Goal: Task Accomplishment & Management: Manage account settings

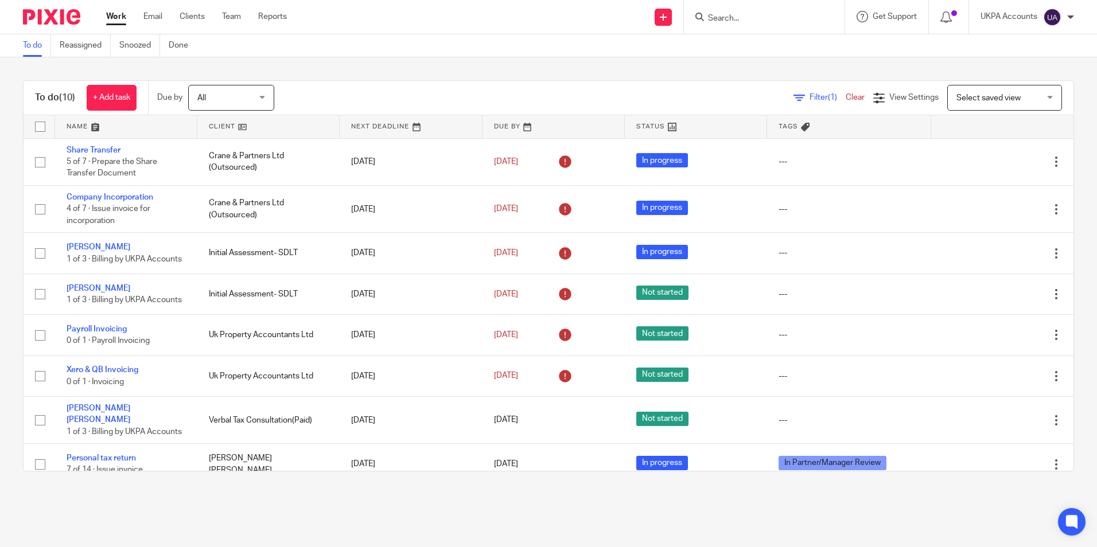
drag, startPoint x: 0, startPoint y: 0, endPoint x: 30, endPoint y: 43, distance: 52.7
click at [30, 43] on link "To do" at bounding box center [37, 45] width 28 height 22
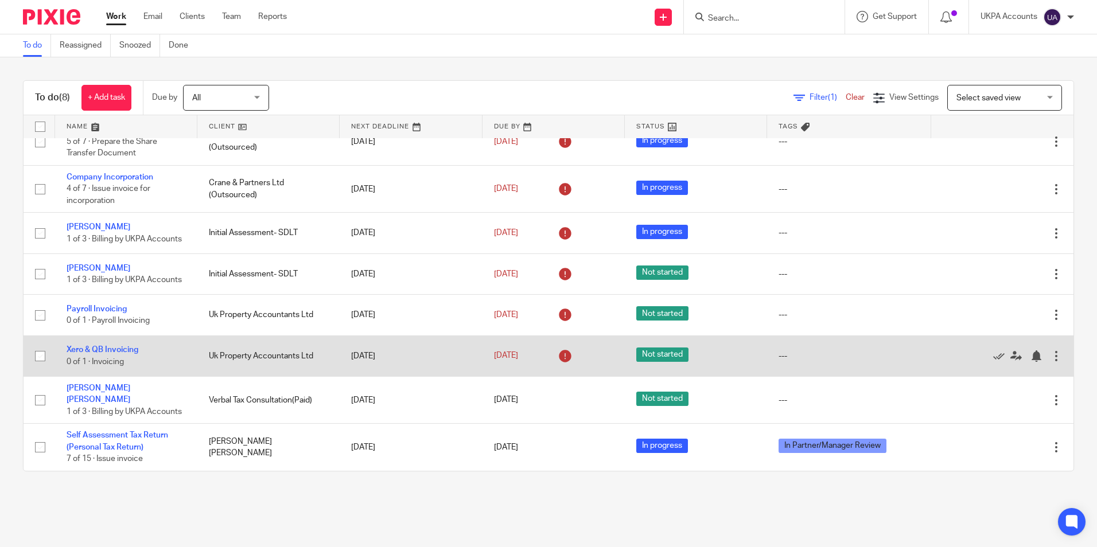
scroll to position [33, 0]
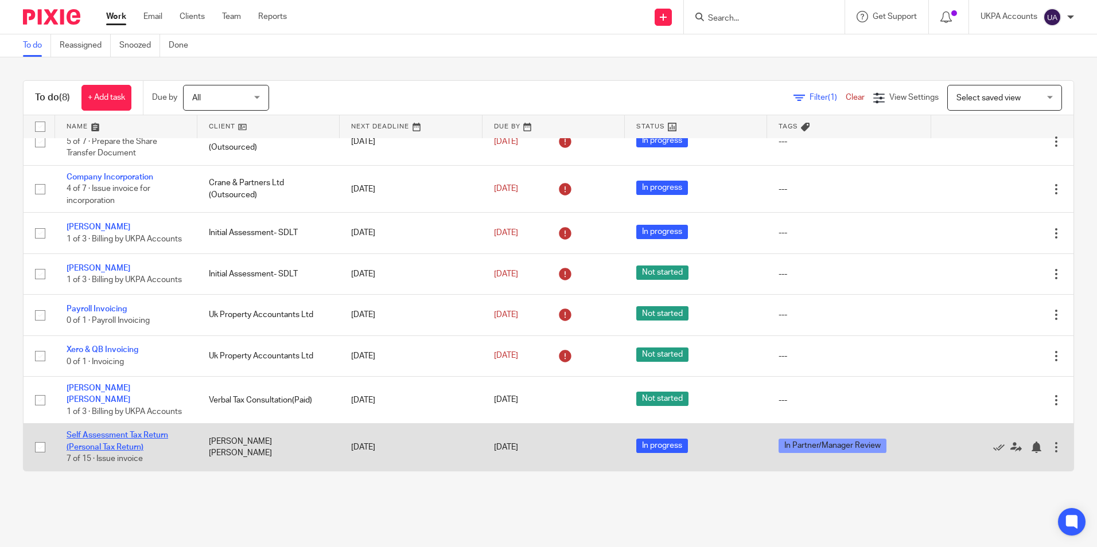
click at [150, 438] on link "Self Assessment Tax Return (Personal Tax Return)" at bounding box center [118, 442] width 102 height 20
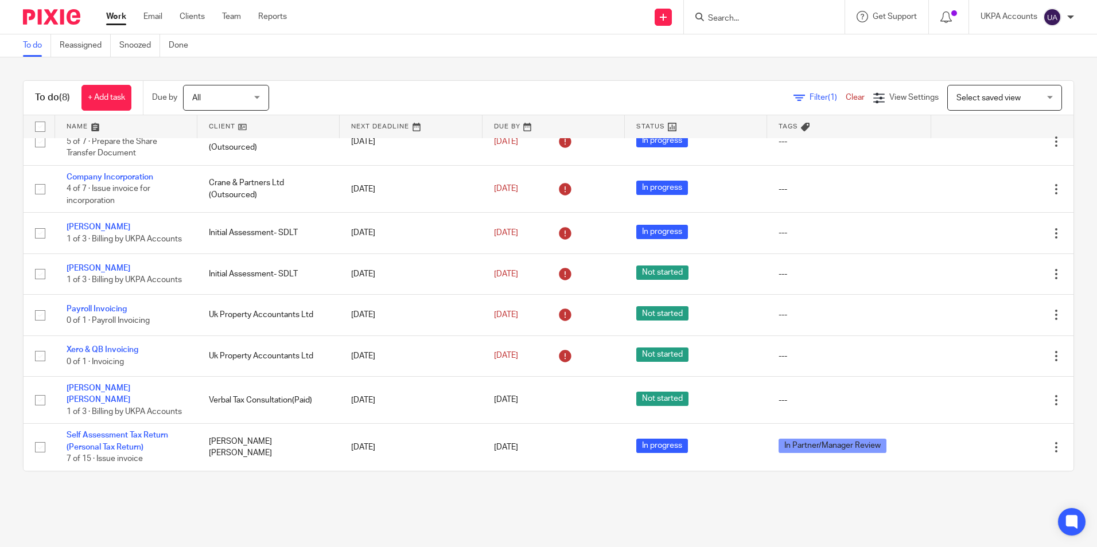
click at [34, 52] on link "To do" at bounding box center [37, 45] width 28 height 22
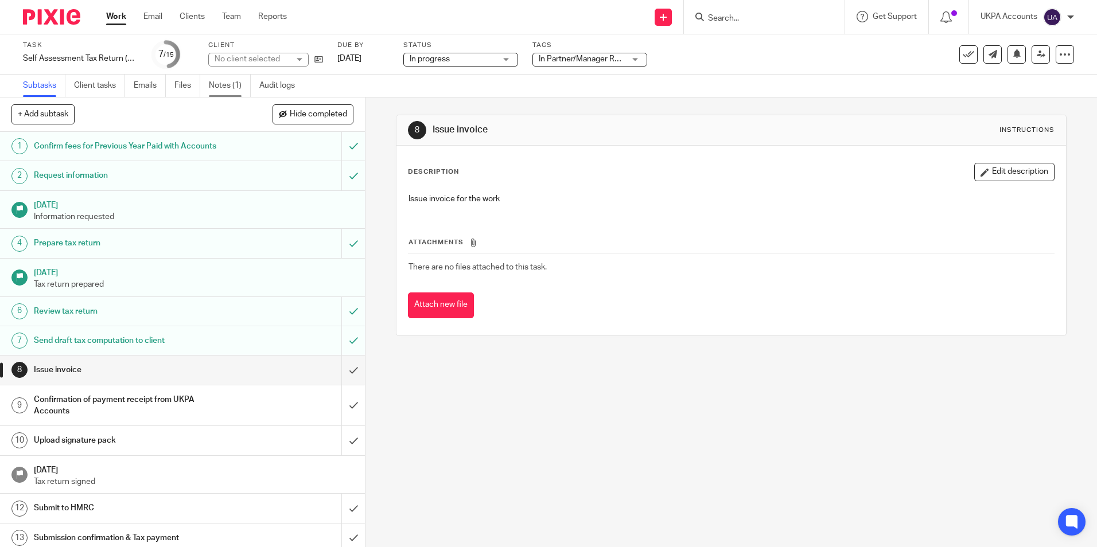
click at [232, 82] on link "Notes (1)" at bounding box center [230, 86] width 42 height 22
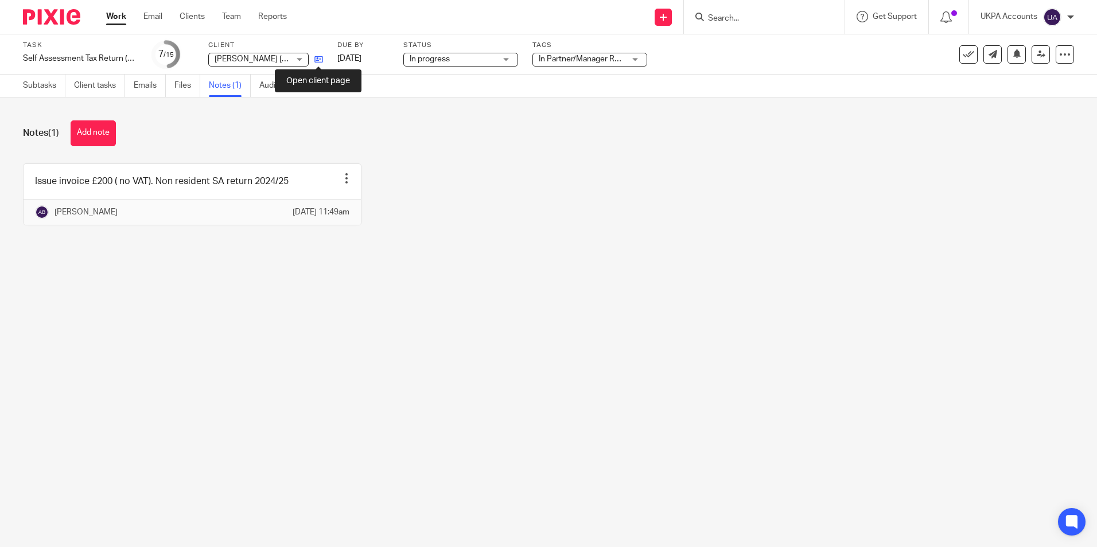
click at [320, 61] on icon at bounding box center [318, 59] width 9 height 9
drag, startPoint x: 89, startPoint y: 135, endPoint x: 166, endPoint y: 147, distance: 77.8
click at [90, 135] on button "Add note" at bounding box center [93, 134] width 45 height 26
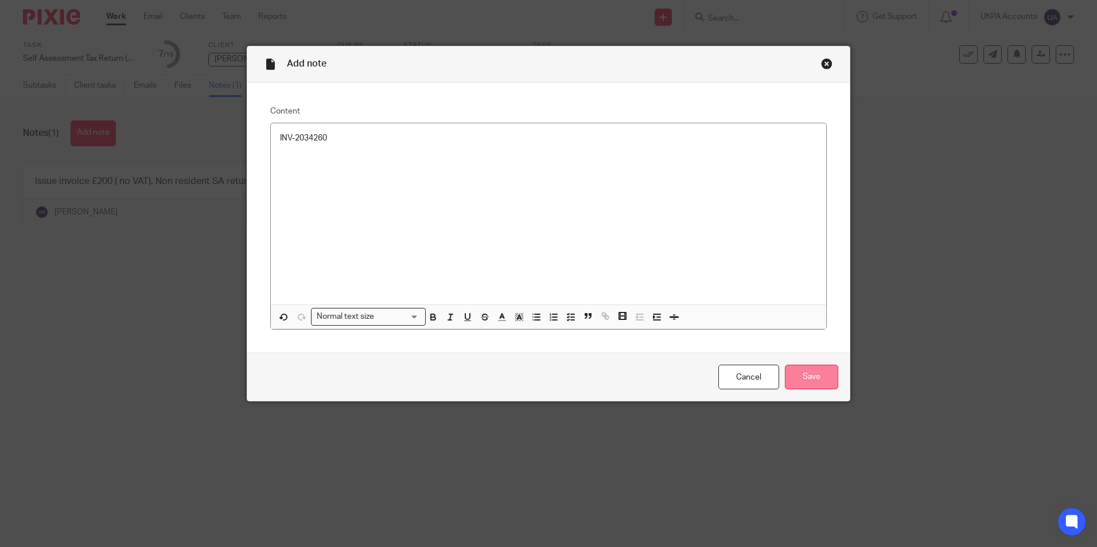
click at [813, 380] on input "Save" at bounding box center [811, 377] width 53 height 25
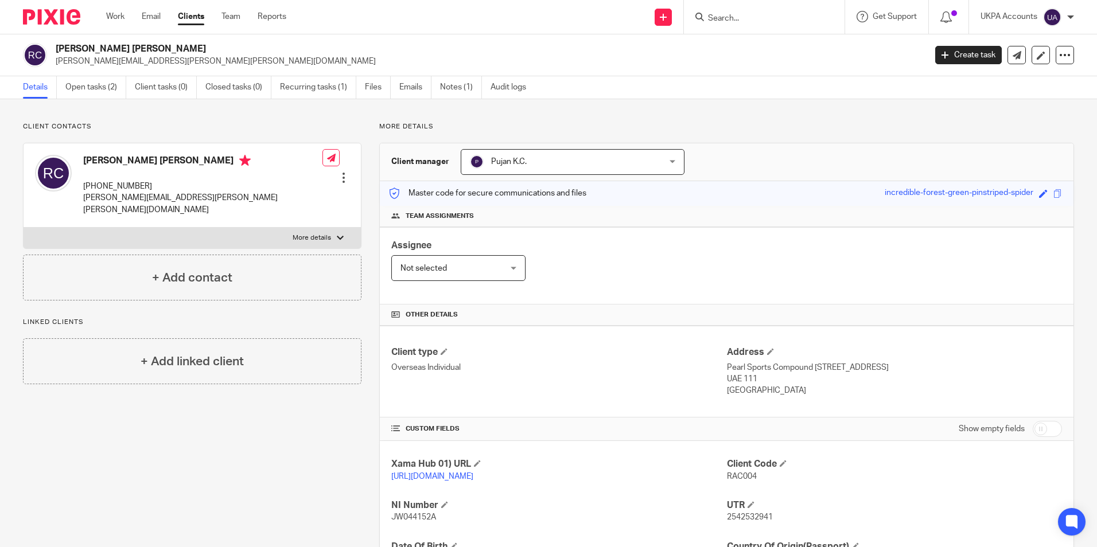
drag, startPoint x: 754, startPoint y: 477, endPoint x: 718, endPoint y: 481, distance: 36.3
click at [717, 481] on div "Xama Hub 01) URL [URL][DOMAIN_NAME] Client Code RAC004 NI Number JW044152A UTR …" at bounding box center [727, 552] width 694 height 223
click at [712, 481] on p "[URL][DOMAIN_NAME]" at bounding box center [558, 476] width 335 height 11
click at [693, 503] on div "Xama Hub 01) URL [URL][DOMAIN_NAME] Client Code RAC004 NI Number JW044152A UTR …" at bounding box center [727, 552] width 694 height 223
drag, startPoint x: 723, startPoint y: 477, endPoint x: 754, endPoint y: 478, distance: 31.6
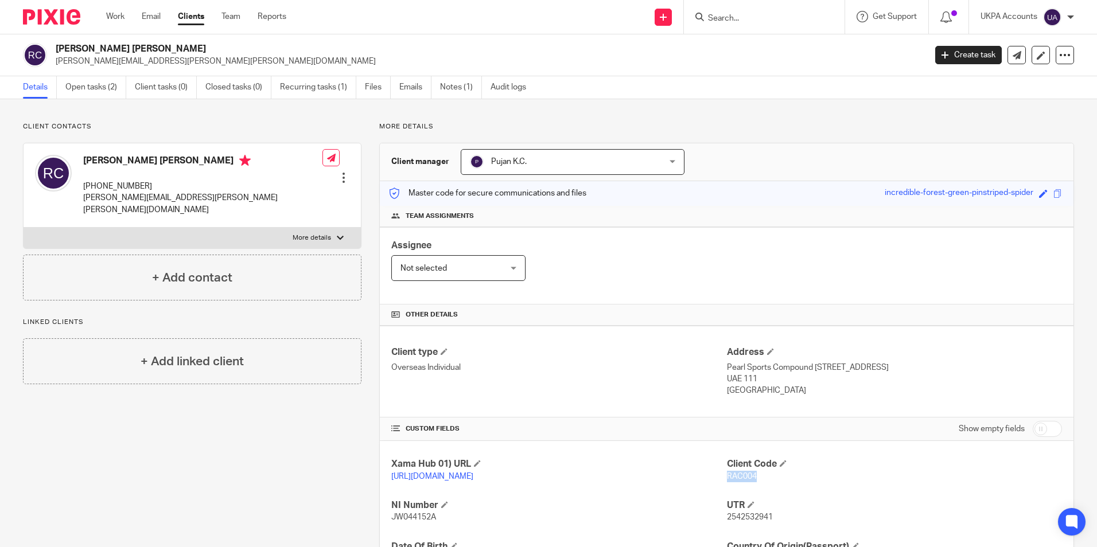
click at [754, 478] on p "RAC004" at bounding box center [894, 476] width 335 height 11
copy span "RAC004"
drag, startPoint x: 148, startPoint y: 44, endPoint x: 52, endPoint y: 46, distance: 96.4
click at [52, 46] on div "[PERSON_NAME] [PERSON_NAME] [PERSON_NAME][EMAIL_ADDRESS][PERSON_NAME][PERSON_NA…" at bounding box center [470, 55] width 895 height 24
copy h2 "[PERSON_NAME] [PERSON_NAME]"
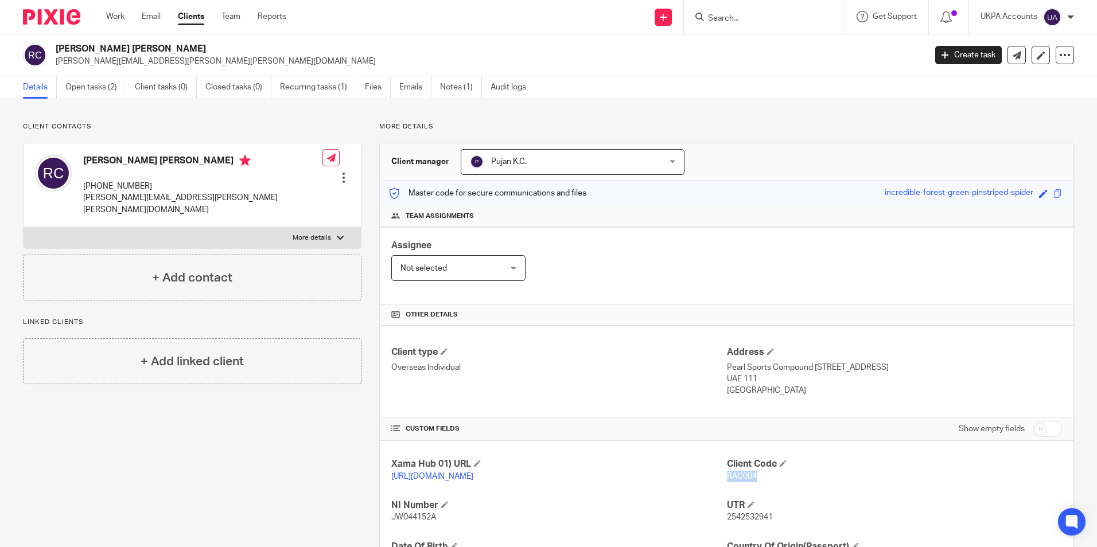
drag, startPoint x: 757, startPoint y: 477, endPoint x: 721, endPoint y: 478, distance: 36.2
click at [727, 478] on p "RAC004" at bounding box center [894, 476] width 335 height 11
copy span "RAC004"
drag, startPoint x: 55, startPoint y: 59, endPoint x: 177, endPoint y: 64, distance: 121.8
click at [177, 64] on div "Rachel Jane Clarke rachel.jane.clarke@gmail.com" at bounding box center [470, 55] width 895 height 24
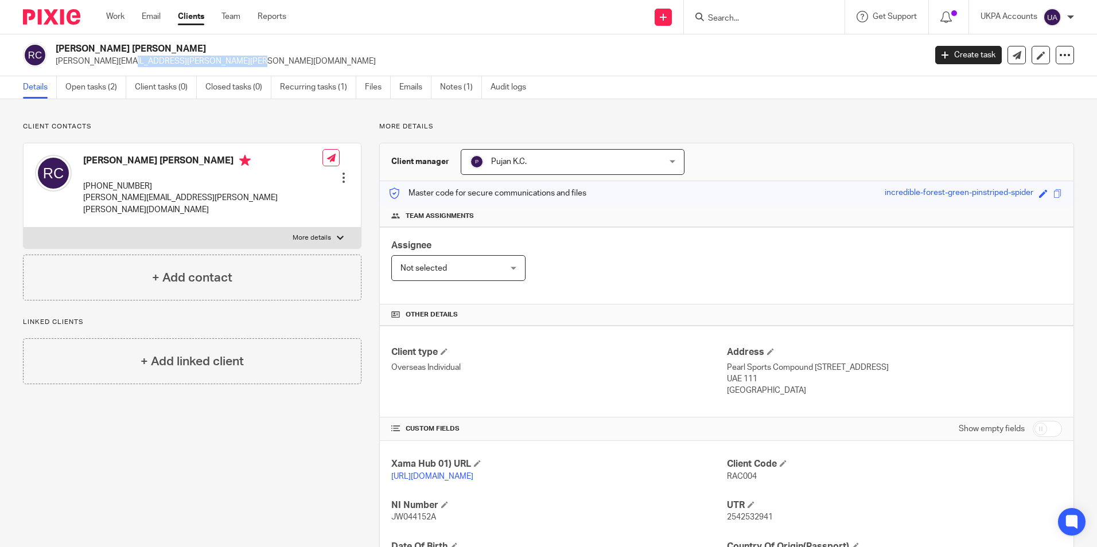
copy p "rachel.jane.clarke@gmail.com"
drag, startPoint x: 84, startPoint y: 187, endPoint x: 157, endPoint y: 188, distance: 72.9
click at [157, 188] on p "+447525116738" at bounding box center [202, 186] width 239 height 11
copy p "+447525116738"
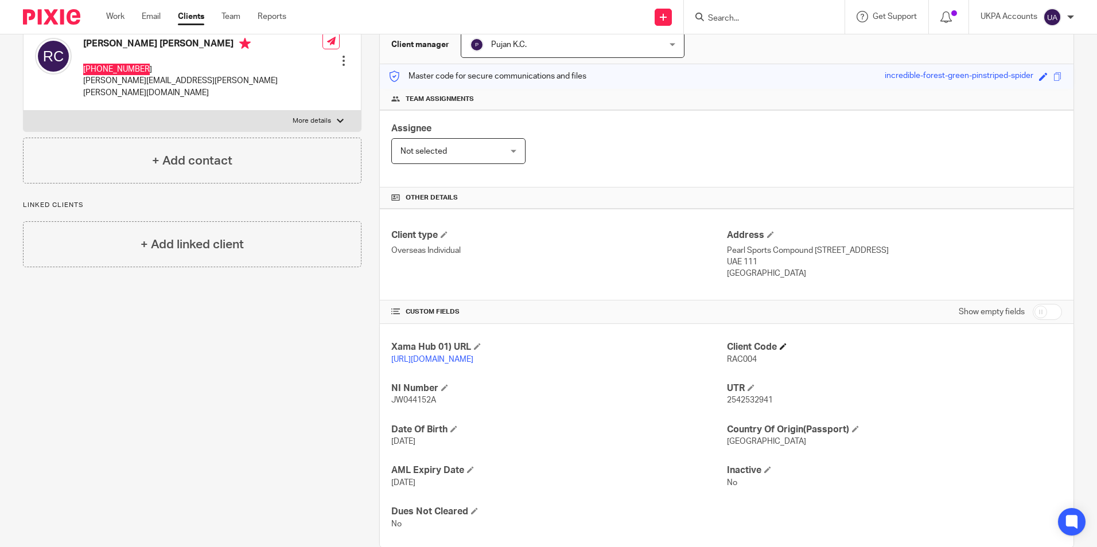
scroll to position [152, 0]
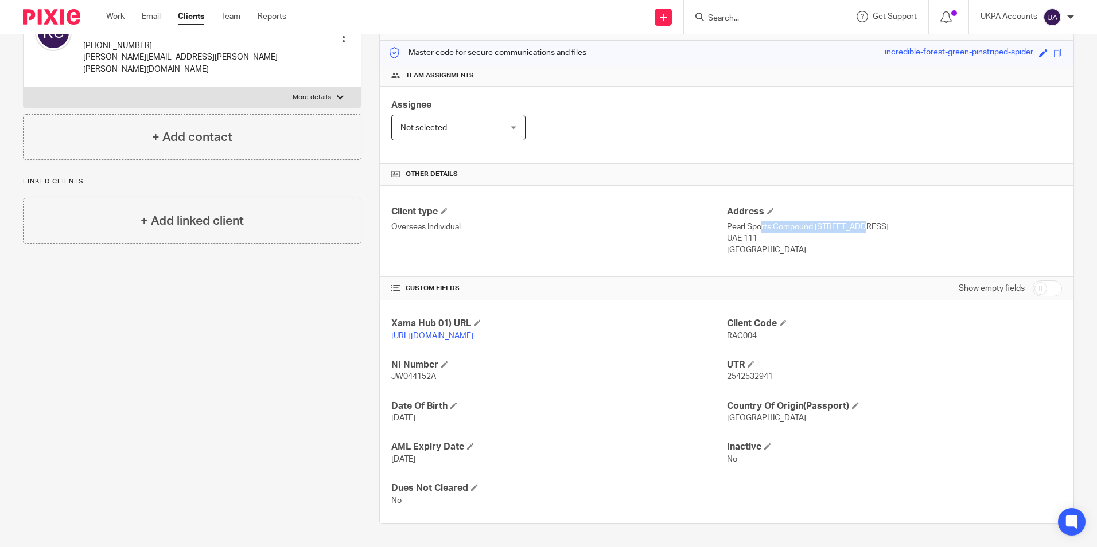
drag, startPoint x: 722, startPoint y: 213, endPoint x: 818, endPoint y: 219, distance: 96.0
click at [818, 222] on p "Pearl Sports Compound 11, Villa 9, Khalifa City A, Abu Dhab" at bounding box center [894, 227] width 335 height 11
copy p "Pearl Sports Compound 11"
drag, startPoint x: 826, startPoint y: 213, endPoint x: 840, endPoint y: 218, distance: 14.9
click at [841, 222] on p "Pearl Sports Compound 11, Villa 9, Khalifa City A, Abu Dhab" at bounding box center [894, 227] width 335 height 11
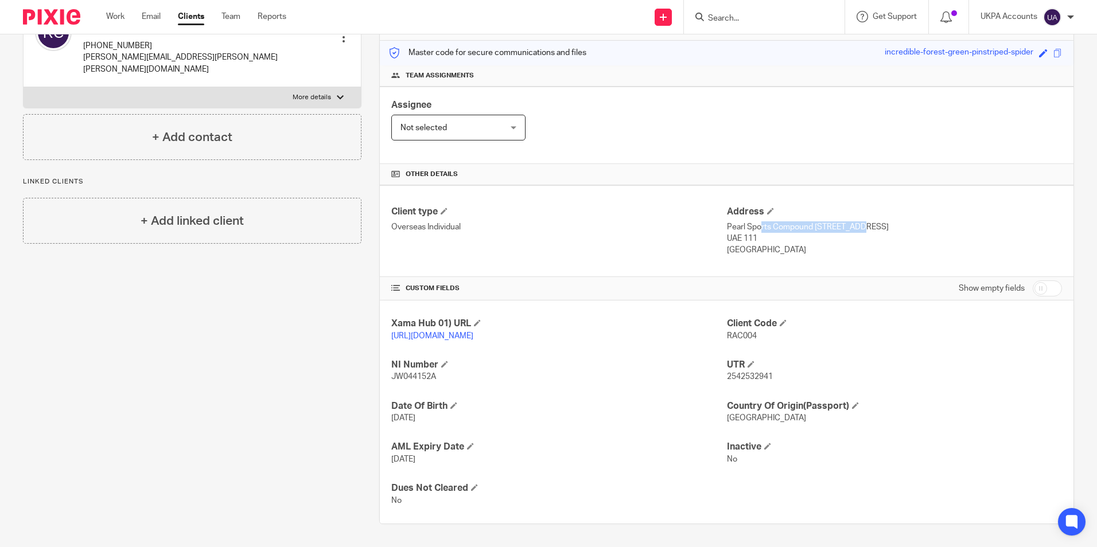
click at [843, 222] on p "Pearl Sports Compound 11, Villa 9, Khalifa City A, Abu Dhab" at bounding box center [894, 227] width 335 height 11
copy p "Villa 9"
click at [910, 244] on p "United Arab Emirates" at bounding box center [894, 249] width 335 height 11
drag, startPoint x: 850, startPoint y: 216, endPoint x: 884, endPoint y: 220, distance: 33.5
click at [884, 222] on p "Pearl Sports Compound 11, Villa 9, Khalifa City A, Abu Dhab" at bounding box center [894, 227] width 335 height 11
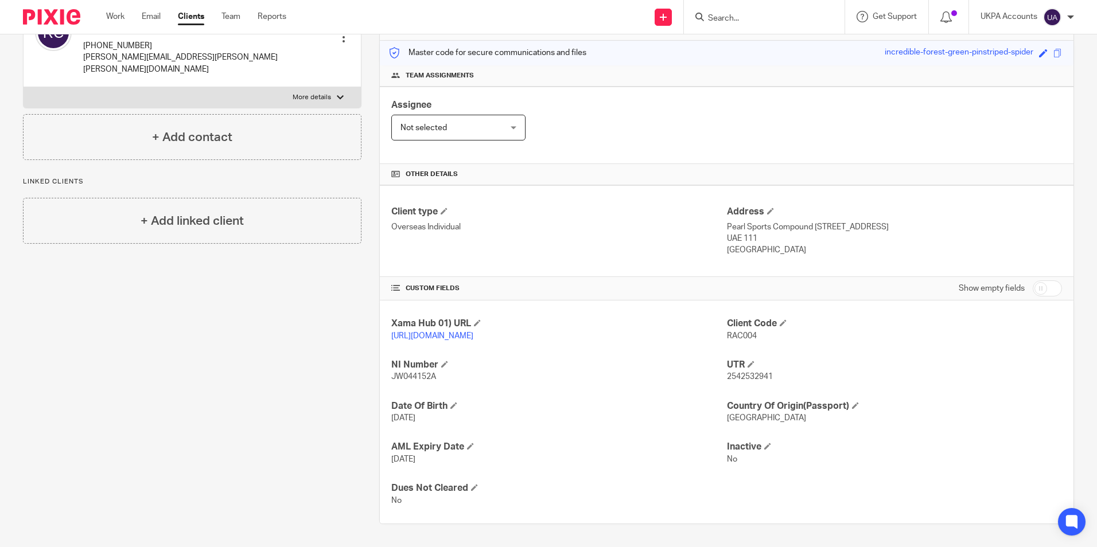
drag, startPoint x: 884, startPoint y: 220, endPoint x: 854, endPoint y: 230, distance: 31.4
click at [854, 233] on p "UAE 111" at bounding box center [894, 238] width 335 height 11
drag, startPoint x: 848, startPoint y: 215, endPoint x: 893, endPoint y: 217, distance: 45.4
click at [893, 222] on p "Pearl Sports Compound 11, Villa 9, Khalifa City A, Abu Dhab" at bounding box center [894, 227] width 335 height 11
copy p "Khalifa City A"
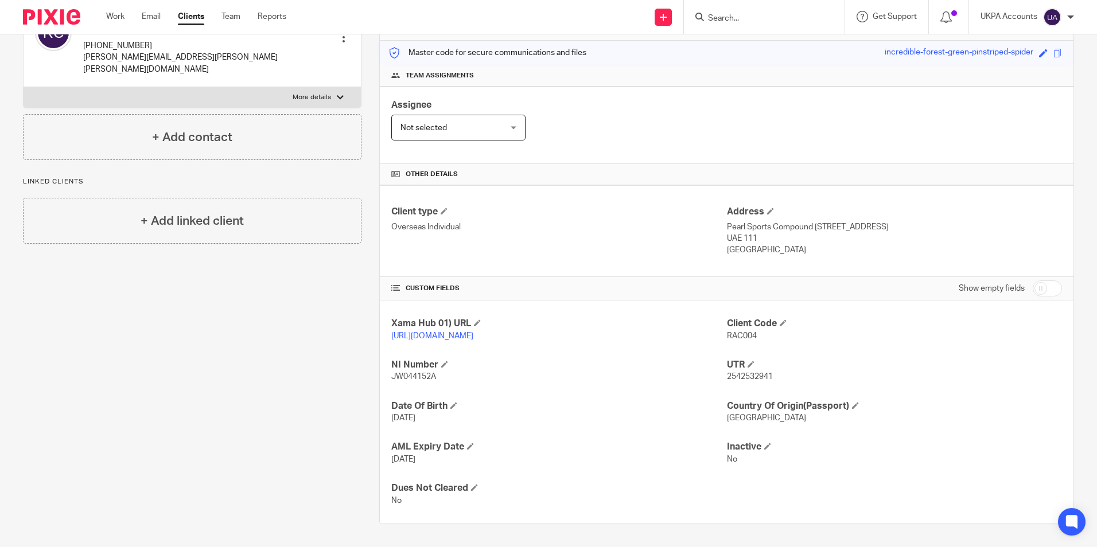
drag, startPoint x: 914, startPoint y: 244, endPoint x: 914, endPoint y: 234, distance: 9.8
click at [914, 244] on p "United Arab Emirates" at bounding box center [894, 249] width 335 height 11
drag, startPoint x: 901, startPoint y: 215, endPoint x: 937, endPoint y: 219, distance: 36.3
click at [937, 222] on p "Pearl Sports Compound 11, Villa 9, Khalifa City A, Abu Dhab" at bounding box center [894, 227] width 335 height 11
copy p "Abu Dhab"
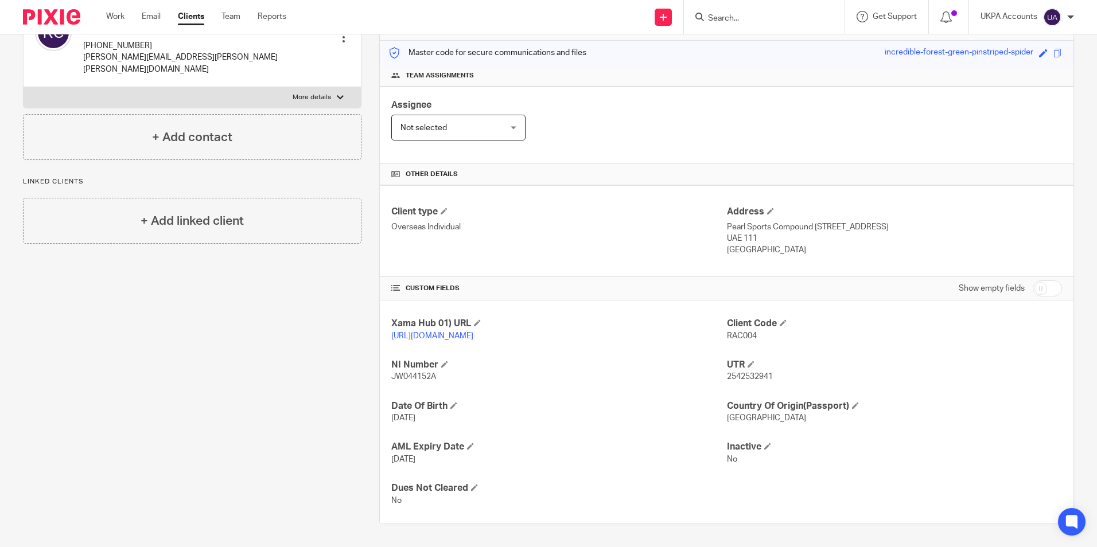
drag, startPoint x: 722, startPoint y: 226, endPoint x: 755, endPoint y: 228, distance: 33.4
click at [755, 233] on p "UAE 111" at bounding box center [894, 238] width 335 height 11
copy p "UAE 111"
drag, startPoint x: 847, startPoint y: 264, endPoint x: 785, endPoint y: 248, distance: 64.4
click at [846, 263] on div "Client type Overseas Individual Address Pearl Sports Compound 11, Villa 9, Khal…" at bounding box center [727, 231] width 694 height 92
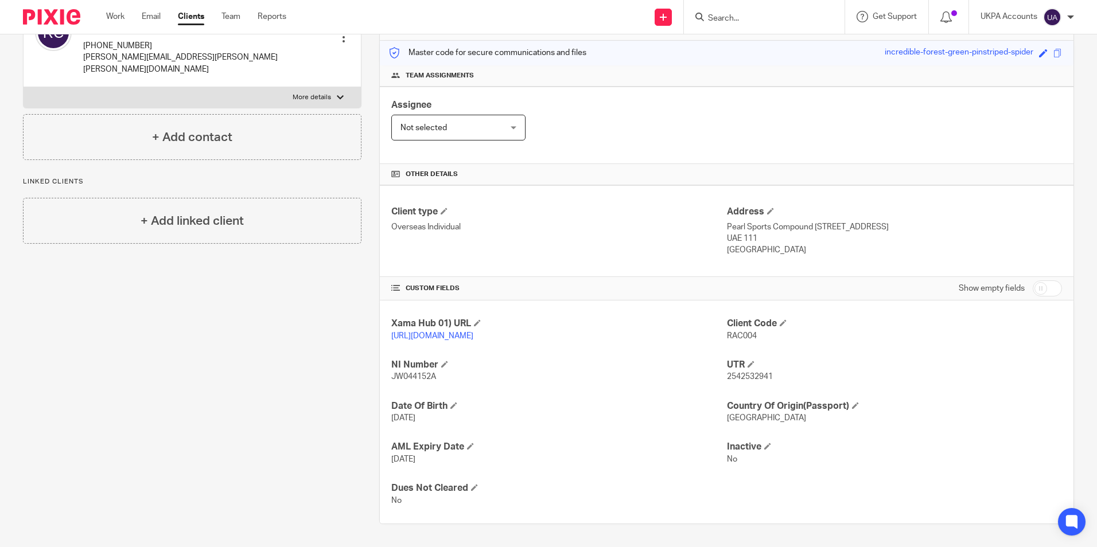
drag, startPoint x: 723, startPoint y: 239, endPoint x: 815, endPoint y: 248, distance: 93.5
click at [815, 248] on div "Client type Overseas Individual Address Pearl Sports Compound 11, Villa 9, Khal…" at bounding box center [727, 231] width 694 height 92
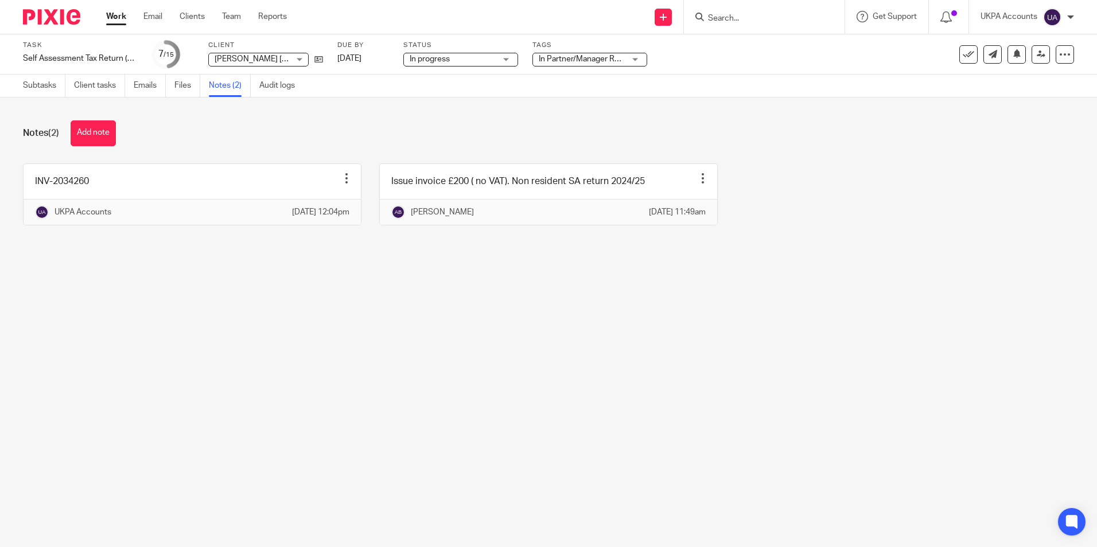
click at [112, 17] on link "Work" at bounding box center [116, 16] width 20 height 11
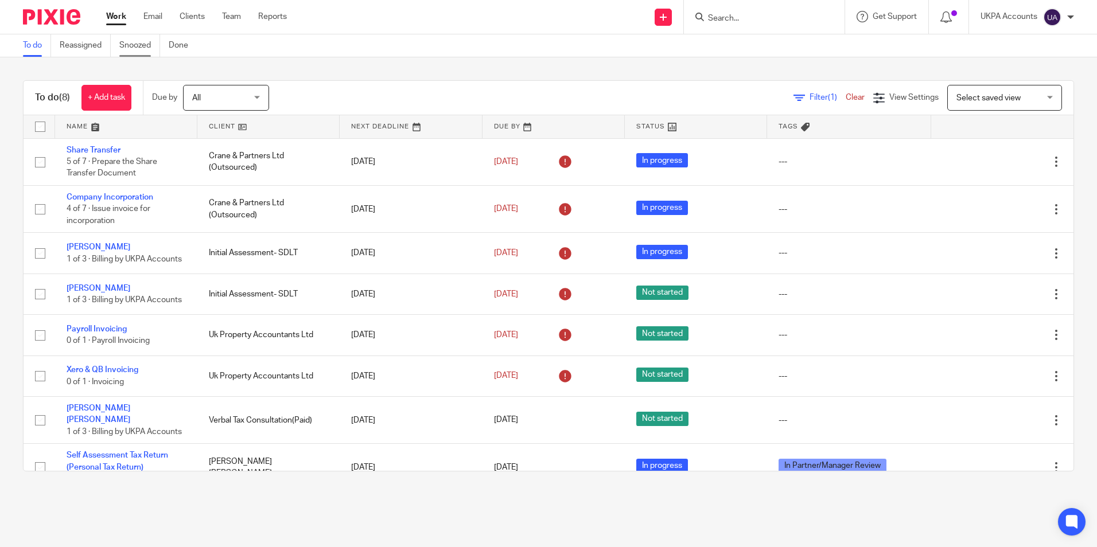
click at [149, 51] on link "Snoozed" at bounding box center [139, 45] width 41 height 22
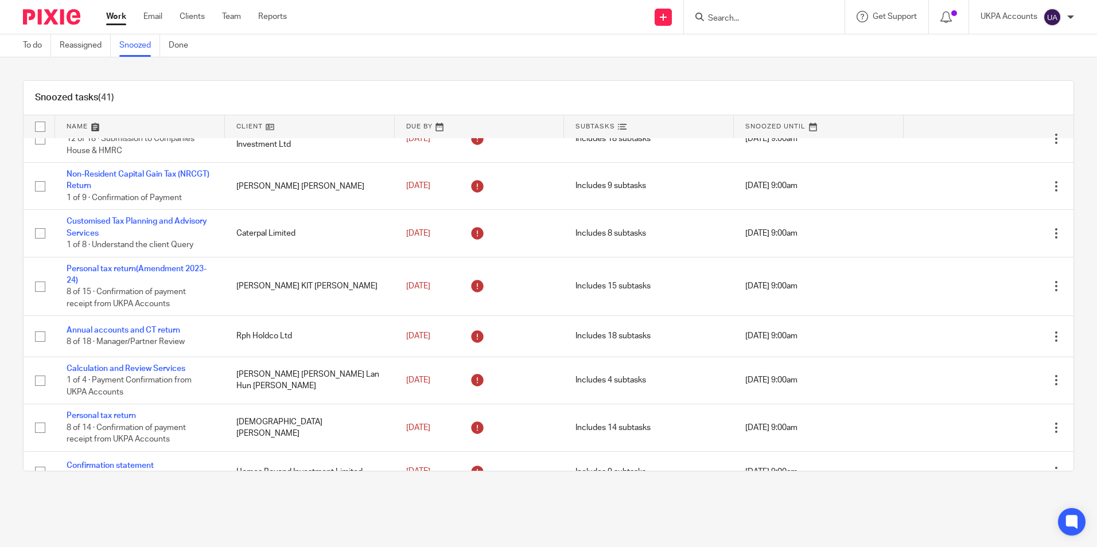
scroll to position [57, 0]
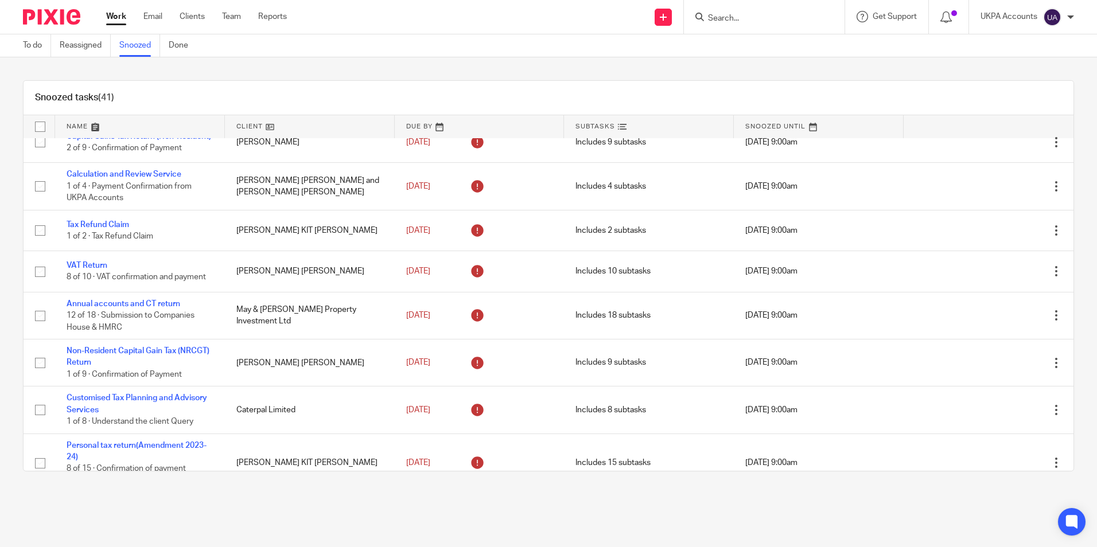
click at [432, 129] on link at bounding box center [480, 126] width 170 height 23
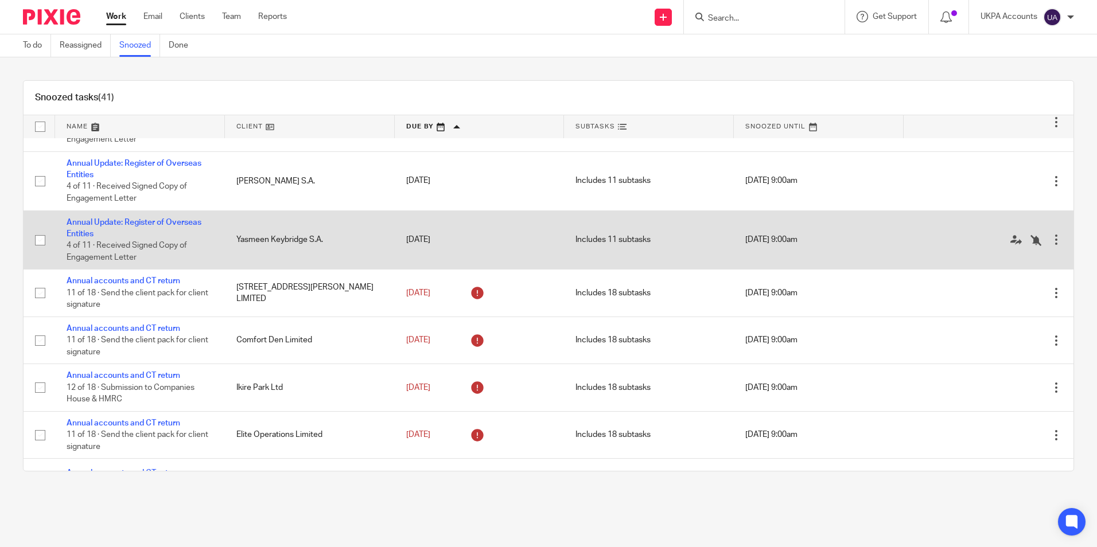
scroll to position [746, 0]
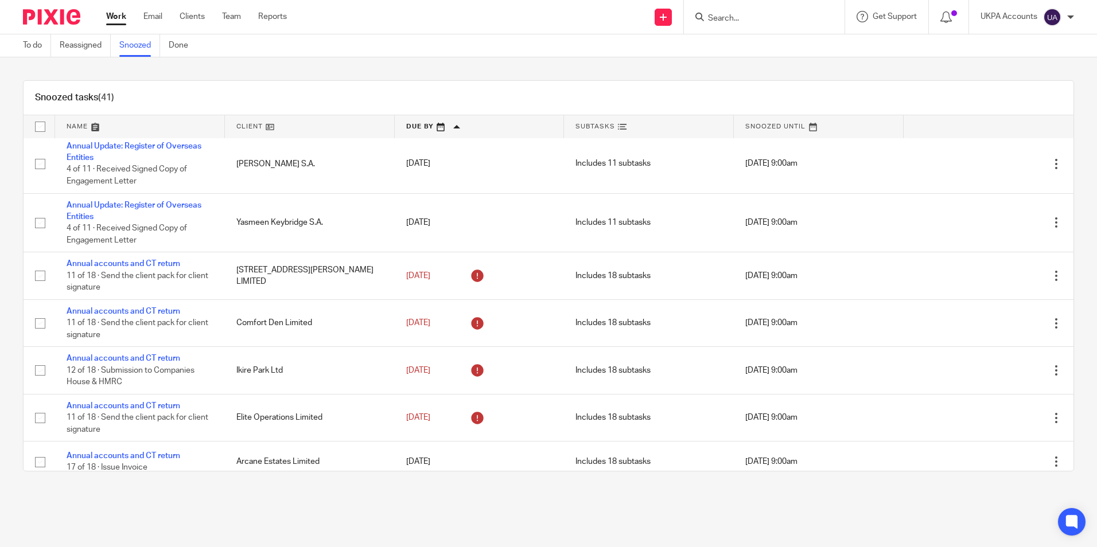
click at [146, 48] on link "Snoozed" at bounding box center [139, 45] width 41 height 22
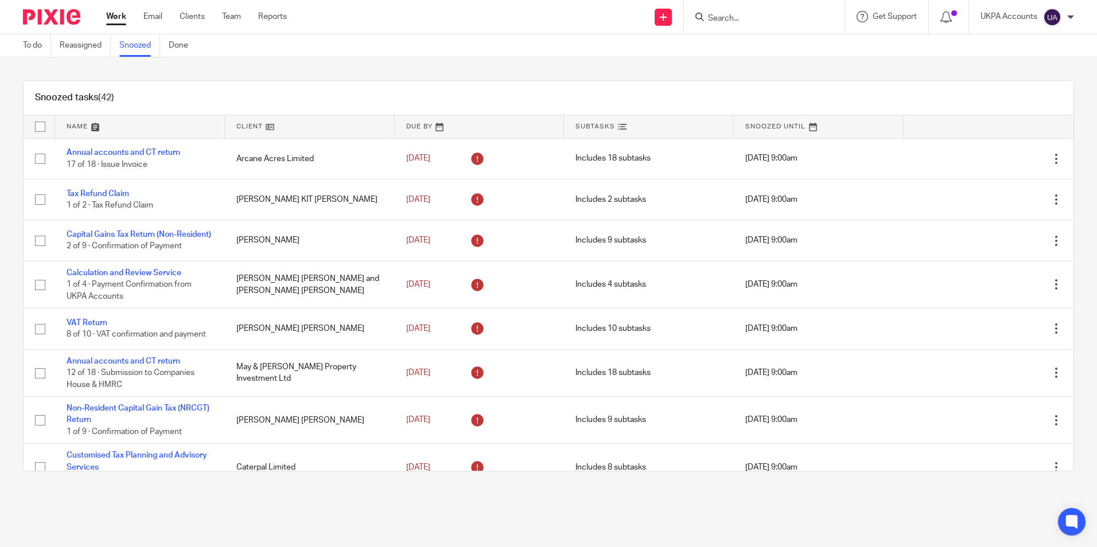
click at [430, 128] on link at bounding box center [480, 126] width 170 height 23
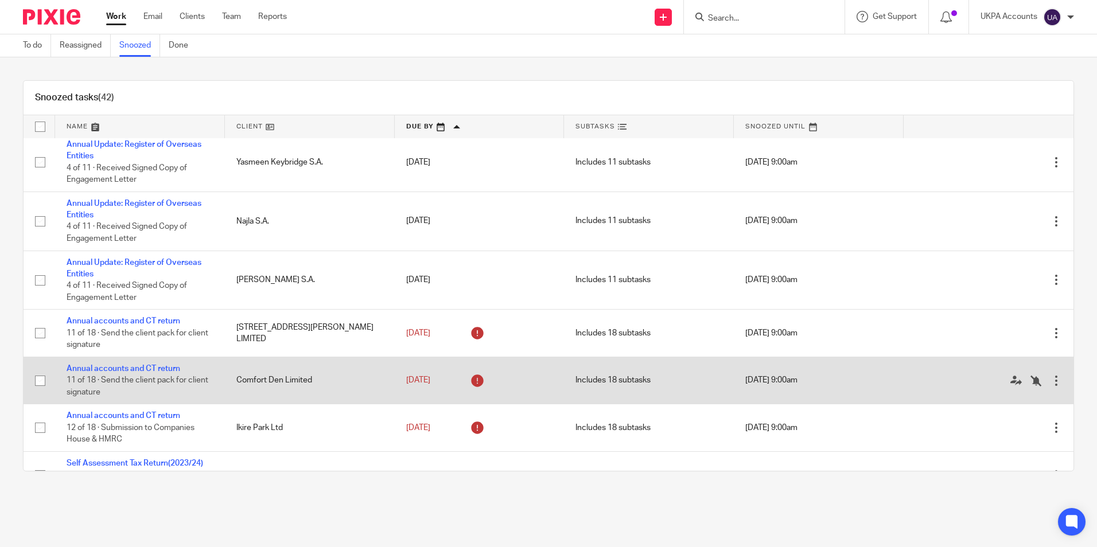
scroll to position [746, 0]
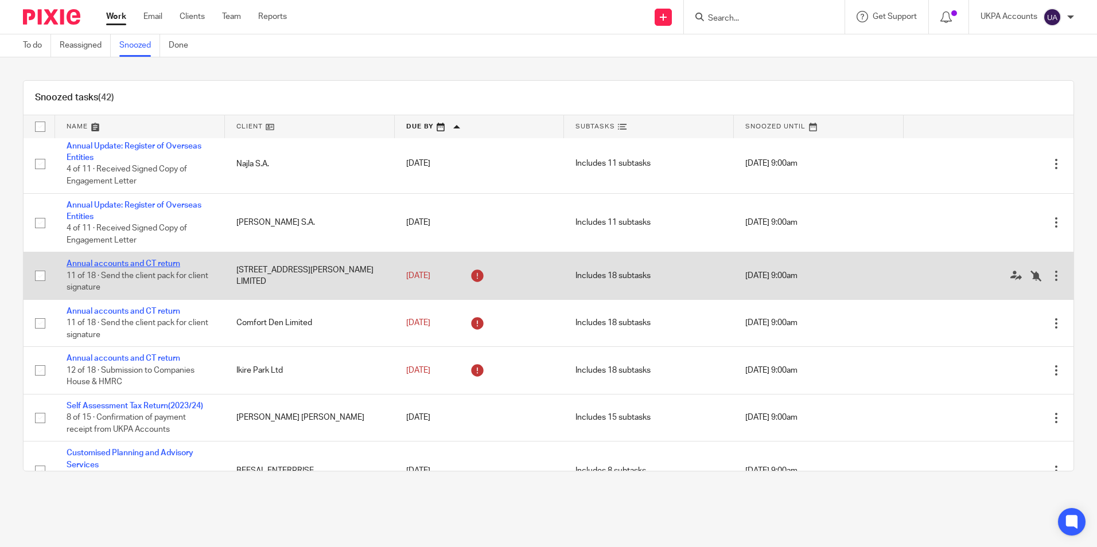
click at [162, 268] on link "Annual accounts and CT return" at bounding box center [124, 264] width 114 height 8
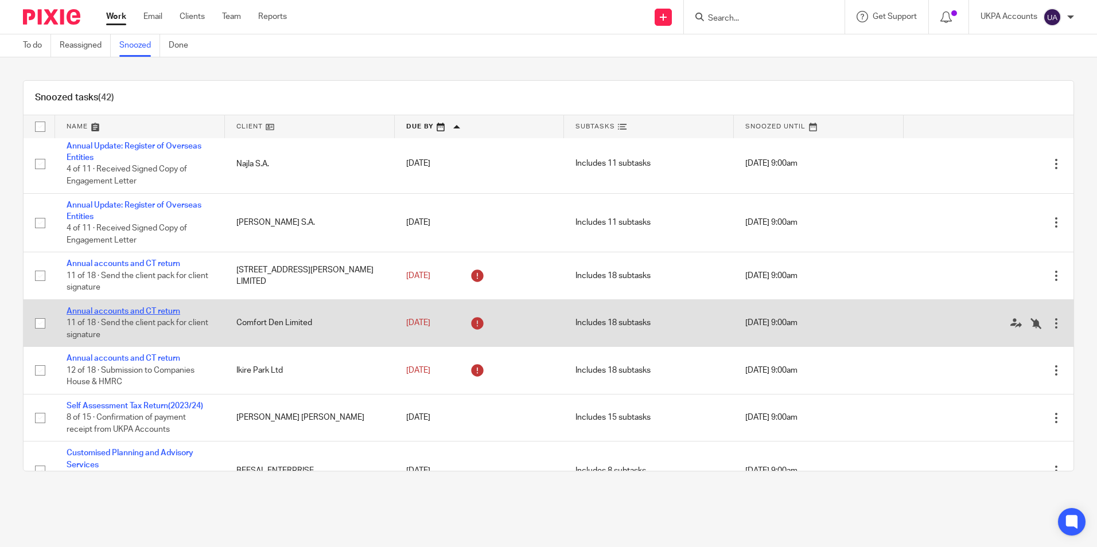
click at [161, 316] on link "Annual accounts and CT return" at bounding box center [124, 312] width 114 height 8
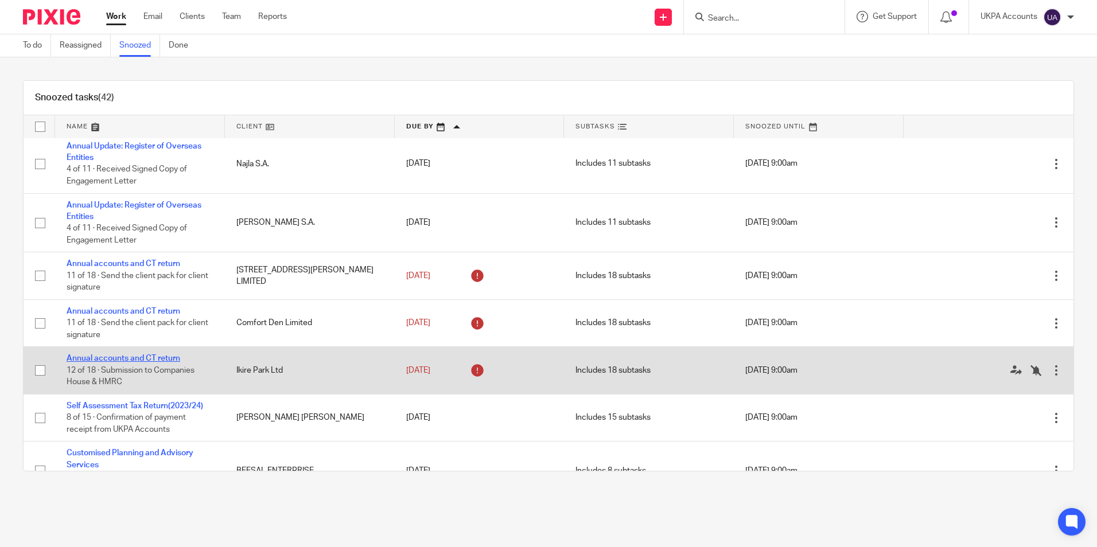
click at [161, 363] on link "Annual accounts and CT return" at bounding box center [124, 359] width 114 height 8
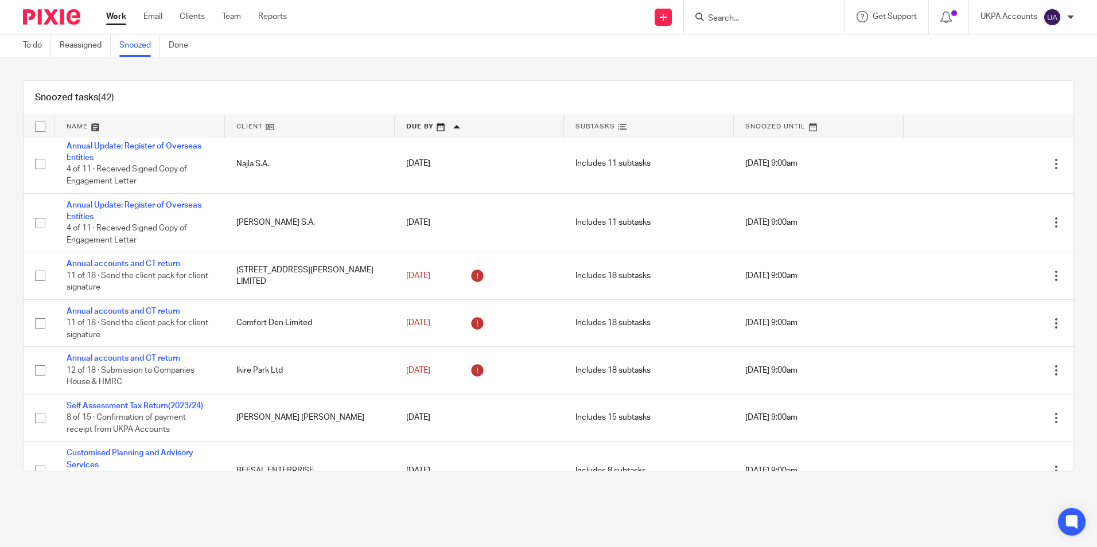
click at [136, 46] on link "Snoozed" at bounding box center [139, 45] width 41 height 22
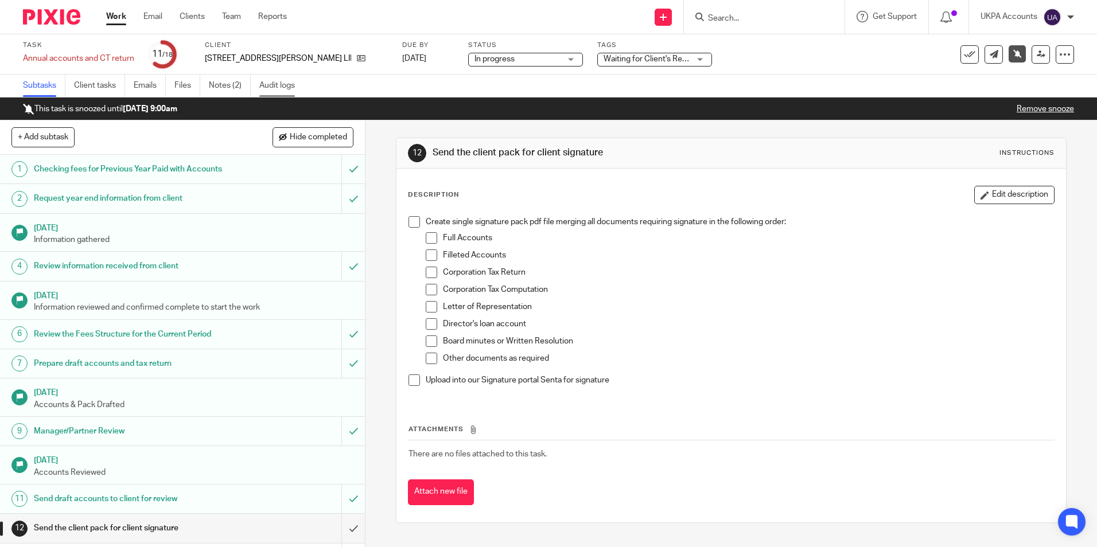
click at [267, 88] on link "Audit logs" at bounding box center [281, 86] width 44 height 22
click at [275, 89] on link "Audit logs" at bounding box center [281, 86] width 44 height 22
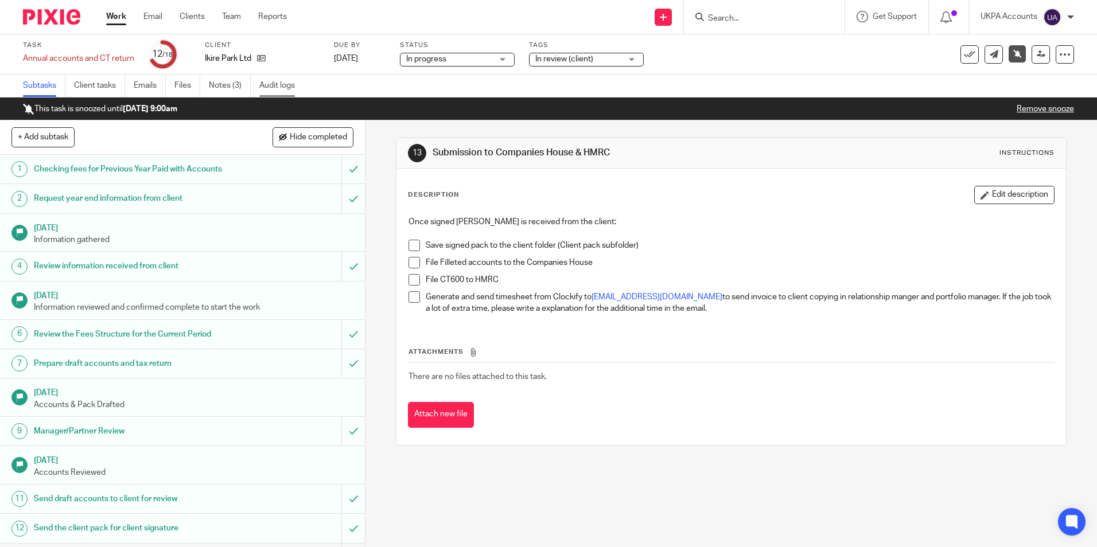
click at [282, 85] on link "Audit logs" at bounding box center [281, 86] width 44 height 22
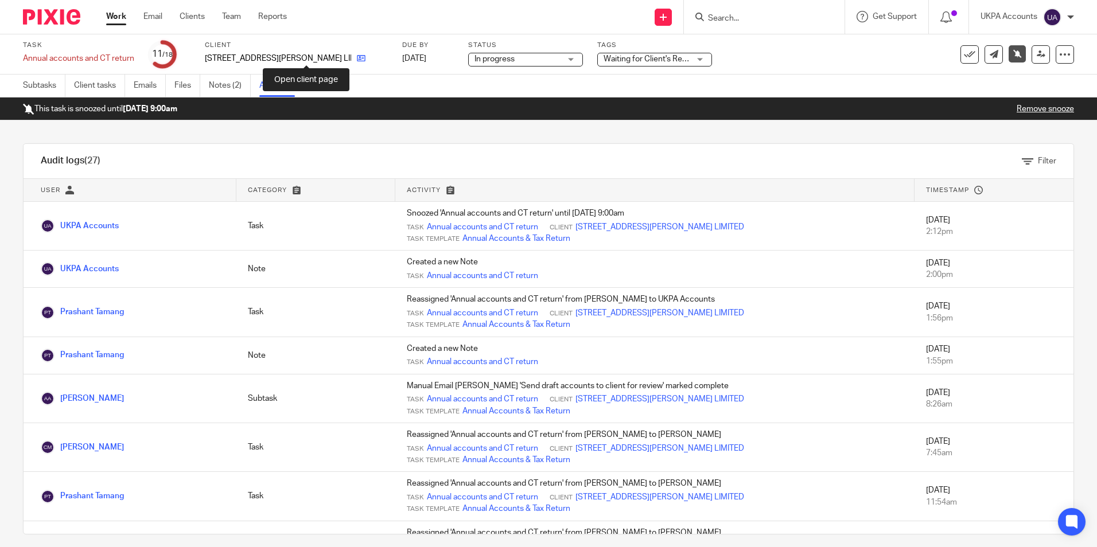
click at [357, 60] on icon at bounding box center [361, 58] width 9 height 9
click at [32, 60] on div "Annual accounts and CT return Save Annual accounts and CT return" at bounding box center [78, 58] width 111 height 11
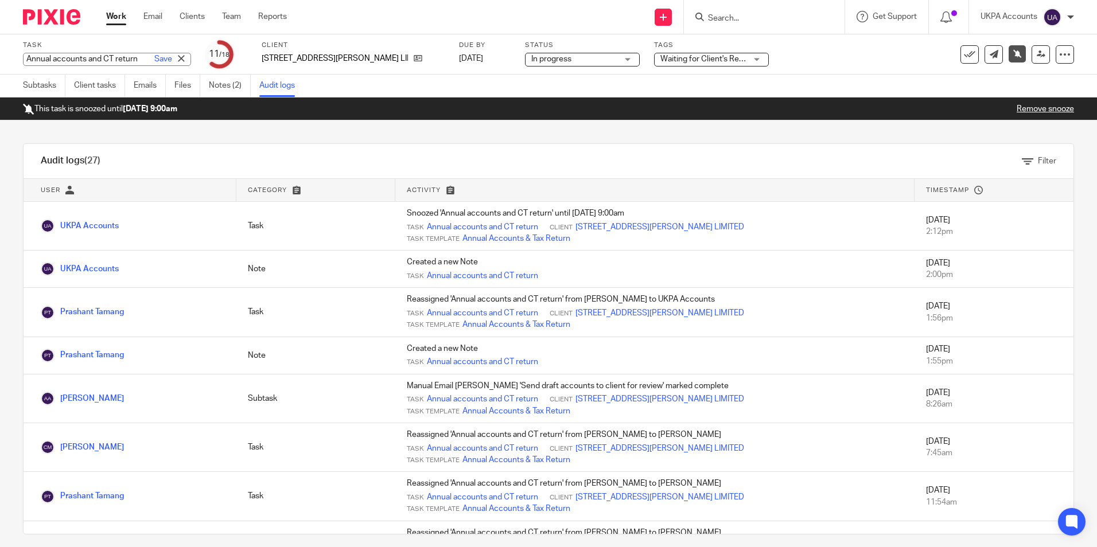
click at [32, 60] on input "Annual accounts and CT return" at bounding box center [107, 59] width 168 height 13
click at [223, 83] on link "Notes (2)" at bounding box center [230, 86] width 42 height 22
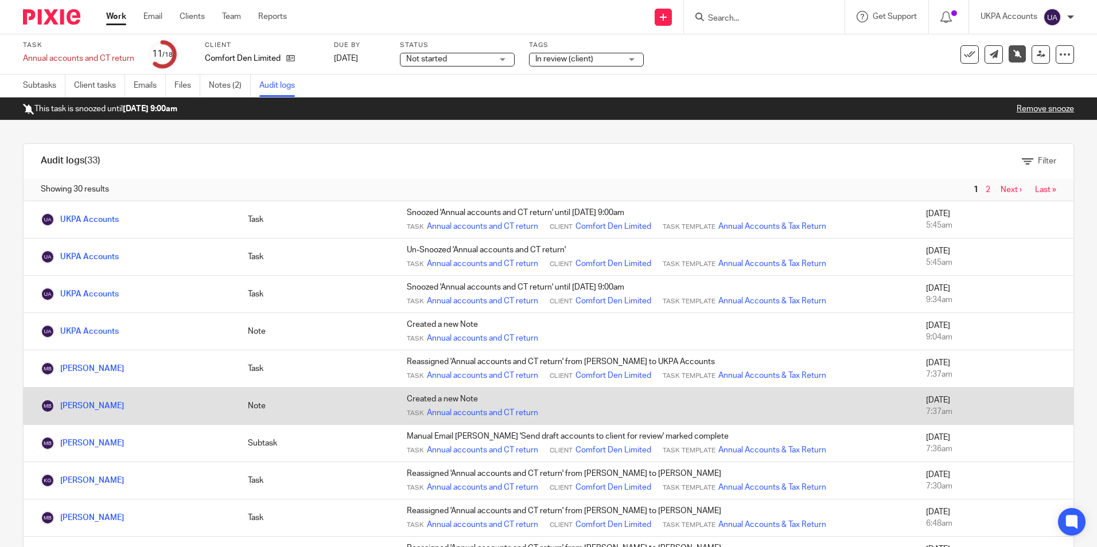
scroll to position [57, 0]
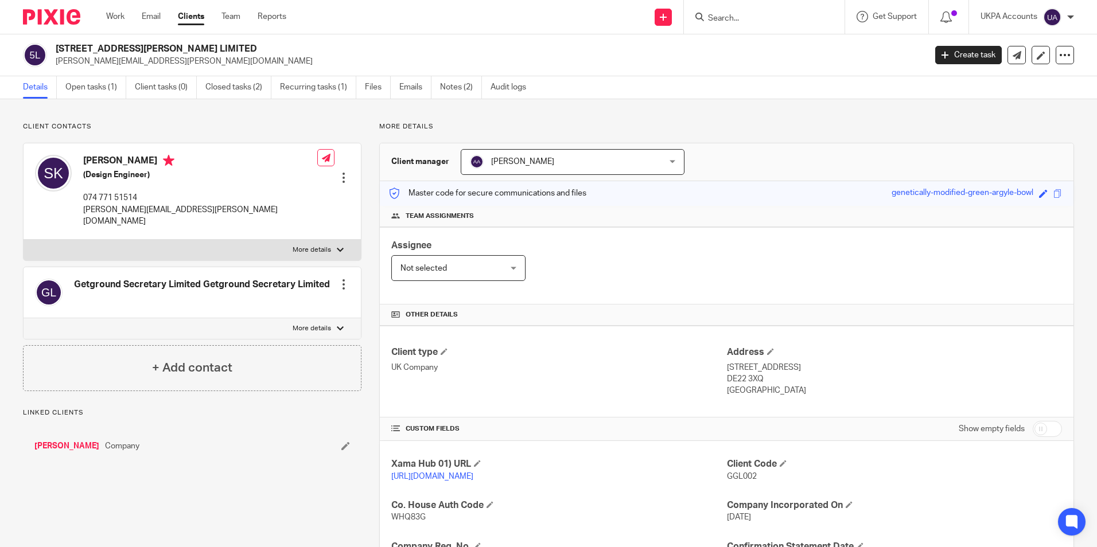
scroll to position [172, 0]
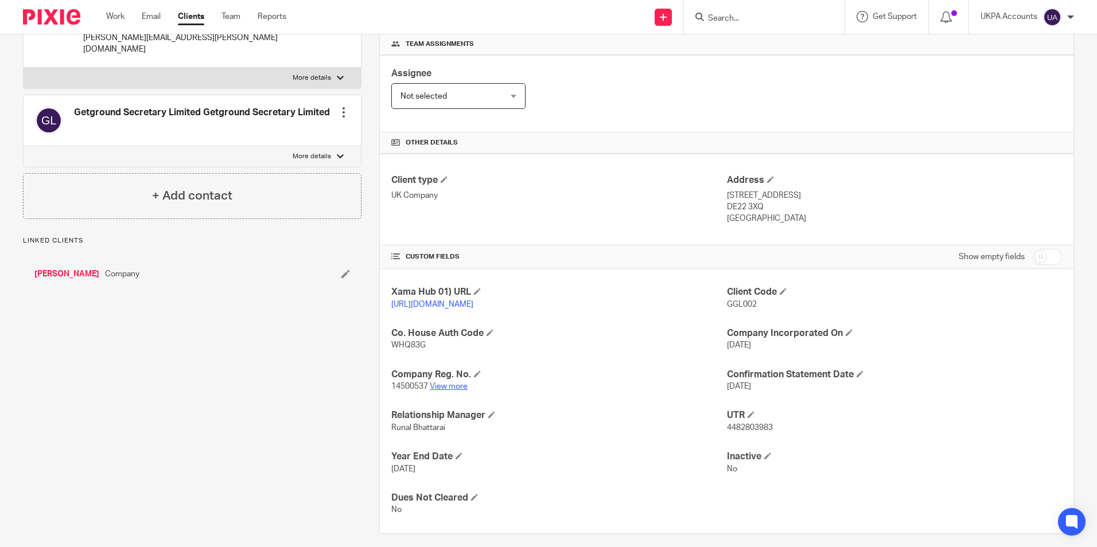
click at [461, 391] on link "View more" at bounding box center [449, 387] width 38 height 8
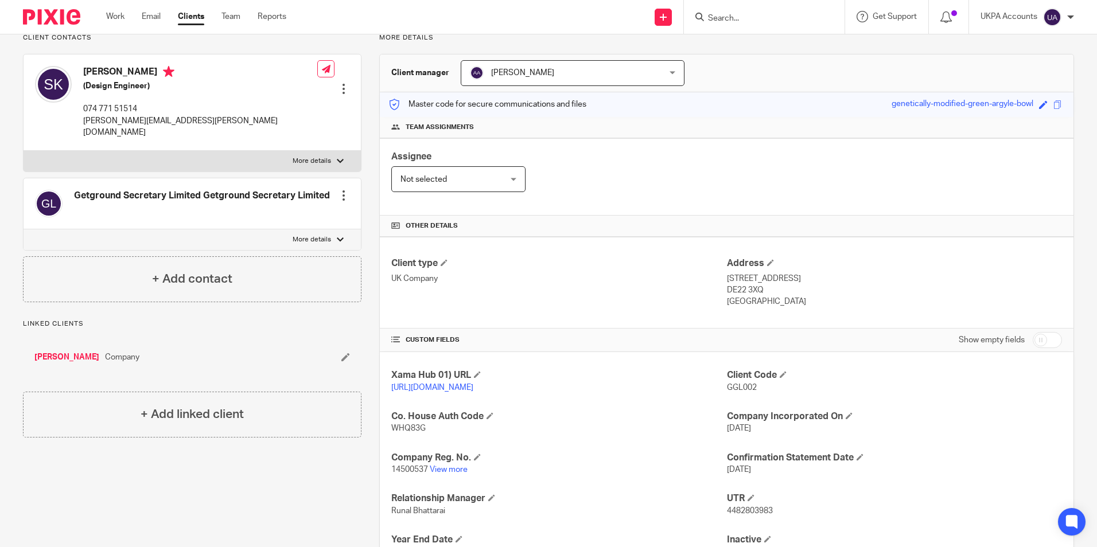
scroll to position [0, 0]
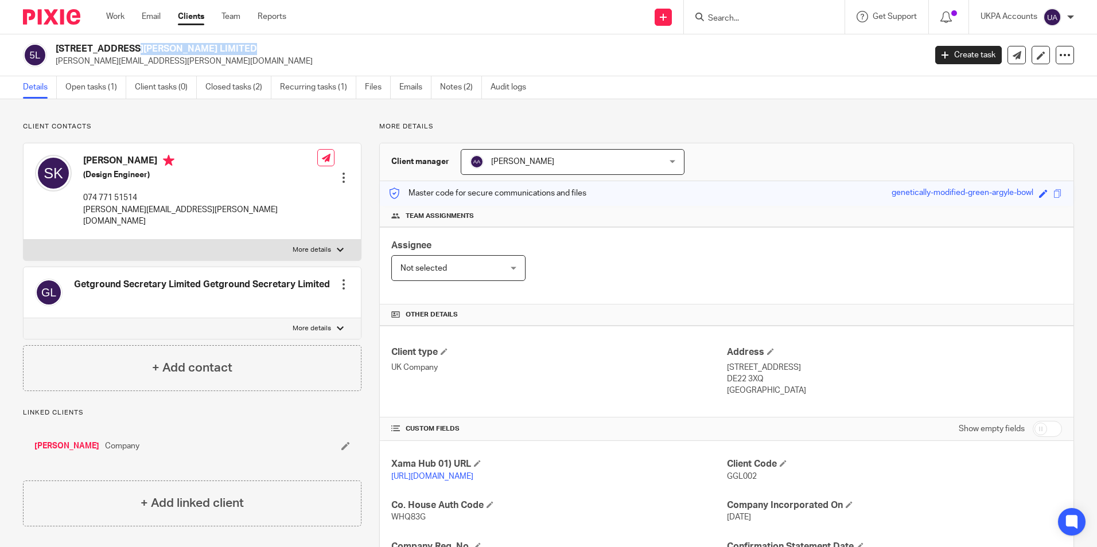
drag, startPoint x: 55, startPoint y: 46, endPoint x: 191, endPoint y: 51, distance: 136.1
click at [191, 51] on div "5 GRESHAM ROAD LIMITED shwetabh.saket@gmail.com" at bounding box center [470, 55] width 895 height 24
copy h2 "[STREET_ADDRESS][PERSON_NAME] LIMITED"
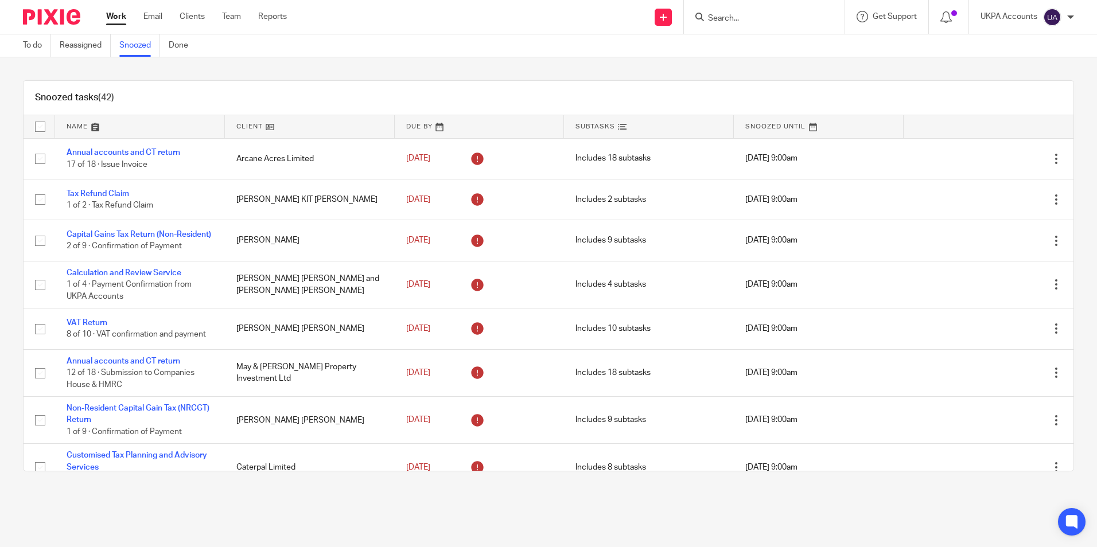
click at [265, 127] on link at bounding box center [310, 126] width 170 height 23
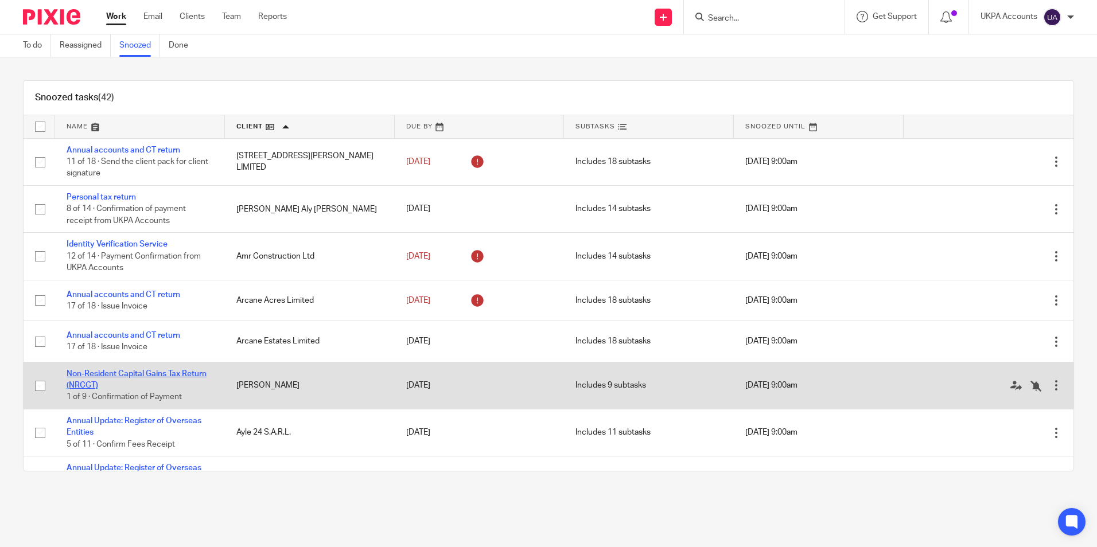
click at [155, 372] on link "Non-Resident Capital Gains Tax Return (NRCGT)" at bounding box center [137, 380] width 140 height 20
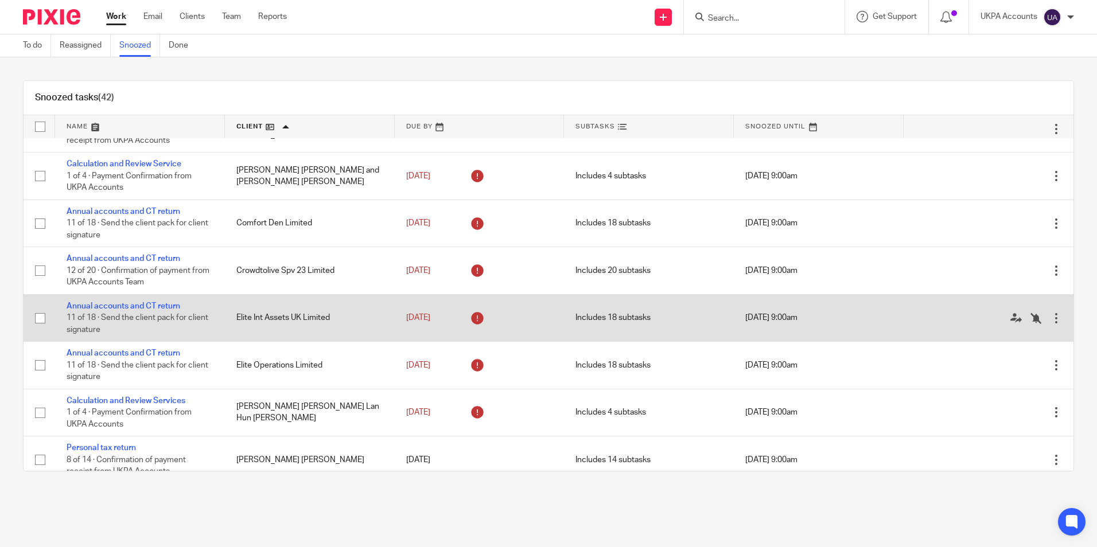
scroll to position [574, 0]
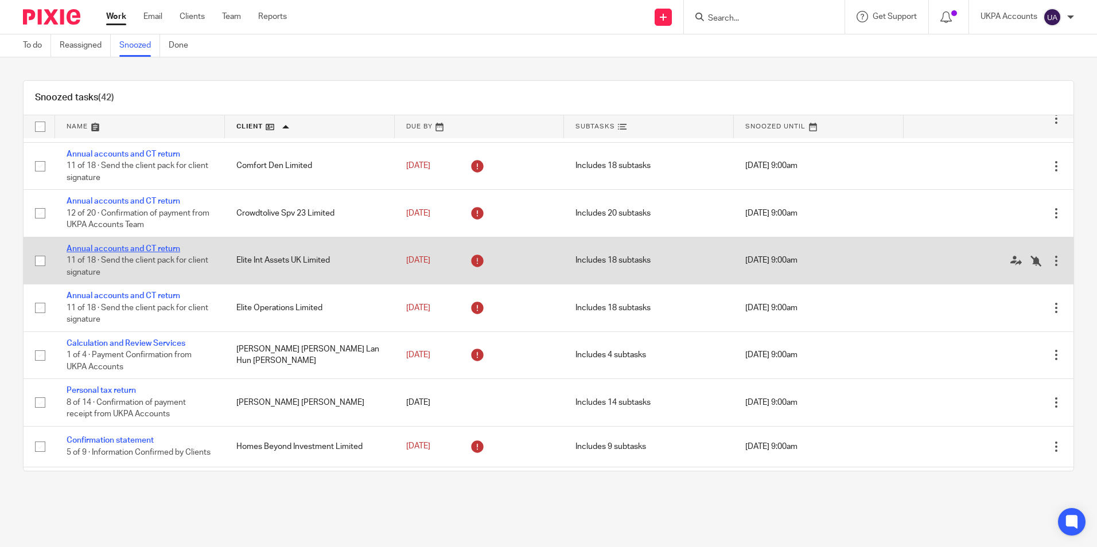
click at [149, 251] on link "Annual accounts and CT return" at bounding box center [124, 249] width 114 height 8
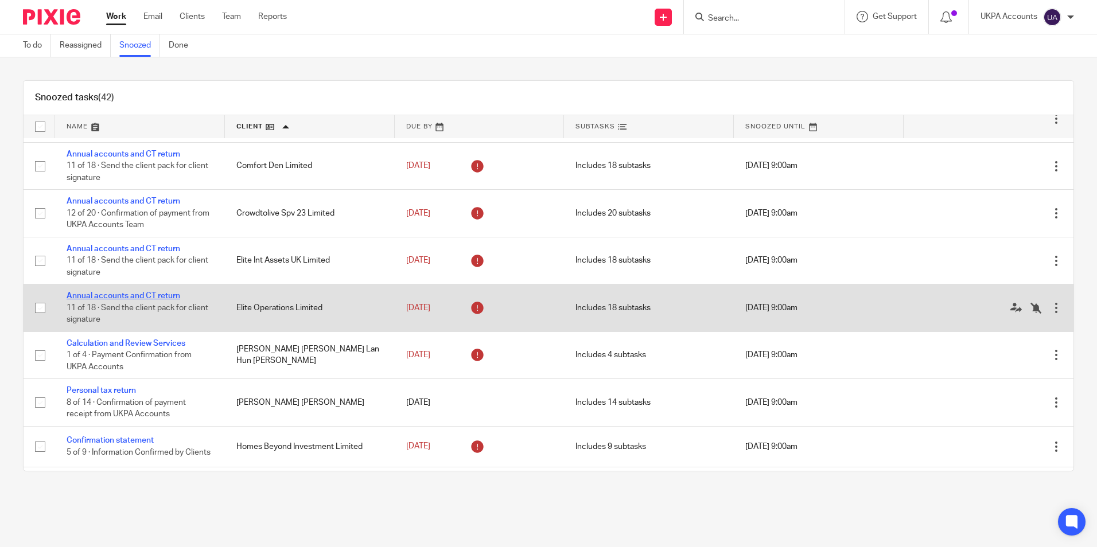
click at [161, 296] on link "Annual accounts and CT return" at bounding box center [124, 296] width 114 height 8
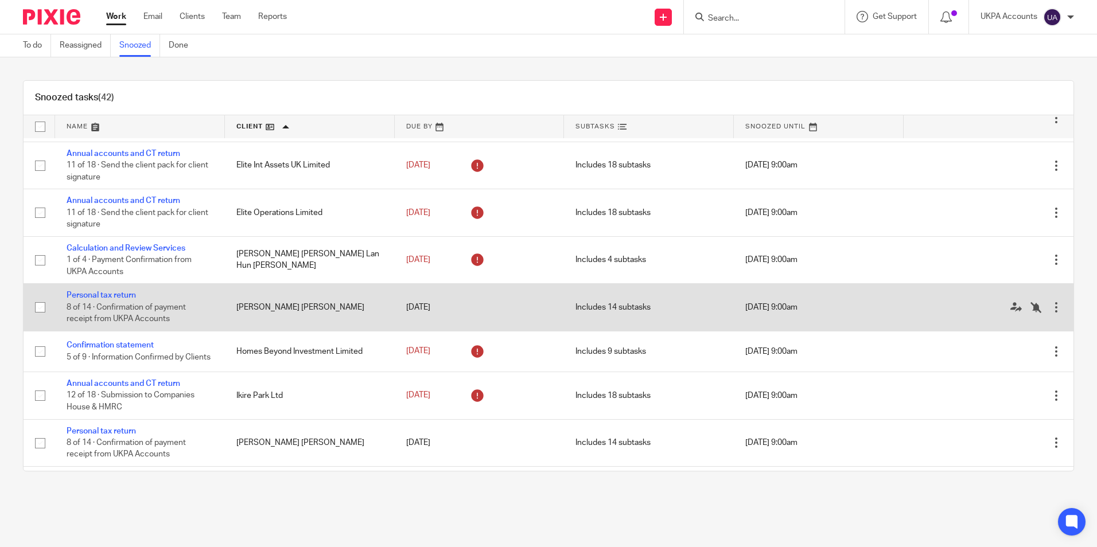
scroll to position [689, 0]
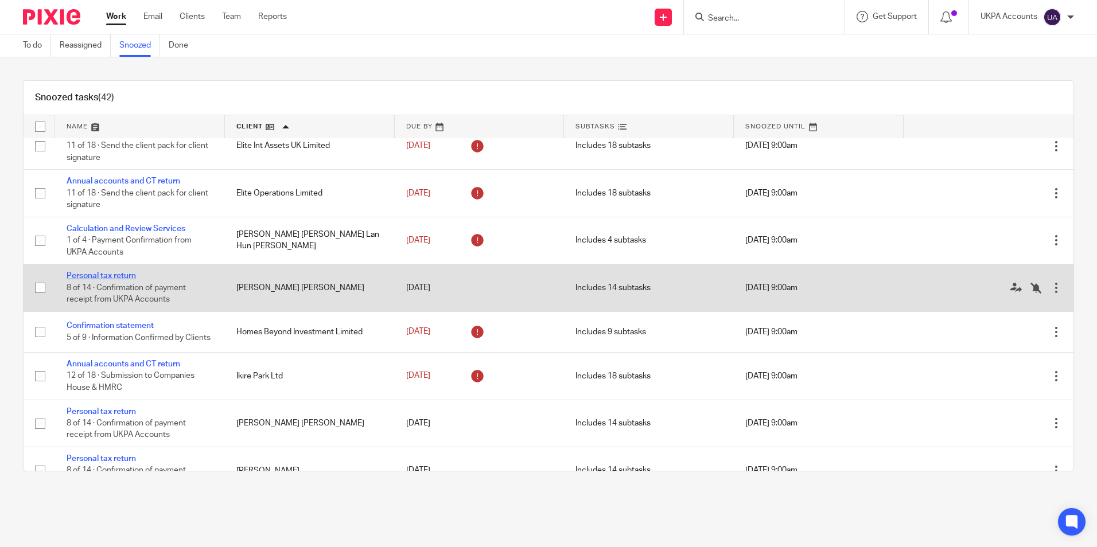
click at [129, 274] on link "Personal tax return" at bounding box center [101, 276] width 69 height 8
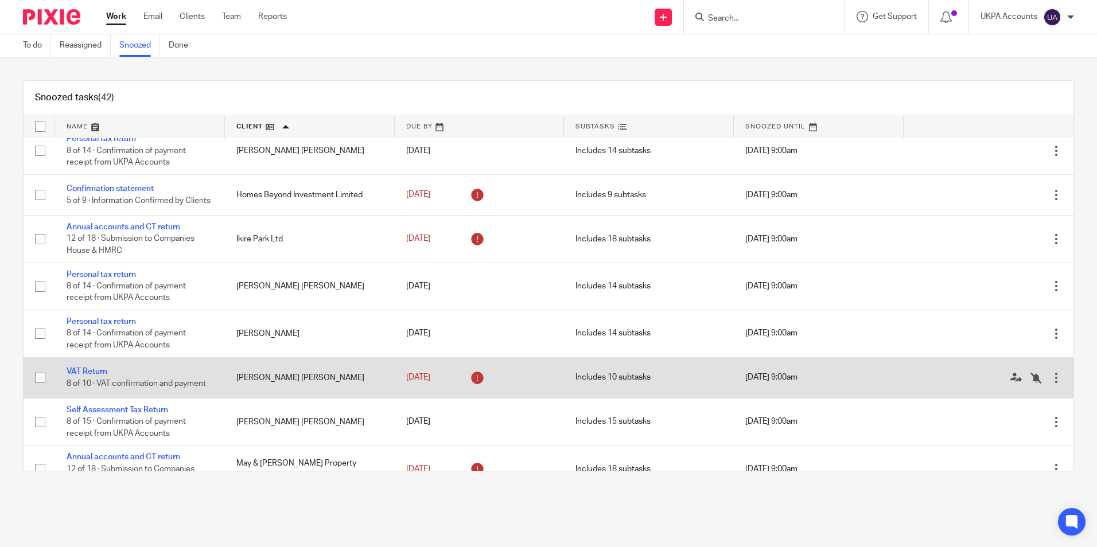
scroll to position [861, 0]
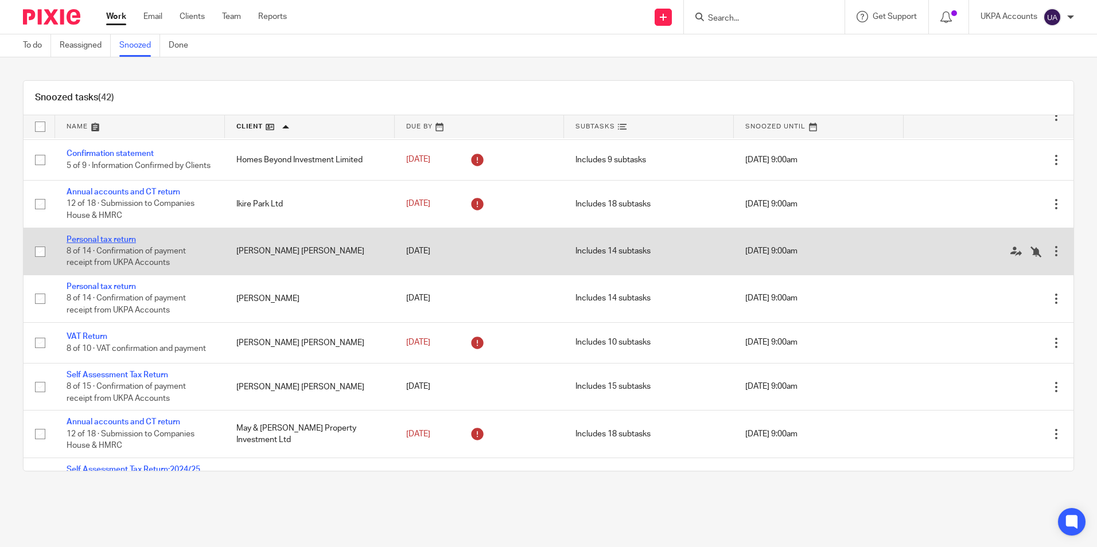
click at [128, 244] on link "Personal tax return" at bounding box center [101, 240] width 69 height 8
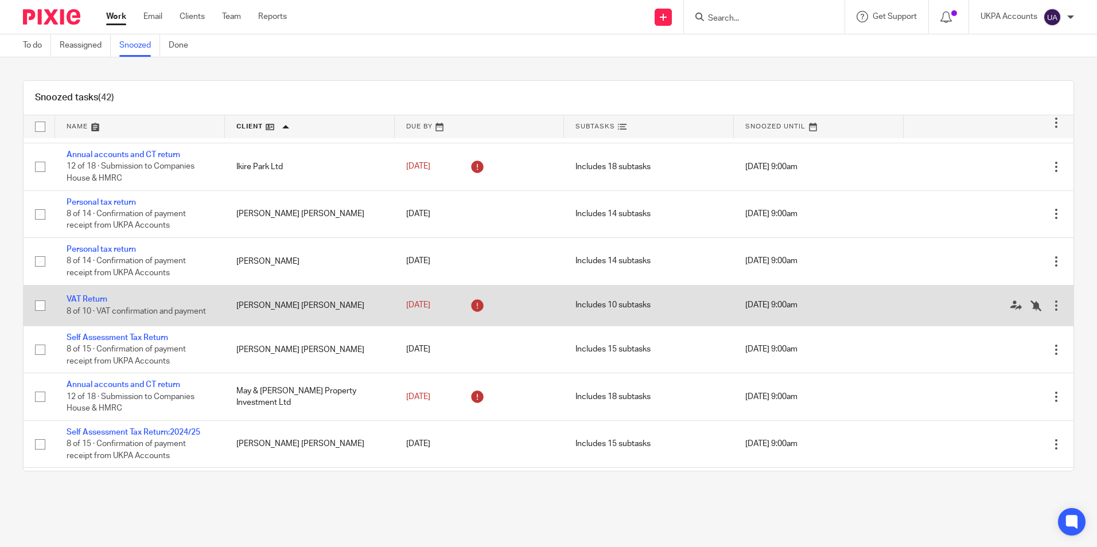
scroll to position [918, 0]
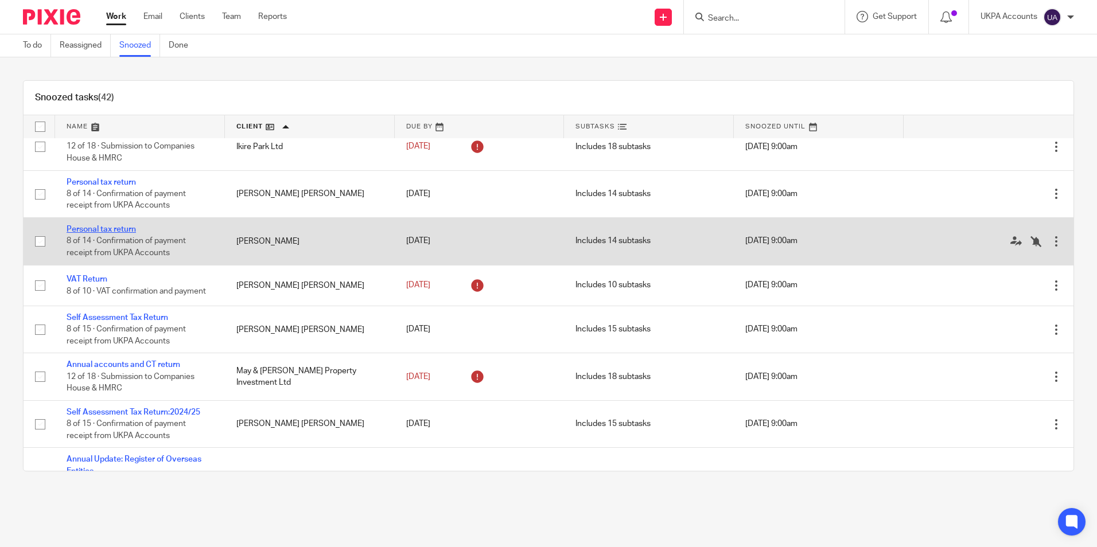
click at [116, 234] on link "Personal tax return" at bounding box center [101, 230] width 69 height 8
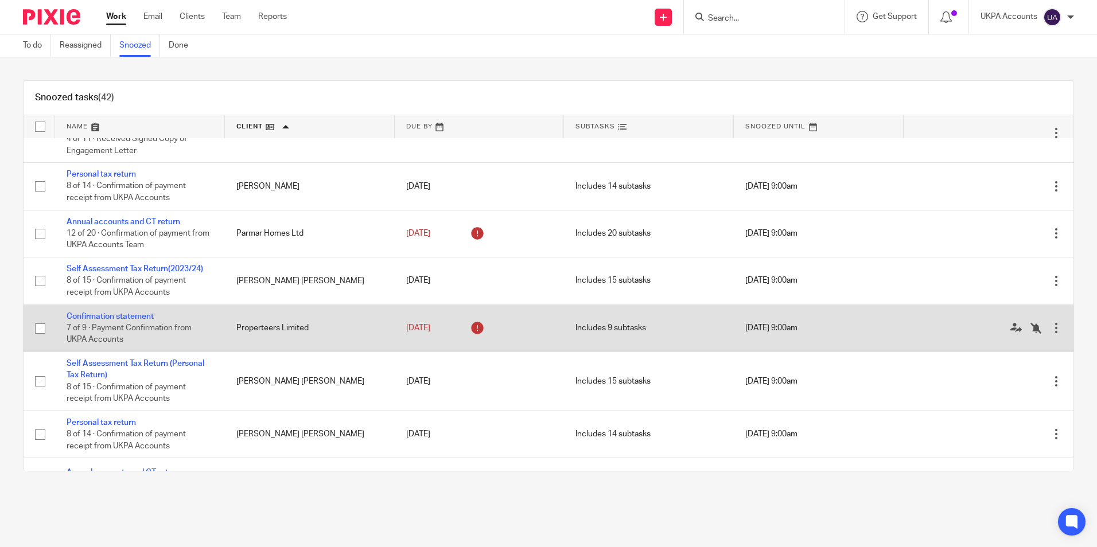
scroll to position [1320, 0]
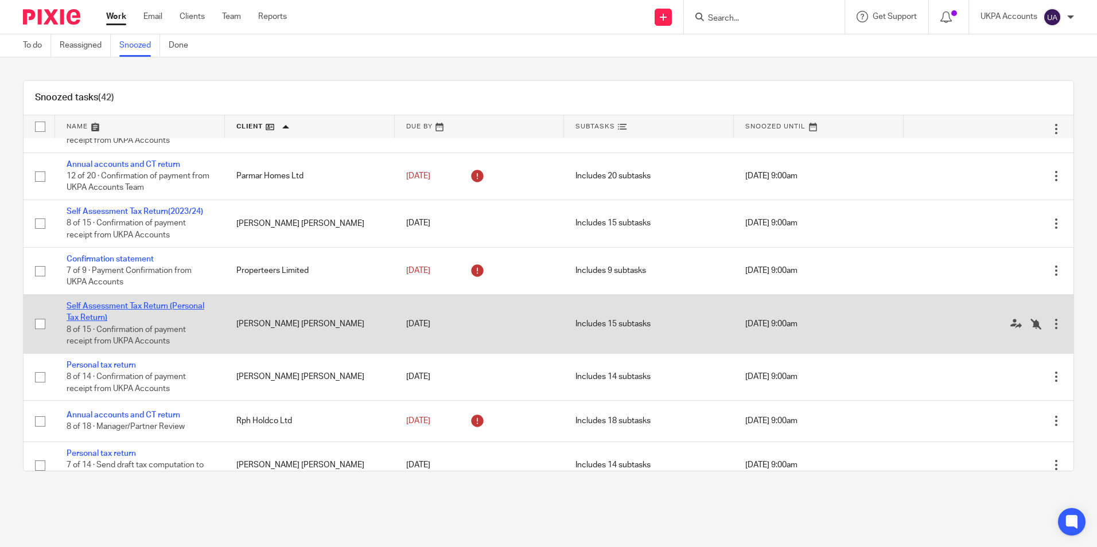
click at [114, 317] on link "Self Assessment Tax Return (Personal Tax Return)" at bounding box center [136, 312] width 138 height 20
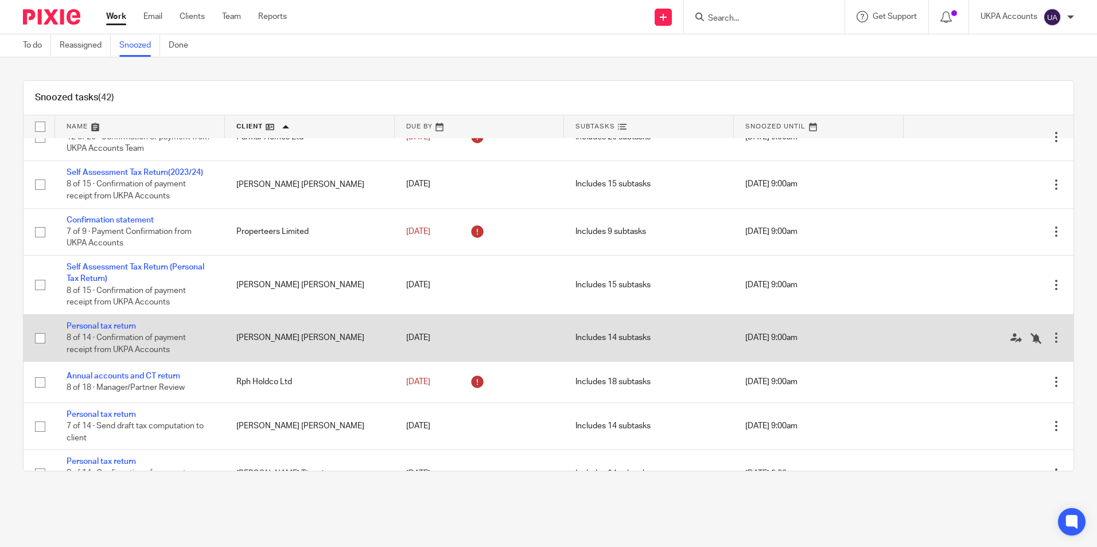
scroll to position [1377, 0]
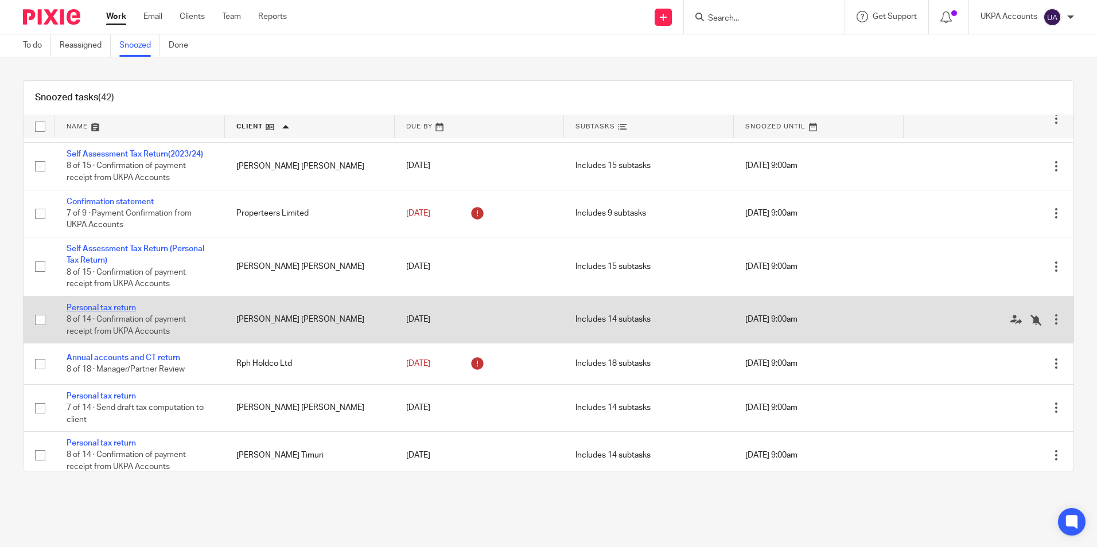
click at [129, 312] on link "Personal tax return" at bounding box center [101, 308] width 69 height 8
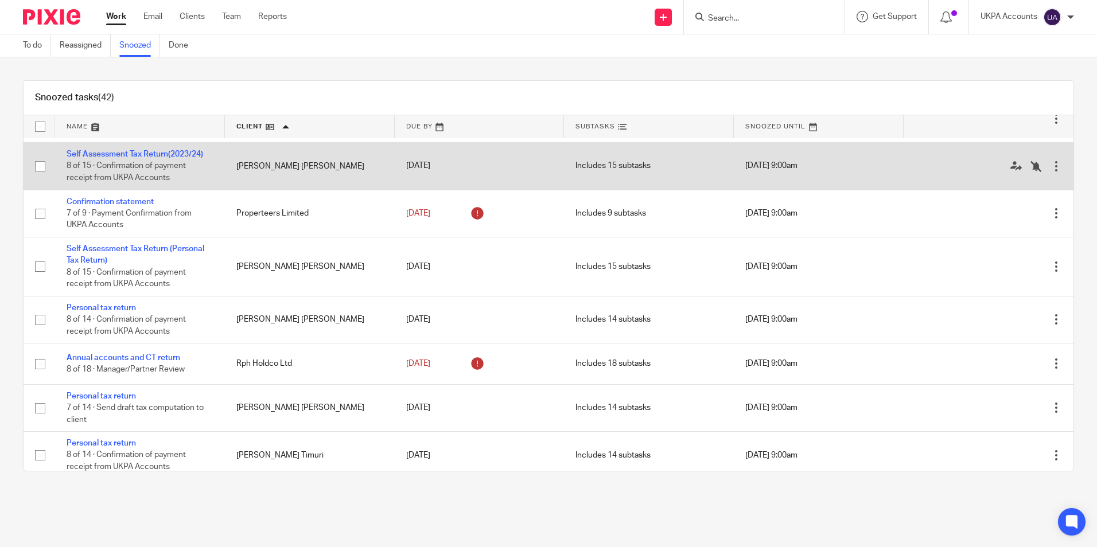
scroll to position [1320, 0]
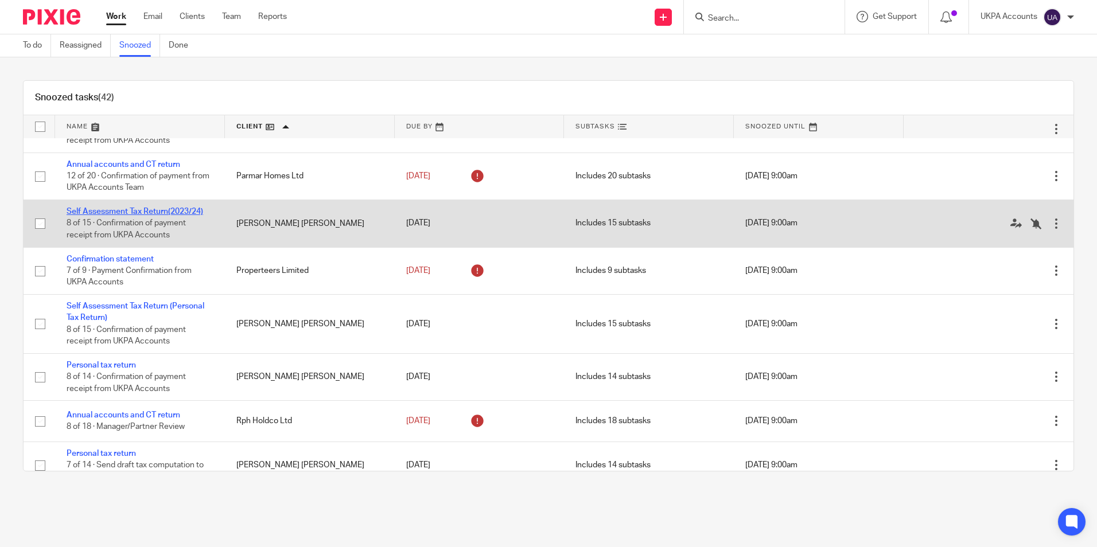
click at [171, 216] on link "Self Assessment Tax Return(2023/24)" at bounding box center [135, 212] width 137 height 8
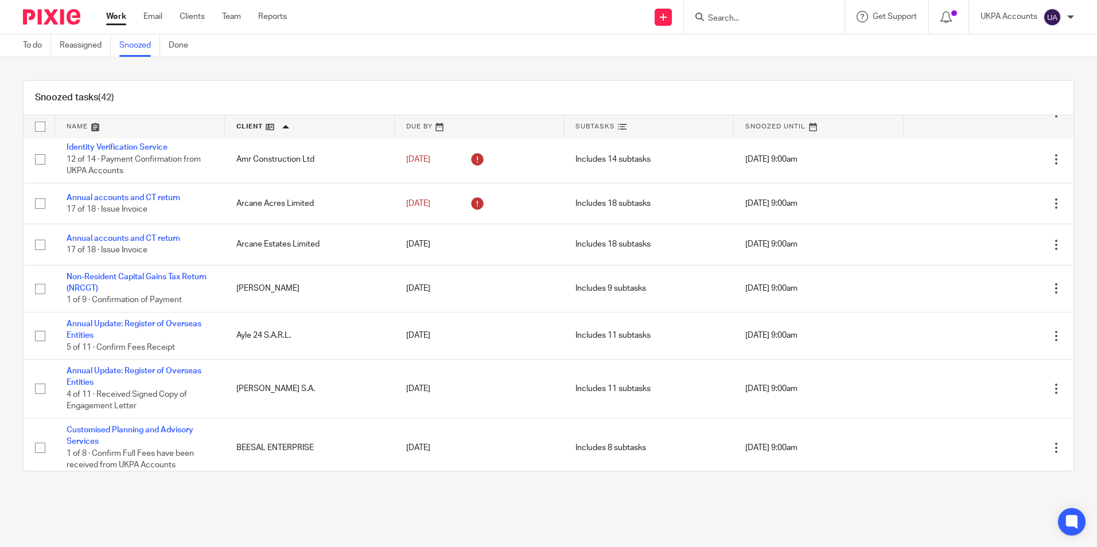
scroll to position [0, 0]
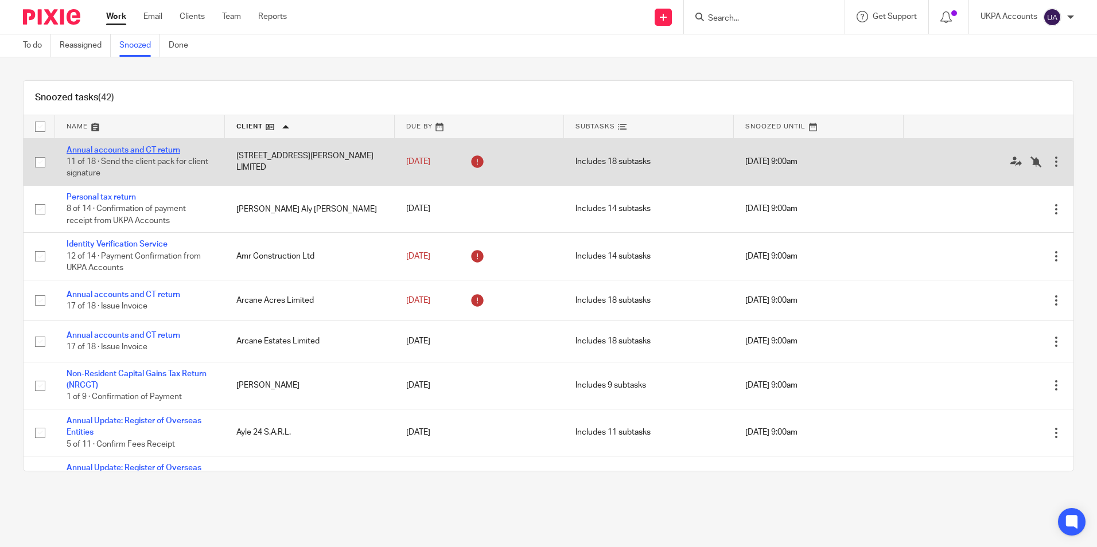
click at [170, 151] on link "Annual accounts and CT return" at bounding box center [124, 150] width 114 height 8
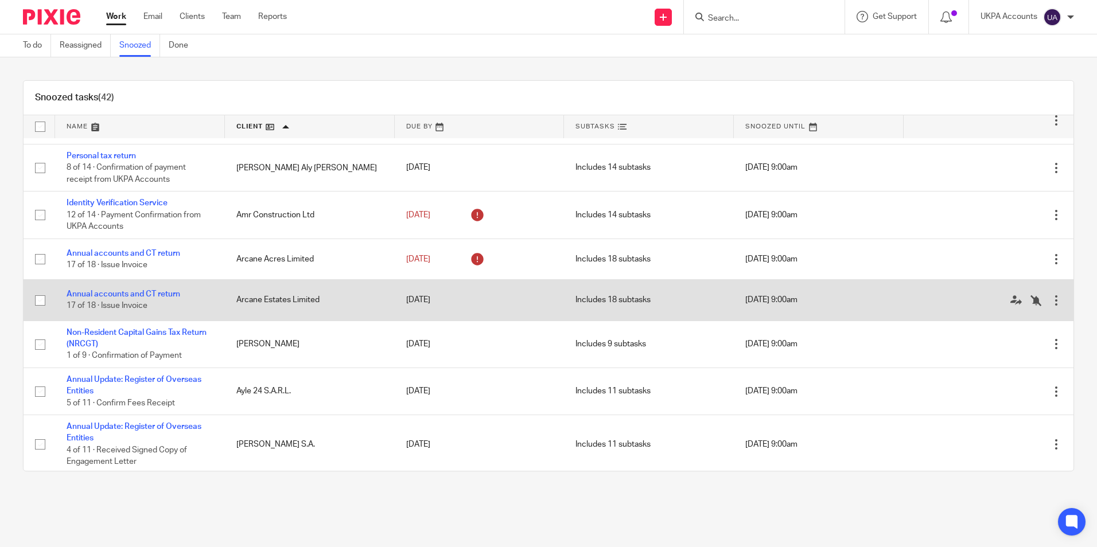
scroll to position [57, 0]
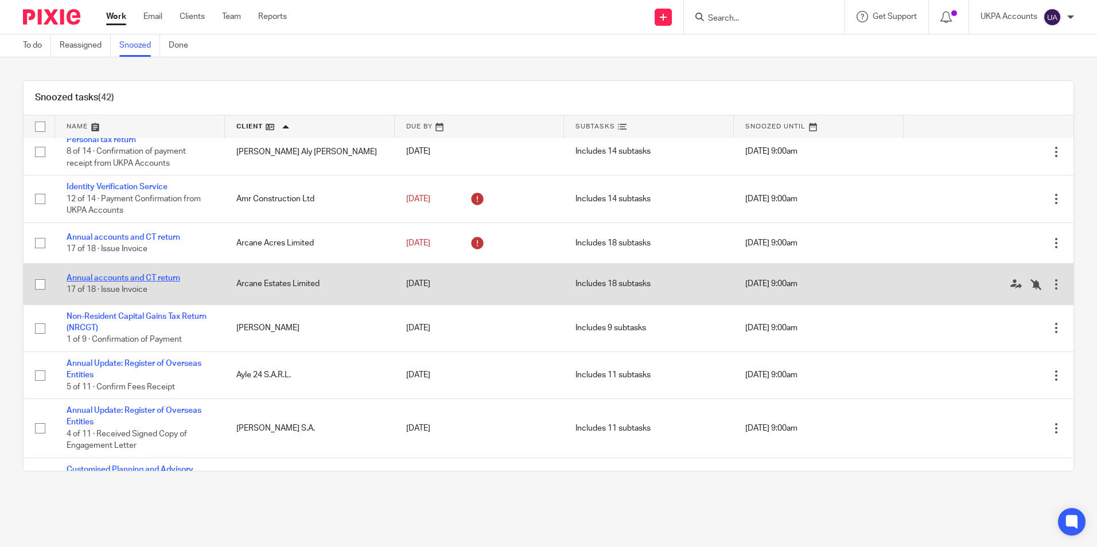
click at [148, 277] on link "Annual accounts and CT return" at bounding box center [124, 278] width 114 height 8
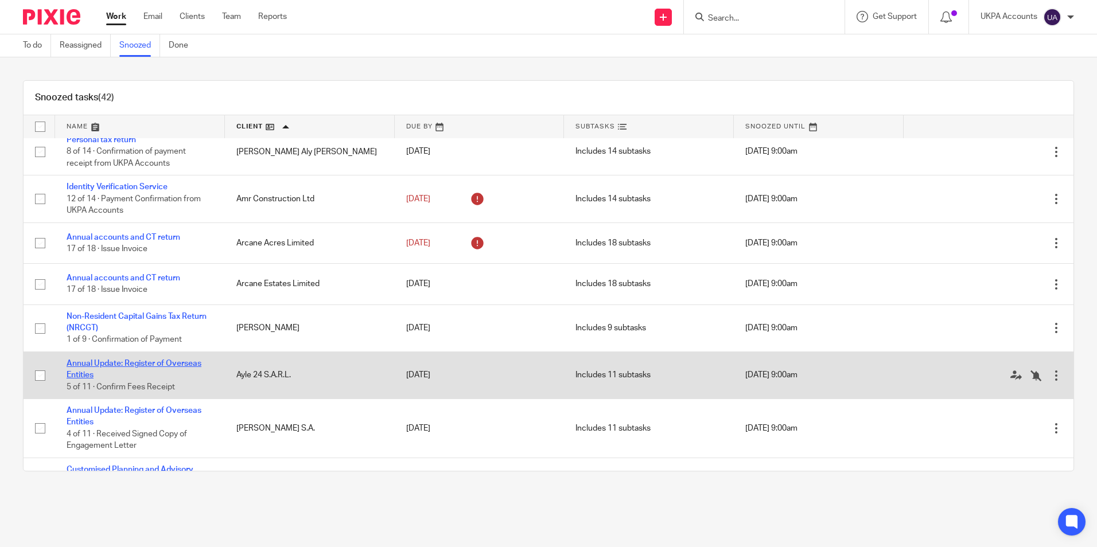
click at [150, 364] on link "Annual Update: Register of Overseas Entities" at bounding box center [134, 370] width 135 height 20
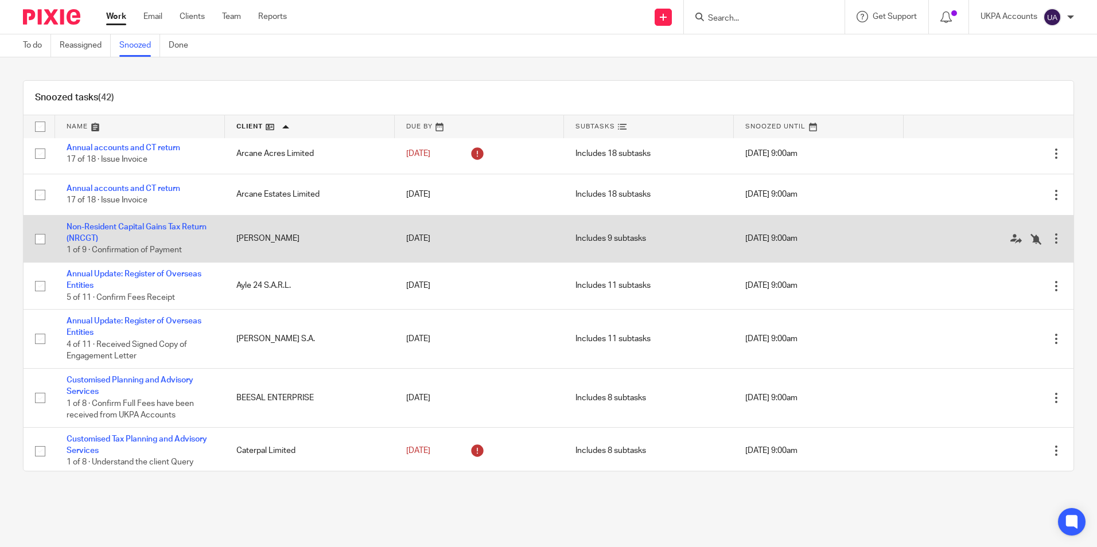
scroll to position [172, 0]
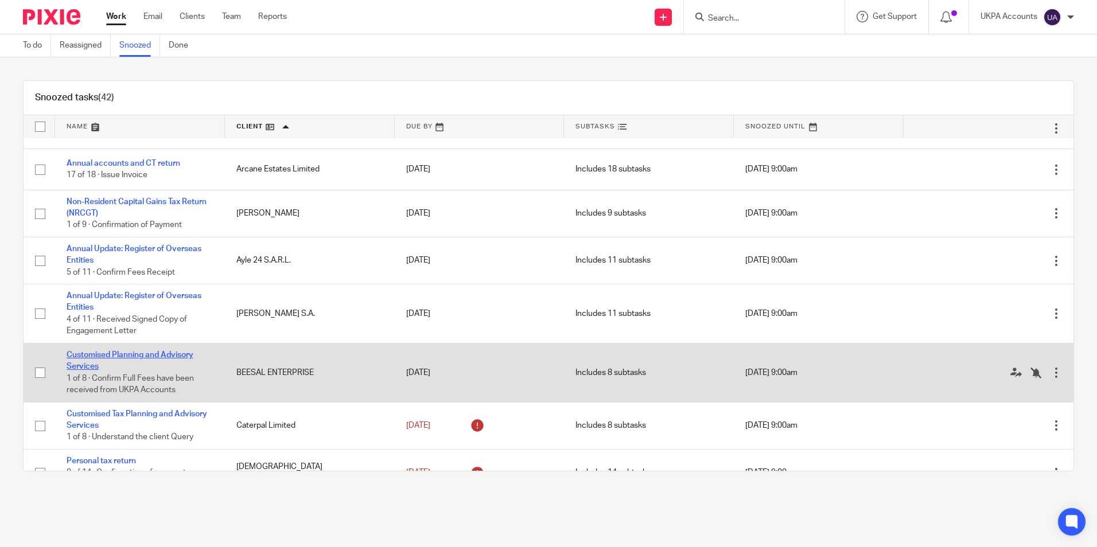
click at [177, 356] on link "Customised Planning and Advisory Services" at bounding box center [130, 361] width 127 height 20
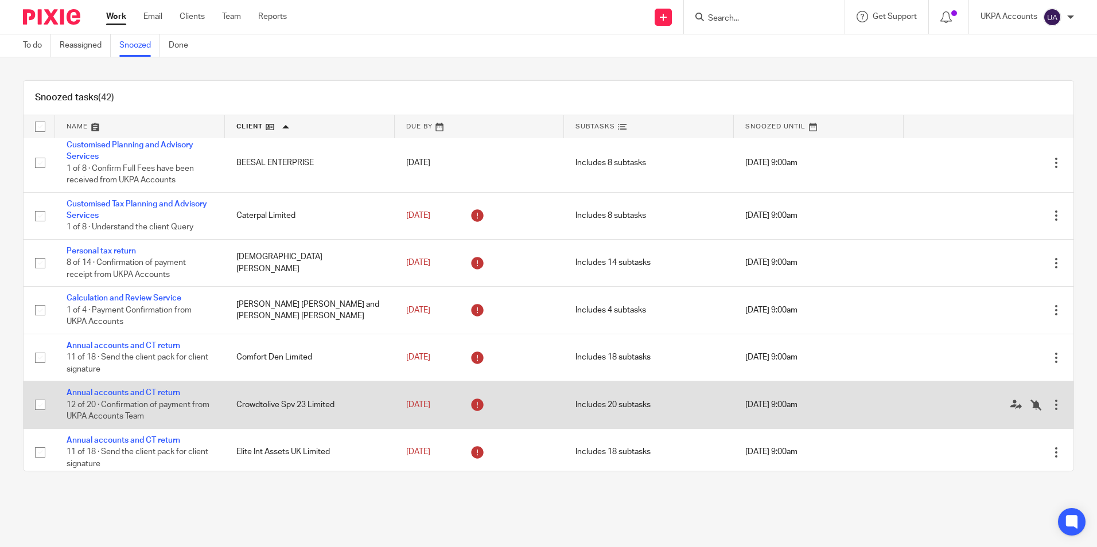
scroll to position [402, 0]
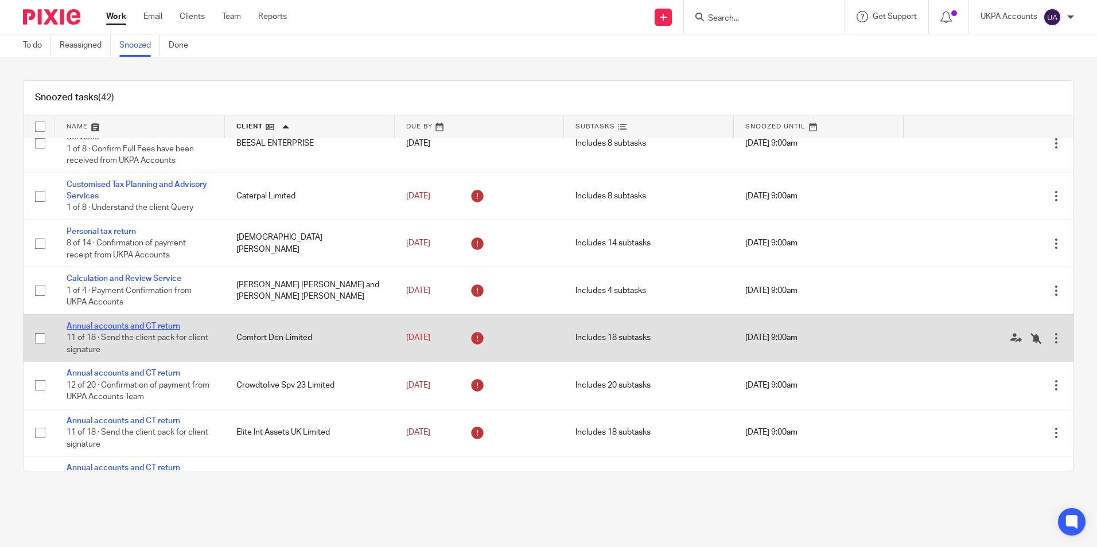
click at [166, 325] on link "Annual accounts and CT return" at bounding box center [124, 327] width 114 height 8
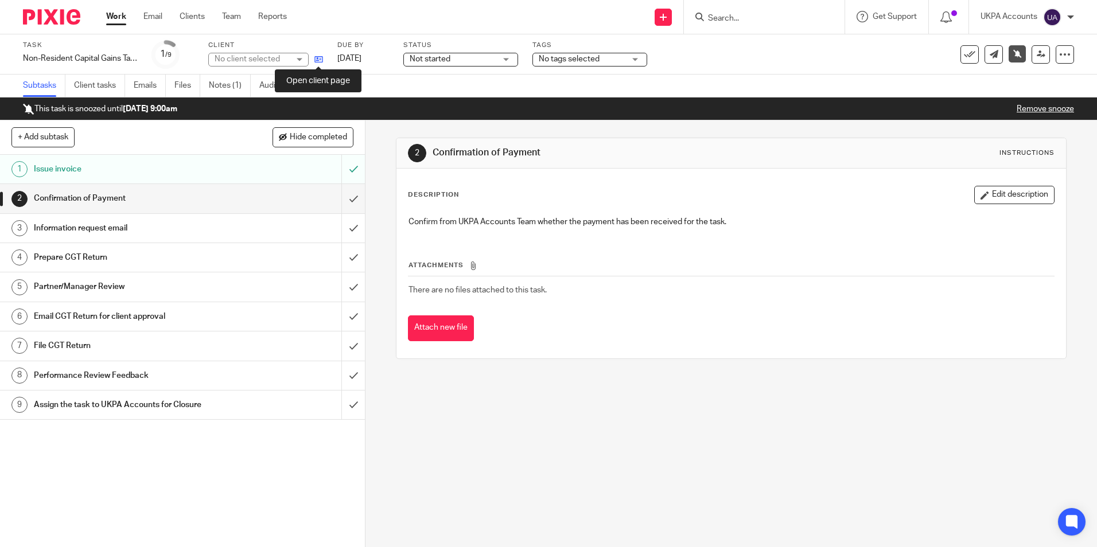
click at [320, 60] on icon at bounding box center [318, 59] width 9 height 9
click at [75, 59] on div "Non-Resident Capital Gains Tax Return (NRCGT) Save Non-Resident Capital Gains T…" at bounding box center [80, 58] width 115 height 11
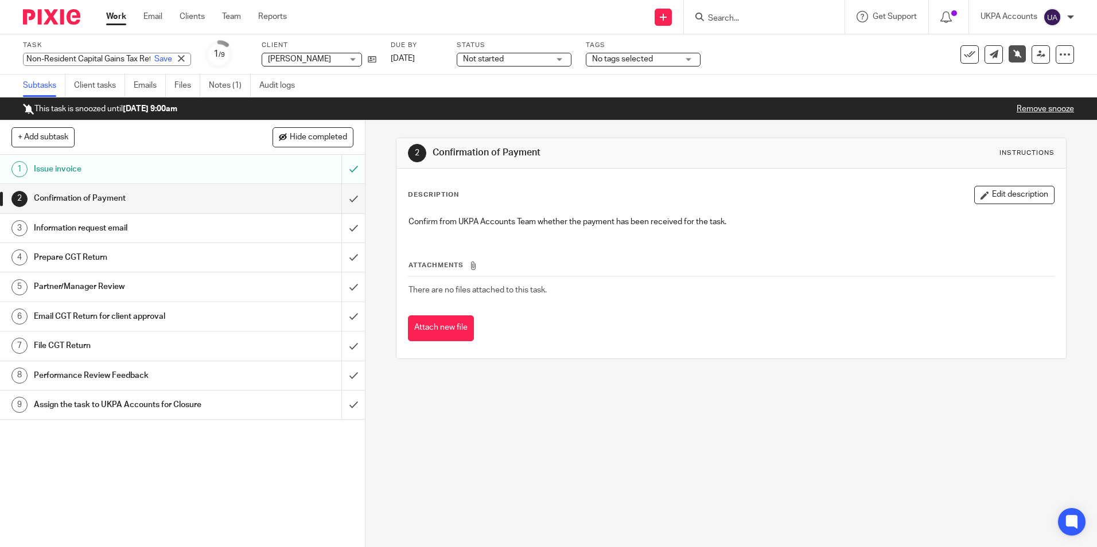
click at [75, 59] on input "Non-Resident Capital Gains Tax Return (NRCGT)" at bounding box center [107, 59] width 168 height 13
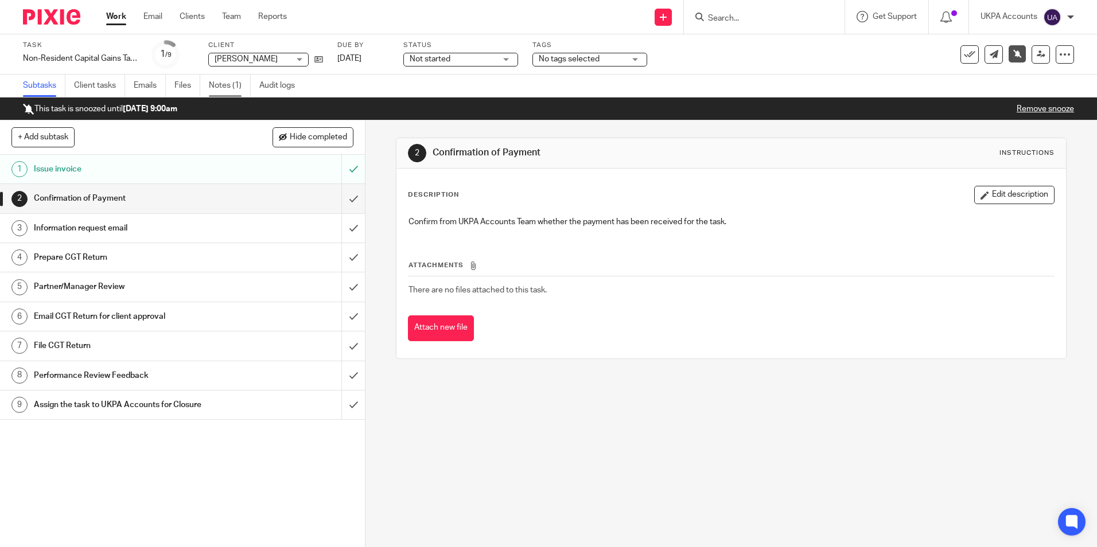
click at [240, 86] on link "Notes (1)" at bounding box center [230, 86] width 42 height 22
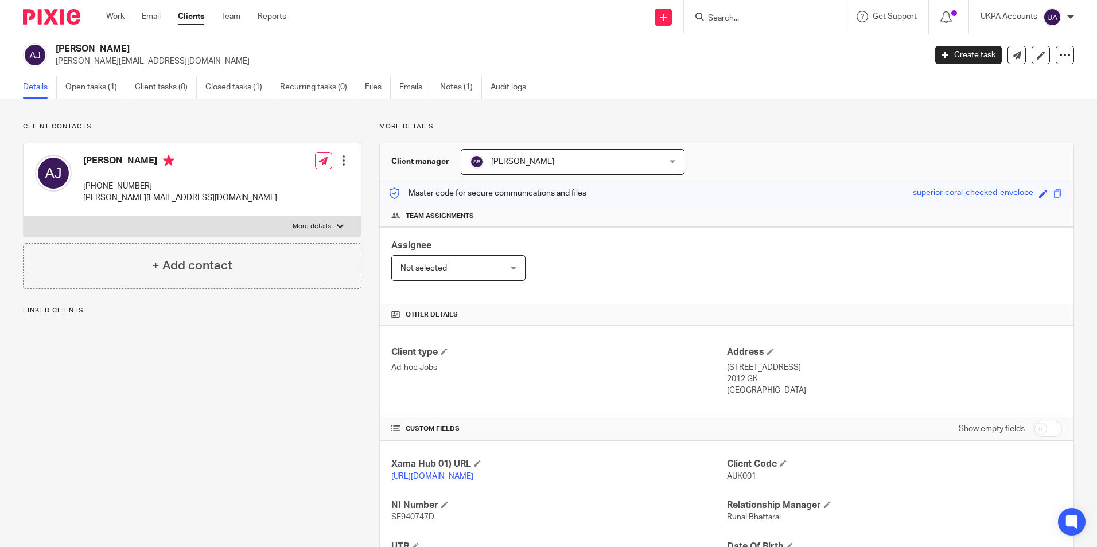
drag, startPoint x: 56, startPoint y: 45, endPoint x: 177, endPoint y: 44, distance: 120.5
click at [177, 44] on h2 "[PERSON_NAME]" at bounding box center [401, 49] width 690 height 12
copy h2 "Aukje Geertruida De Jong"
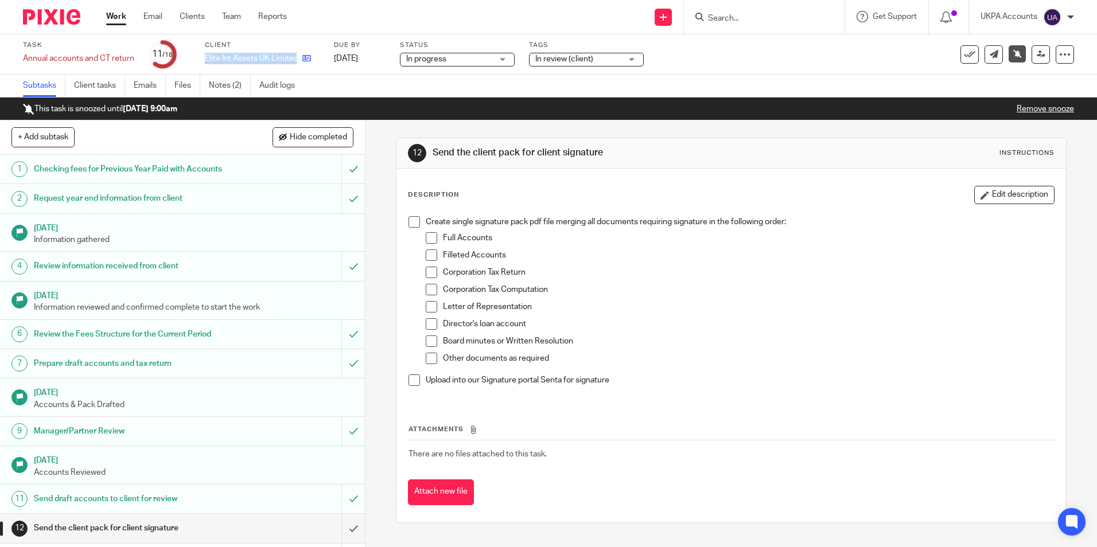
drag, startPoint x: 205, startPoint y: 56, endPoint x: 298, endPoint y: 57, distance: 92.4
click at [298, 57] on div "Elite Int Assets UK Limited" at bounding box center [262, 58] width 115 height 11
copy div "Elite Int Assets UK Limited"
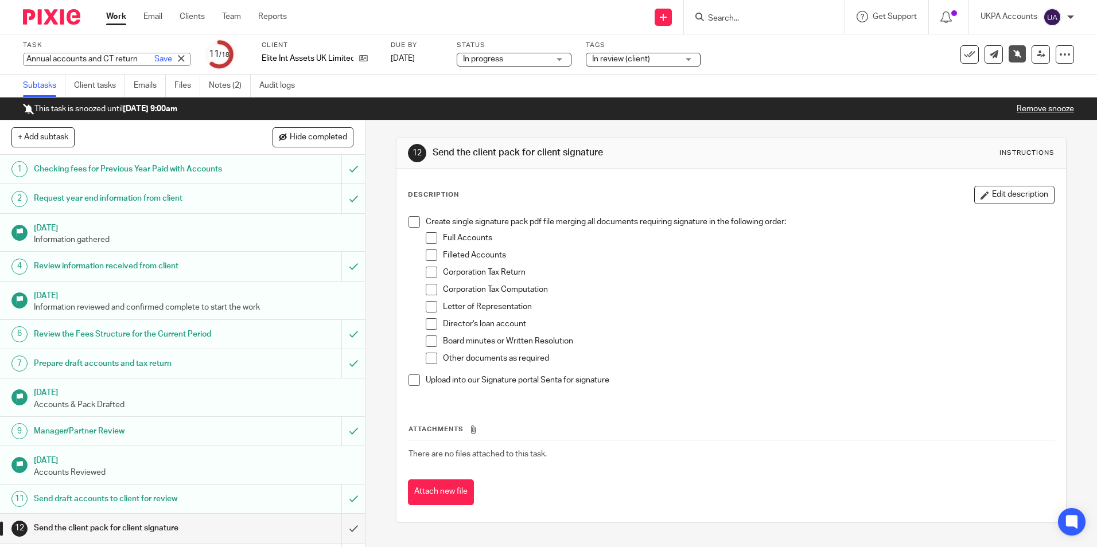
click at [27, 59] on div "Annual accounts and CT return Save Annual accounts and CT return" at bounding box center [107, 59] width 168 height 13
click at [27, 59] on input "Annual accounts and CT return" at bounding box center [107, 59] width 168 height 13
click at [235, 92] on link "Notes (2)" at bounding box center [230, 86] width 42 height 22
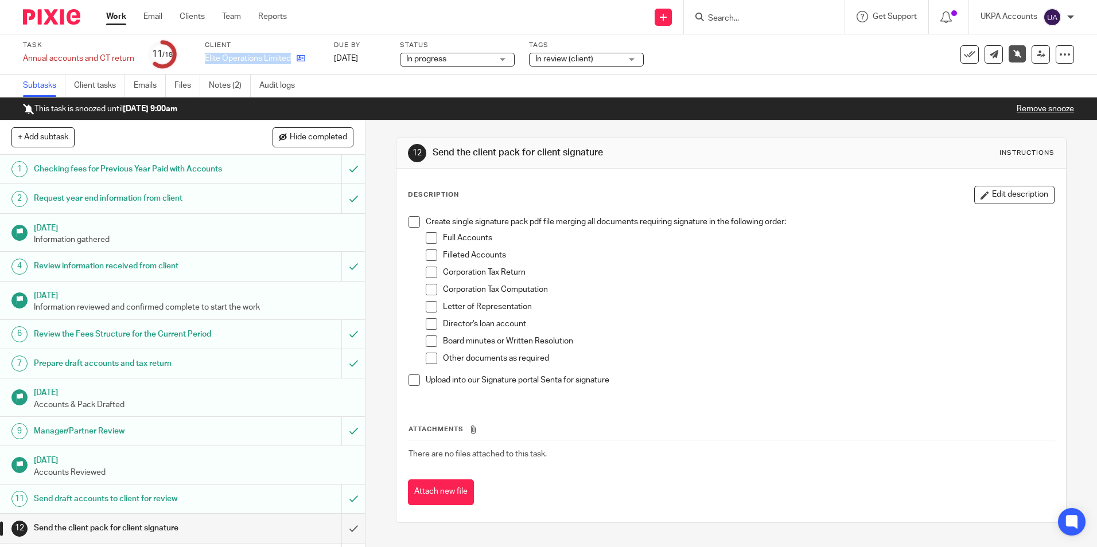
drag, startPoint x: 205, startPoint y: 57, endPoint x: 296, endPoint y: 63, distance: 90.9
click at [296, 63] on div "Elite Operations Limited" at bounding box center [262, 58] width 115 height 11
copy div "Elite Operations Limited"
click at [236, 84] on link "Notes (2)" at bounding box center [230, 86] width 42 height 22
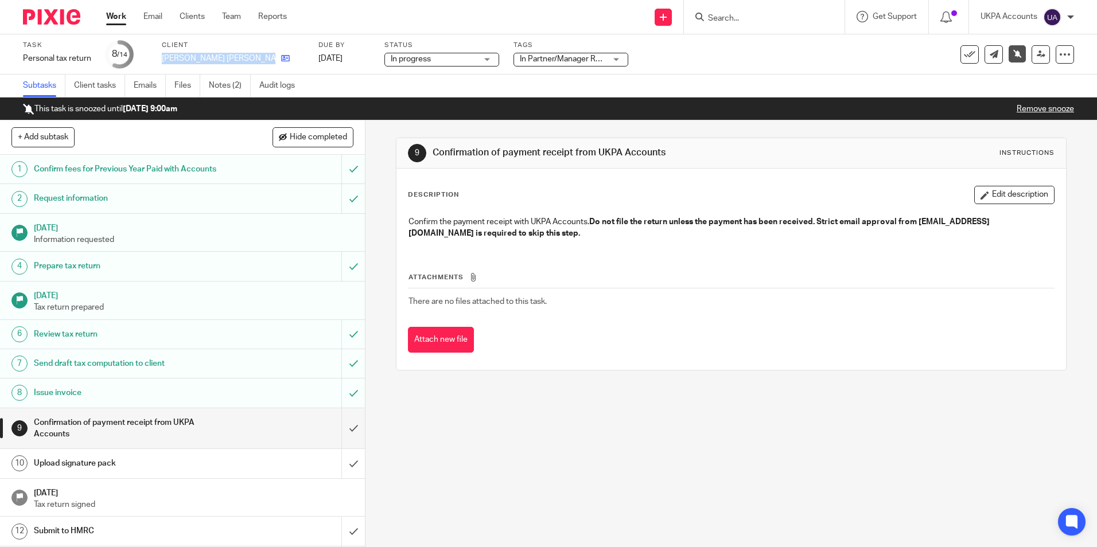
drag, startPoint x: 162, startPoint y: 57, endPoint x: 243, endPoint y: 59, distance: 80.4
click at [243, 59] on div "[PERSON_NAME] [PERSON_NAME]" at bounding box center [233, 58] width 142 height 11
copy div "[PERSON_NAME] [PERSON_NAME]"
click at [227, 90] on link "Notes (2)" at bounding box center [230, 86] width 42 height 22
drag, startPoint x: 163, startPoint y: 57, endPoint x: 238, endPoint y: 60, distance: 74.7
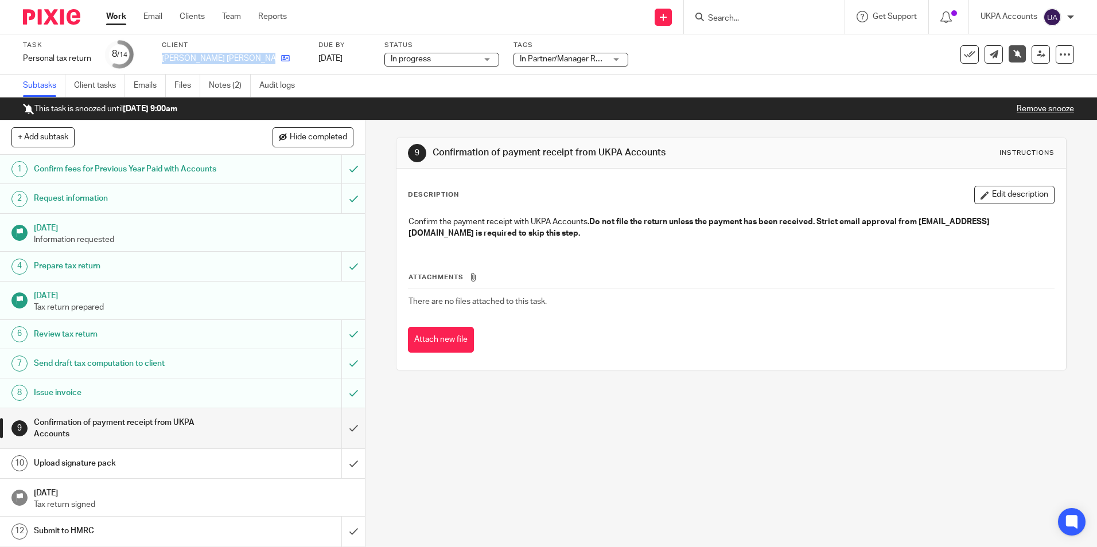
click at [238, 60] on div "[PERSON_NAME] [PERSON_NAME]" at bounding box center [233, 58] width 142 height 11
copy div "[PERSON_NAME] [PERSON_NAME]"
click at [236, 86] on link "Notes (2)" at bounding box center [230, 86] width 42 height 22
drag, startPoint x: 162, startPoint y: 57, endPoint x: 230, endPoint y: 64, distance: 68.1
click at [230, 64] on div "Client [PERSON_NAME]" at bounding box center [219, 55] width 115 height 28
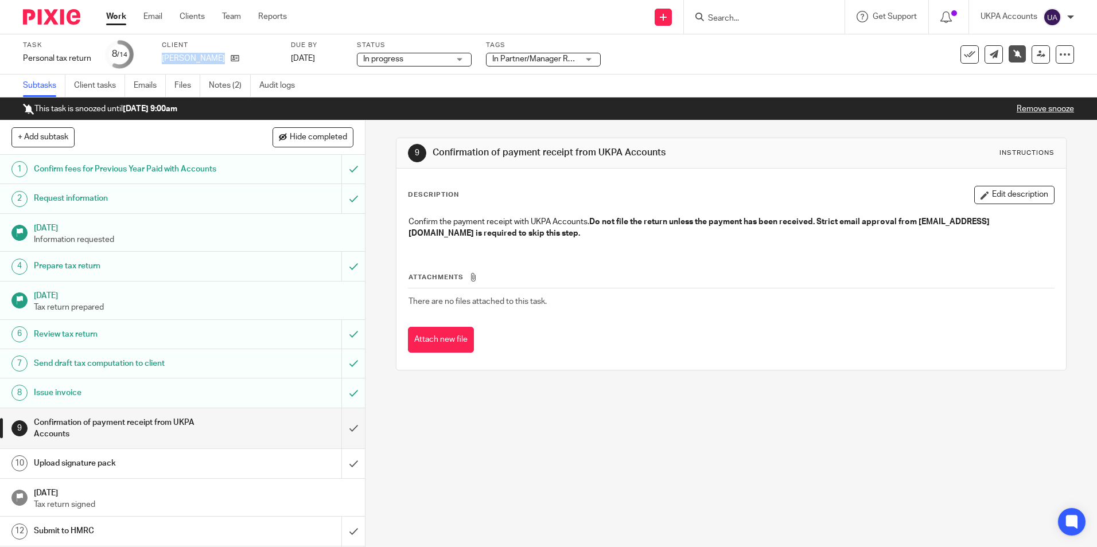
copy div "[PERSON_NAME]"
click at [230, 88] on link "Notes (2)" at bounding box center [230, 86] width 42 height 22
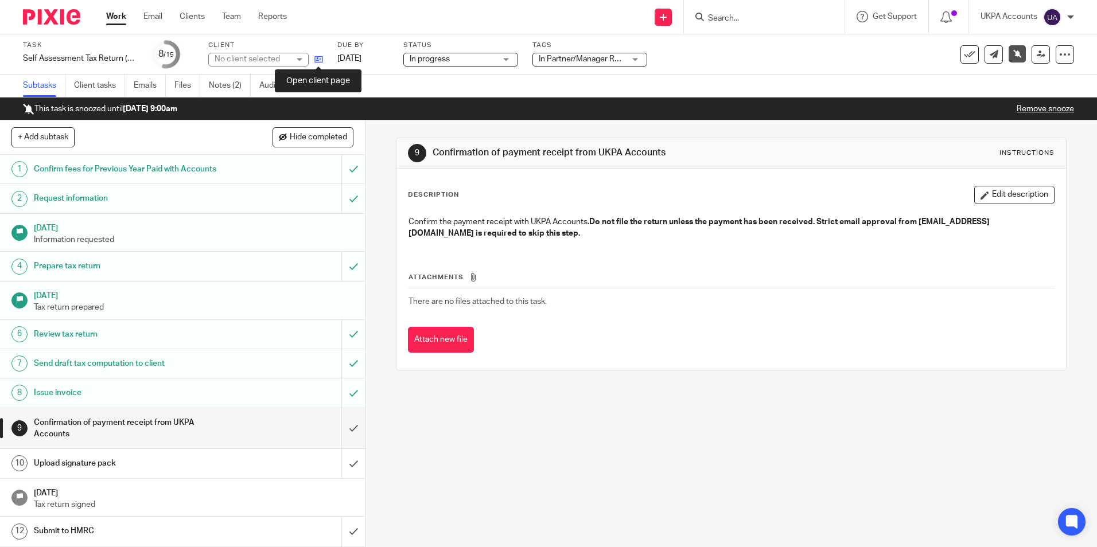
click at [319, 59] on icon at bounding box center [318, 59] width 9 height 9
click at [25, 59] on div "Self Assessment Tax Return (Personal Tax Return) Save Self Assessment Tax Retur…" at bounding box center [80, 58] width 115 height 11
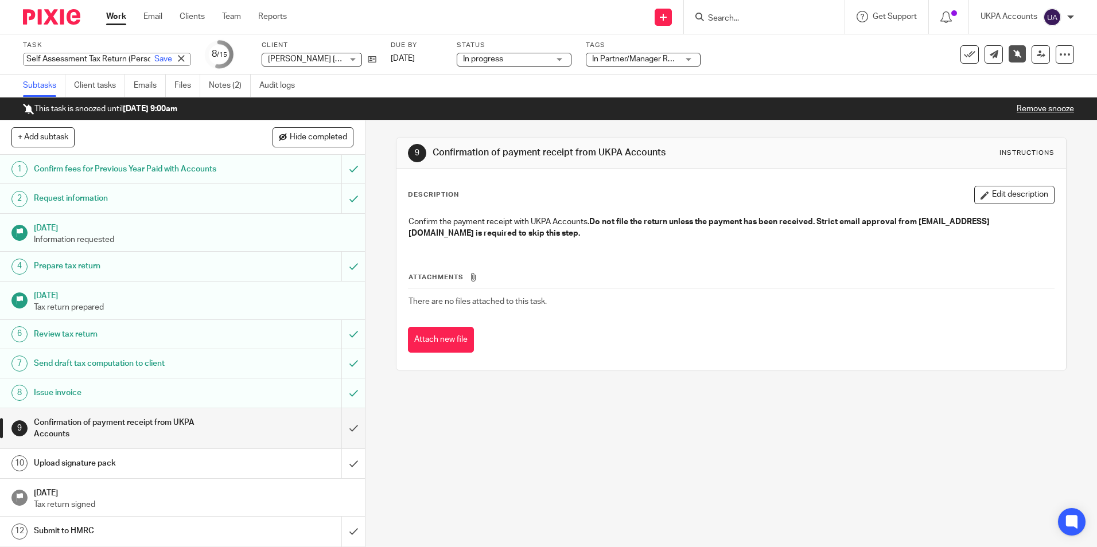
click at [25, 59] on input "Self Assessment Tax Return (Personal Tax Return)" at bounding box center [107, 59] width 168 height 13
drag, startPoint x: 576, startPoint y: 409, endPoint x: 568, endPoint y: 407, distance: 8.1
click at [576, 409] on div "9 Confirmation of payment receipt from UKPA Accounts Instructions Description E…" at bounding box center [732, 334] width 732 height 427
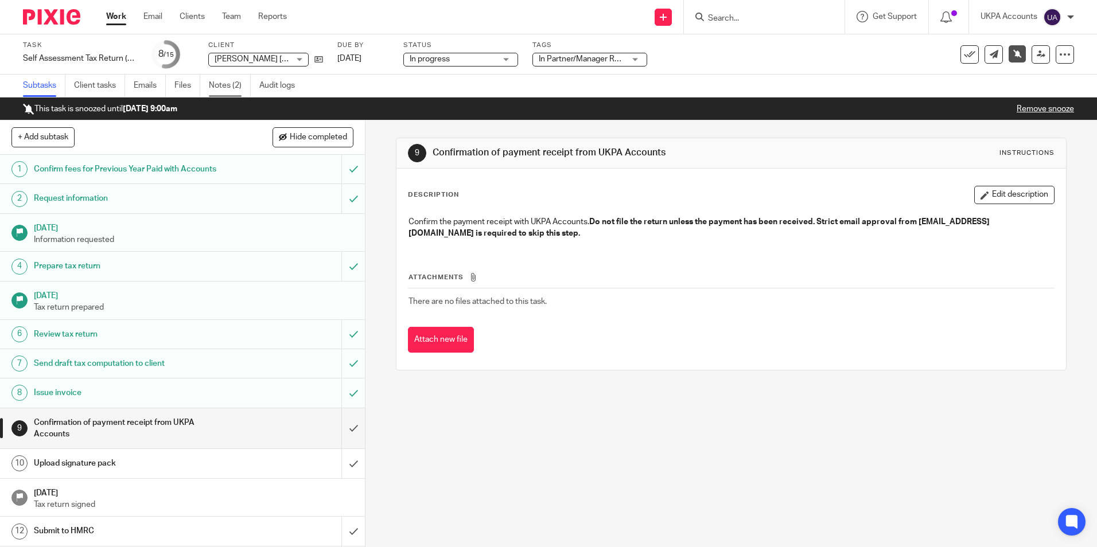
click at [221, 83] on link "Notes (2)" at bounding box center [230, 86] width 42 height 22
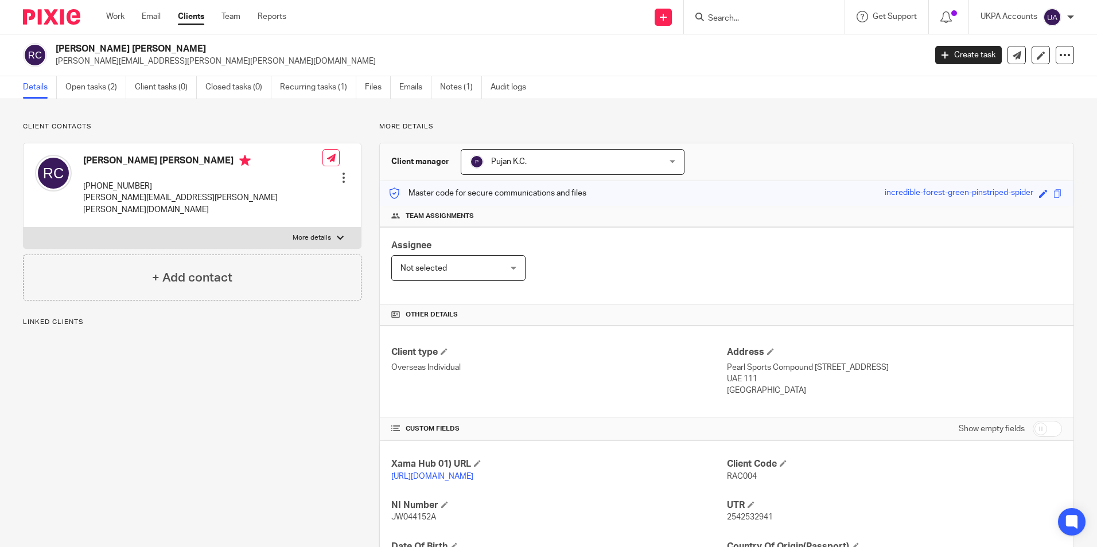
drag, startPoint x: 55, startPoint y: 46, endPoint x: 161, endPoint y: 53, distance: 107.0
click at [161, 53] on div "Rachel Jane Clarke rachel.jane.clarke@gmail.com" at bounding box center [470, 55] width 895 height 24
copy h2 "[PERSON_NAME] [PERSON_NAME]"
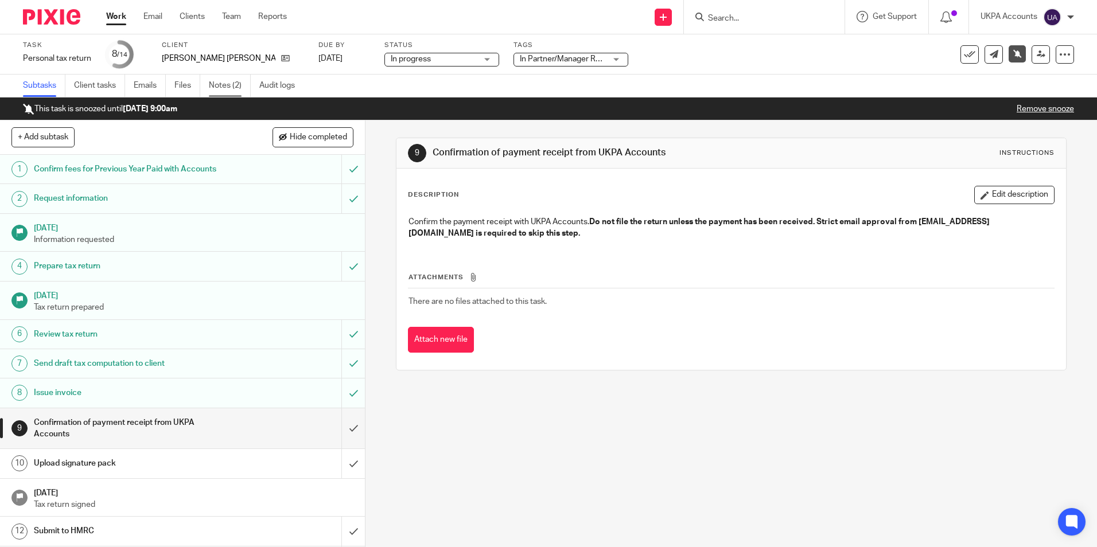
click at [236, 88] on link "Notes (2)" at bounding box center [230, 86] width 42 height 22
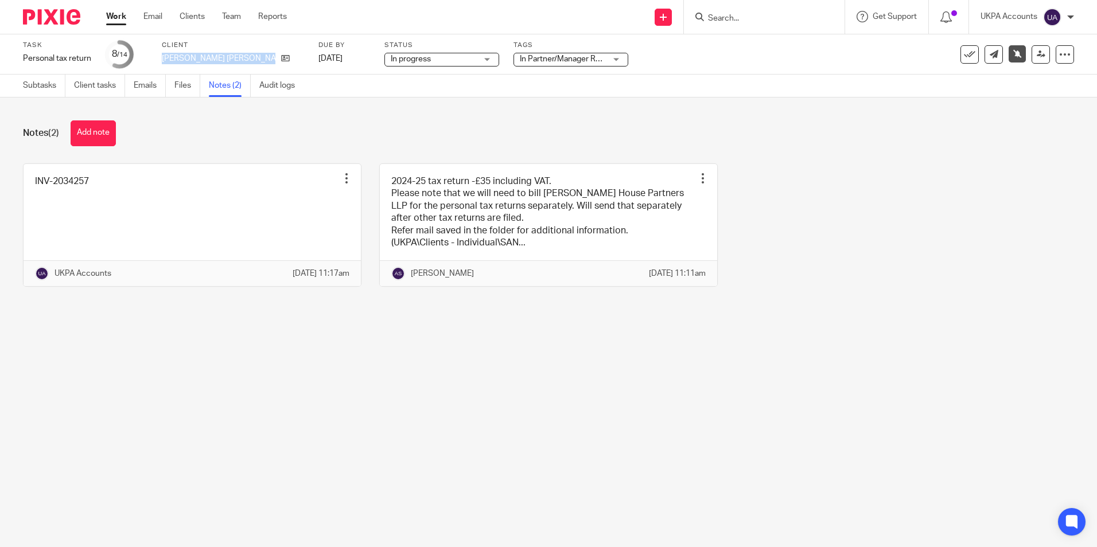
drag, startPoint x: 159, startPoint y: 60, endPoint x: 237, endPoint y: 65, distance: 78.2
click at [237, 65] on div "Task Personal tax return Save Personal tax return 8 /14 Client [PERSON_NAME][GE…" at bounding box center [461, 55] width 876 height 28
copy div "[PERSON_NAME] [PERSON_NAME]"
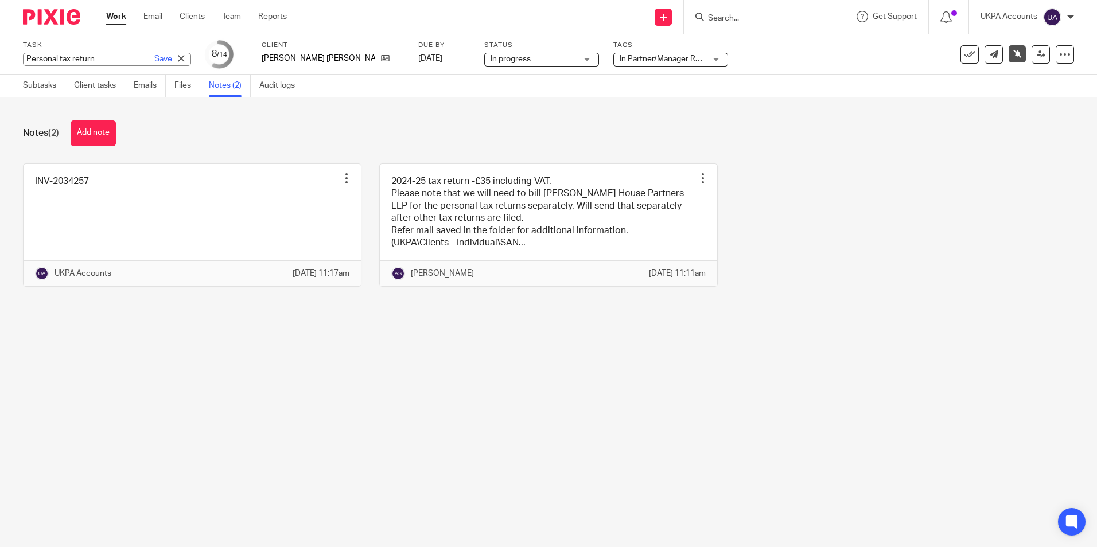
click at [35, 58] on div "Personal tax return Save Personal tax return" at bounding box center [107, 59] width 168 height 13
click at [35, 58] on input "Personal tax return" at bounding box center [107, 59] width 168 height 13
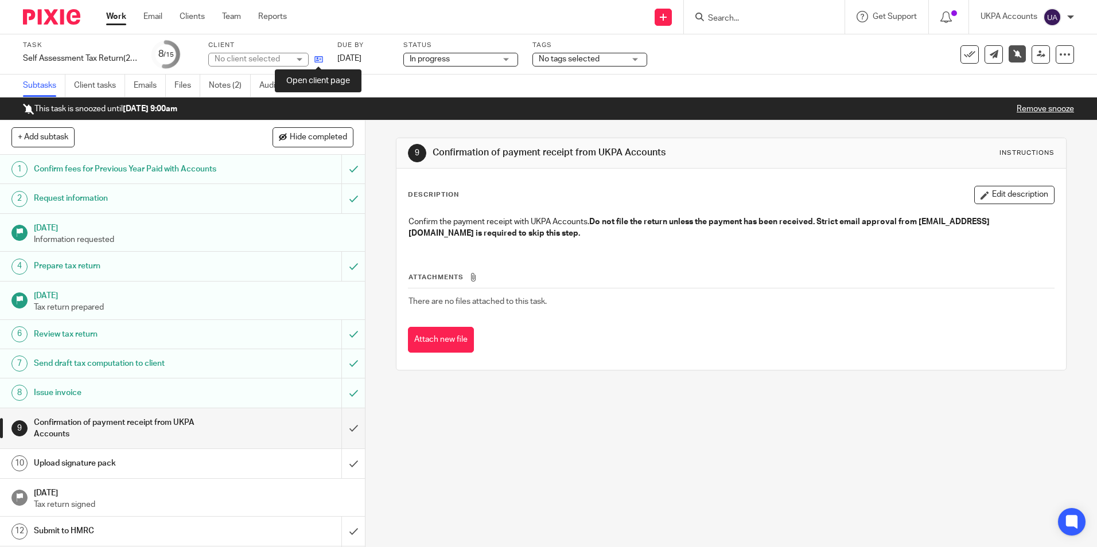
click at [319, 60] on icon at bounding box center [318, 59] width 9 height 9
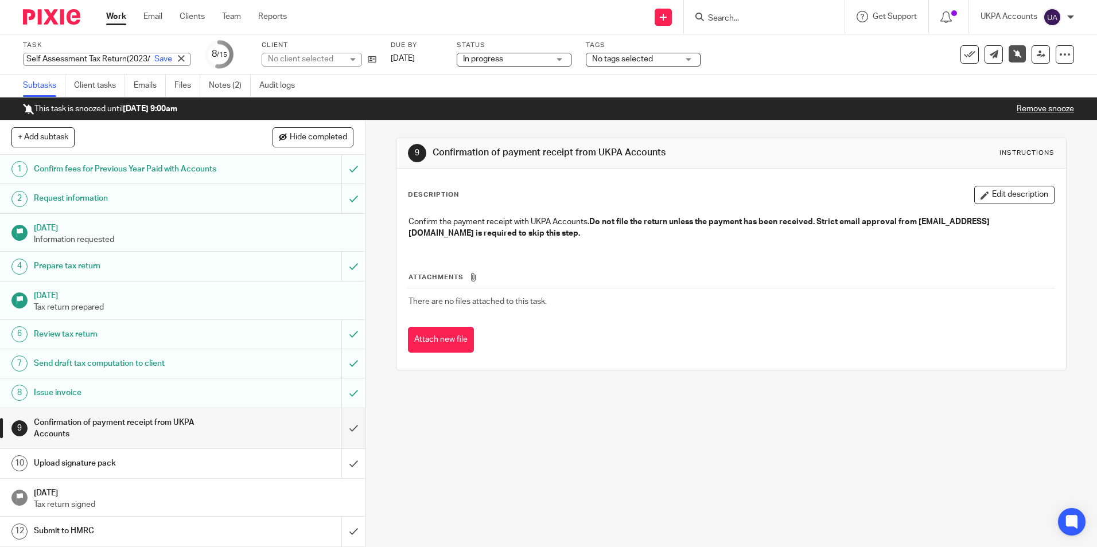
click at [36, 55] on div "Self Assessment Tax Return(2023/24) Save Self Assessment Tax Return(2023/24)" at bounding box center [107, 59] width 168 height 13
click at [36, 55] on input "Self Assessment Tax Return(2023/24)" at bounding box center [107, 59] width 168 height 13
click at [243, 88] on link "Notes (2)" at bounding box center [230, 86] width 42 height 22
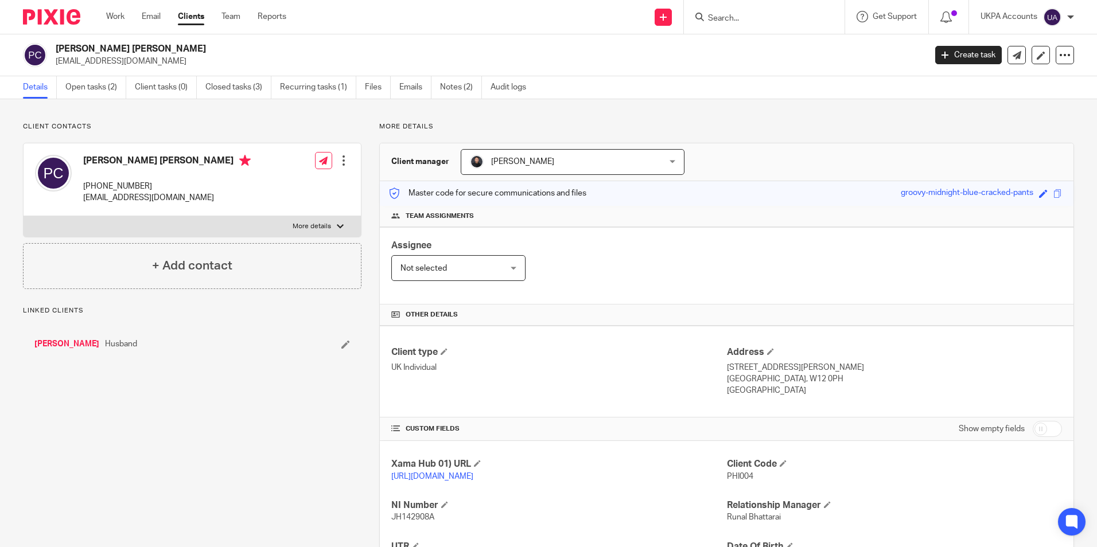
drag, startPoint x: 55, startPoint y: 48, endPoint x: 154, endPoint y: 50, distance: 99.3
click at [154, 50] on div "[PERSON_NAME] [PERSON_NAME] [EMAIL_ADDRESS][DOMAIN_NAME]" at bounding box center [470, 55] width 895 height 24
copy h2 "[PERSON_NAME] [PERSON_NAME]"
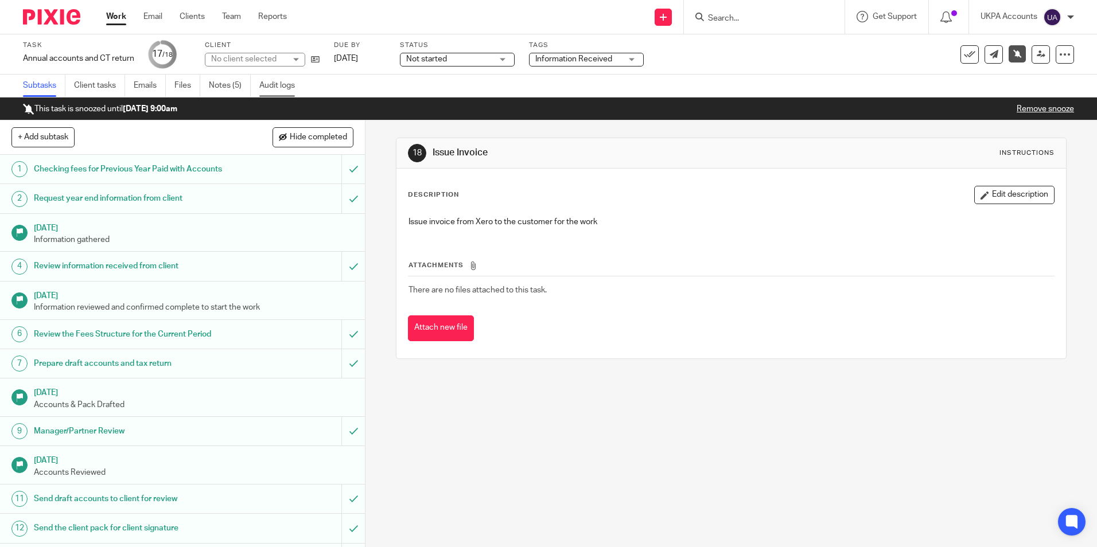
click at [273, 90] on link "Audit logs" at bounding box center [281, 86] width 44 height 22
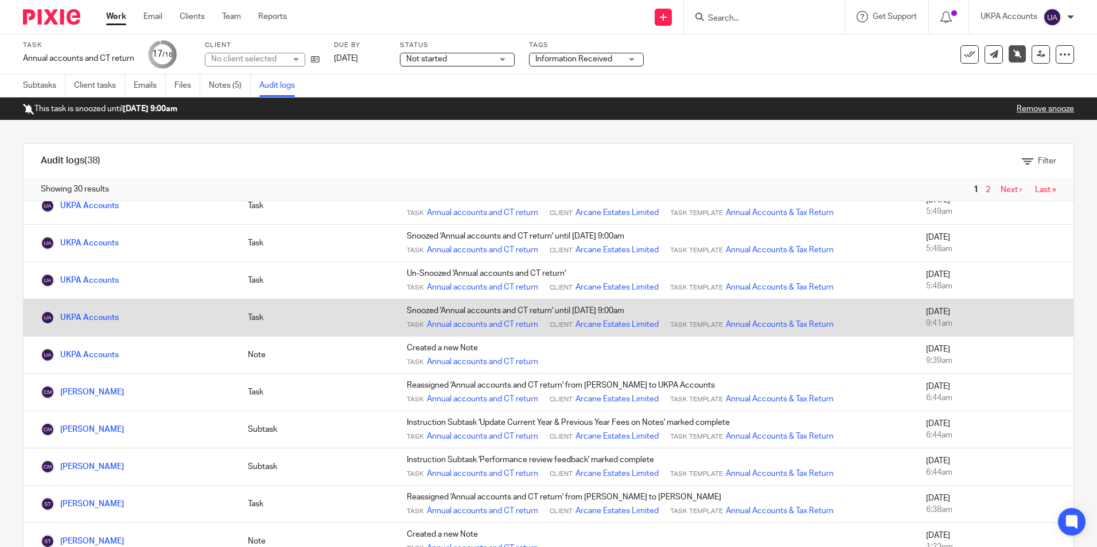
scroll to position [230, 0]
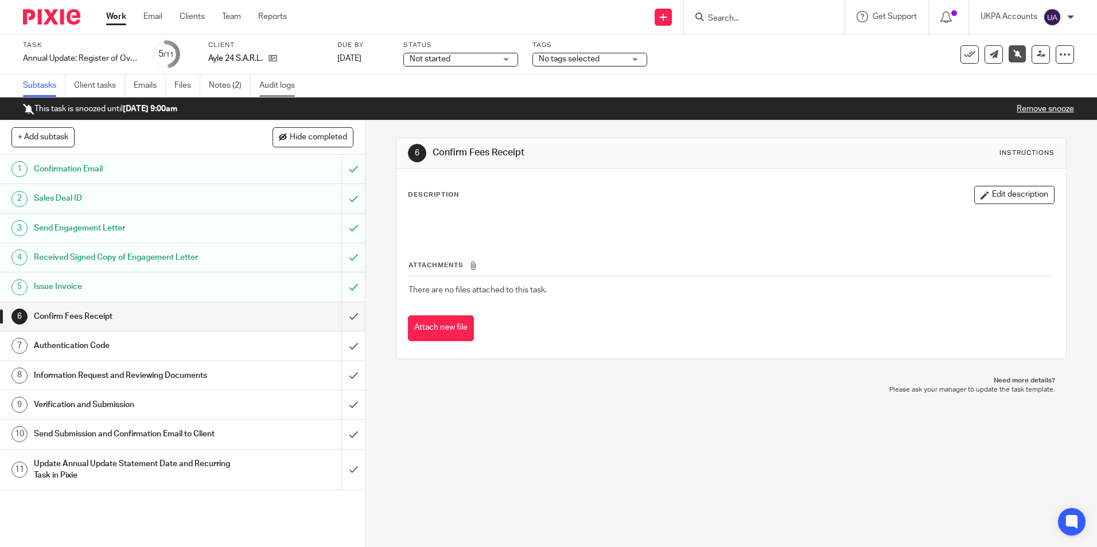
click at [289, 88] on link "Audit logs" at bounding box center [281, 86] width 44 height 22
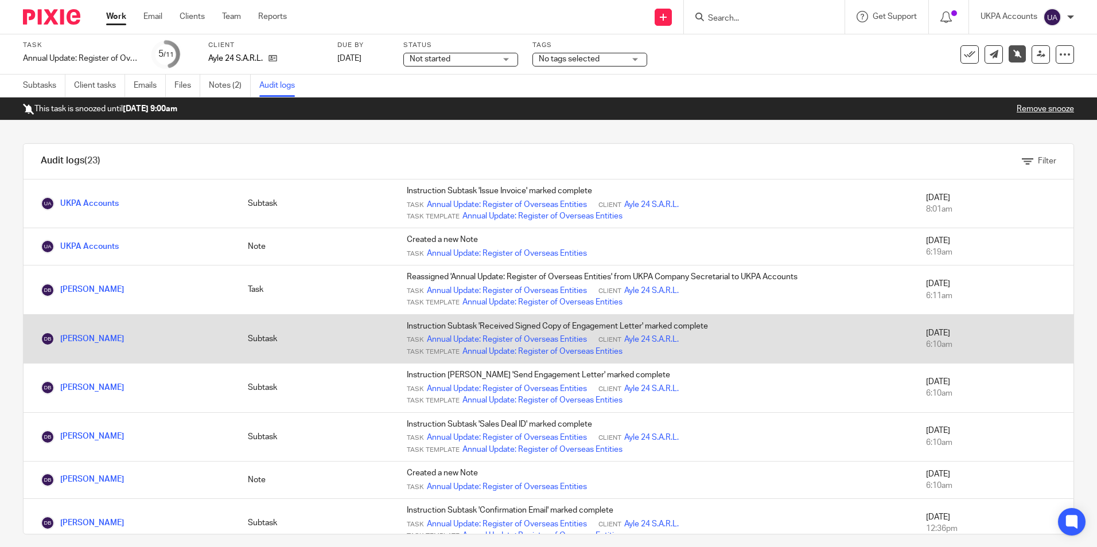
scroll to position [172, 0]
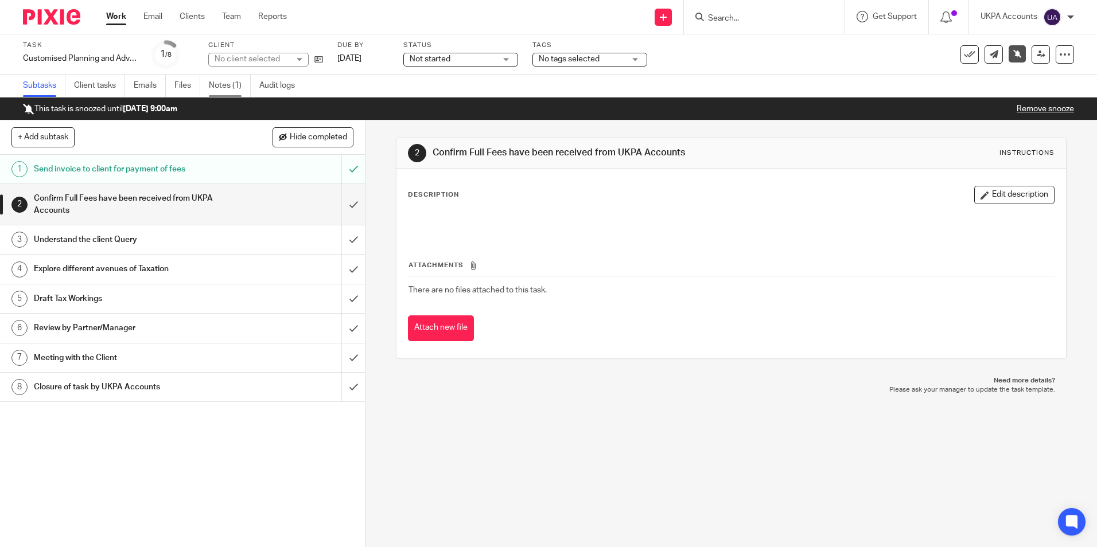
click at [235, 90] on link "Notes (1)" at bounding box center [230, 86] width 42 height 22
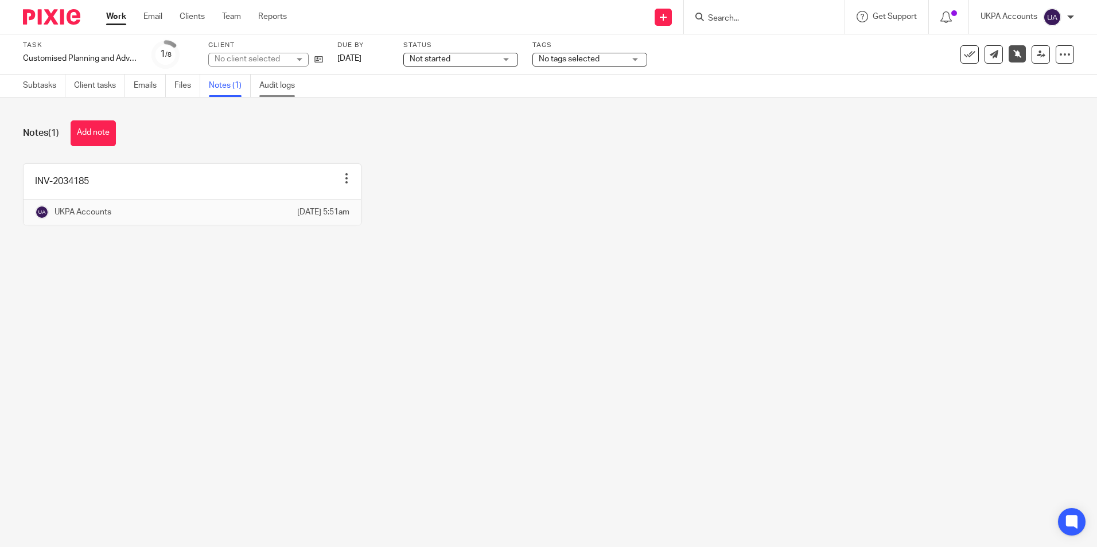
click at [289, 90] on link "Audit logs" at bounding box center [281, 86] width 44 height 22
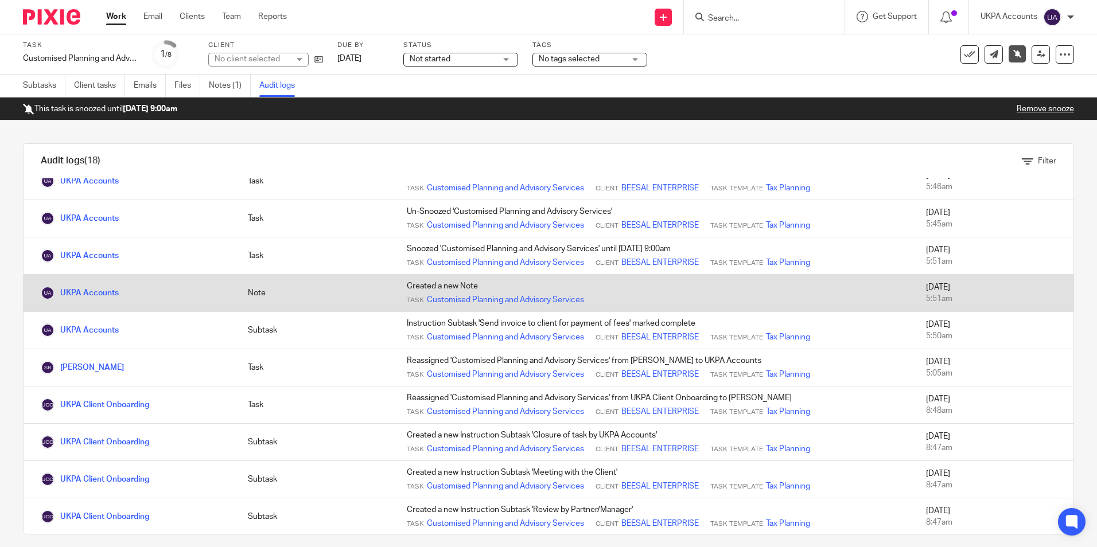
scroll to position [115, 0]
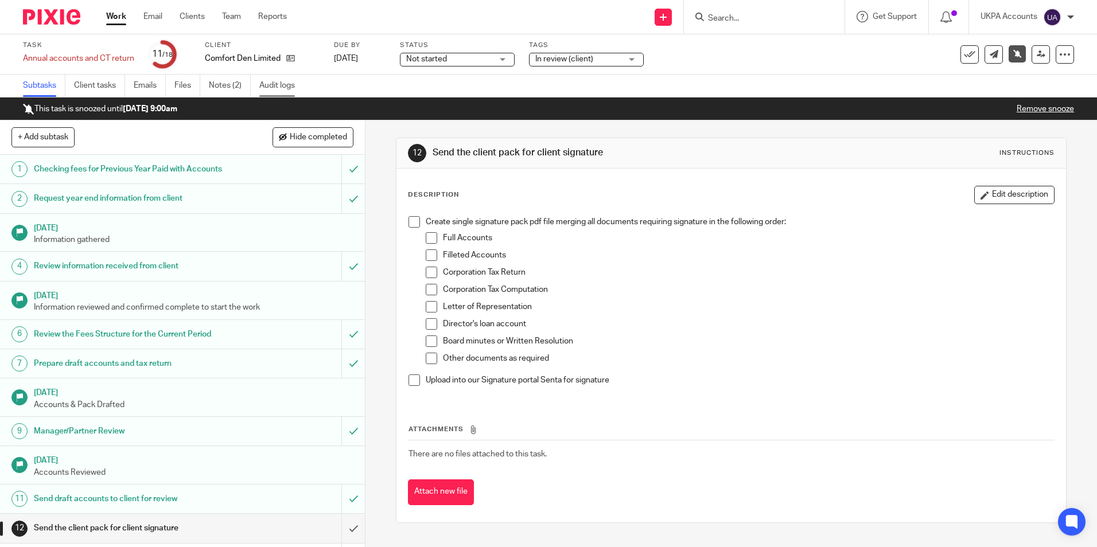
click at [289, 89] on link "Audit logs" at bounding box center [281, 86] width 44 height 22
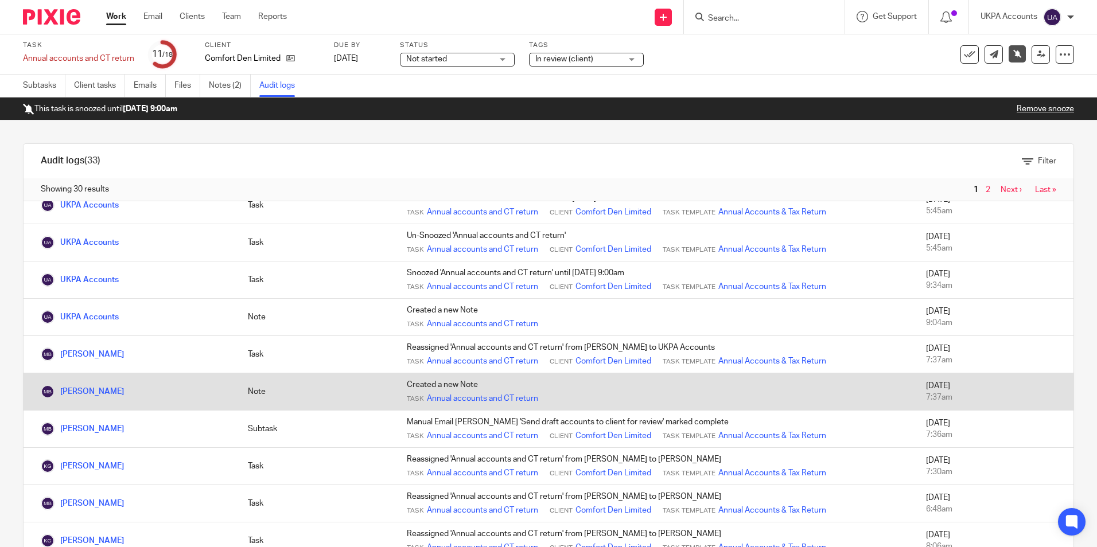
scroll to position [115, 0]
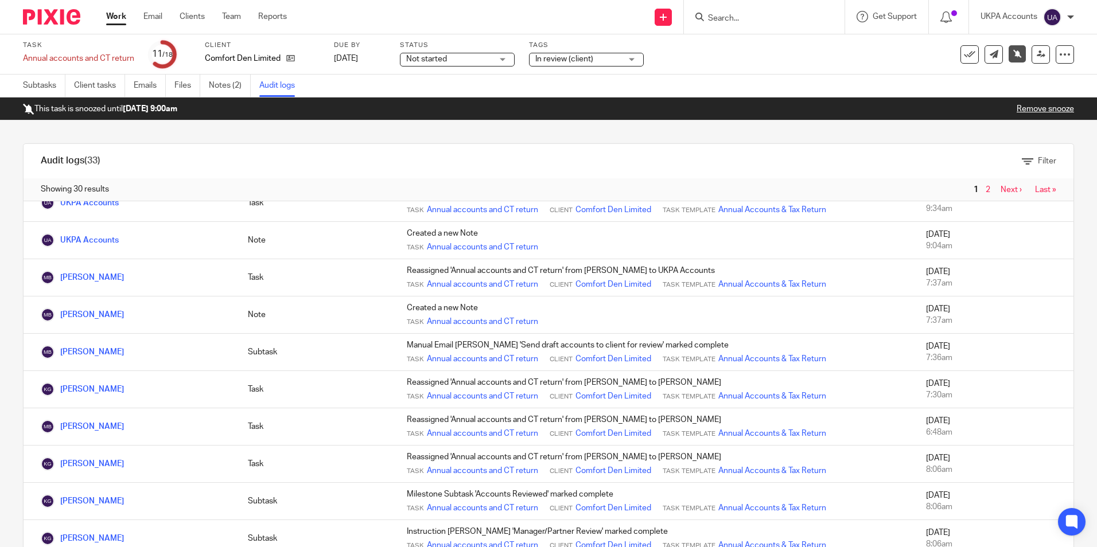
click at [122, 20] on link "Work" at bounding box center [116, 16] width 20 height 11
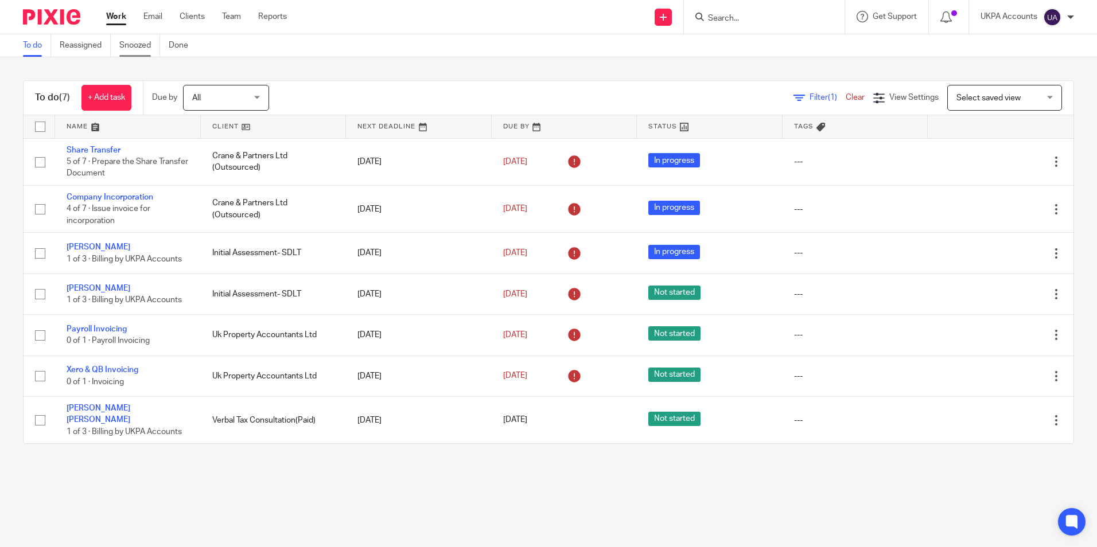
click at [155, 48] on link "Snoozed" at bounding box center [139, 45] width 41 height 22
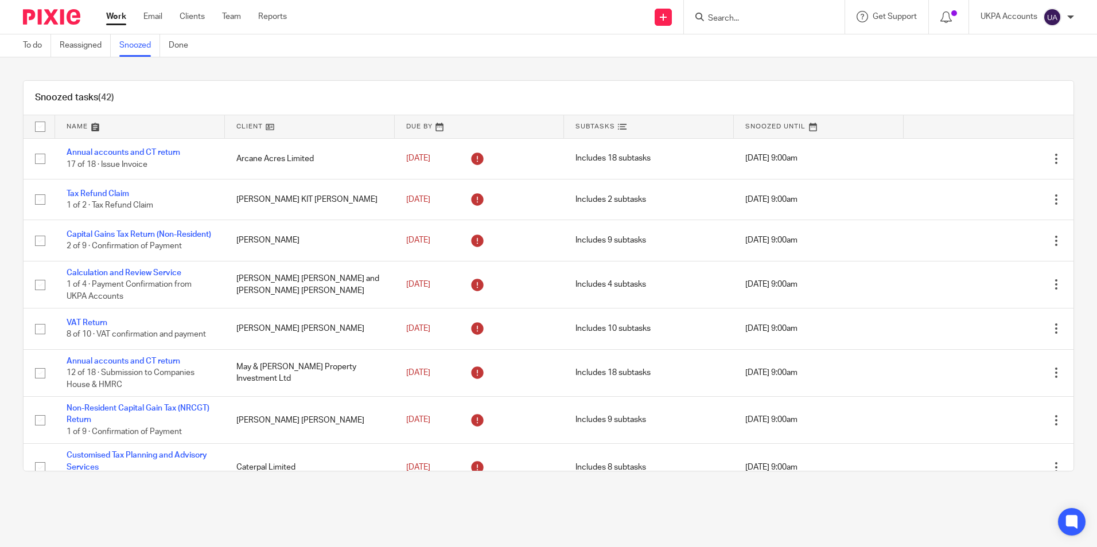
click at [267, 130] on link at bounding box center [310, 126] width 170 height 23
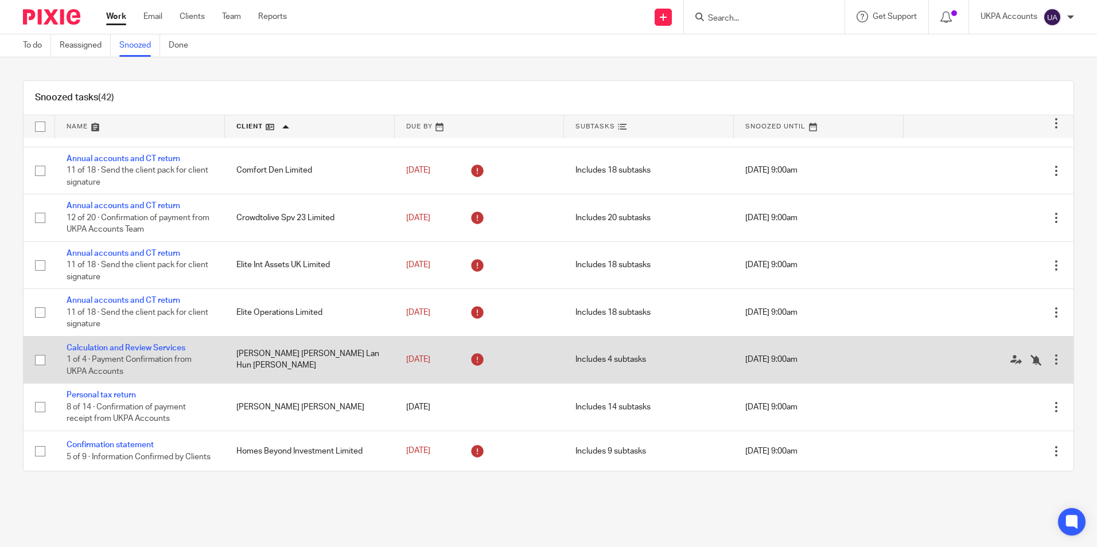
scroll to position [574, 0]
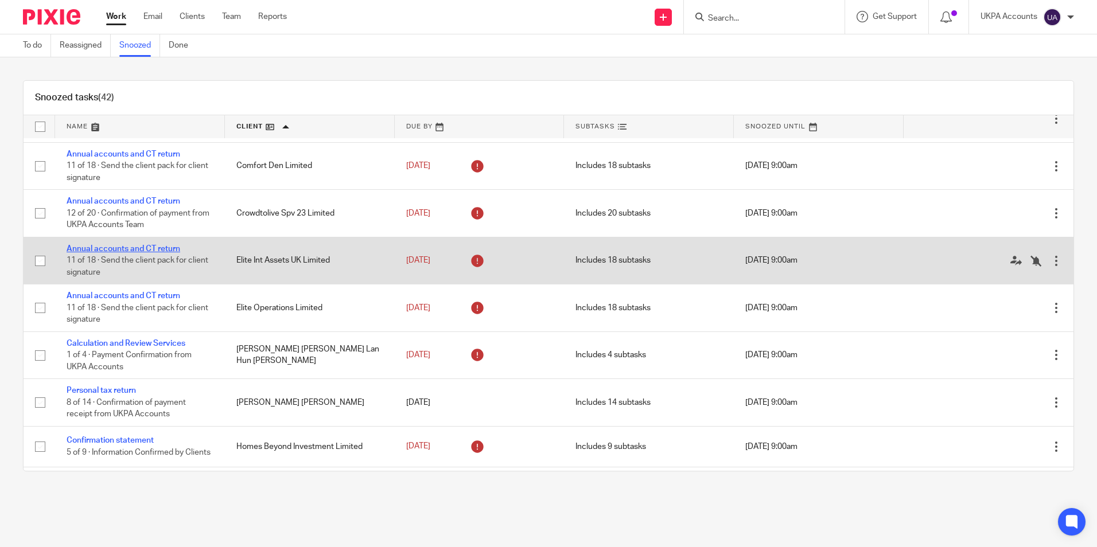
click at [170, 249] on link "Annual accounts and CT return" at bounding box center [124, 249] width 114 height 8
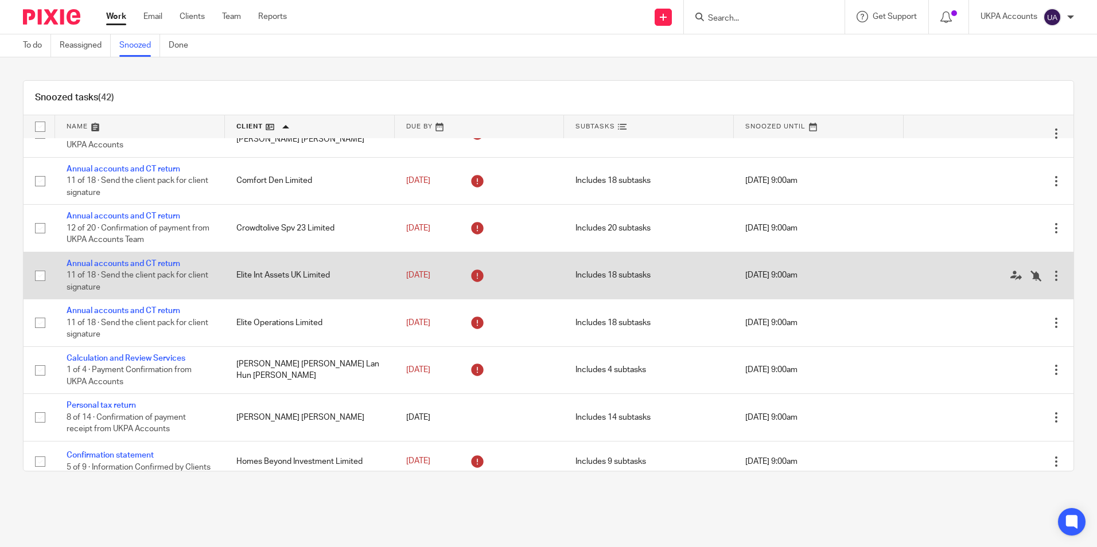
scroll to position [516, 0]
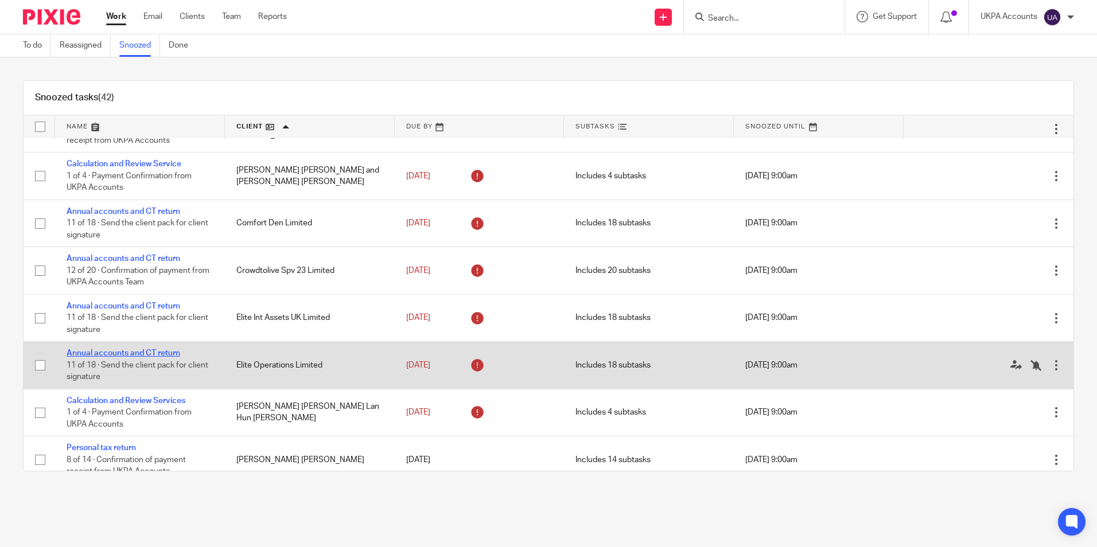
click at [169, 355] on link "Annual accounts and CT return" at bounding box center [124, 353] width 114 height 8
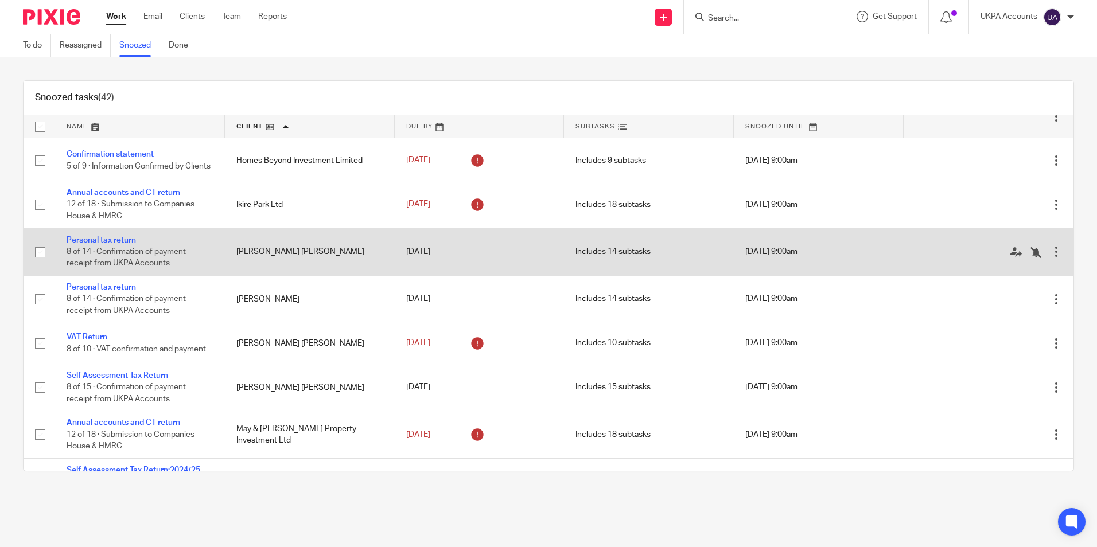
scroll to position [861, 0]
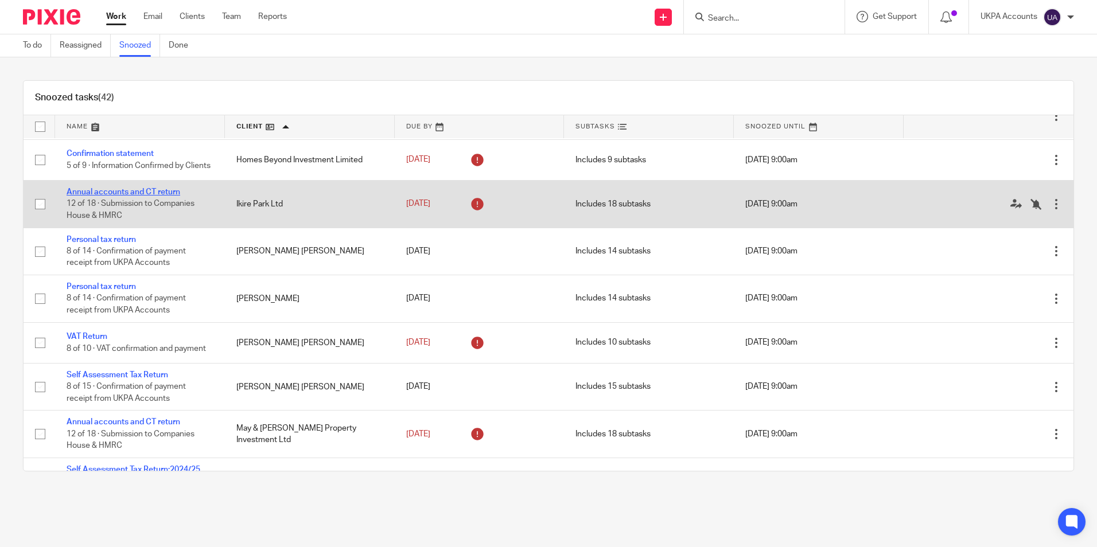
click at [168, 196] on link "Annual accounts and CT return" at bounding box center [124, 192] width 114 height 8
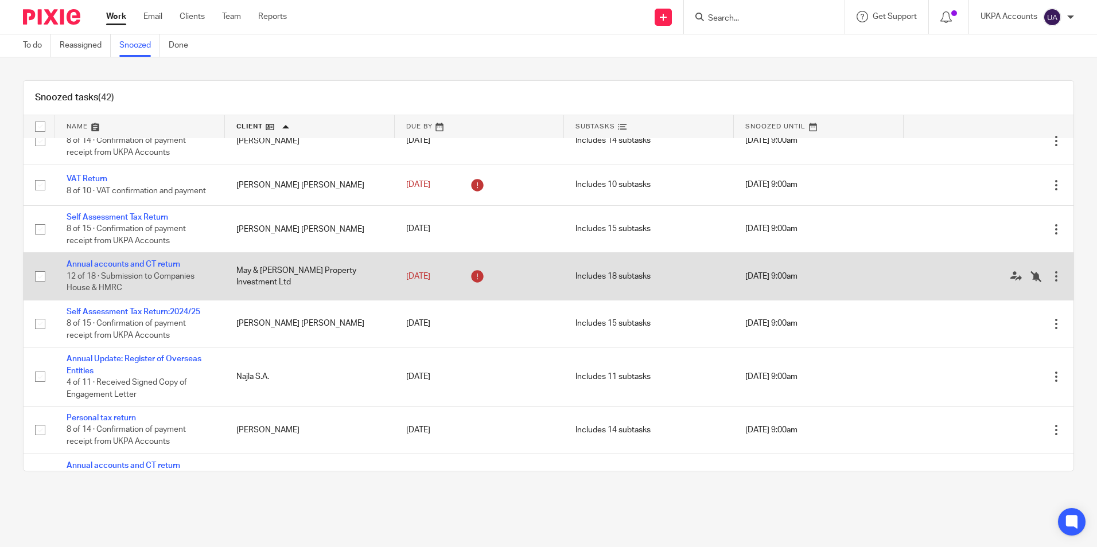
scroll to position [1090, 0]
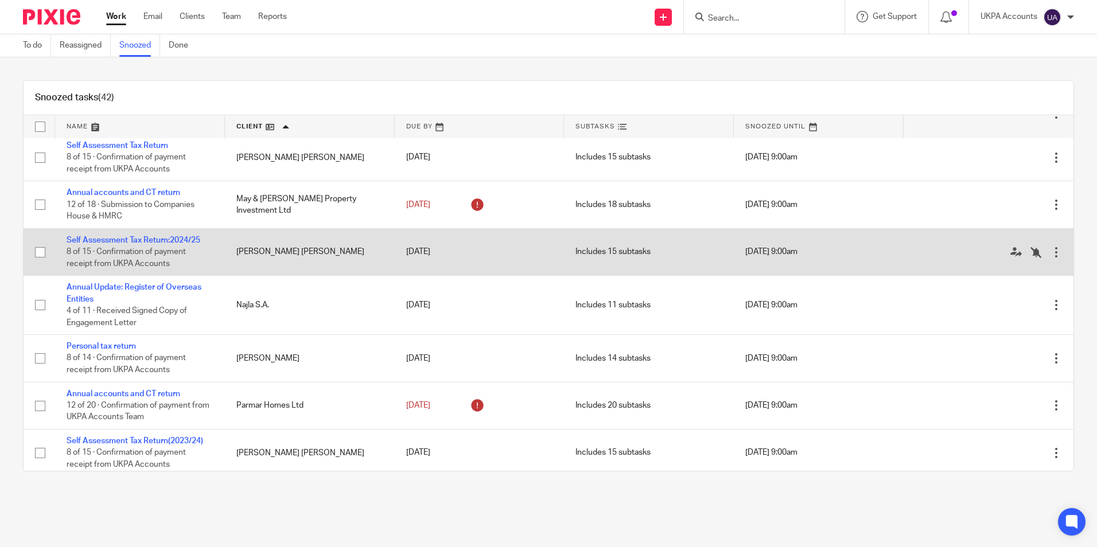
drag, startPoint x: 150, startPoint y: 293, endPoint x: 168, endPoint y: 258, distance: 39.3
click at [150, 293] on link "Annual Update: Register of Overseas Entities" at bounding box center [134, 293] width 135 height 20
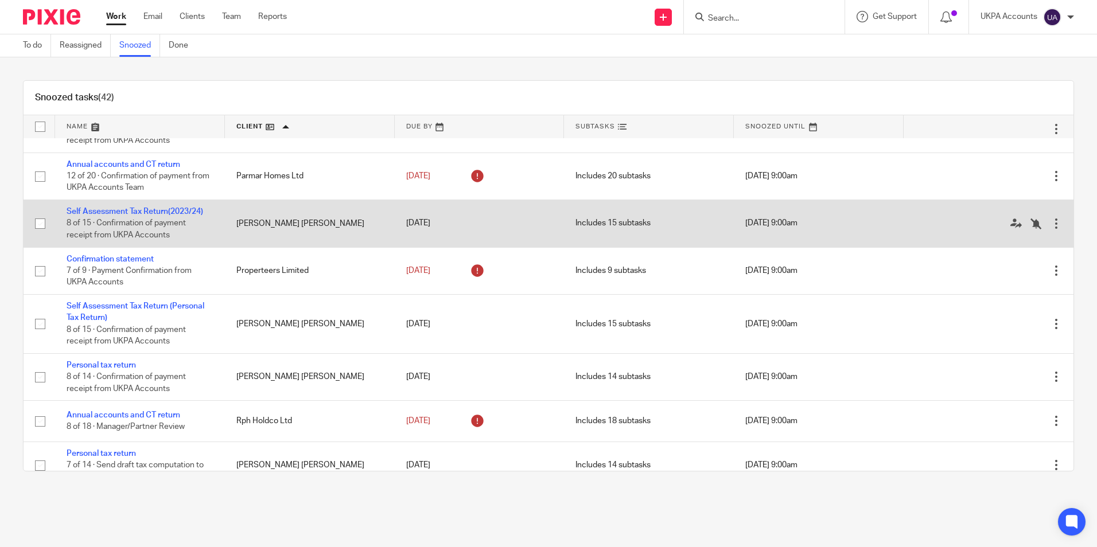
scroll to position [1263, 0]
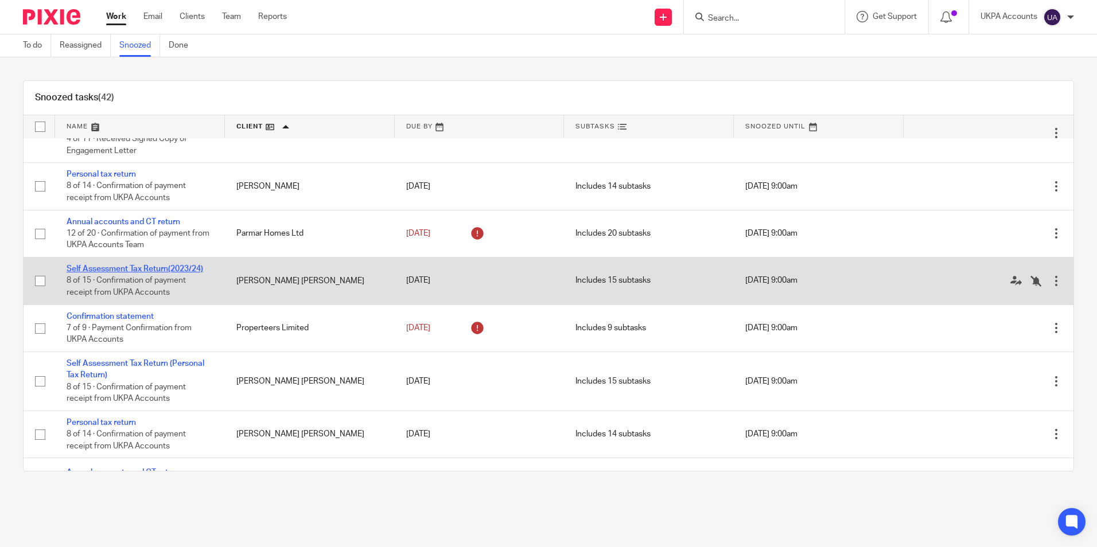
click at [153, 273] on link "Self Assessment Tax Return(2023/24)" at bounding box center [135, 269] width 137 height 8
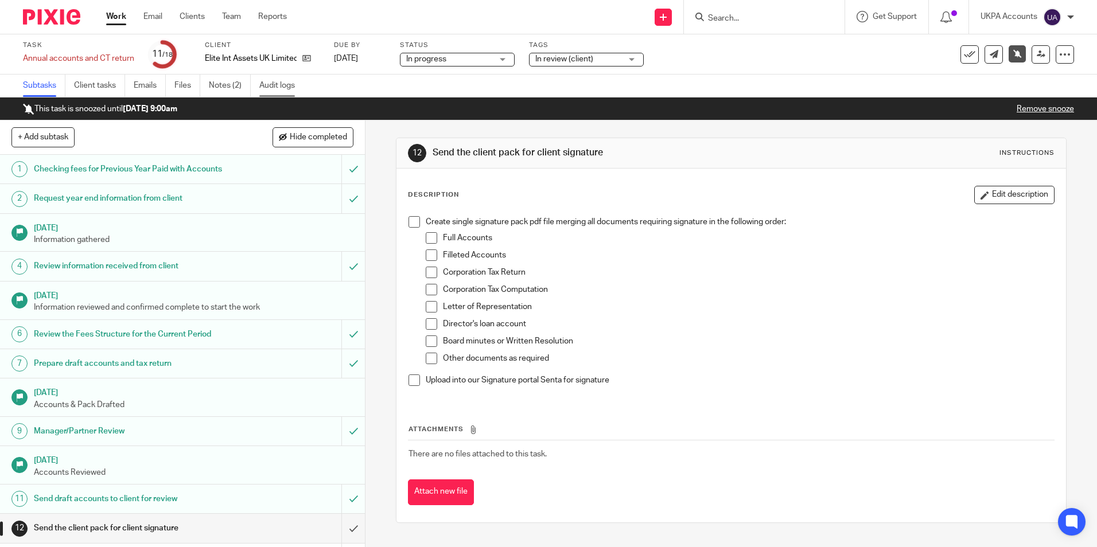
click at [290, 88] on link "Audit logs" at bounding box center [281, 86] width 44 height 22
click at [228, 91] on link "Notes (2)" at bounding box center [230, 86] width 42 height 22
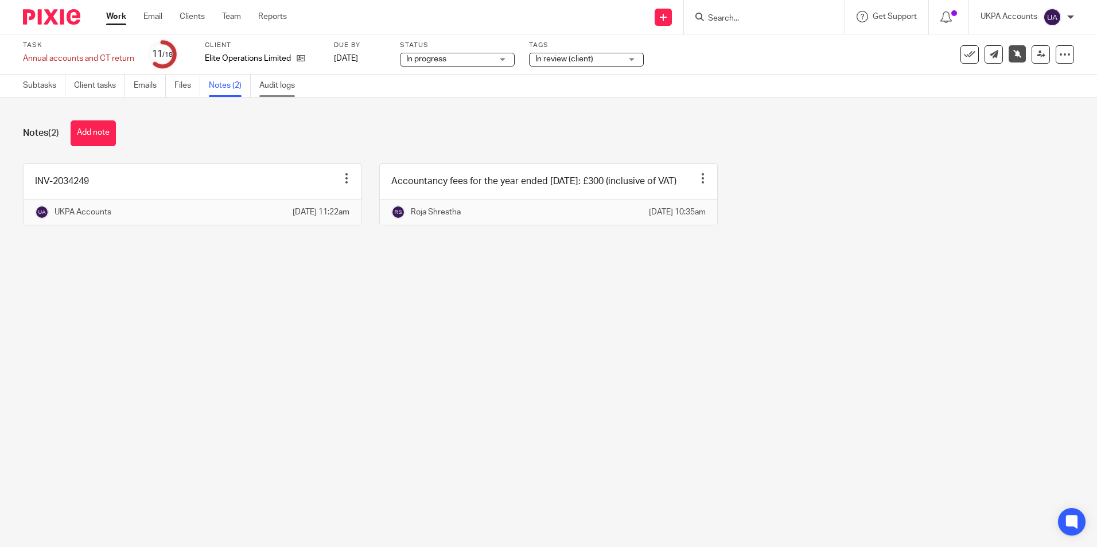
click at [291, 86] on link "Audit logs" at bounding box center [281, 86] width 44 height 22
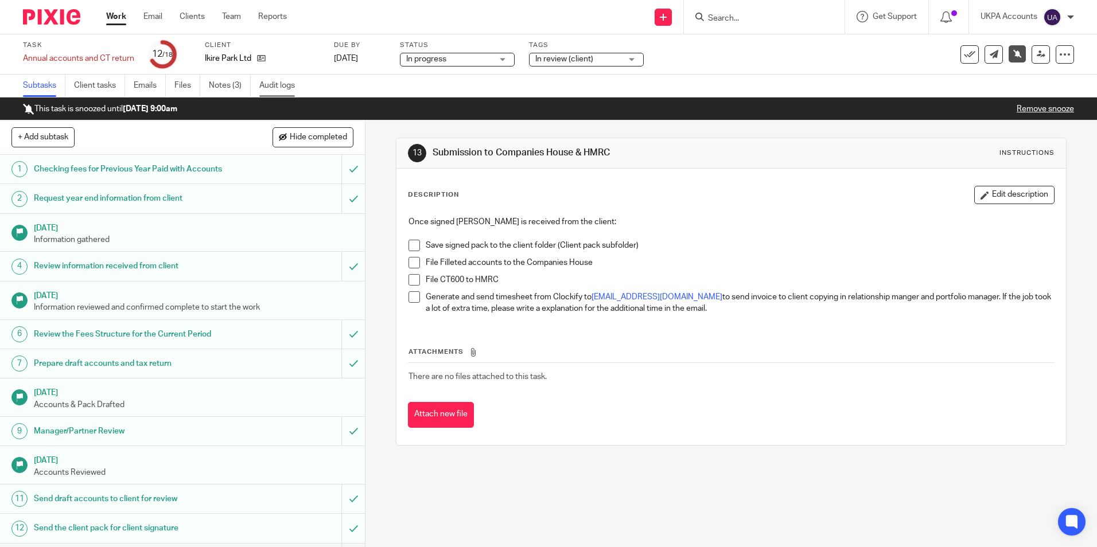
click at [286, 86] on link "Audit logs" at bounding box center [281, 86] width 44 height 22
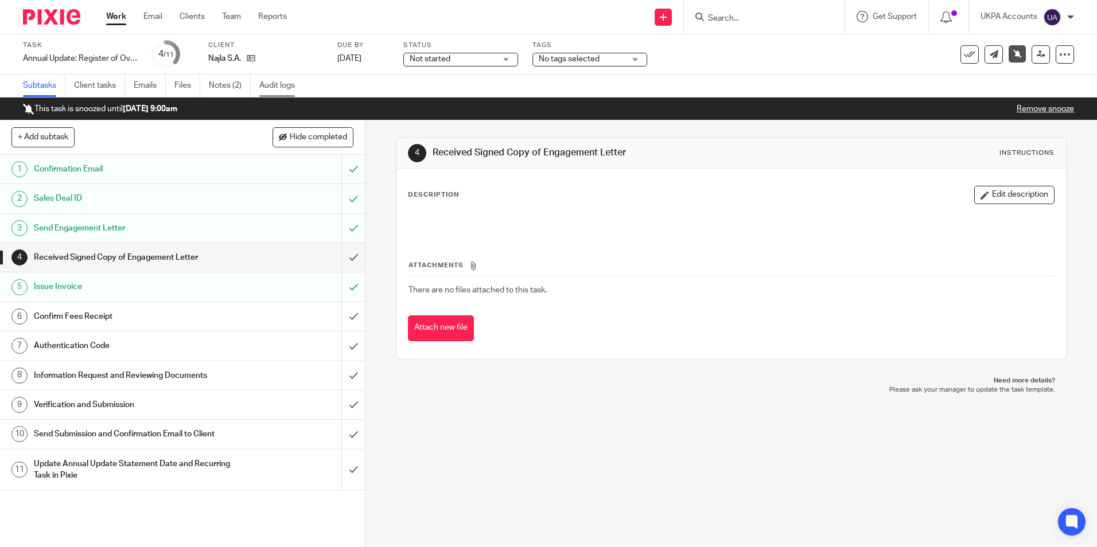
drag, startPoint x: 0, startPoint y: 0, endPoint x: 289, endPoint y: 84, distance: 300.7
click at [289, 84] on link "Audit logs" at bounding box center [281, 86] width 44 height 22
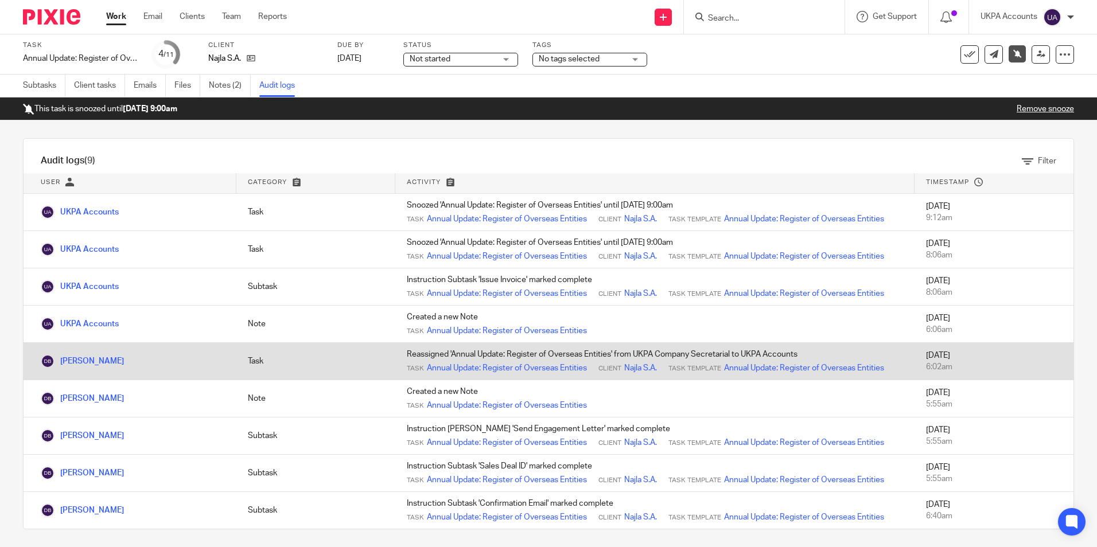
scroll to position [10, 0]
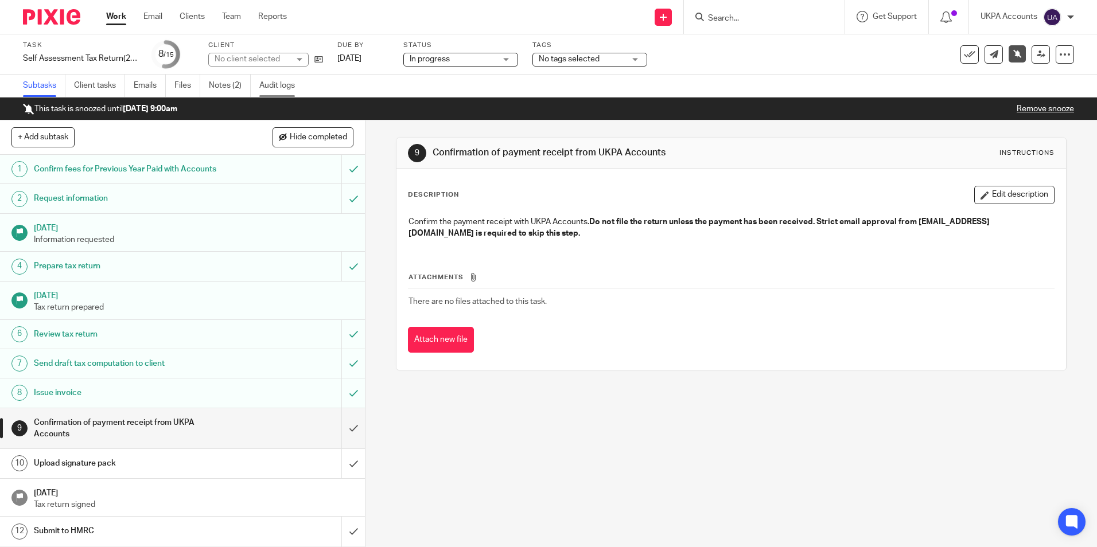
click at [275, 87] on link "Audit logs" at bounding box center [281, 86] width 44 height 22
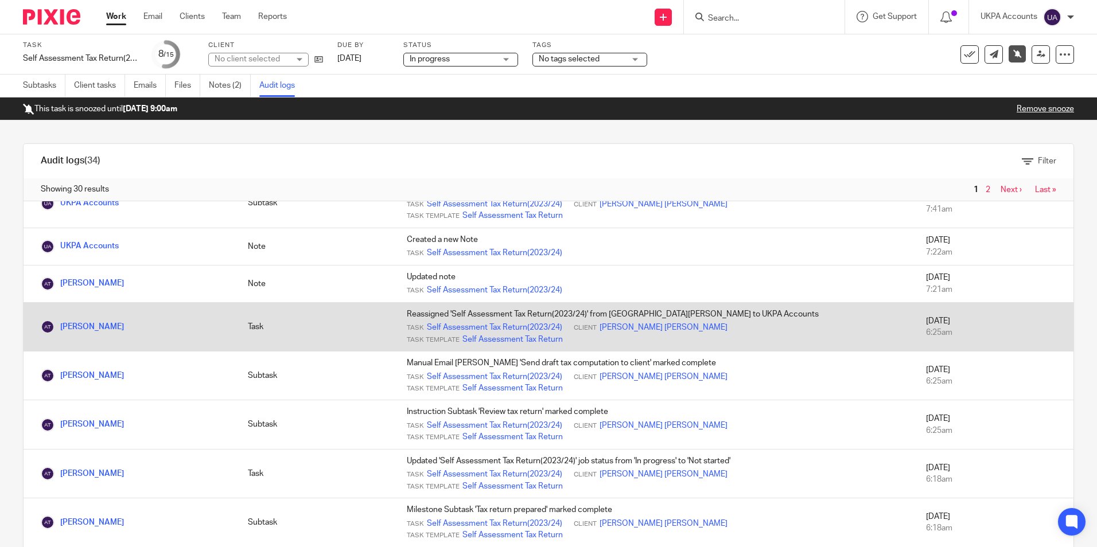
scroll to position [115, 0]
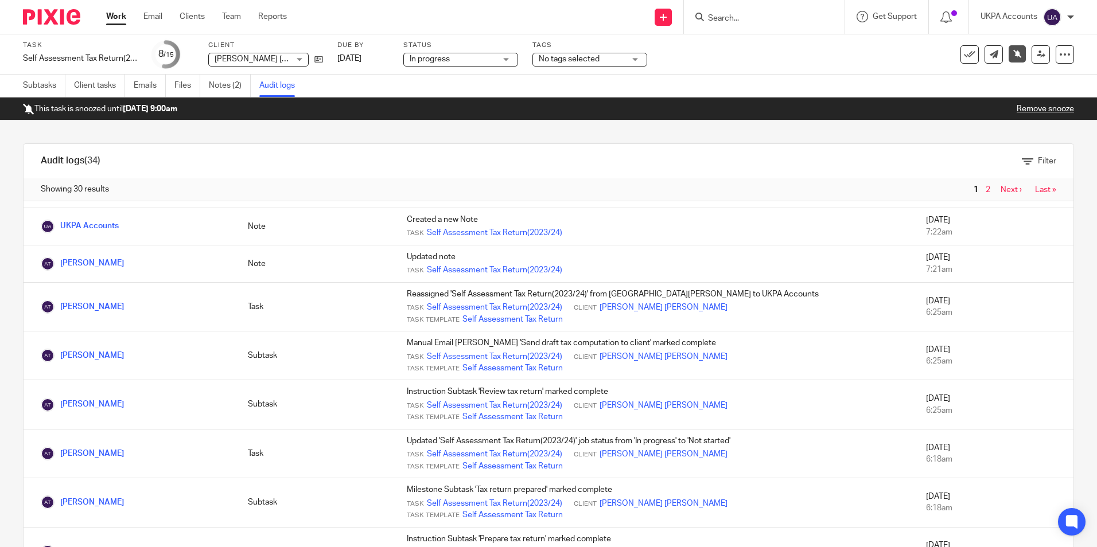
click at [114, 18] on link "Work" at bounding box center [116, 16] width 20 height 11
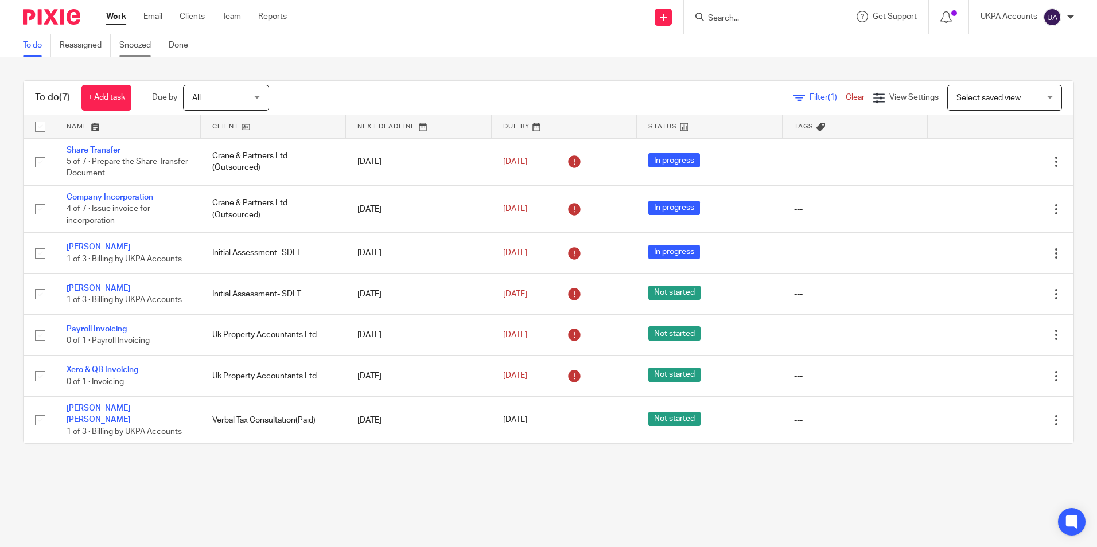
click at [148, 53] on link "Snoozed" at bounding box center [139, 45] width 41 height 22
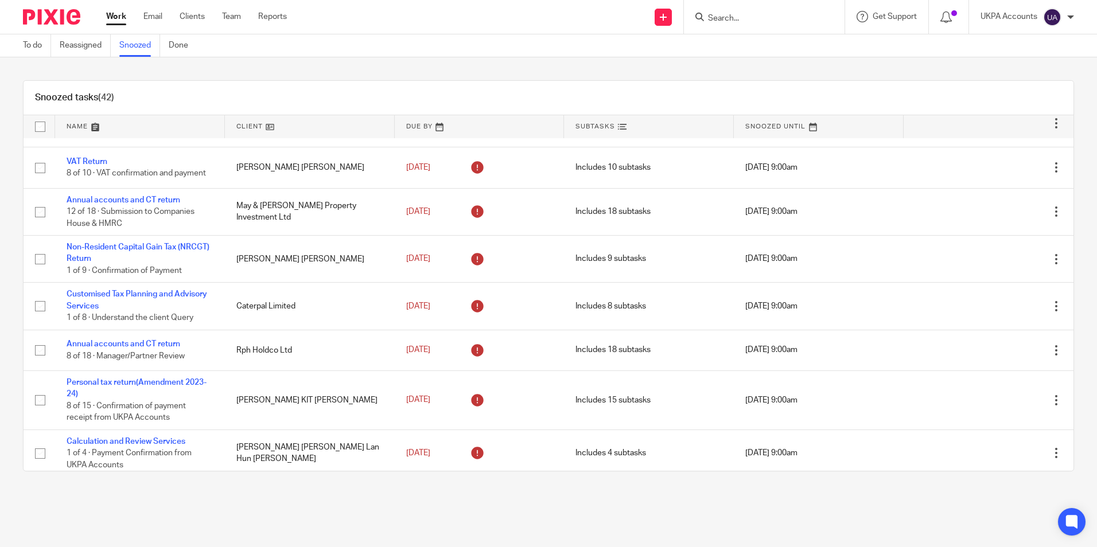
scroll to position [57, 0]
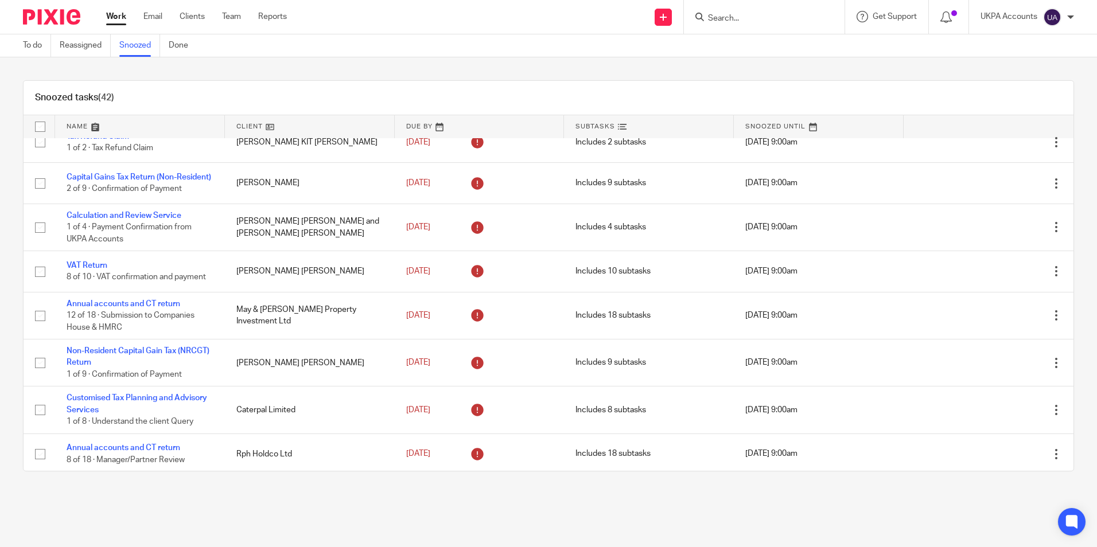
click at [266, 128] on link at bounding box center [310, 126] width 170 height 23
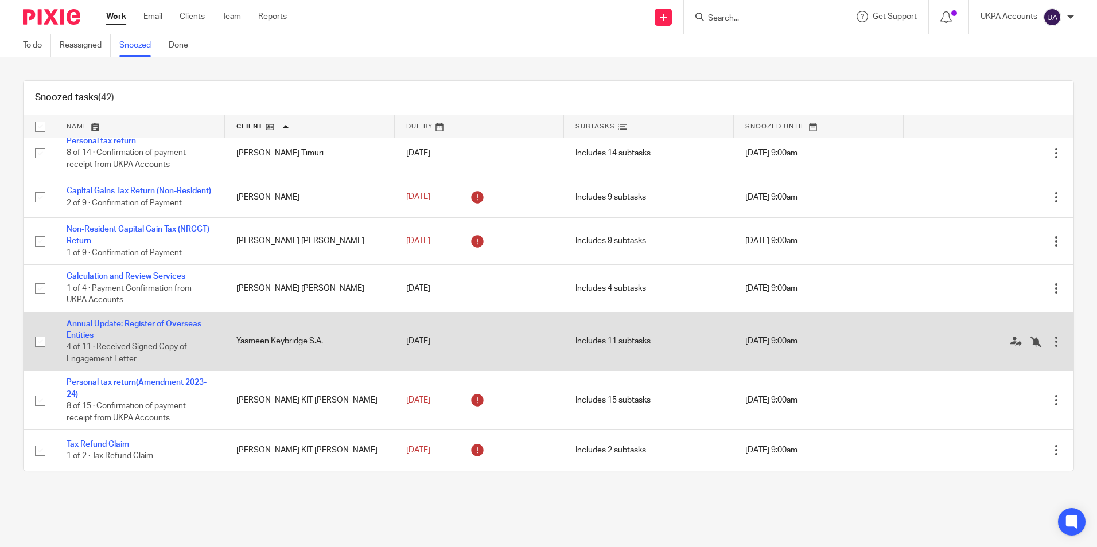
scroll to position [1692, 0]
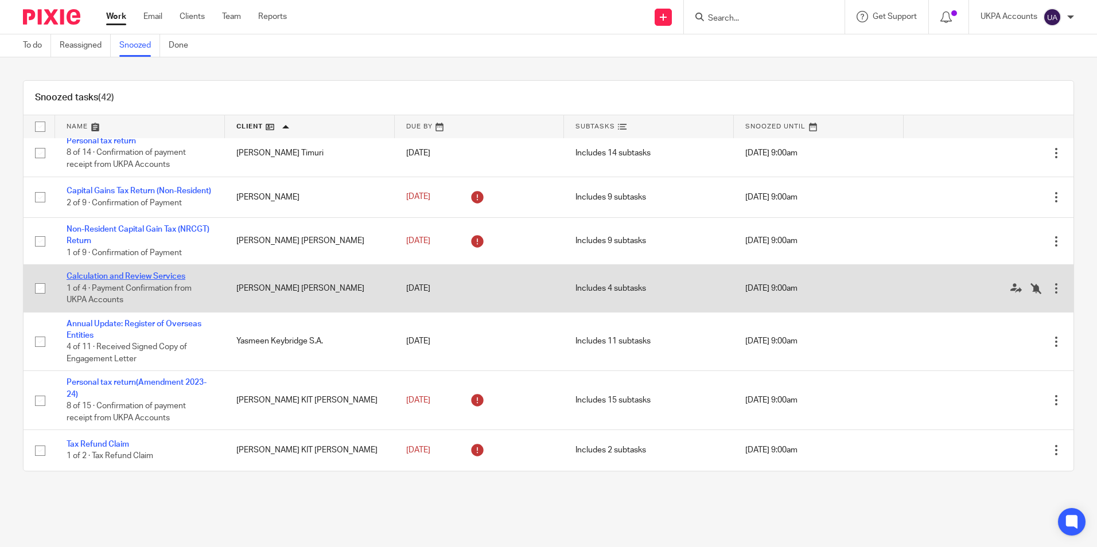
click at [154, 279] on link "Calculation and Review Services" at bounding box center [126, 277] width 119 height 8
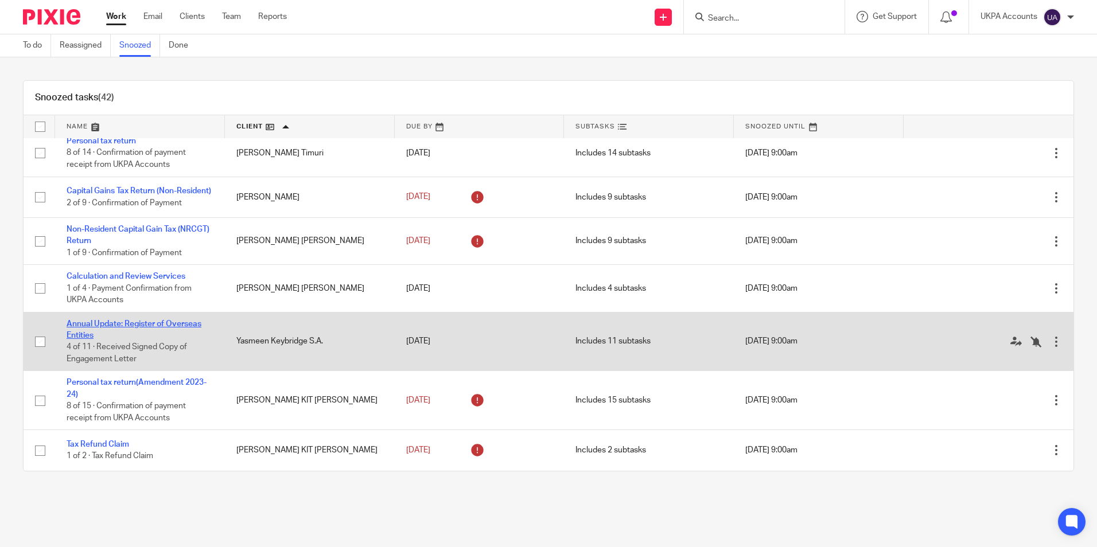
click at [145, 325] on link "Annual Update: Register of Overseas Entities" at bounding box center [134, 330] width 135 height 20
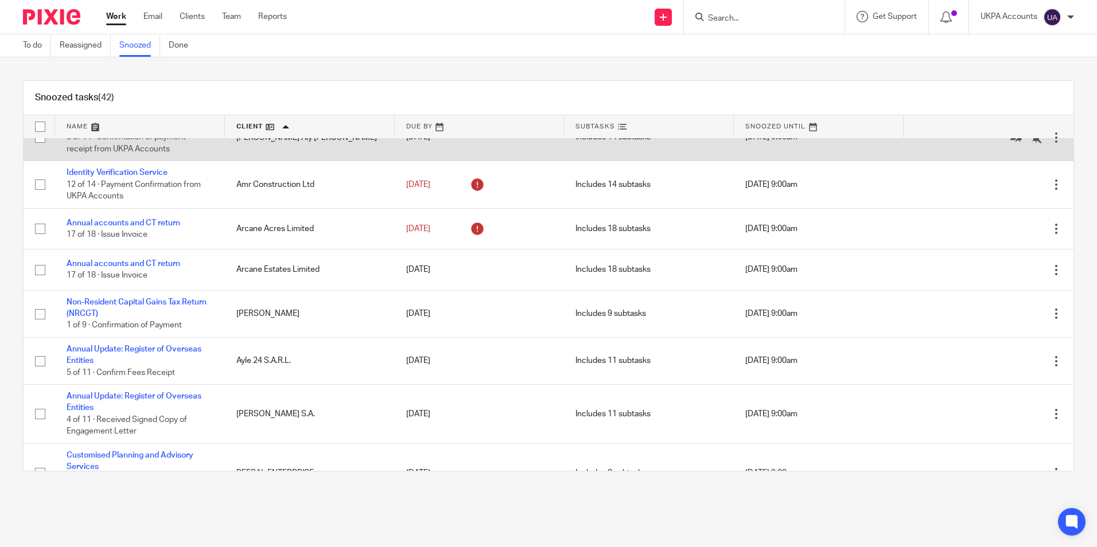
scroll to position [0, 0]
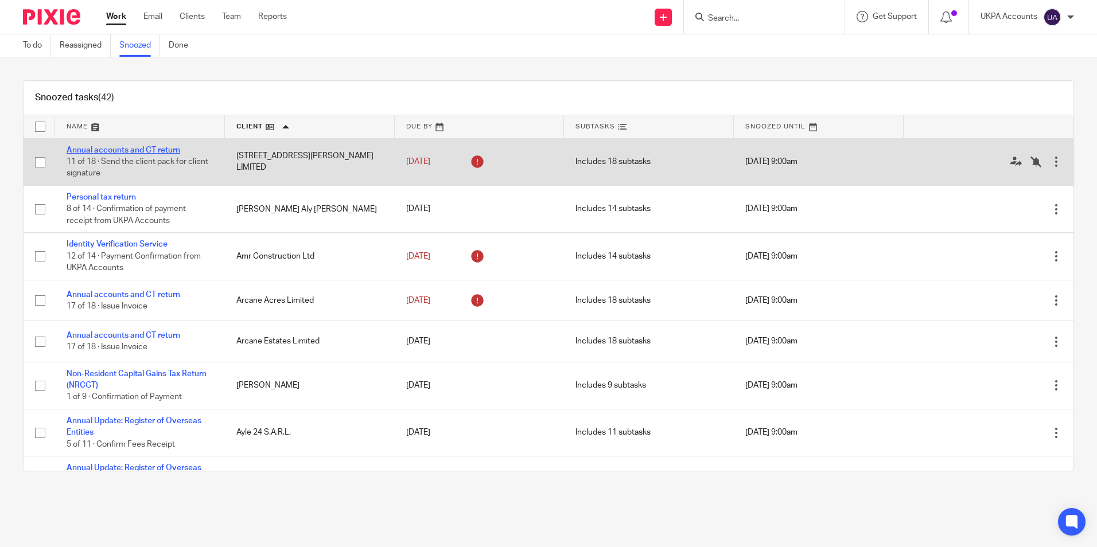
click at [133, 149] on link "Annual accounts and CT return" at bounding box center [124, 150] width 114 height 8
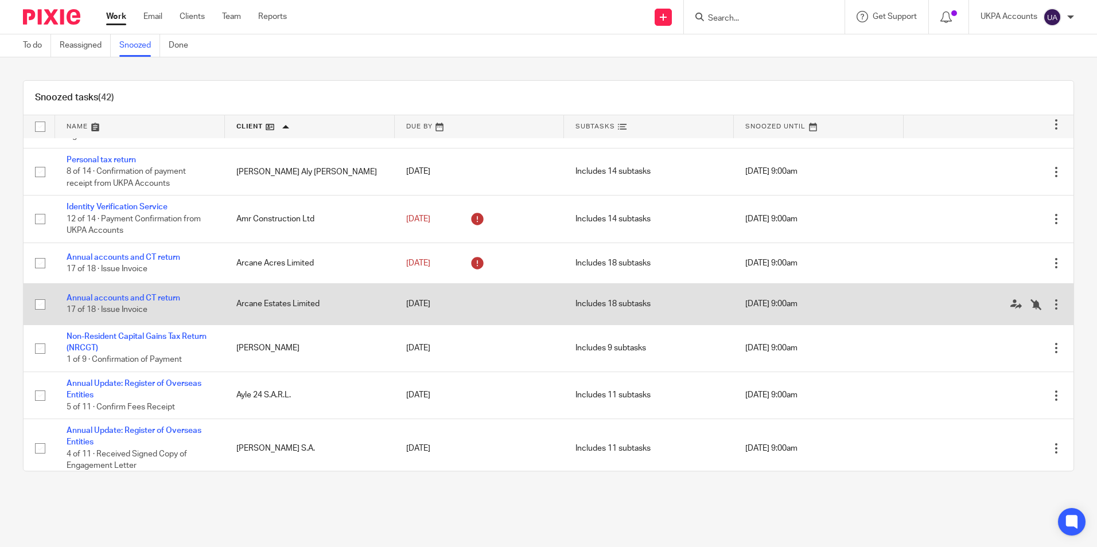
scroll to position [57, 0]
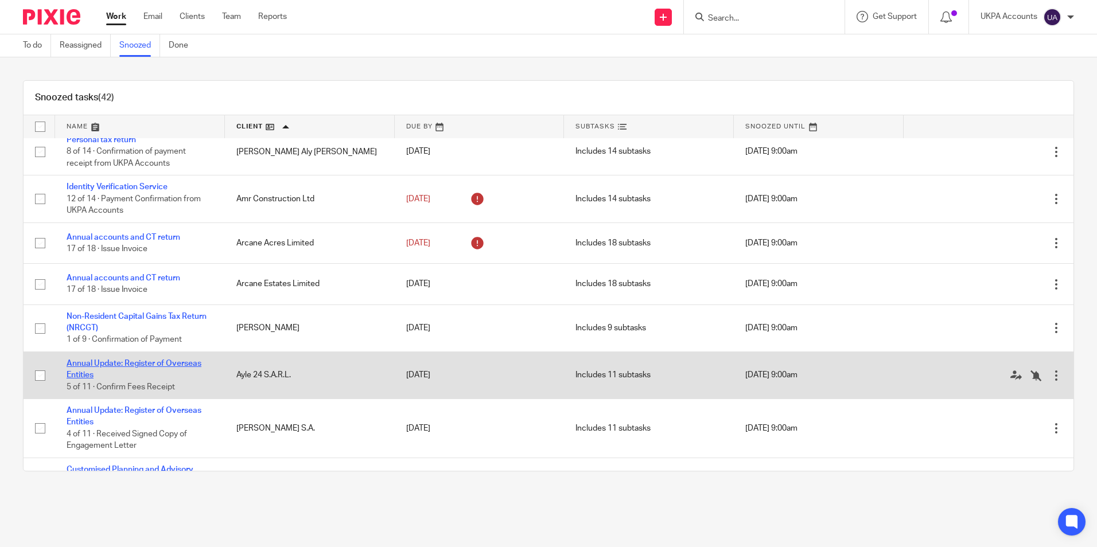
click at [158, 362] on link "Annual Update: Register of Overseas Entities" at bounding box center [134, 370] width 135 height 20
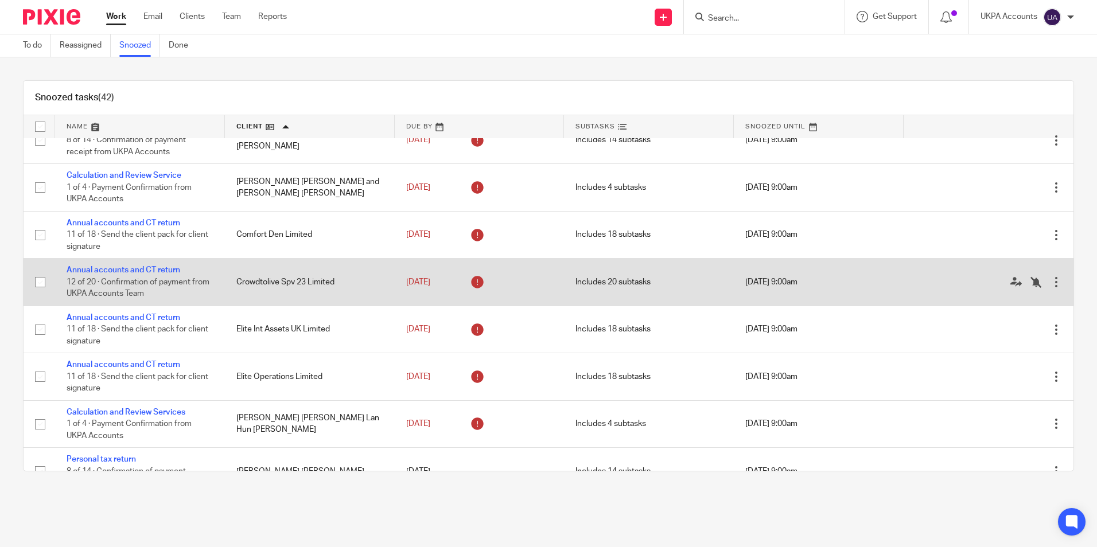
scroll to position [516, 0]
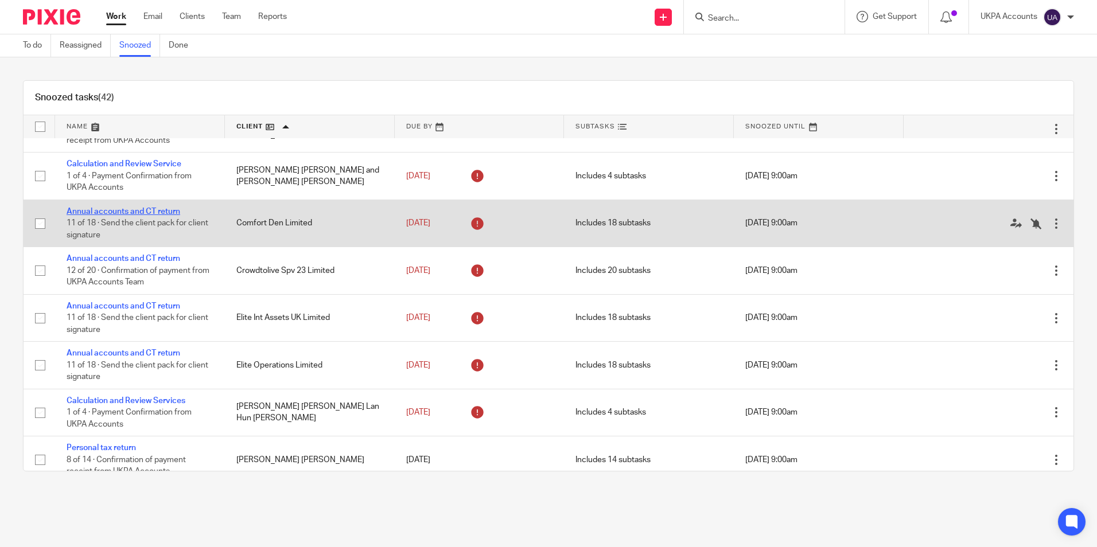
click at [156, 212] on link "Annual accounts and CT return" at bounding box center [124, 212] width 114 height 8
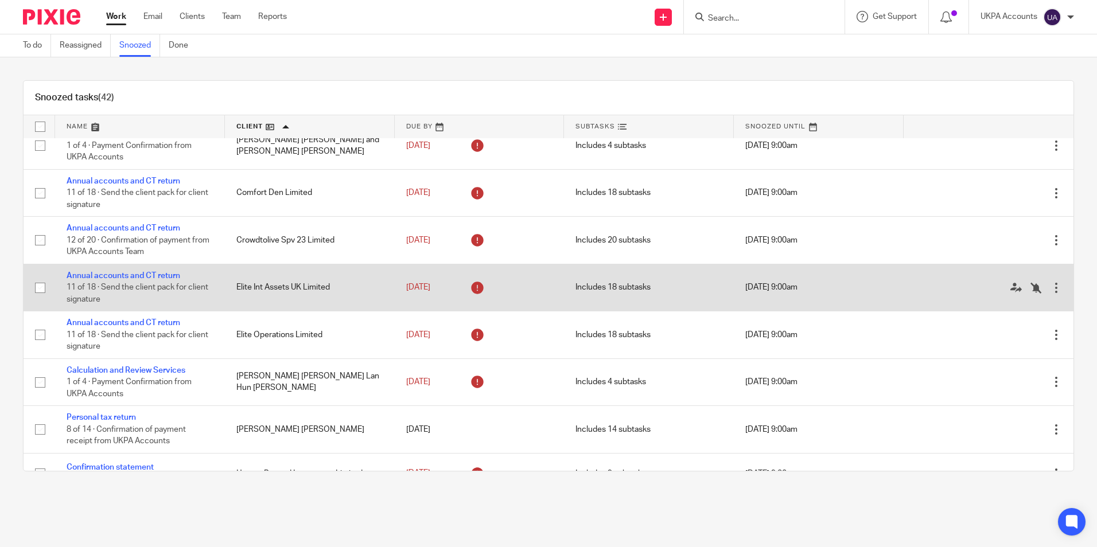
scroll to position [574, 0]
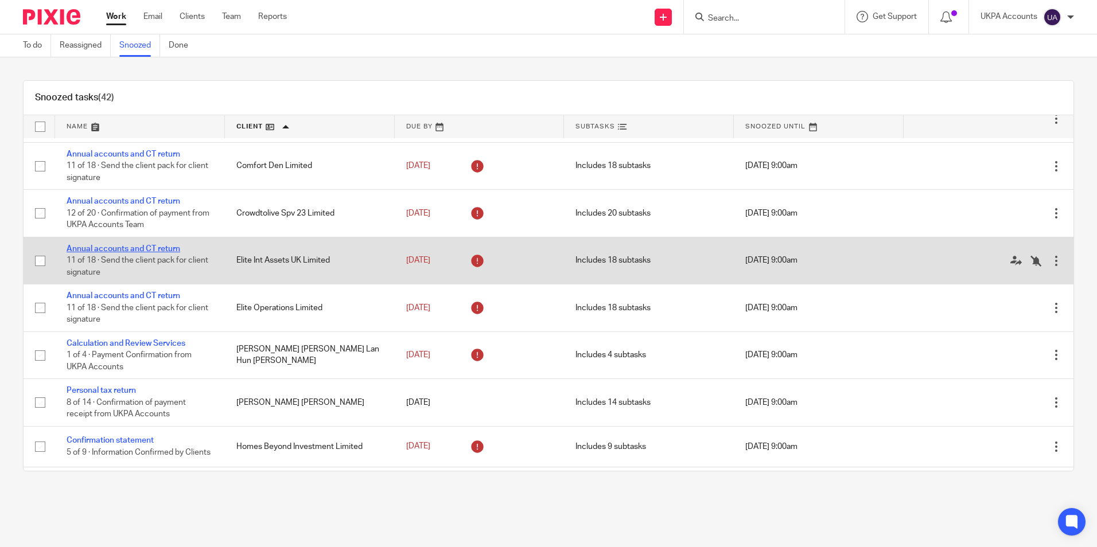
click at [164, 251] on link "Annual accounts and CT return" at bounding box center [124, 249] width 114 height 8
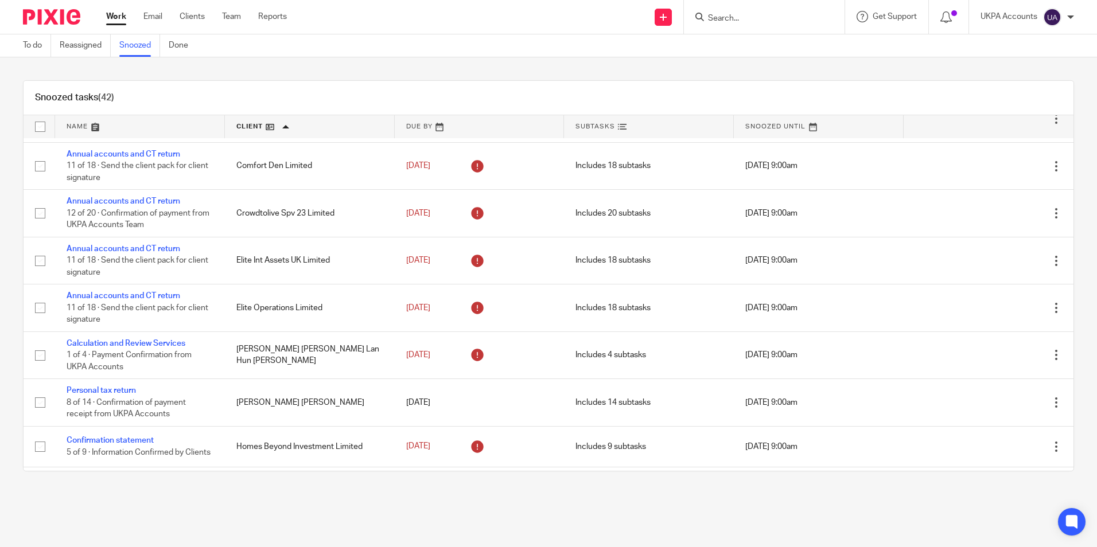
click at [723, 21] on input "Search" at bounding box center [758, 19] width 103 height 10
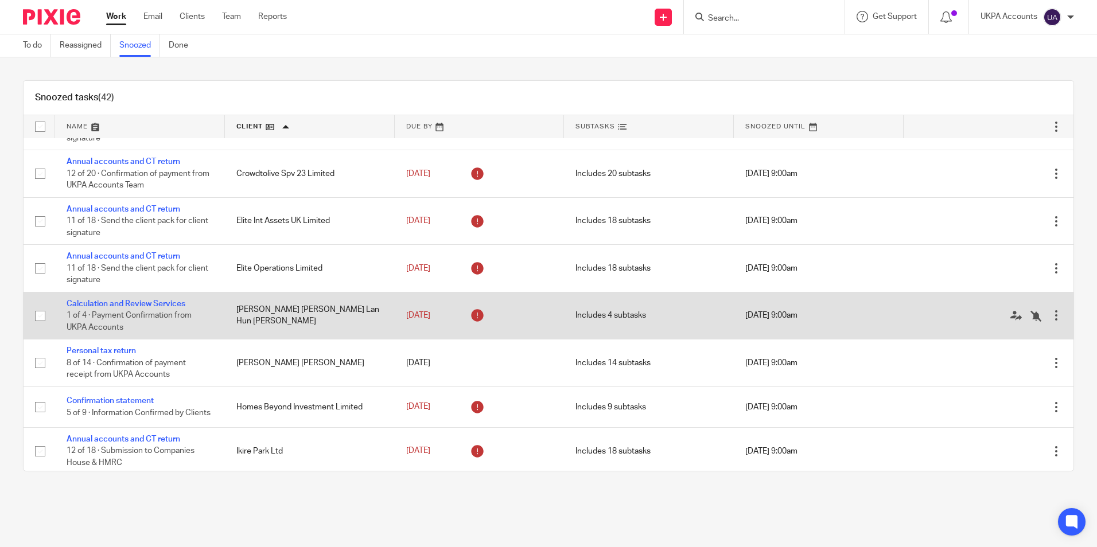
scroll to position [631, 0]
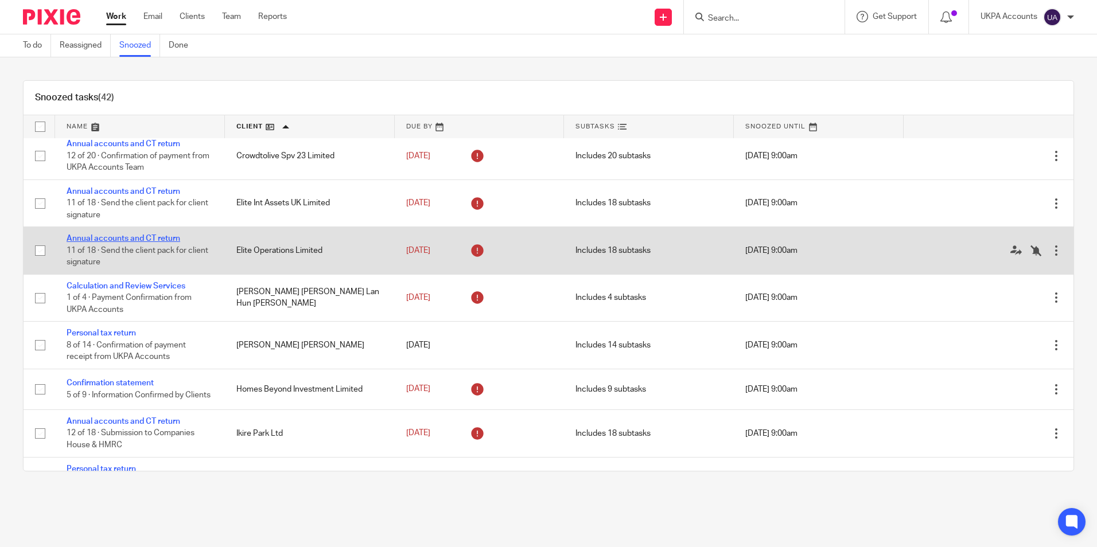
click at [137, 240] on link "Annual accounts and CT return" at bounding box center [124, 239] width 114 height 8
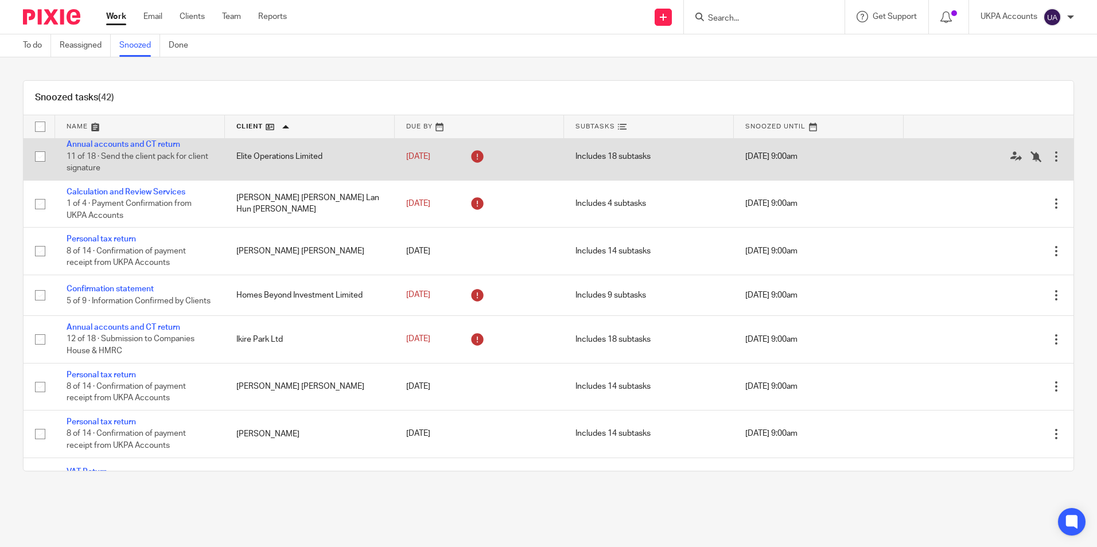
scroll to position [746, 0]
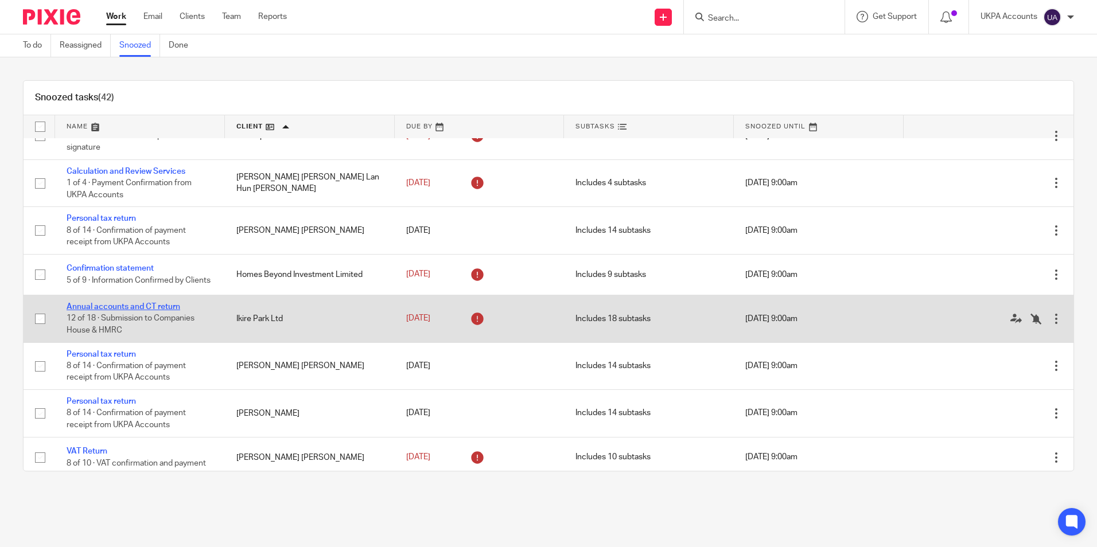
click at [176, 311] on link "Annual accounts and CT return" at bounding box center [124, 307] width 114 height 8
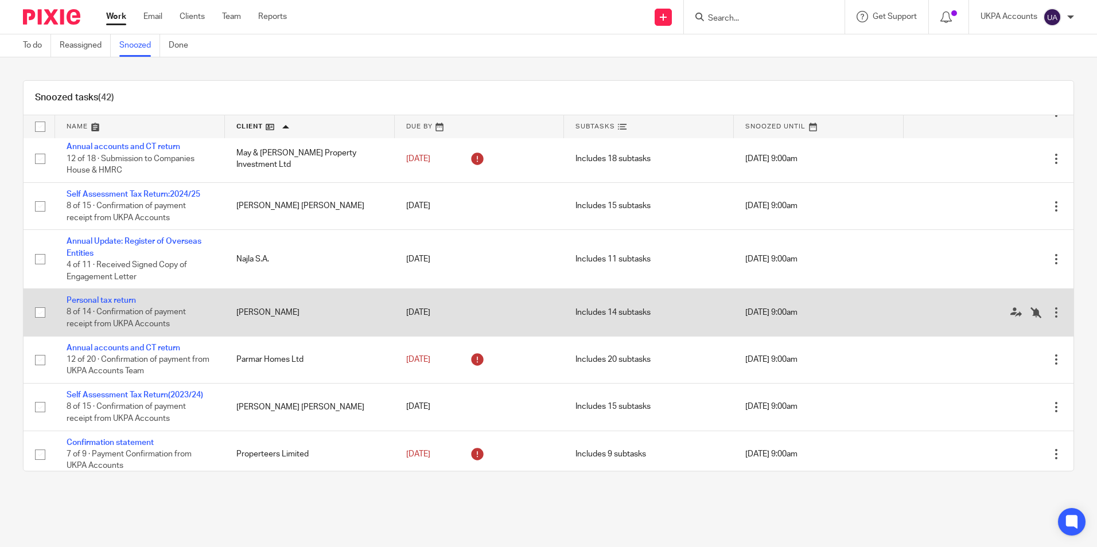
scroll to position [1148, 0]
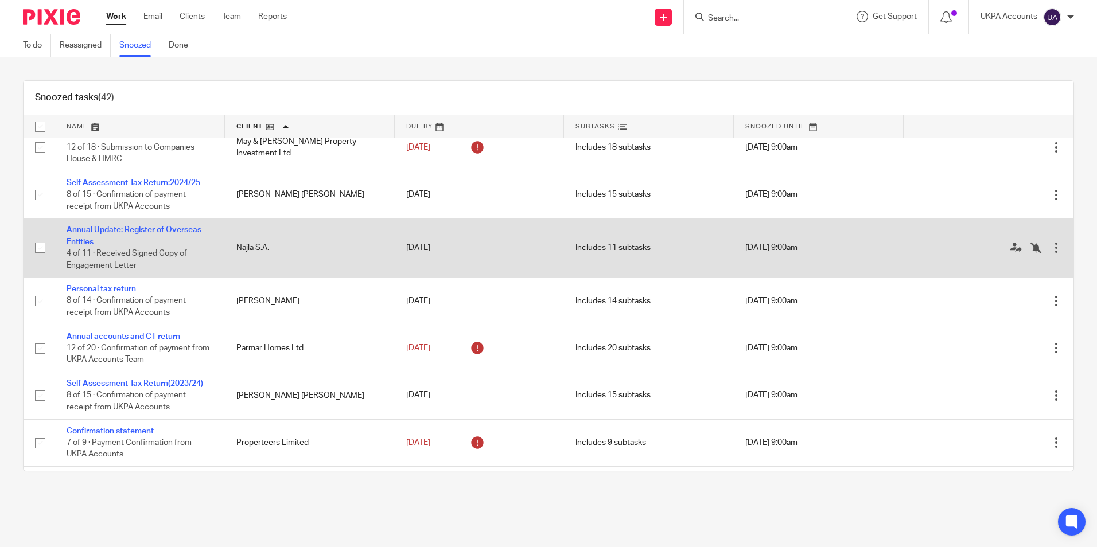
drag, startPoint x: 160, startPoint y: 235, endPoint x: 168, endPoint y: 225, distance: 13.1
click at [160, 235] on link "Annual Update: Register of Overseas Entities" at bounding box center [134, 236] width 135 height 20
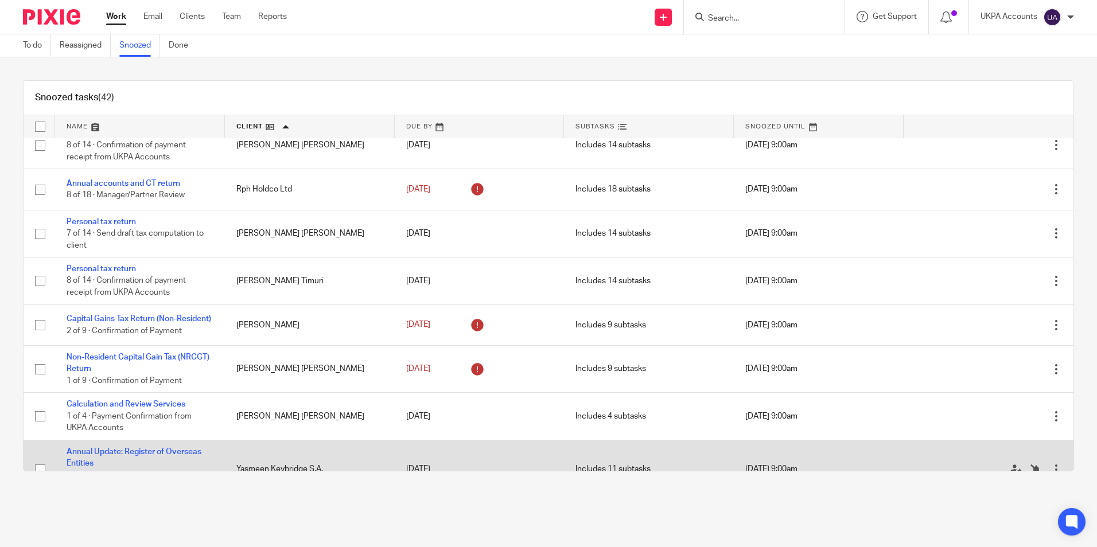
scroll to position [1692, 0]
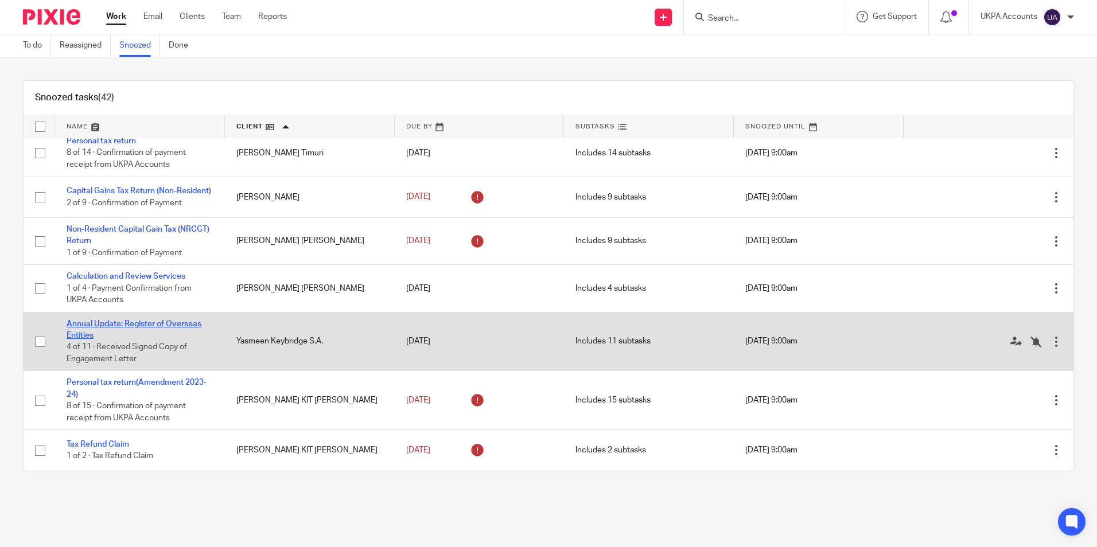
click at [137, 325] on link "Annual Update: Register of Overseas Entities" at bounding box center [134, 330] width 135 height 20
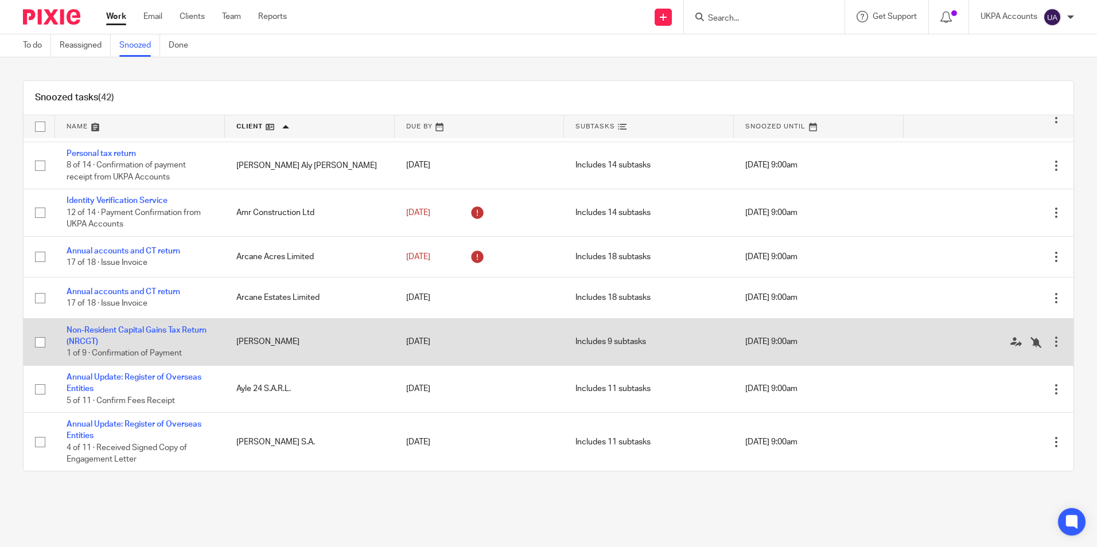
scroll to position [0, 0]
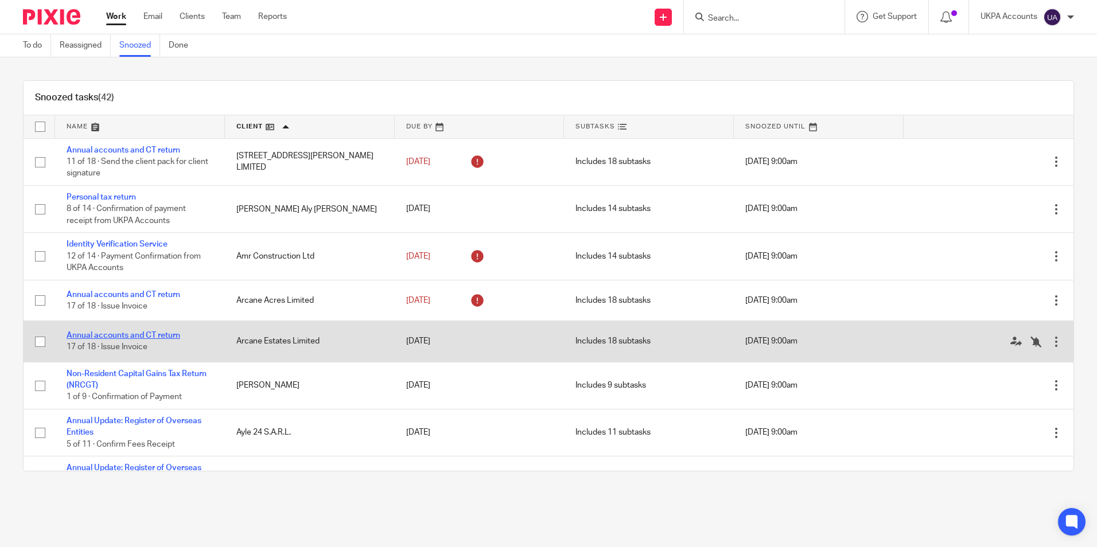
click at [145, 336] on link "Annual accounts and CT return" at bounding box center [124, 336] width 114 height 8
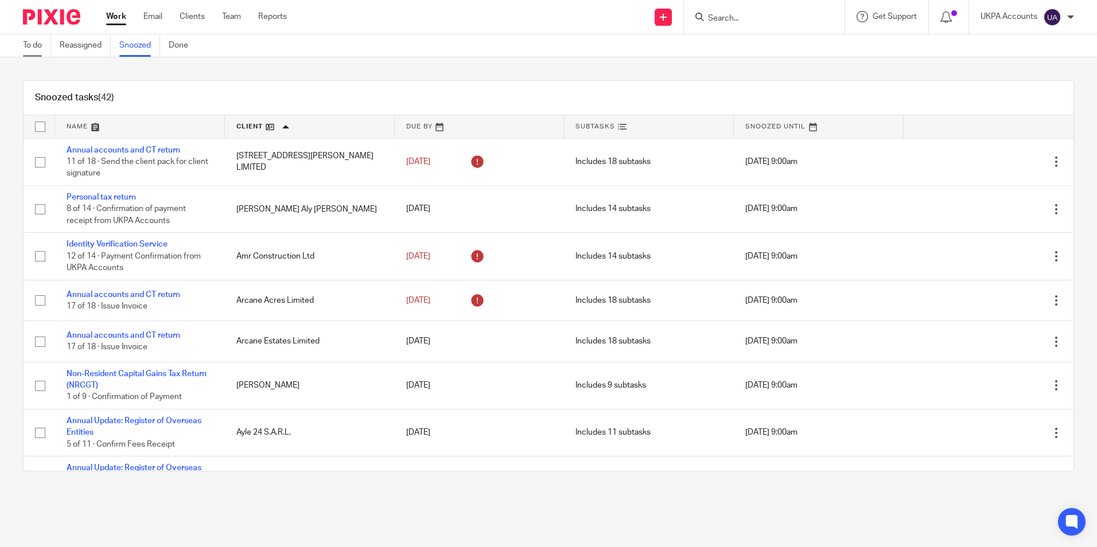
click at [37, 49] on link "To do" at bounding box center [37, 45] width 28 height 22
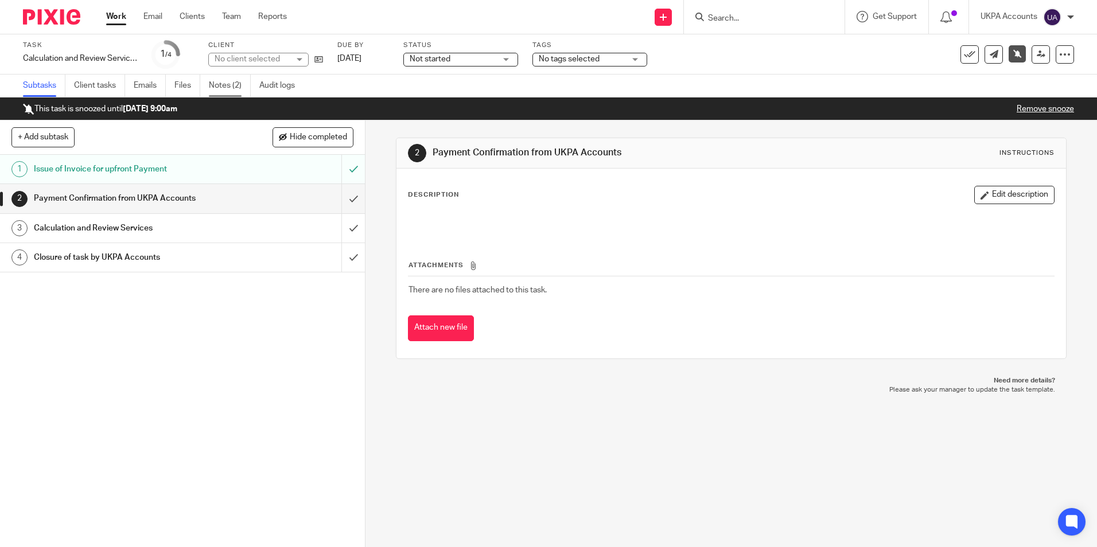
click at [230, 85] on link "Notes (2)" at bounding box center [230, 86] width 42 height 22
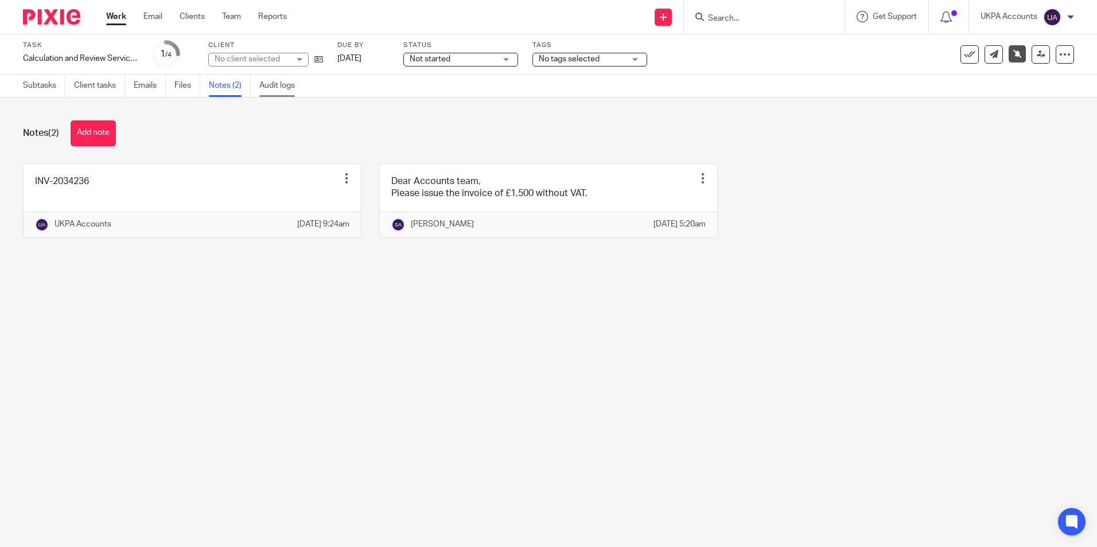
click at [292, 90] on link "Audit logs" at bounding box center [281, 86] width 44 height 22
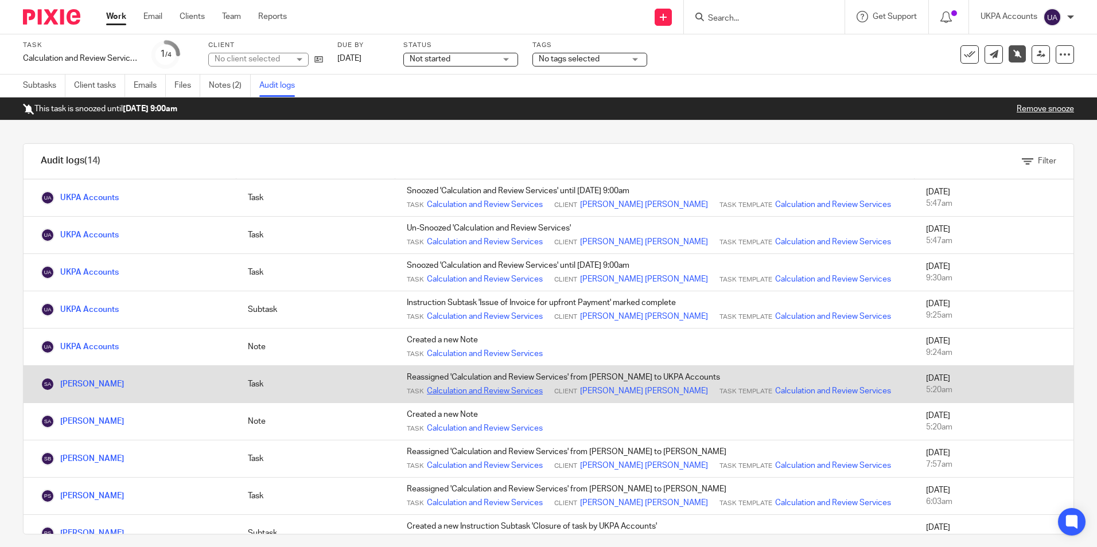
scroll to position [57, 0]
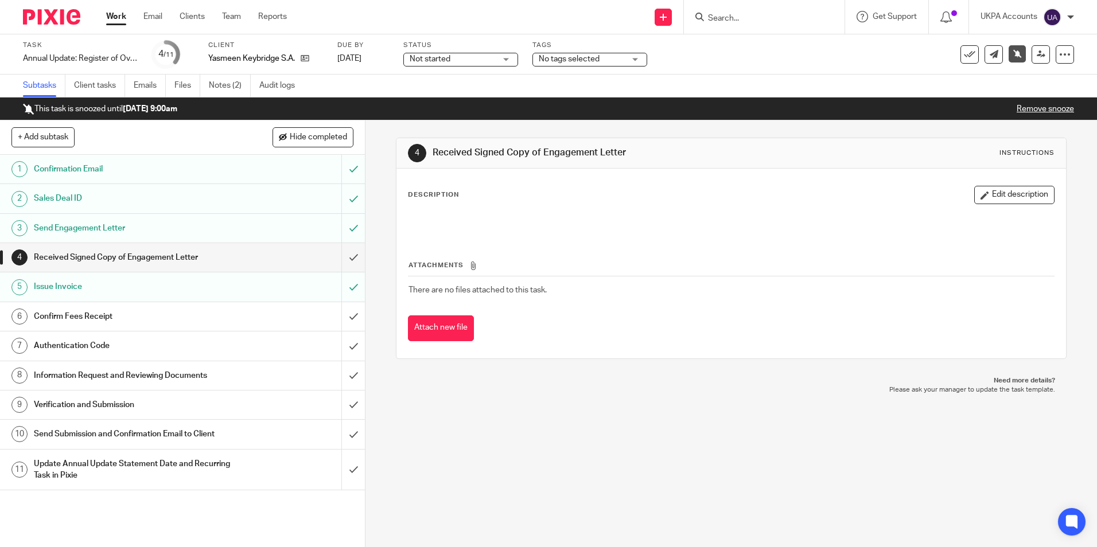
click at [268, 87] on link "Audit logs" at bounding box center [281, 86] width 44 height 22
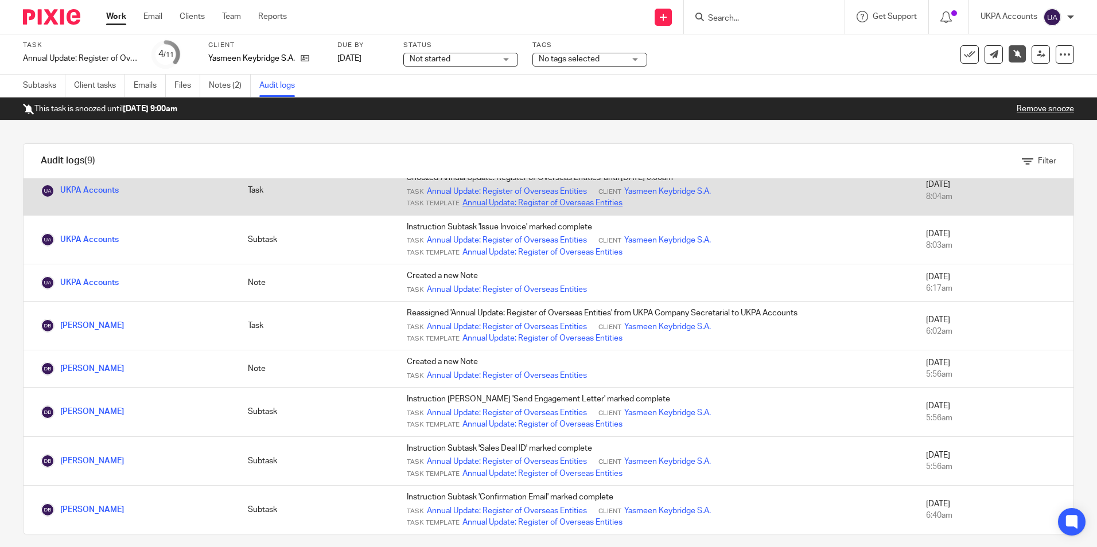
scroll to position [85, 0]
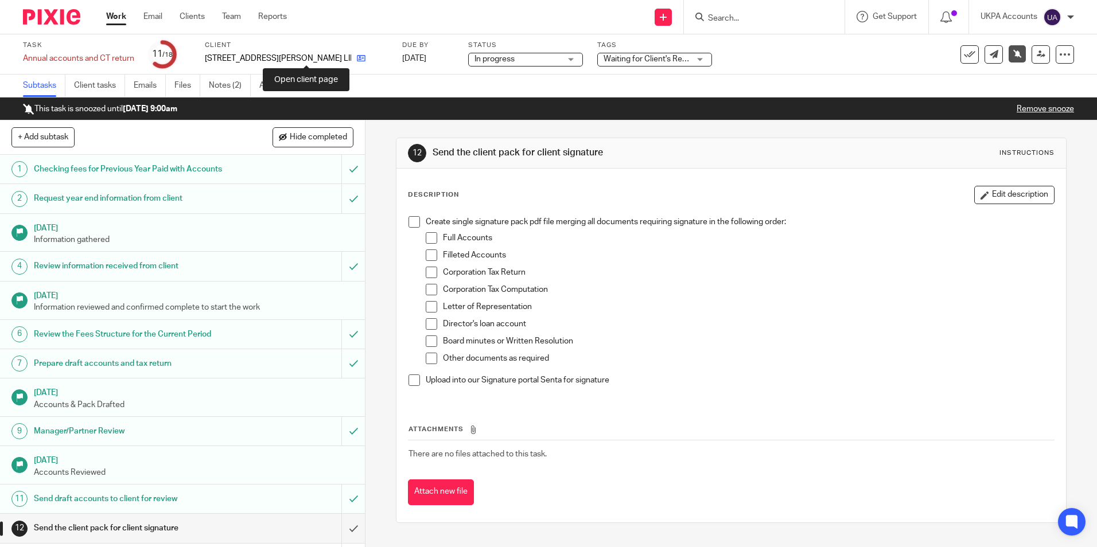
click at [357, 61] on icon at bounding box center [361, 58] width 9 height 9
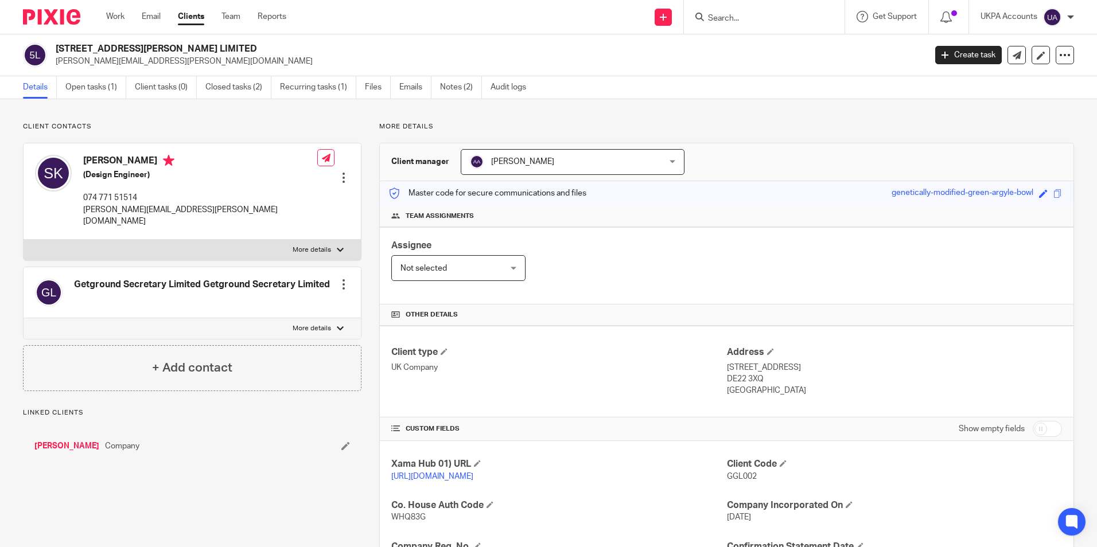
scroll to position [193, 0]
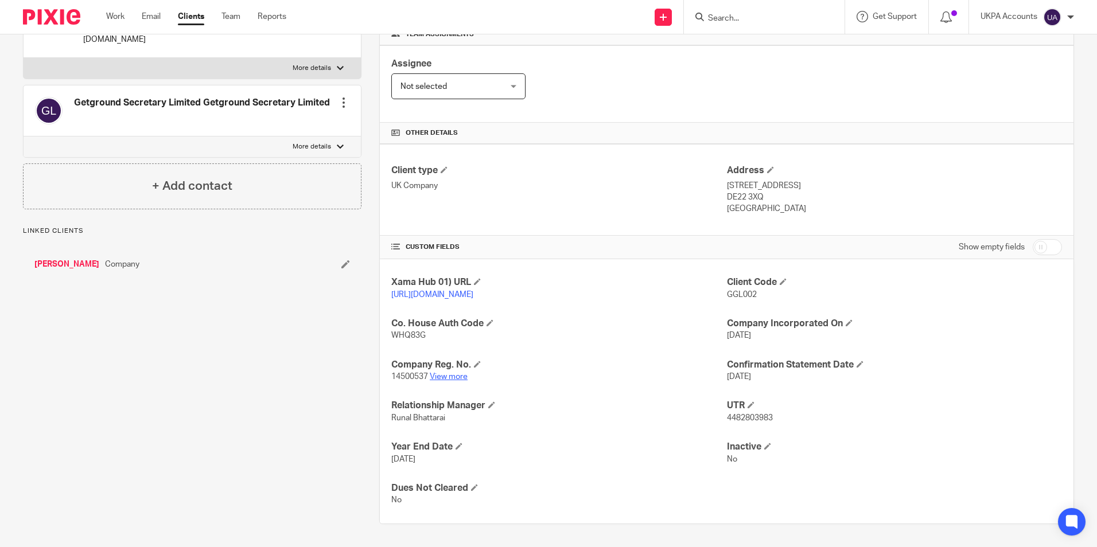
click at [445, 379] on link "View more" at bounding box center [449, 377] width 38 height 8
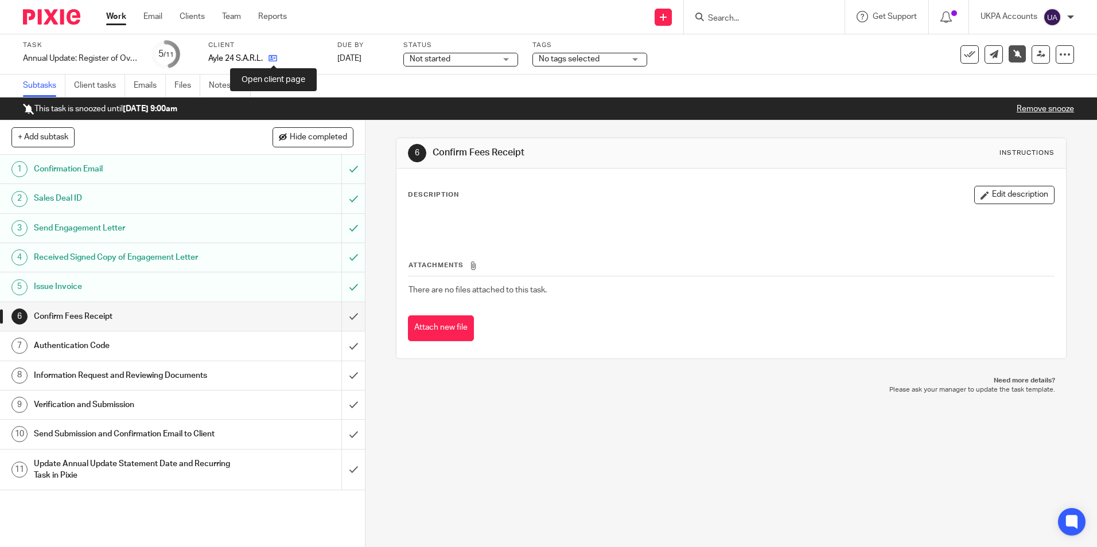
click at [274, 59] on icon at bounding box center [273, 58] width 9 height 9
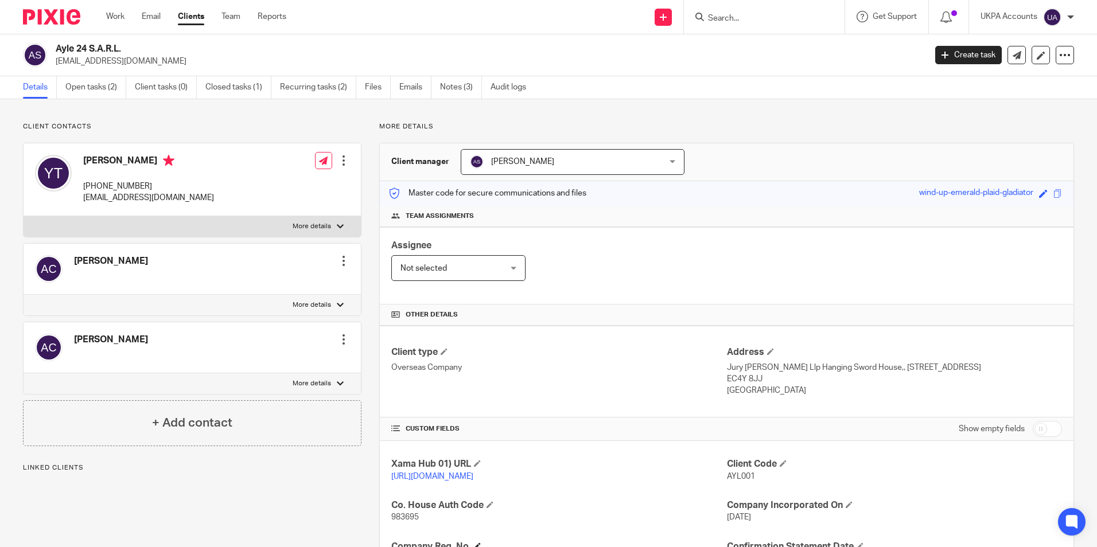
scroll to position [193, 0]
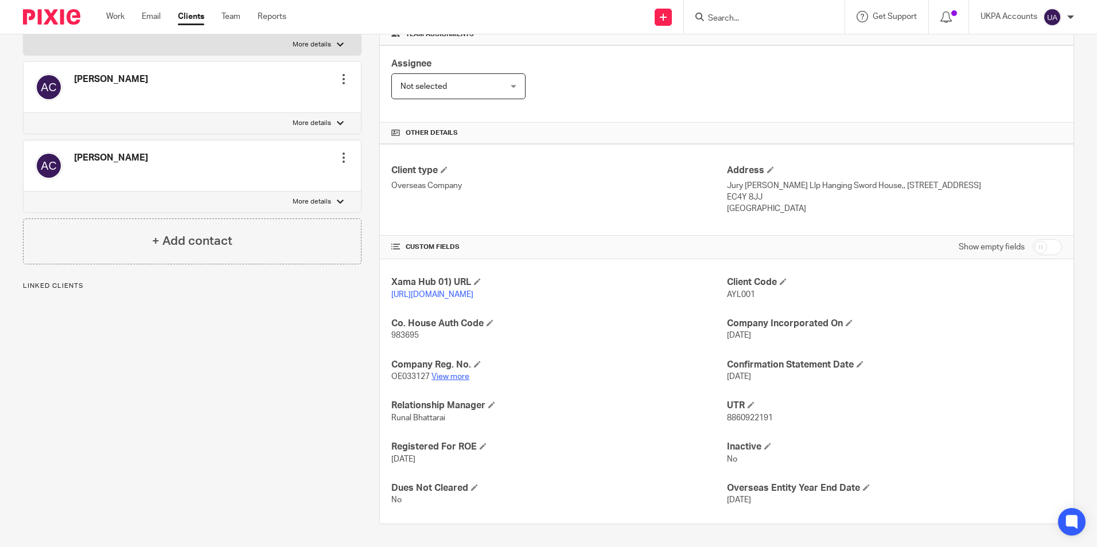
click at [444, 376] on link "View more" at bounding box center [451, 377] width 38 height 8
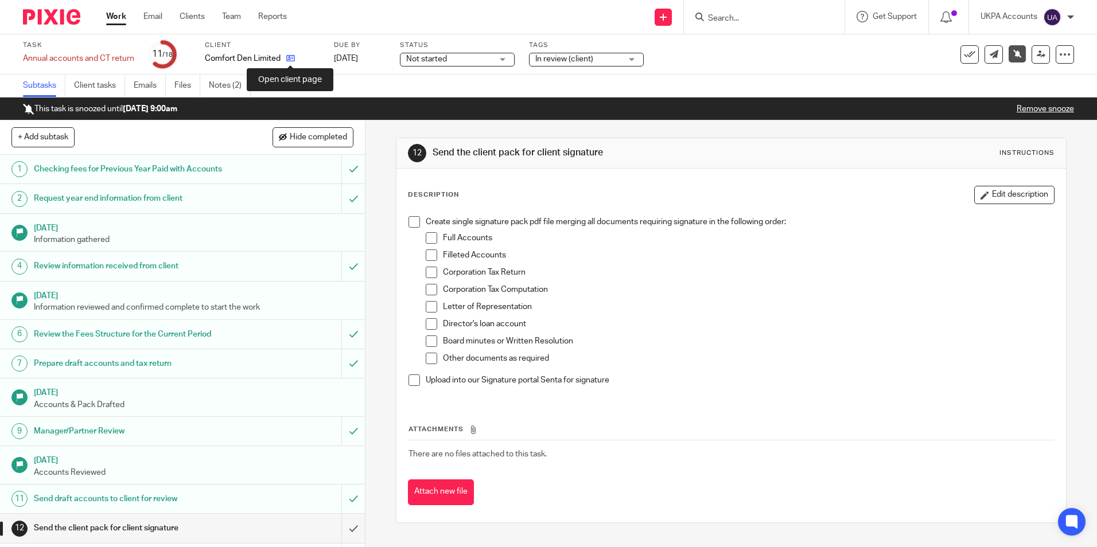
click at [293, 59] on icon at bounding box center [290, 58] width 9 height 9
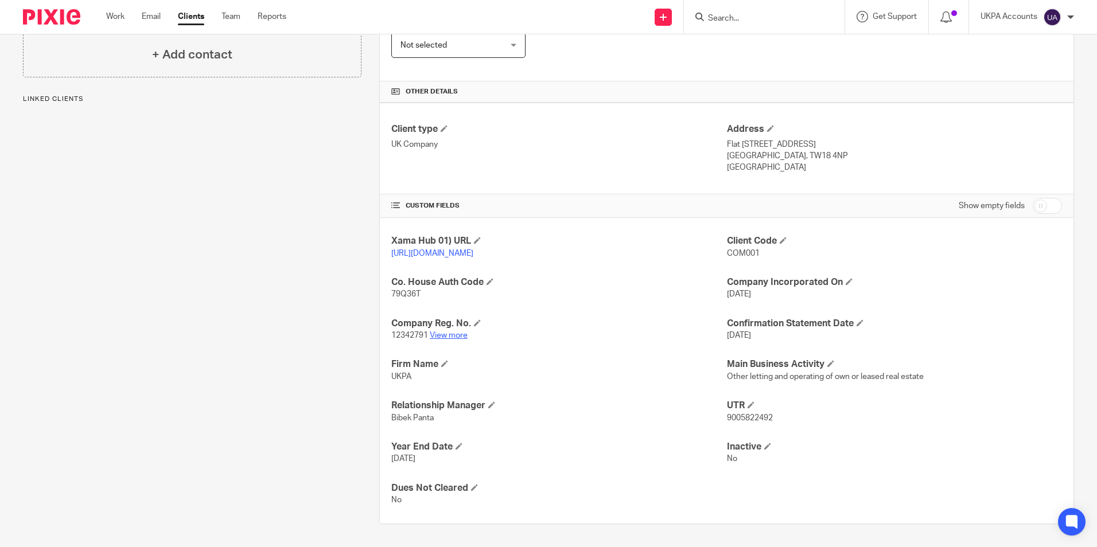
scroll to position [230, 0]
click at [444, 340] on link "View more" at bounding box center [449, 336] width 38 height 8
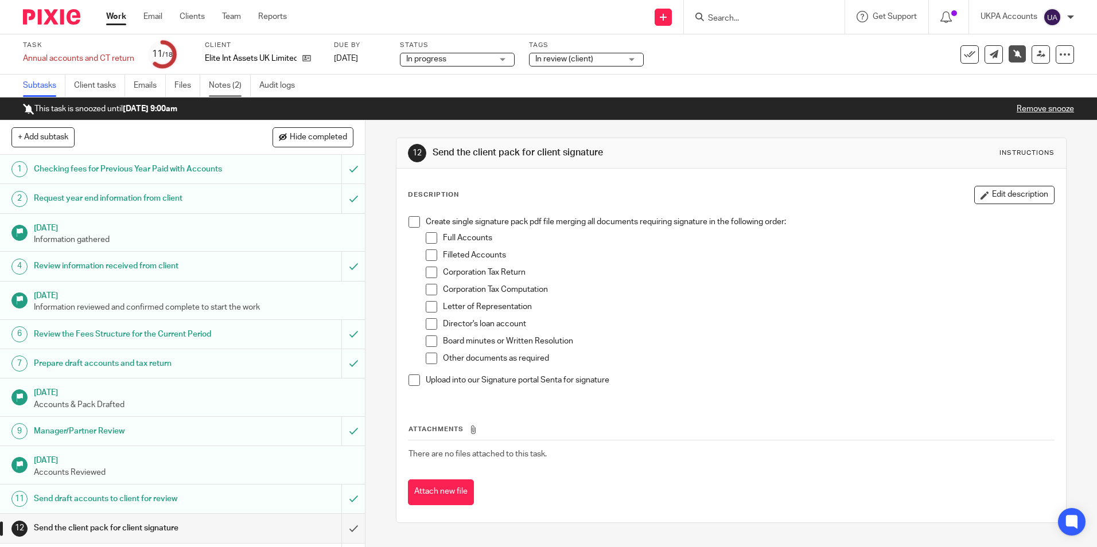
click at [237, 86] on link "Notes (2)" at bounding box center [230, 86] width 42 height 22
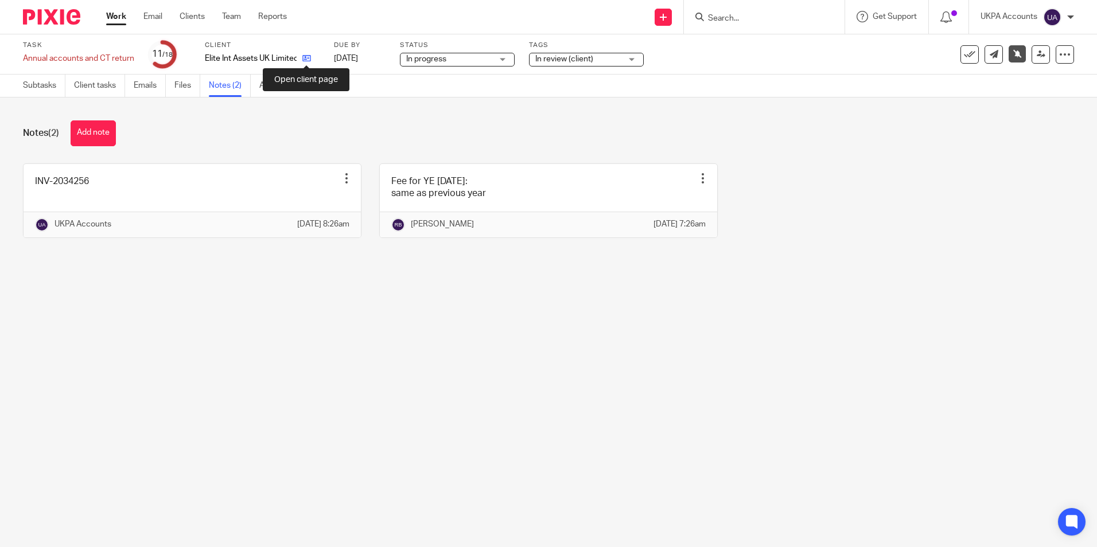
click at [310, 60] on icon at bounding box center [306, 58] width 9 height 9
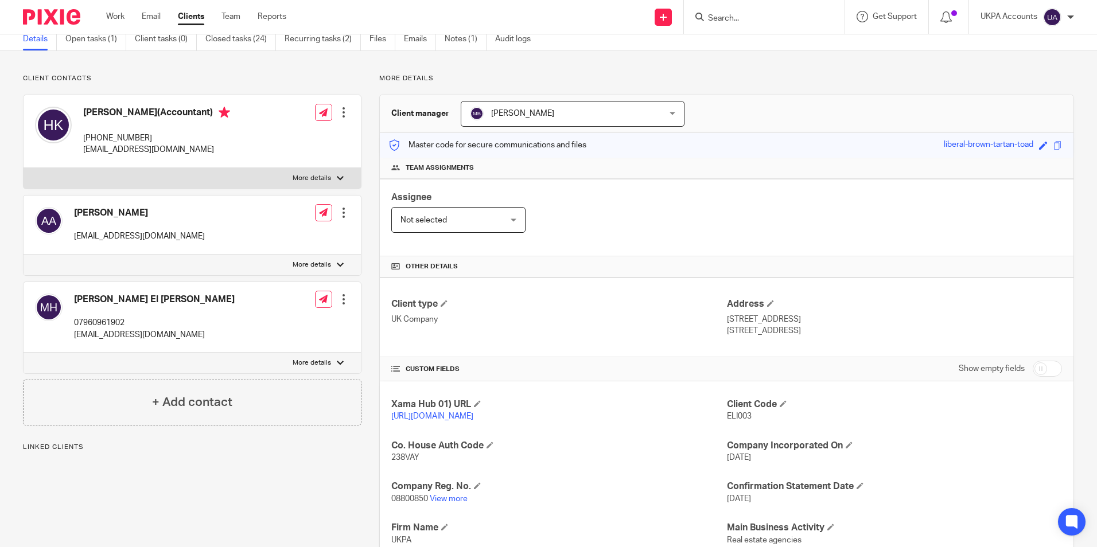
scroll to position [115, 0]
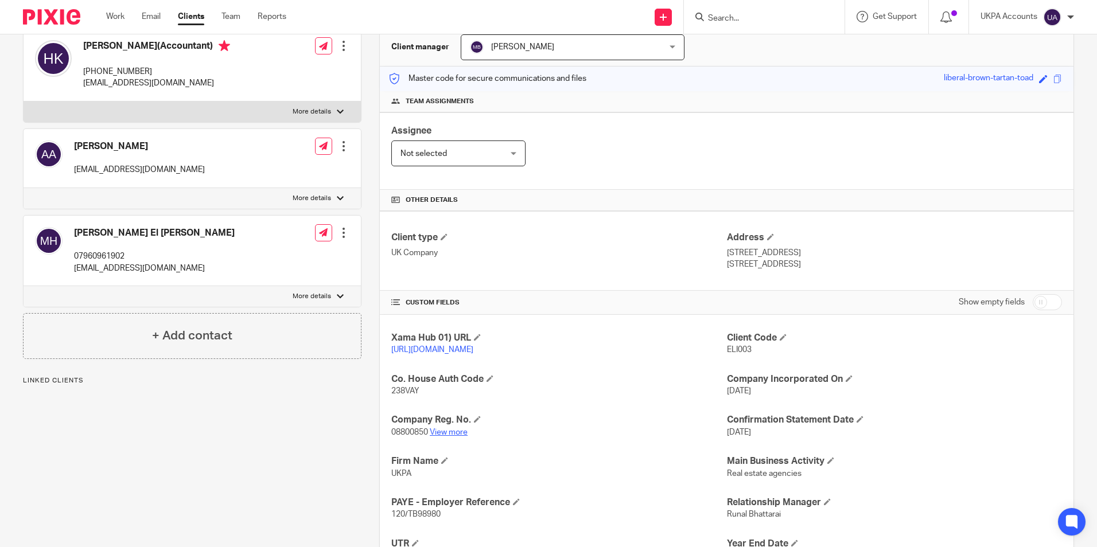
click at [457, 437] on link "View more" at bounding box center [449, 433] width 38 height 8
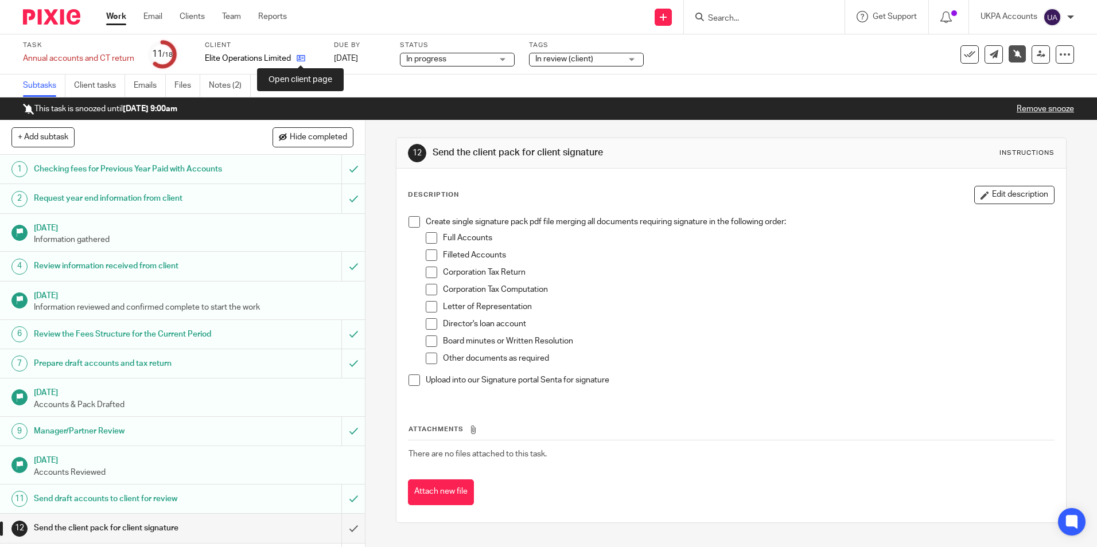
click at [301, 61] on icon at bounding box center [301, 58] width 9 height 9
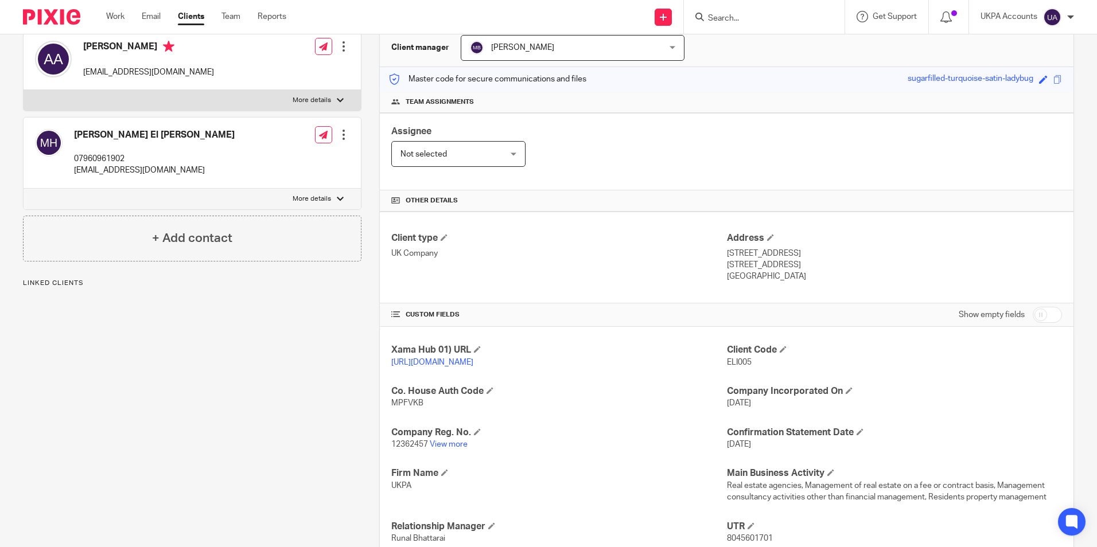
scroll to position [115, 0]
click at [455, 448] on link "View more" at bounding box center [449, 444] width 38 height 8
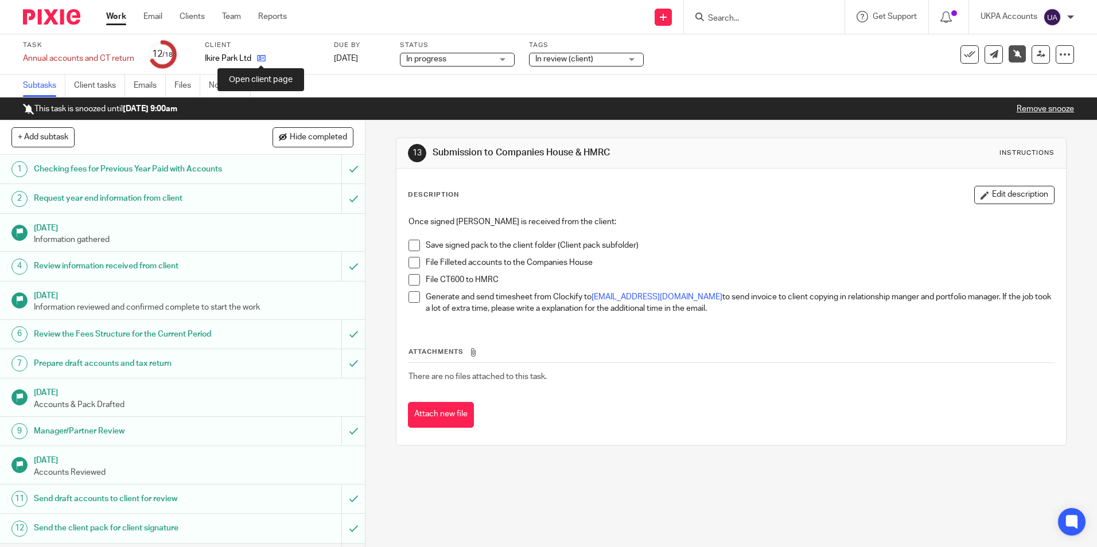
click at [263, 59] on icon at bounding box center [261, 58] width 9 height 9
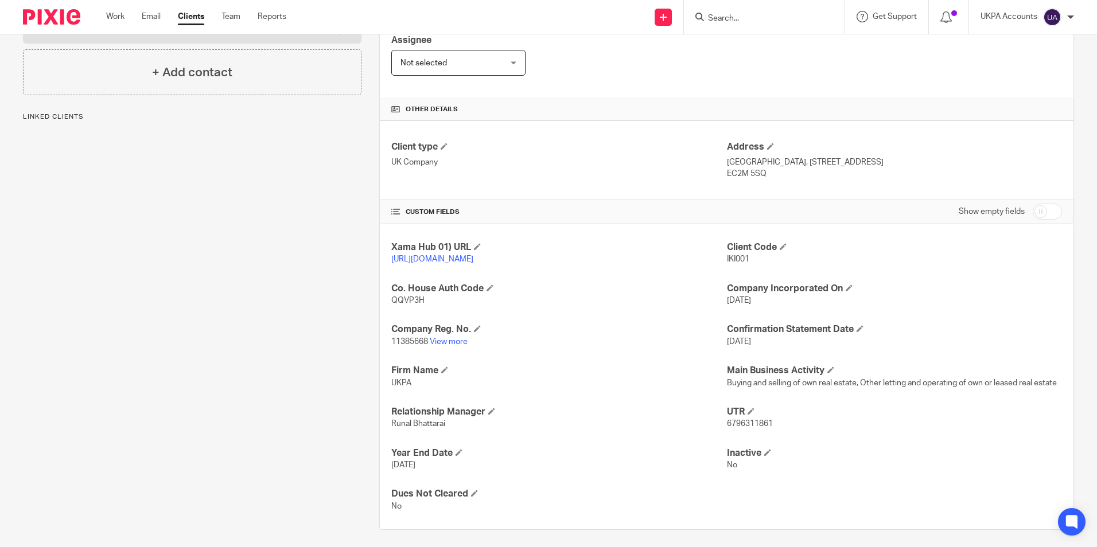
scroll to position [223, 0]
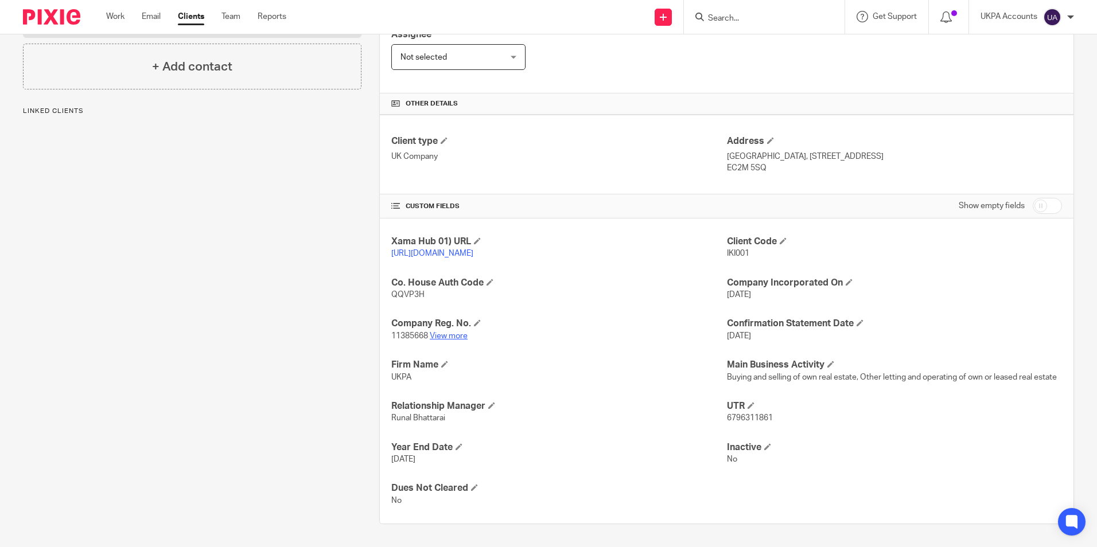
click at [449, 338] on link "View more" at bounding box center [449, 336] width 38 height 8
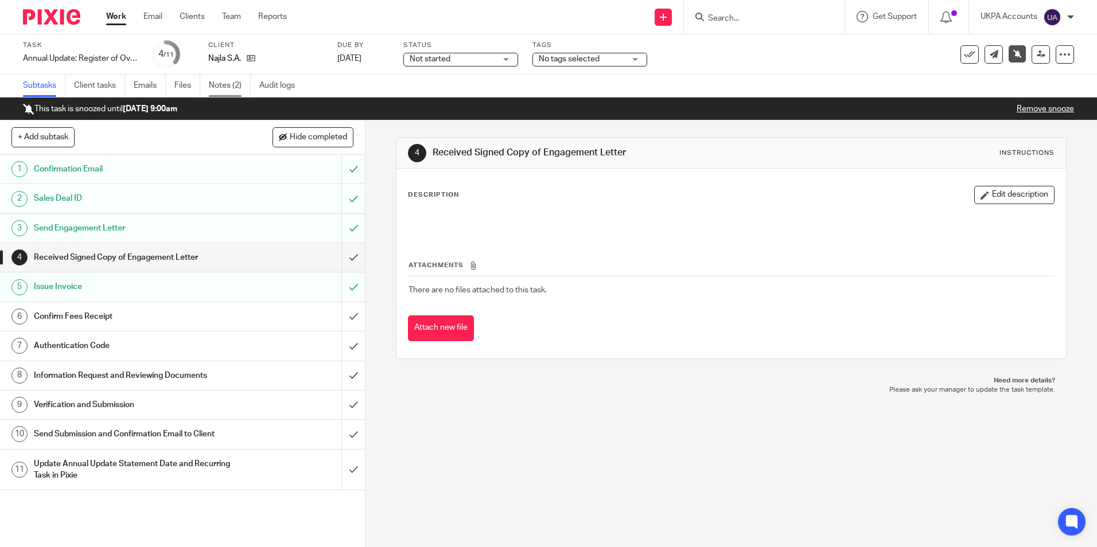
click at [237, 91] on link "Notes (2)" at bounding box center [230, 86] width 42 height 22
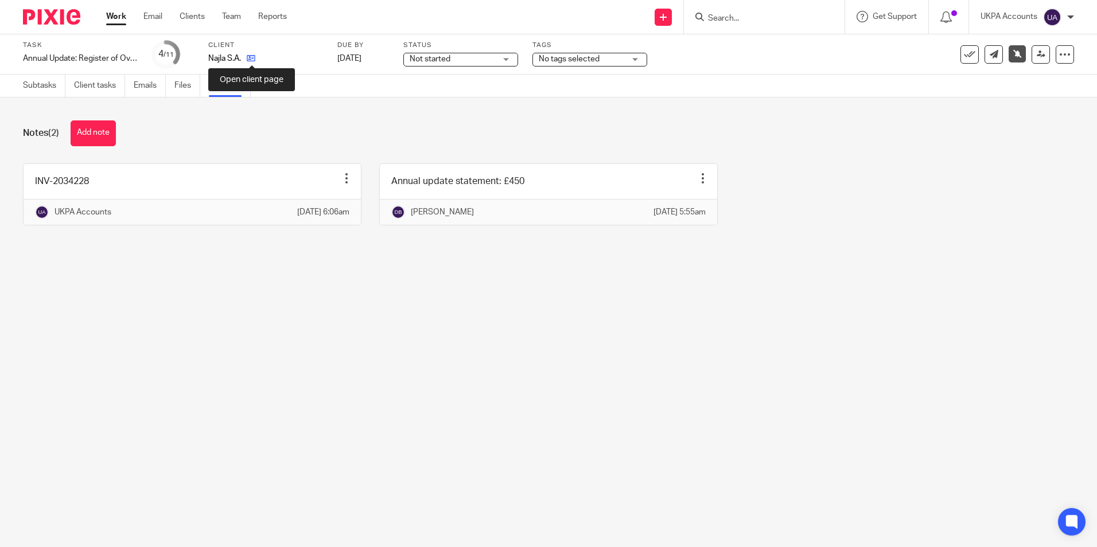
click at [253, 57] on icon at bounding box center [251, 58] width 9 height 9
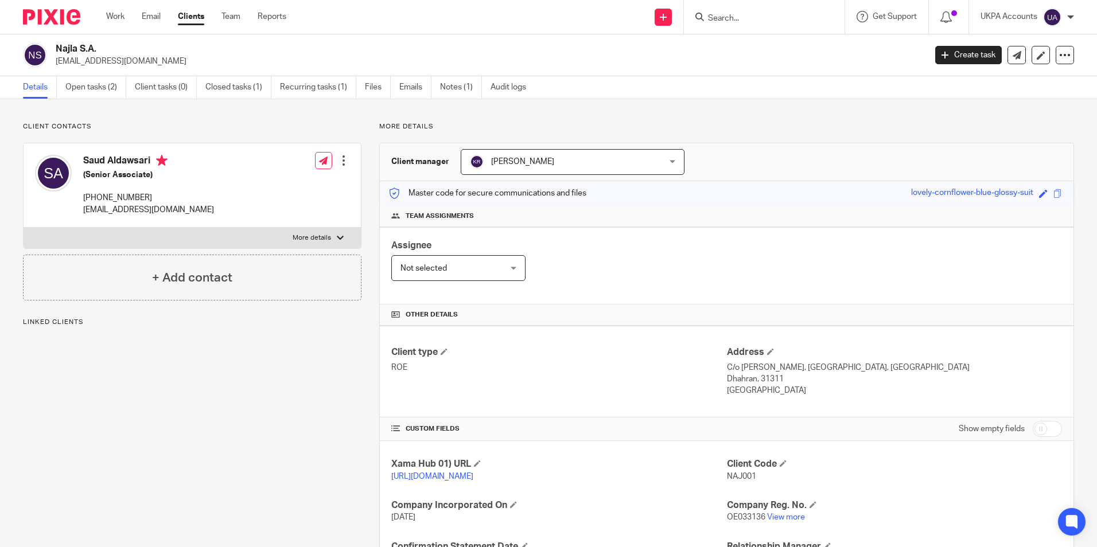
scroll to position [152, 0]
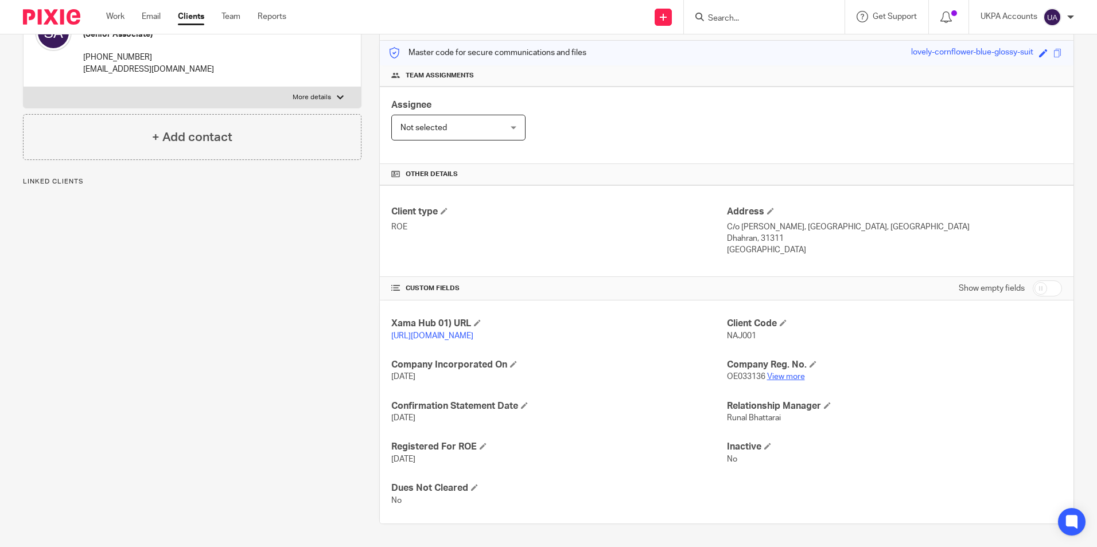
click at [782, 378] on link "View more" at bounding box center [786, 377] width 38 height 8
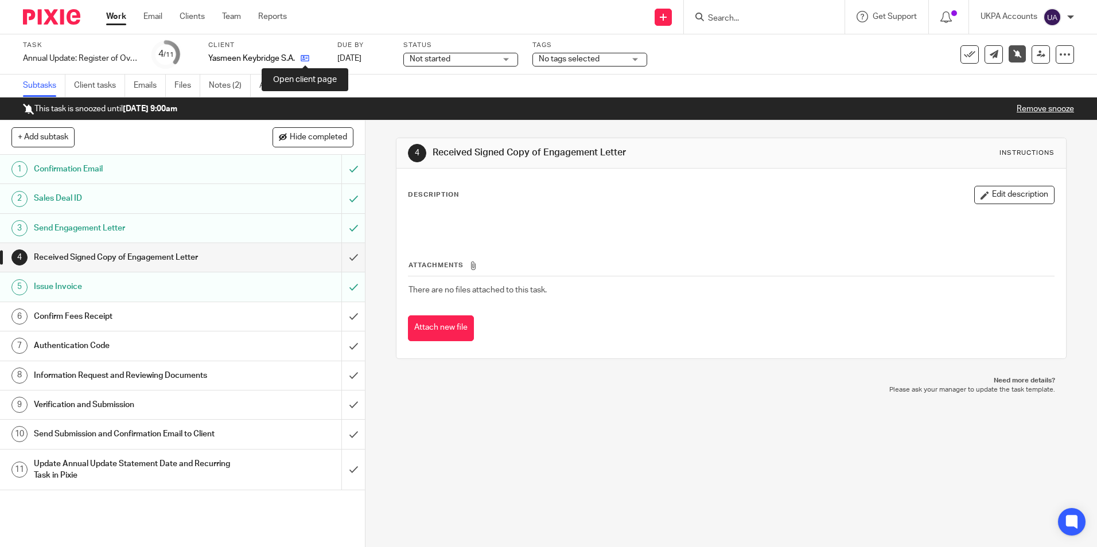
click at [305, 60] on icon at bounding box center [305, 58] width 9 height 9
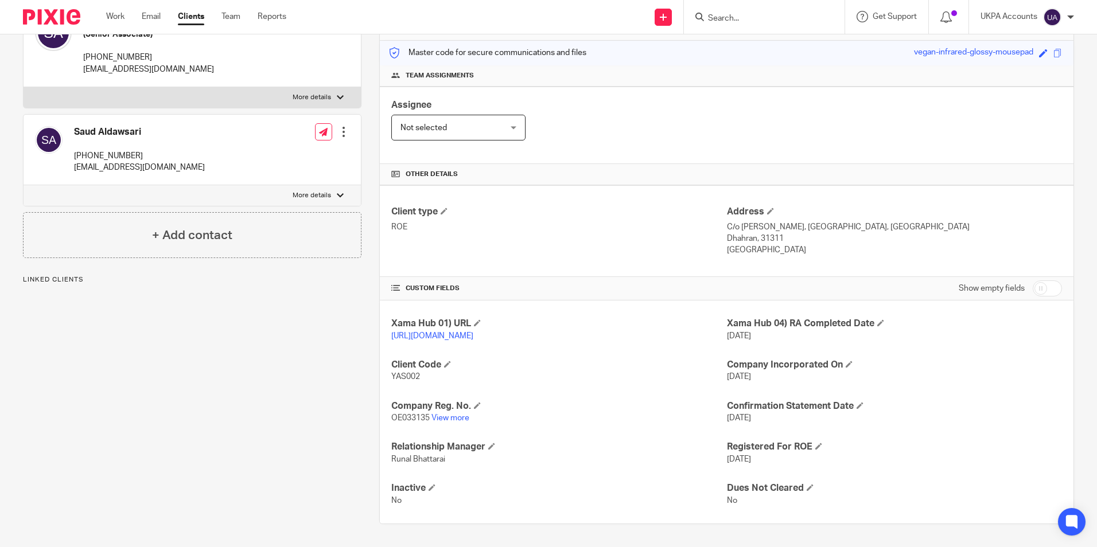
scroll to position [152, 0]
click at [455, 417] on link "View more" at bounding box center [451, 418] width 38 height 8
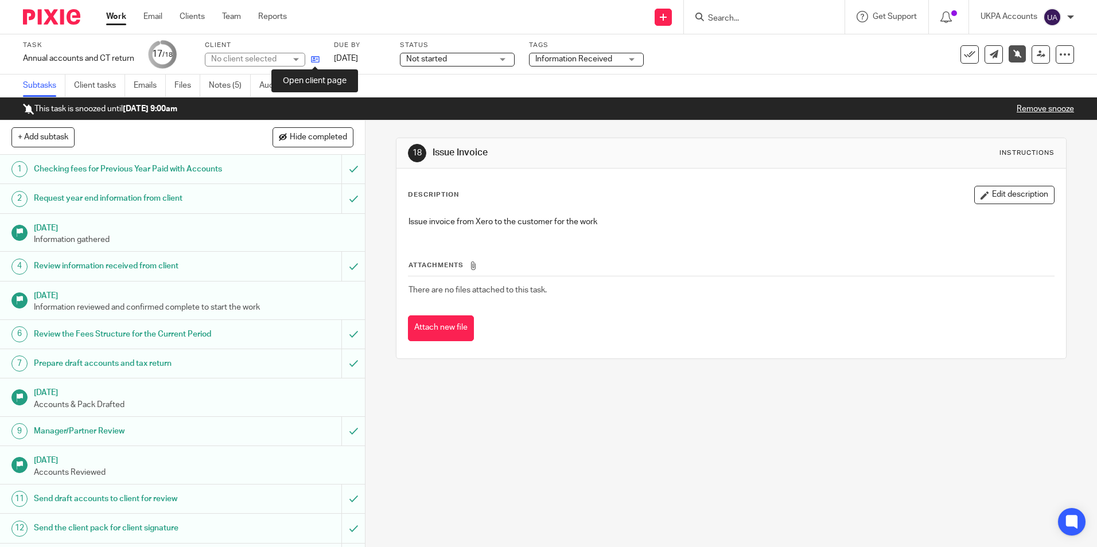
click at [316, 61] on icon at bounding box center [315, 59] width 9 height 9
click at [234, 90] on link "Notes (5)" at bounding box center [230, 86] width 42 height 22
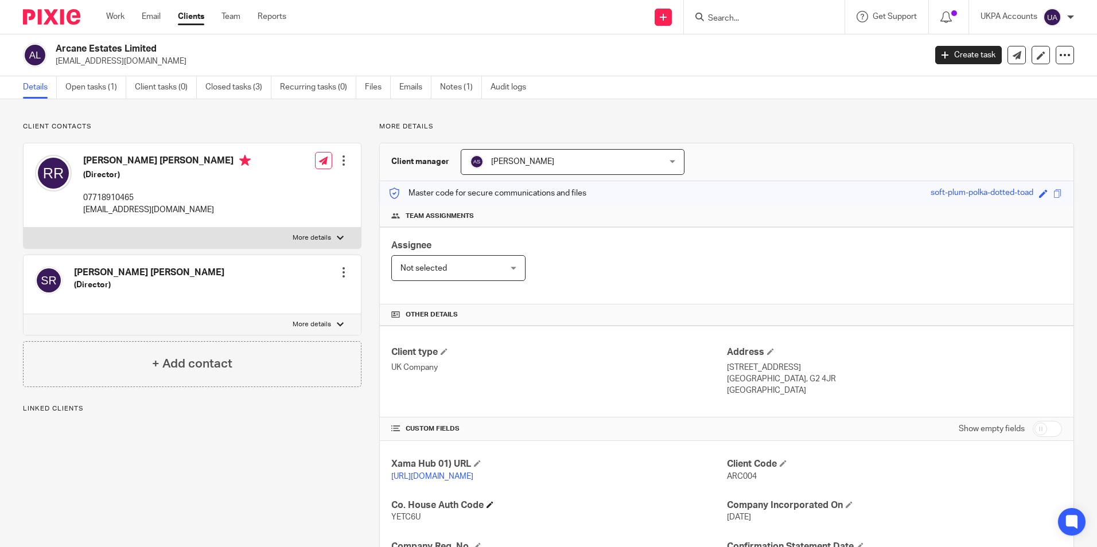
scroll to position [172, 0]
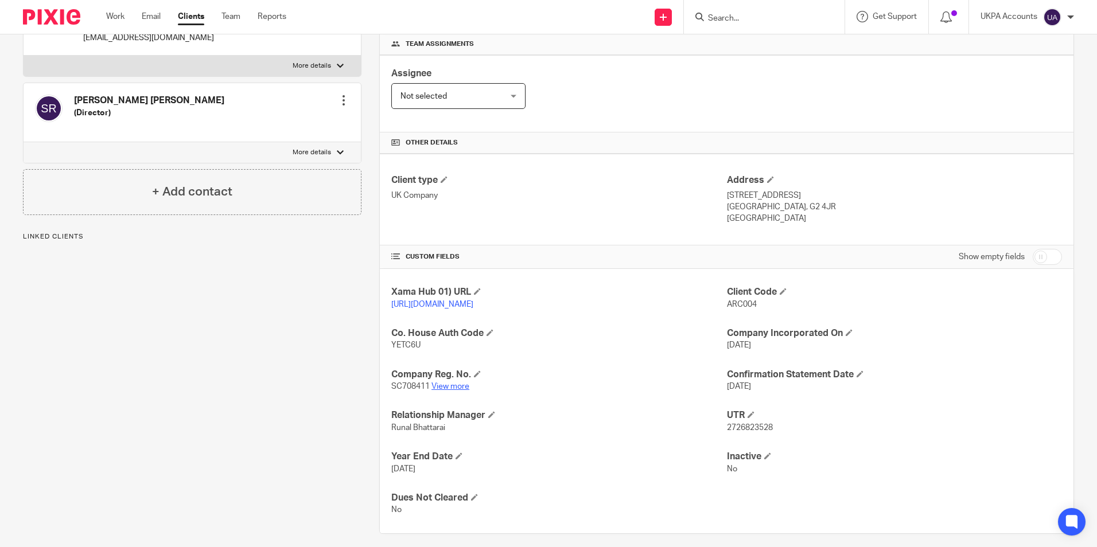
click at [463, 391] on link "View more" at bounding box center [451, 387] width 38 height 8
click at [457, 391] on link "View more" at bounding box center [451, 387] width 38 height 8
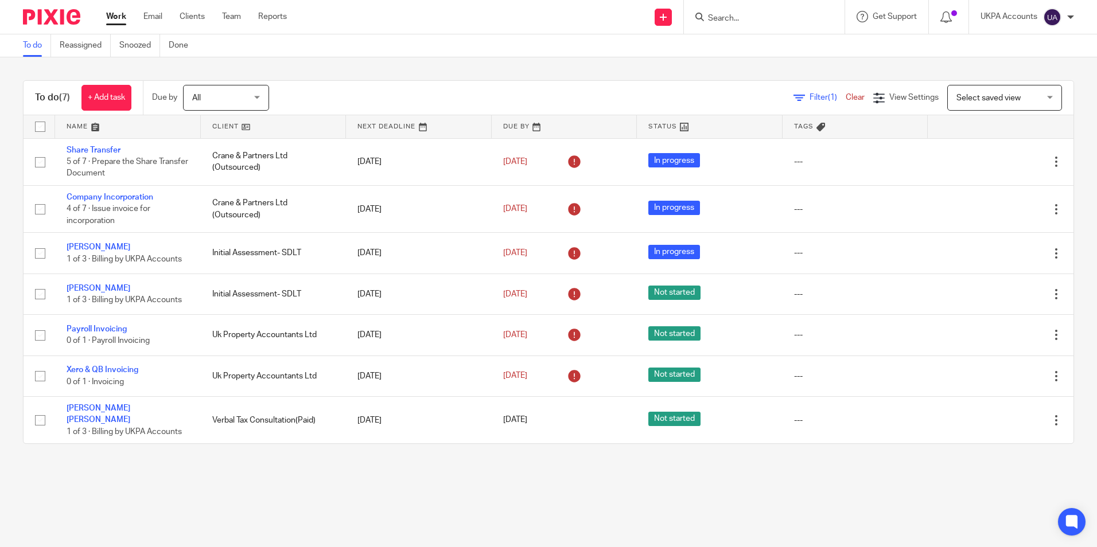
click at [257, 483] on main "To do Reassigned Snoozed Done To do (7) + Add task Due by All All Today Tomorro…" at bounding box center [548, 273] width 1097 height 547
click at [743, 17] on input "Search" at bounding box center [758, 19] width 103 height 10
paste input "Beebee aziza"
type input "Beebee aziza"
click at [32, 49] on link "To do" at bounding box center [37, 45] width 28 height 22
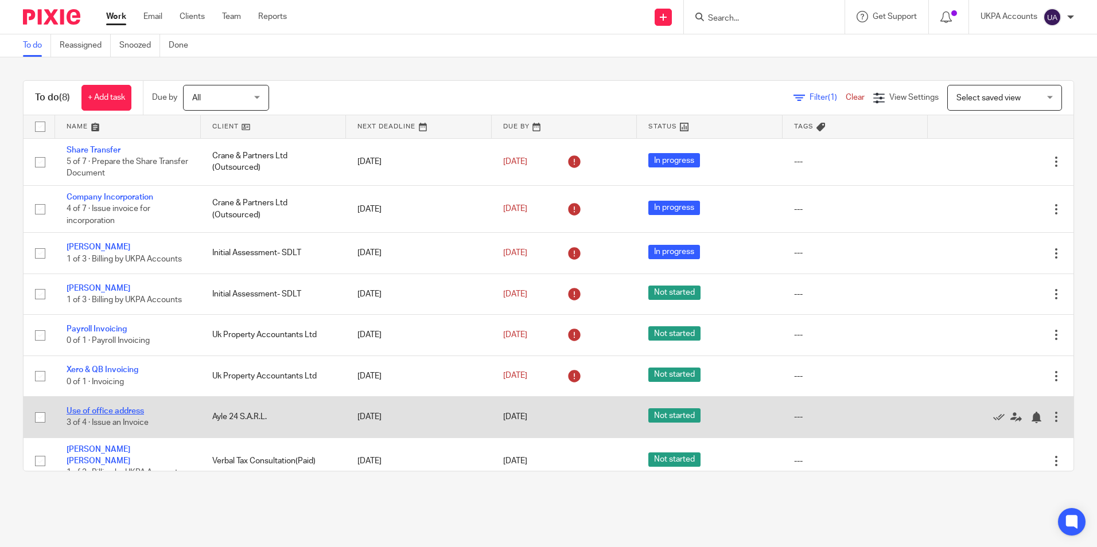
click at [134, 410] on link "Use of office address" at bounding box center [105, 411] width 77 height 8
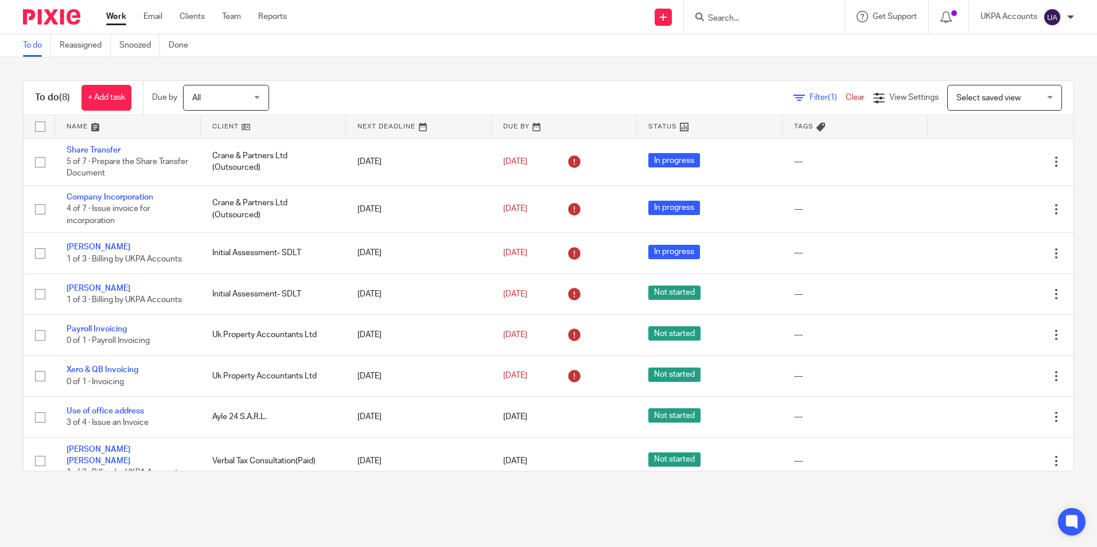
click at [734, 18] on input "Search" at bounding box center [758, 19] width 103 height 10
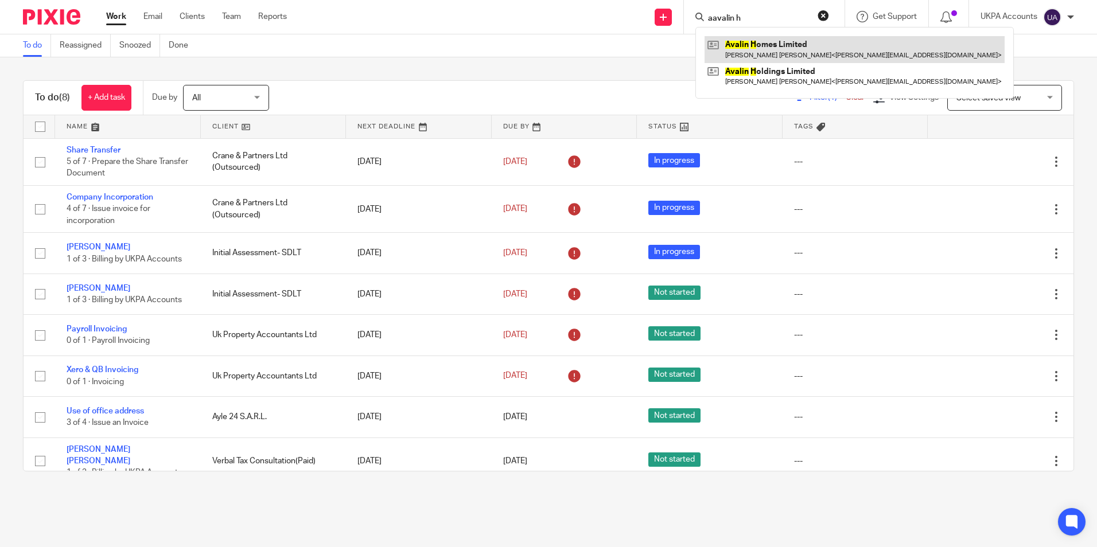
type input "aavalin h"
click at [763, 49] on link at bounding box center [855, 49] width 300 height 26
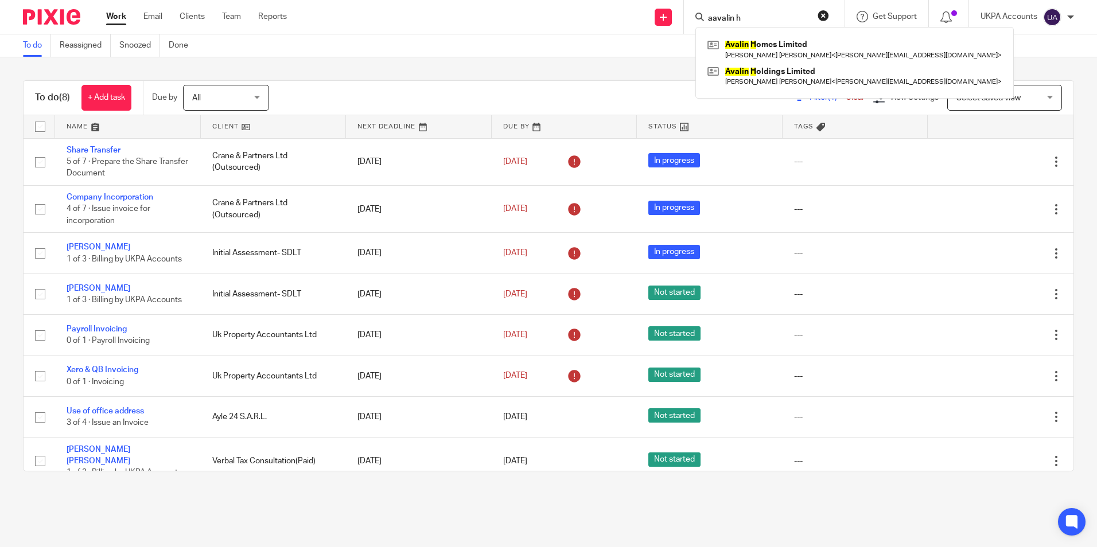
click at [29, 51] on link "To do" at bounding box center [37, 45] width 28 height 22
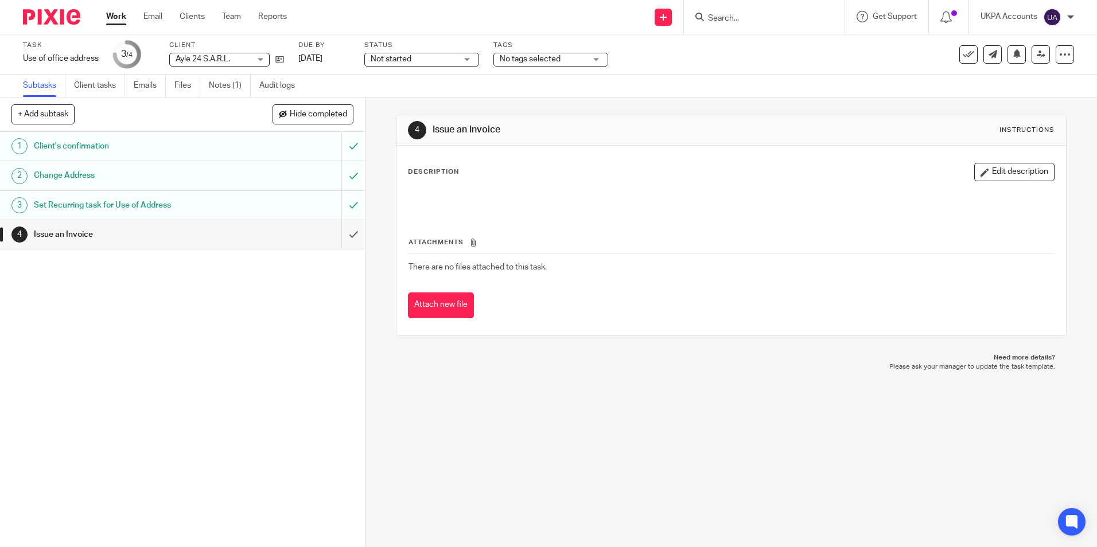
click at [117, 14] on link "Work" at bounding box center [116, 16] width 20 height 11
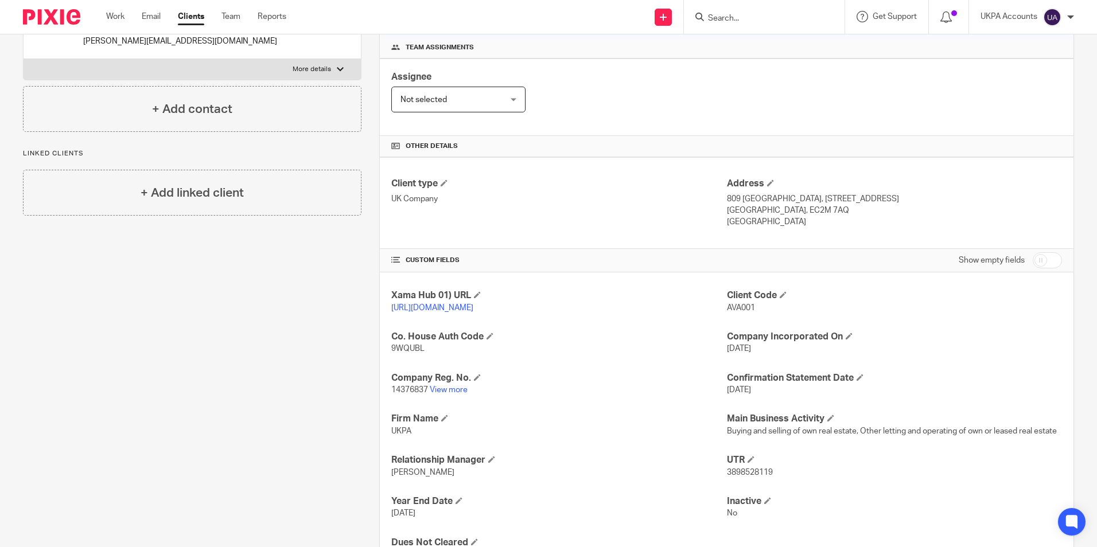
scroll to position [230, 0]
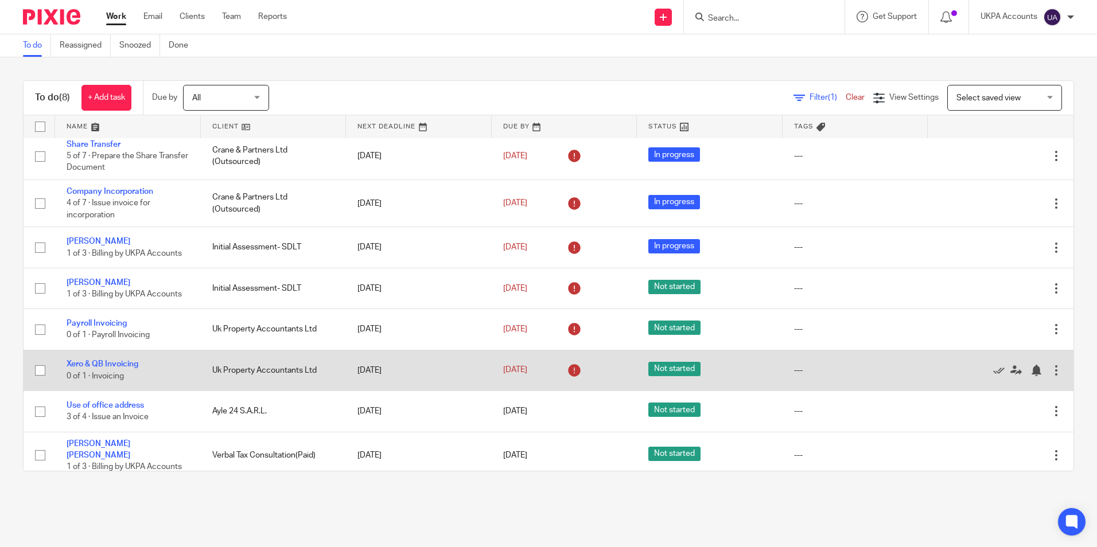
scroll to position [7, 0]
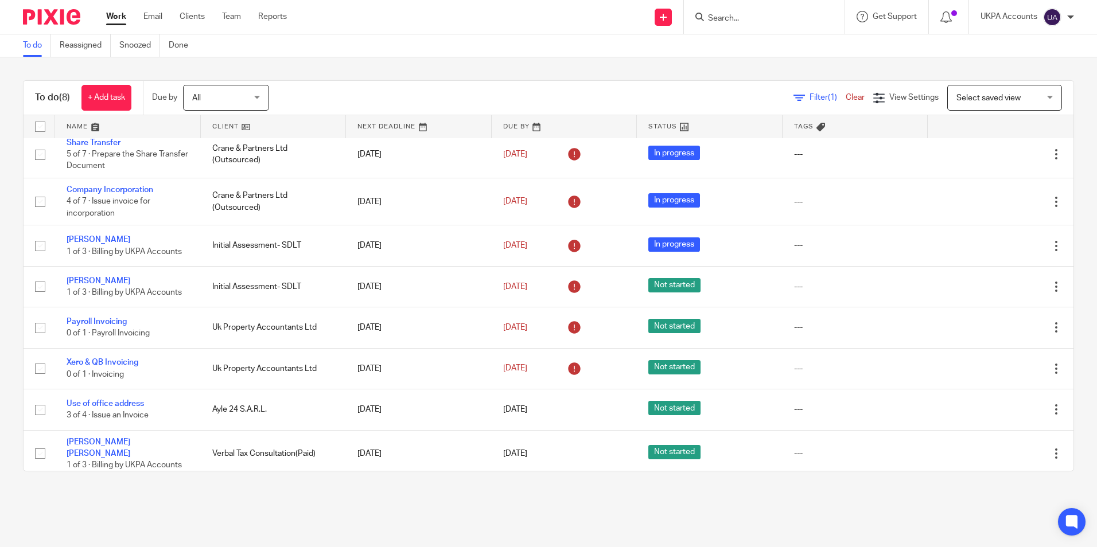
click at [222, 501] on main "To do Reassigned Snoozed Done To do (8) + Add task Due by All All Today Tomorro…" at bounding box center [548, 273] width 1097 height 547
click at [36, 47] on link "To do" at bounding box center [37, 45] width 28 height 22
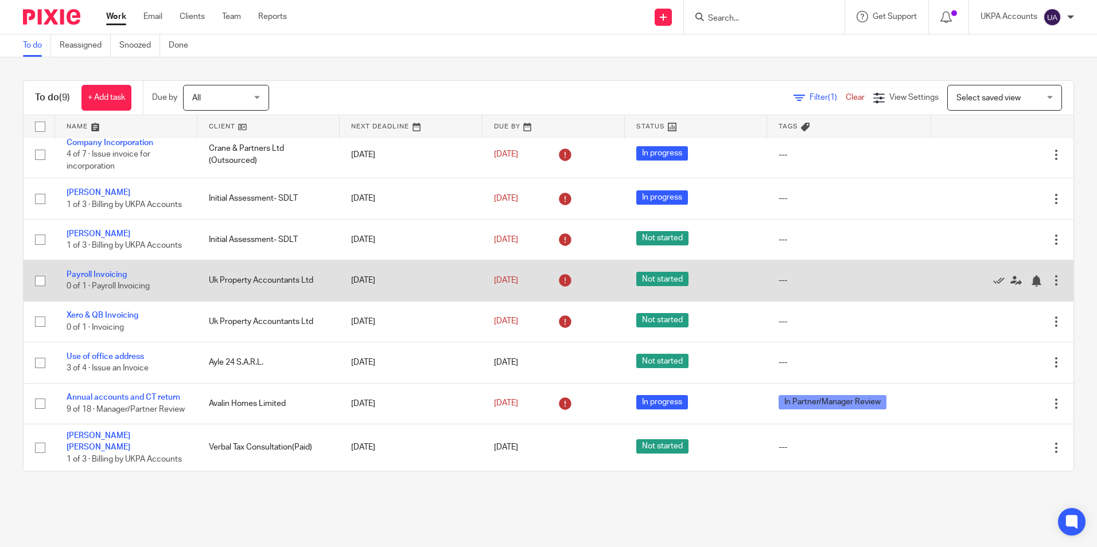
scroll to position [74, 0]
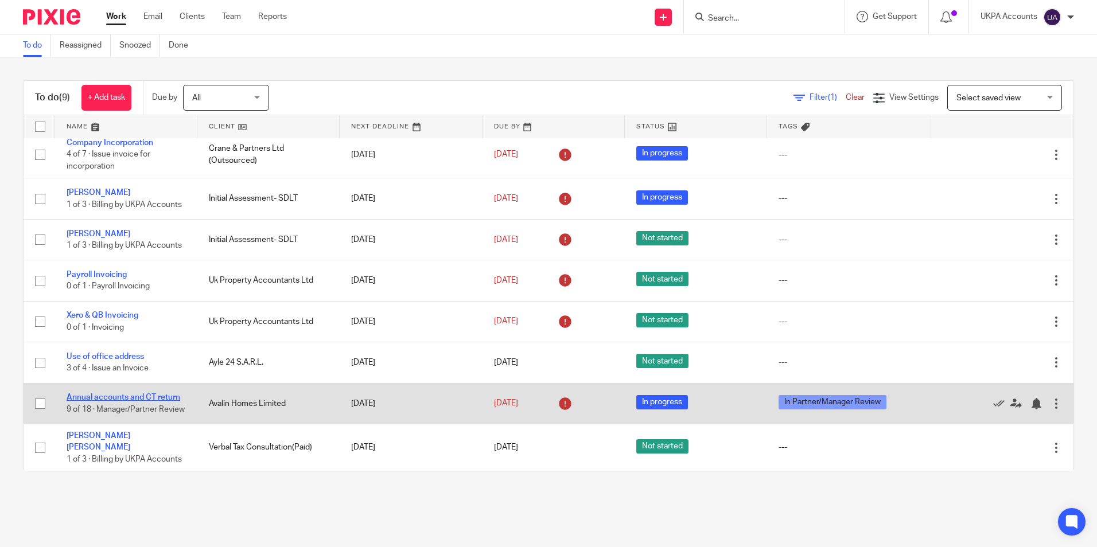
click at [143, 394] on link "Annual accounts and CT return" at bounding box center [124, 398] width 114 height 8
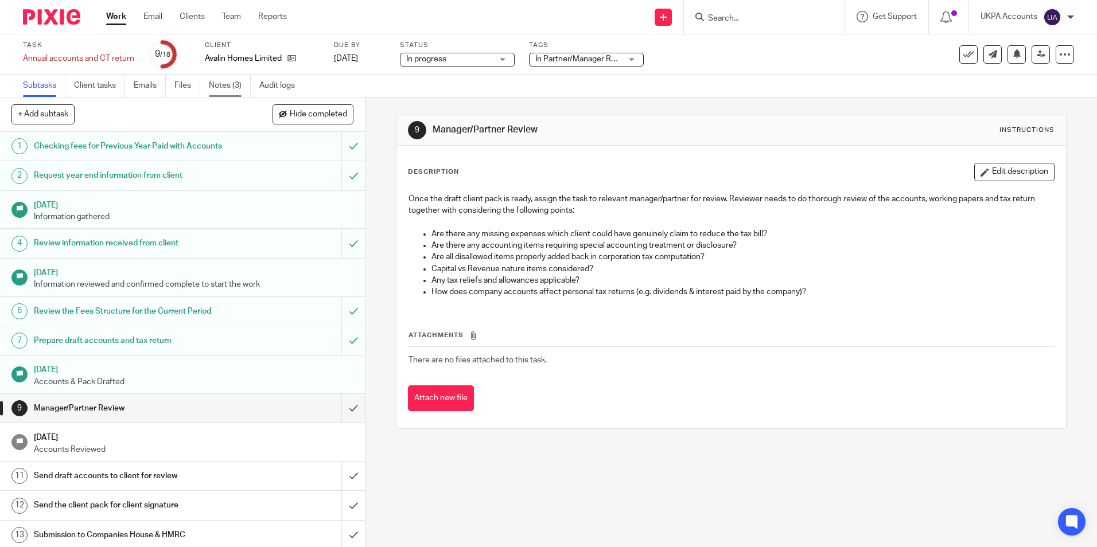
click at [230, 86] on link "Notes (3)" at bounding box center [230, 86] width 42 height 22
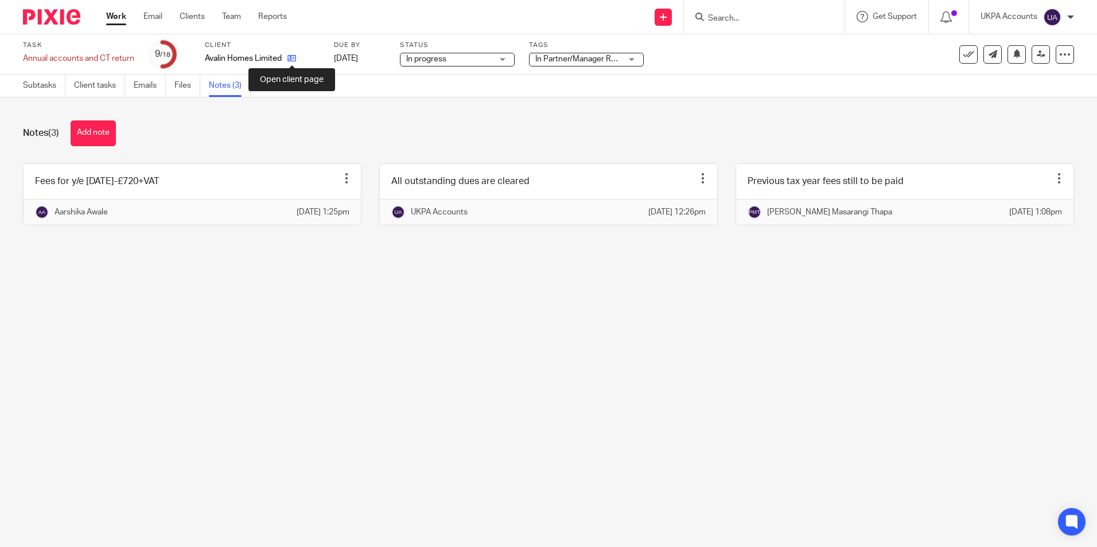
click at [293, 60] on icon at bounding box center [292, 58] width 9 height 9
drag, startPoint x: 84, startPoint y: 131, endPoint x: 89, endPoint y: 135, distance: 6.1
click at [84, 132] on button "Add note" at bounding box center [93, 134] width 45 height 26
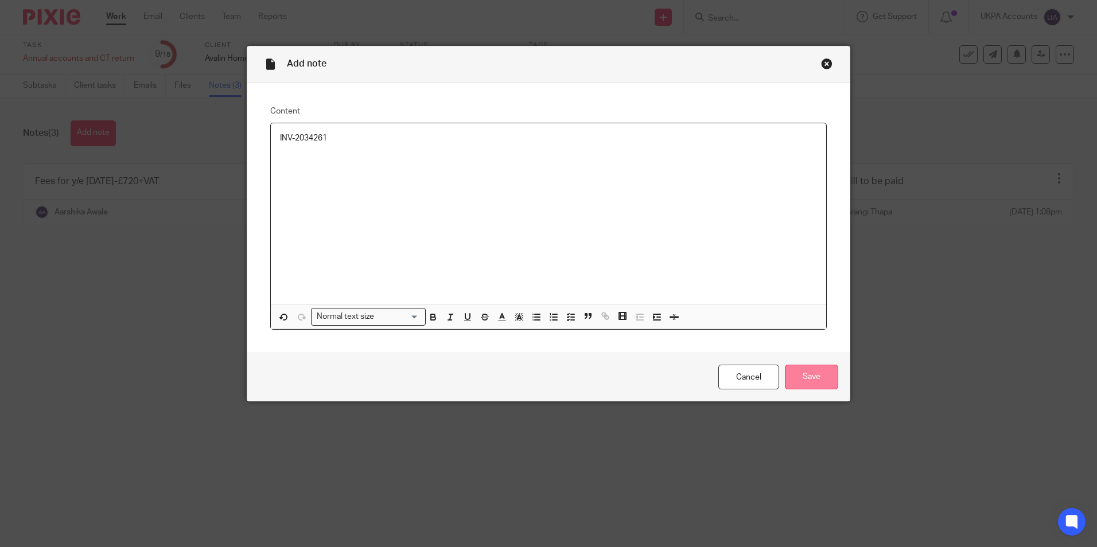
click at [802, 379] on input "Save" at bounding box center [811, 377] width 53 height 25
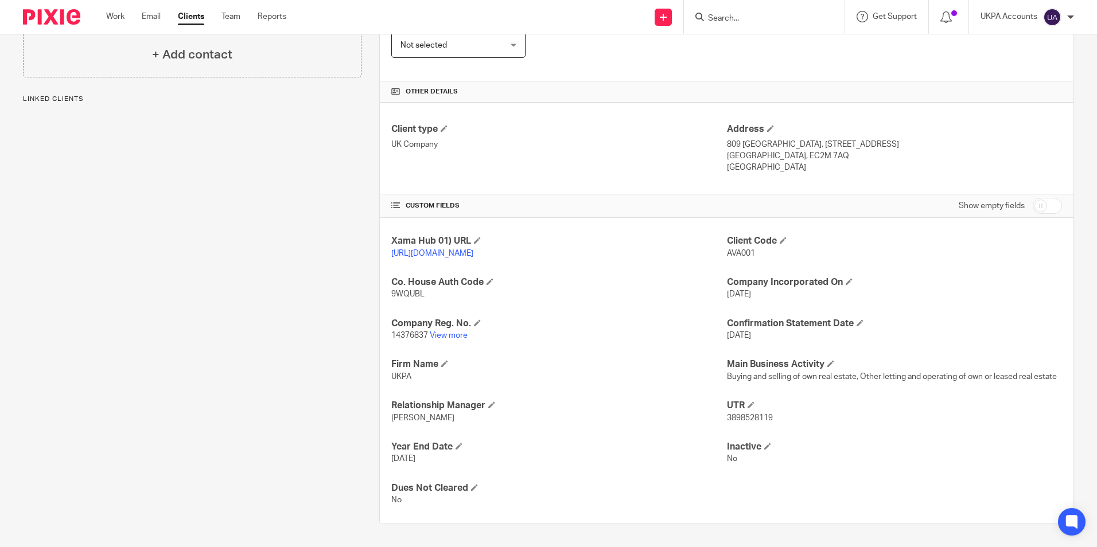
scroll to position [235, 0]
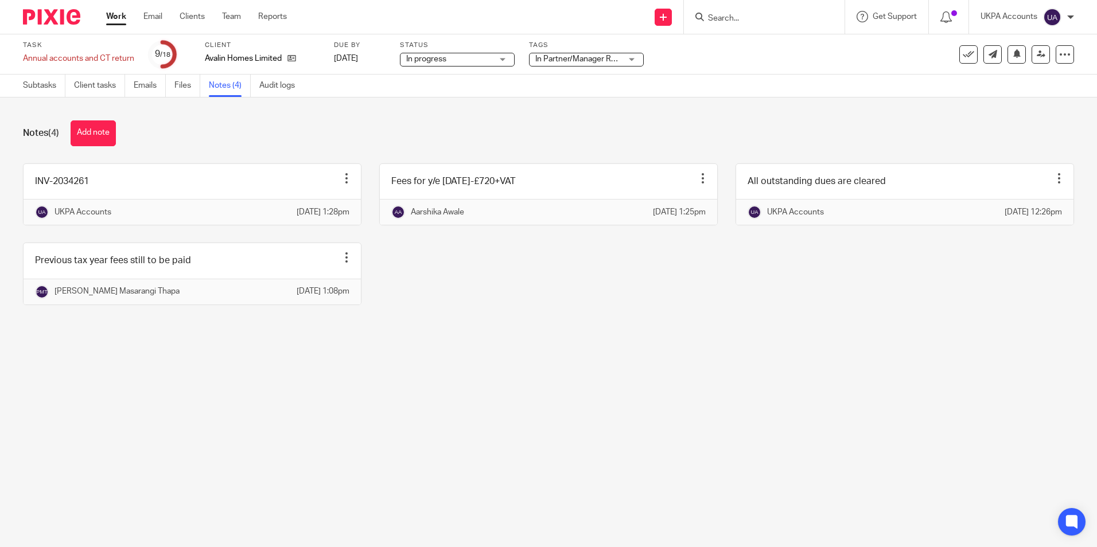
drag, startPoint x: 500, startPoint y: 367, endPoint x: 228, endPoint y: 98, distance: 382.7
click at [499, 345] on div "Notes (4) Add note INV-2034261 Edit note Delete note UKPA Accounts 25 Sep 2025 …" at bounding box center [548, 222] width 1097 height 248
click at [122, 22] on link "Work" at bounding box center [116, 16] width 20 height 11
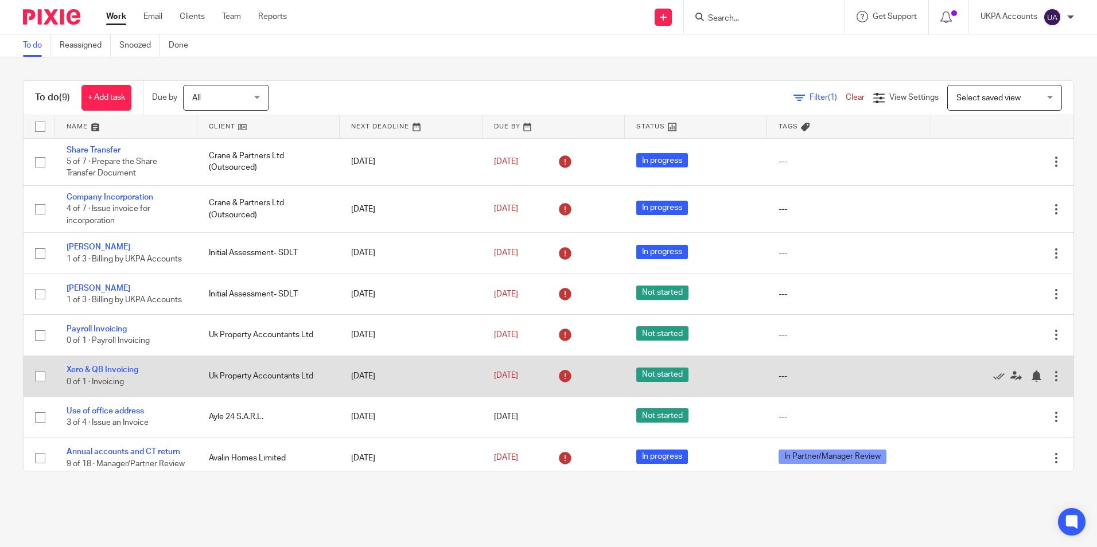
scroll to position [74, 0]
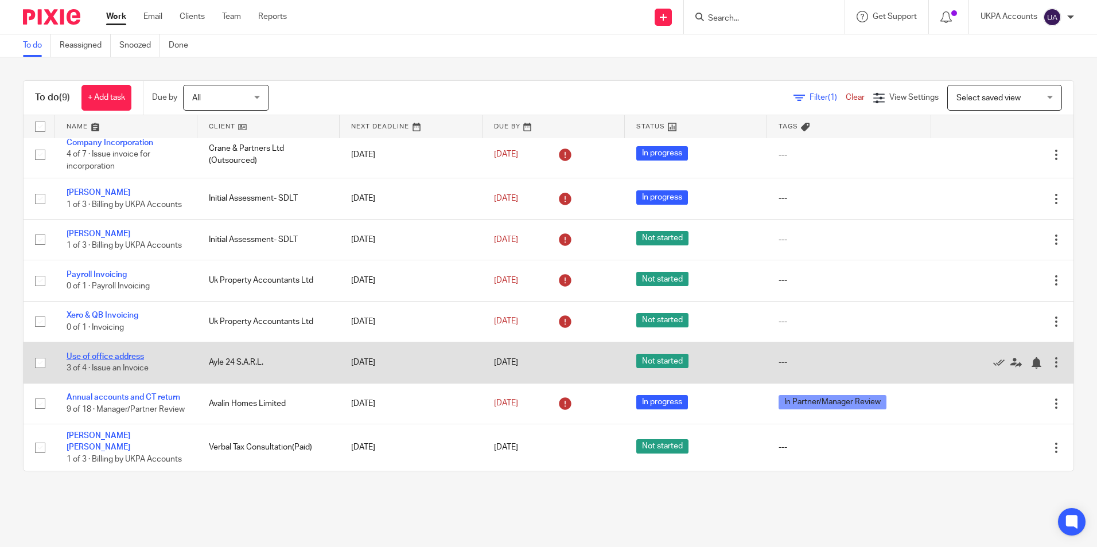
click at [127, 353] on link "Use of office address" at bounding box center [105, 357] width 77 height 8
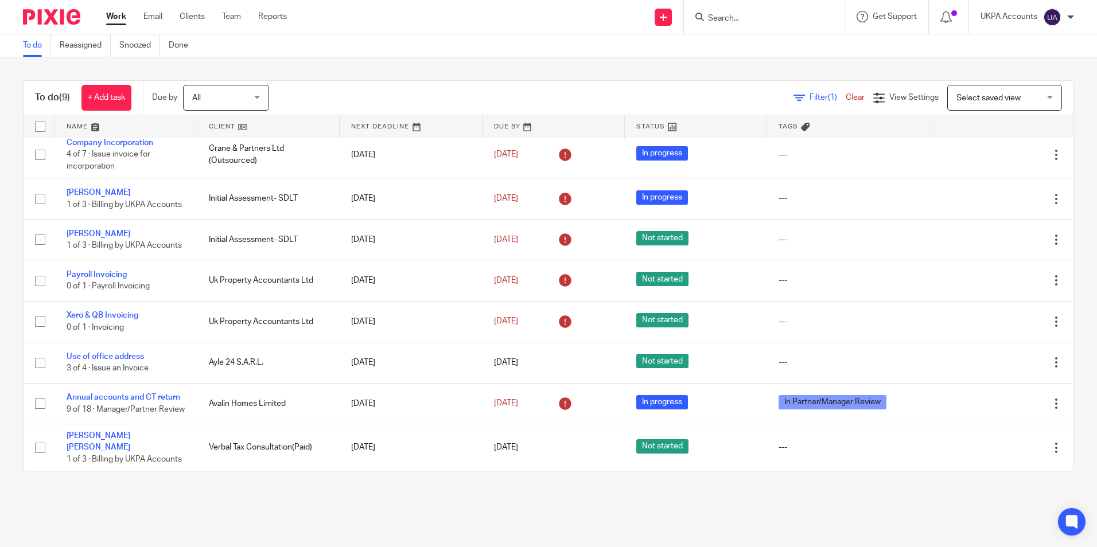
click at [153, 494] on div "To do (9) + Add task Due by All All Today Tomorrow This week Next week This mon…" at bounding box center [548, 275] width 1097 height 437
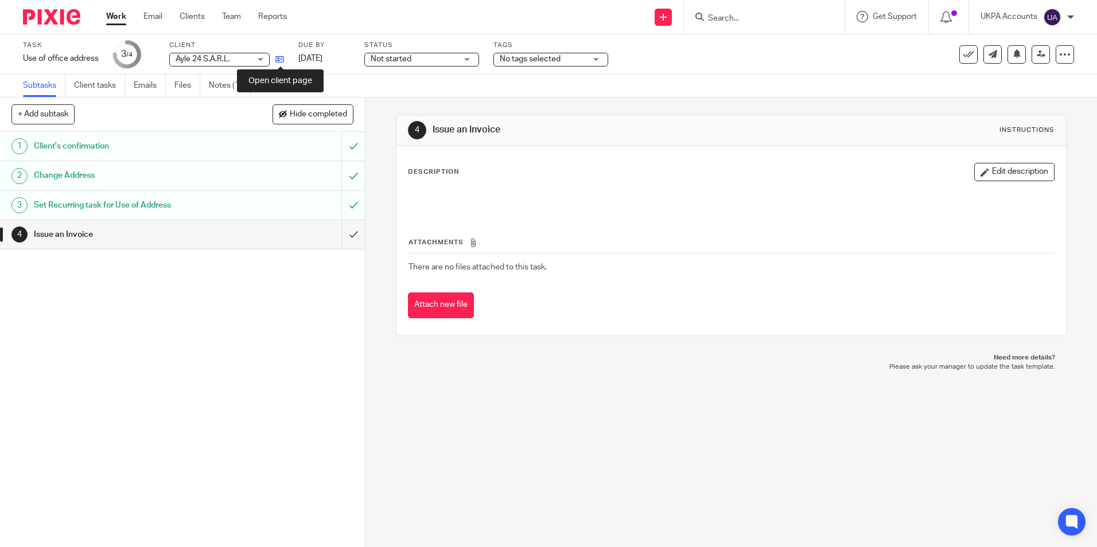
click at [278, 62] on icon at bounding box center [279, 59] width 9 height 9
click at [282, 60] on icon at bounding box center [279, 59] width 9 height 9
click at [279, 89] on link "Audit logs" at bounding box center [281, 86] width 44 height 22
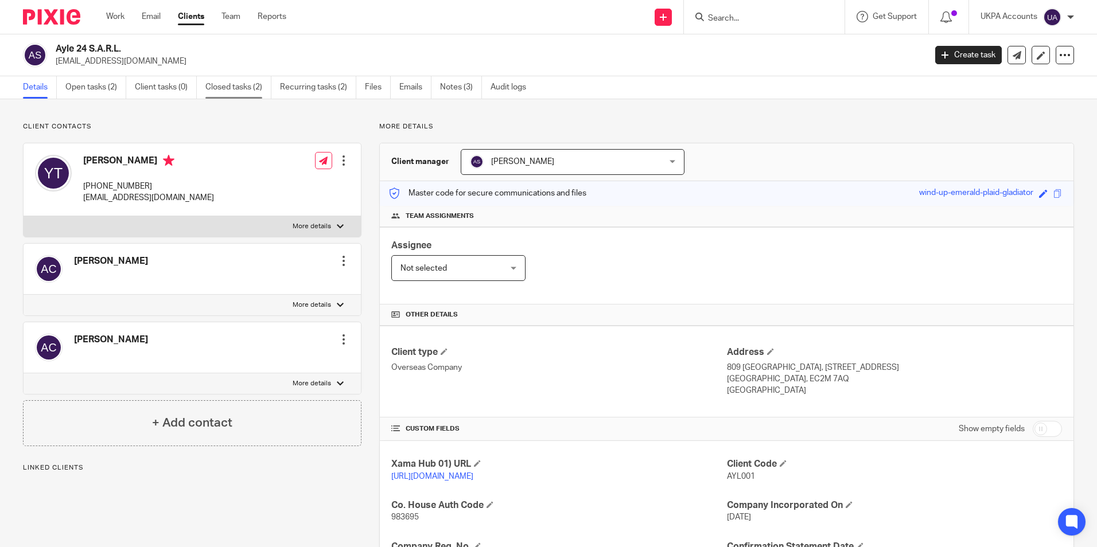
click at [257, 90] on link "Closed tasks (2)" at bounding box center [238, 87] width 66 height 22
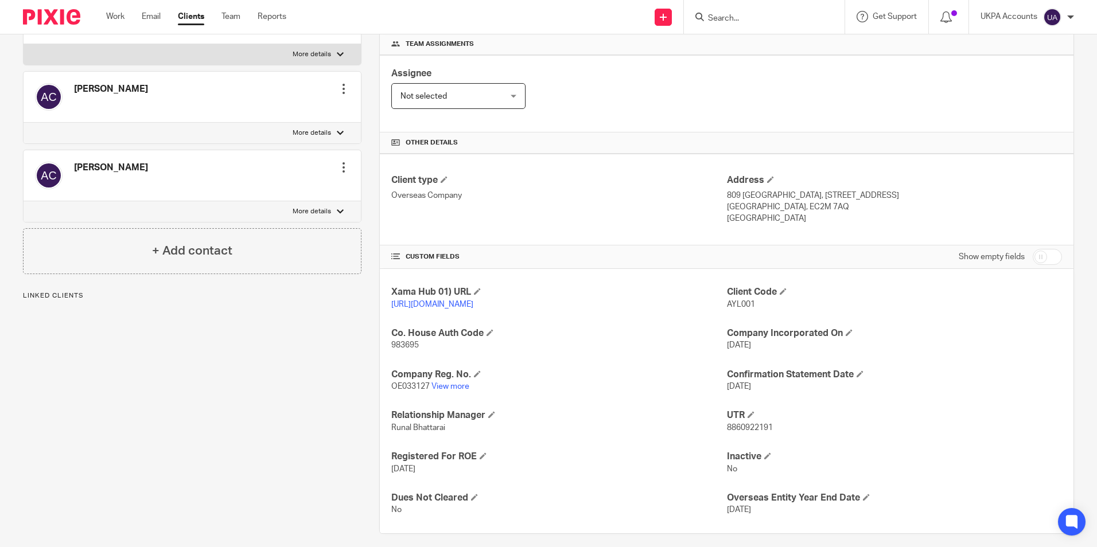
scroll to position [193, 0]
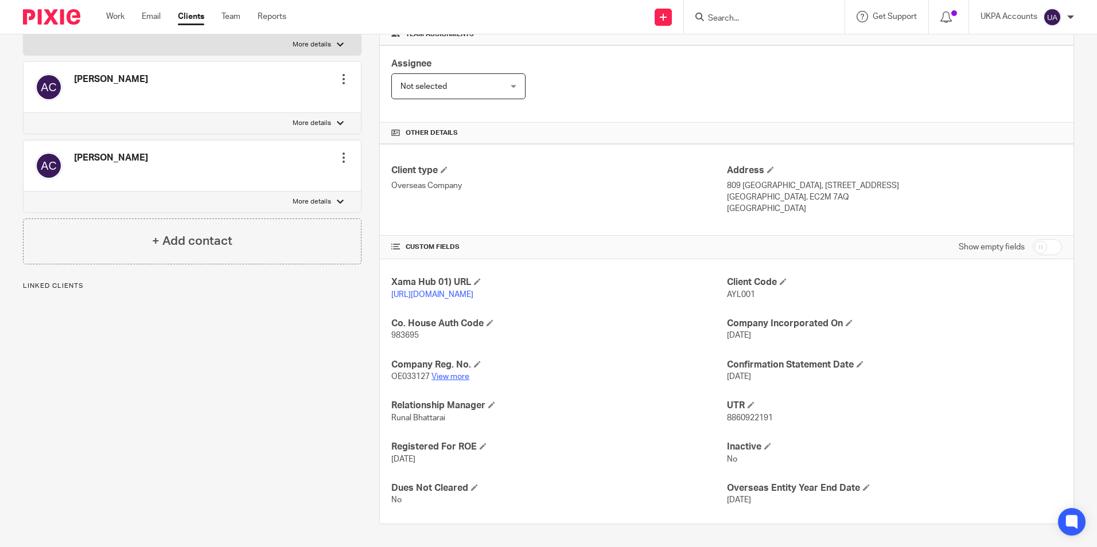
click at [459, 378] on link "View more" at bounding box center [451, 377] width 38 height 8
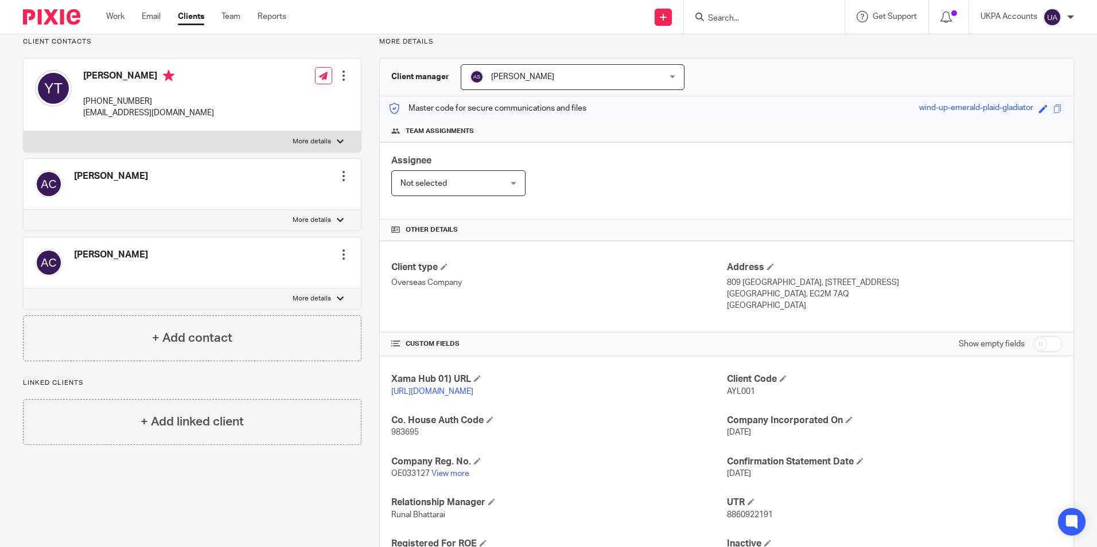
scroll to position [79, 0]
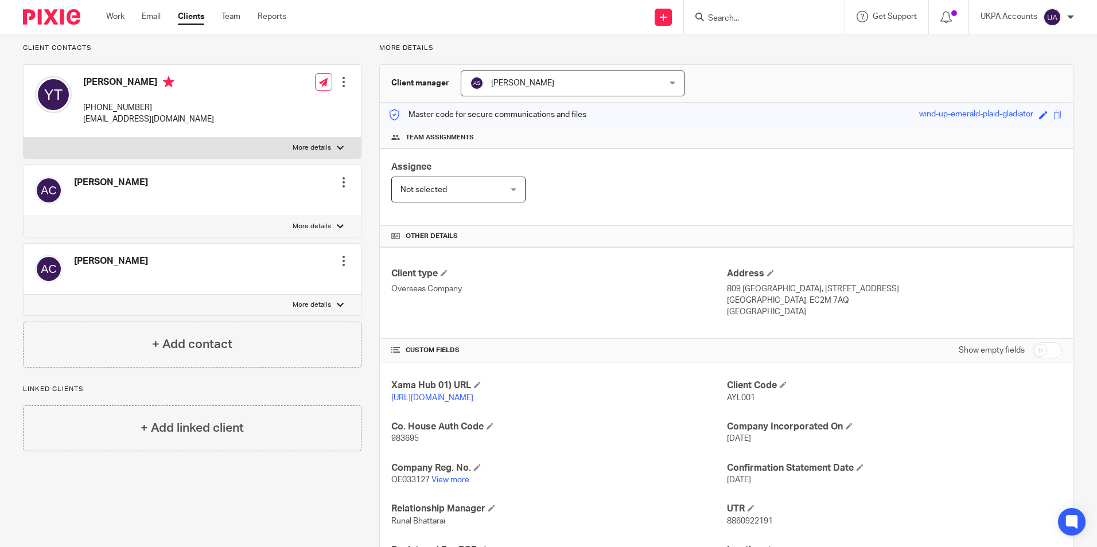
drag, startPoint x: 720, startPoint y: 289, endPoint x: 795, endPoint y: 292, distance: 75.8
click at [795, 290] on div "Client type Overseas Company Address 809 Salisbury House, 29 Finsbury Circus Lo…" at bounding box center [727, 293] width 694 height 92
drag, startPoint x: 795, startPoint y: 292, endPoint x: 814, endPoint y: 323, distance: 35.8
click at [839, 330] on div "Client type Overseas Company Address 809 Salisbury House, 29 Finsbury Circus Lo…" at bounding box center [727, 293] width 694 height 92
drag, startPoint x: 723, startPoint y: 289, endPoint x: 795, endPoint y: 289, distance: 72.3
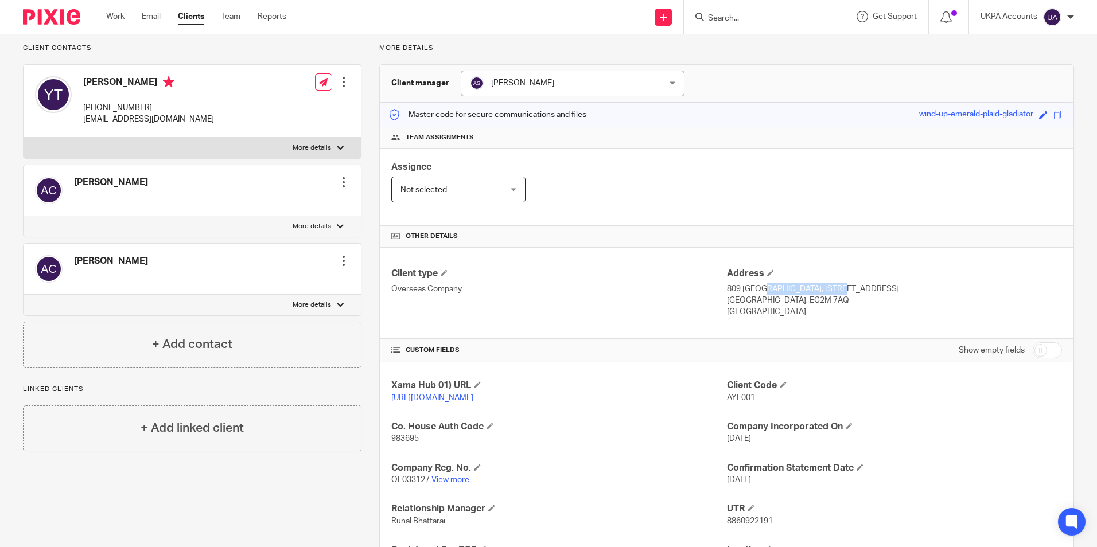
click at [795, 289] on p "809 Salisbury House, 29 Finsbury Circus" at bounding box center [894, 288] width 335 height 11
copy p "809 Salisbury House"
drag, startPoint x: 799, startPoint y: 287, endPoint x: 870, endPoint y: 291, distance: 71.3
click at [870, 291] on p "809 Salisbury House, 29 Finsbury Circus" at bounding box center [894, 288] width 335 height 11
copy p "29 Finsbury Circus"
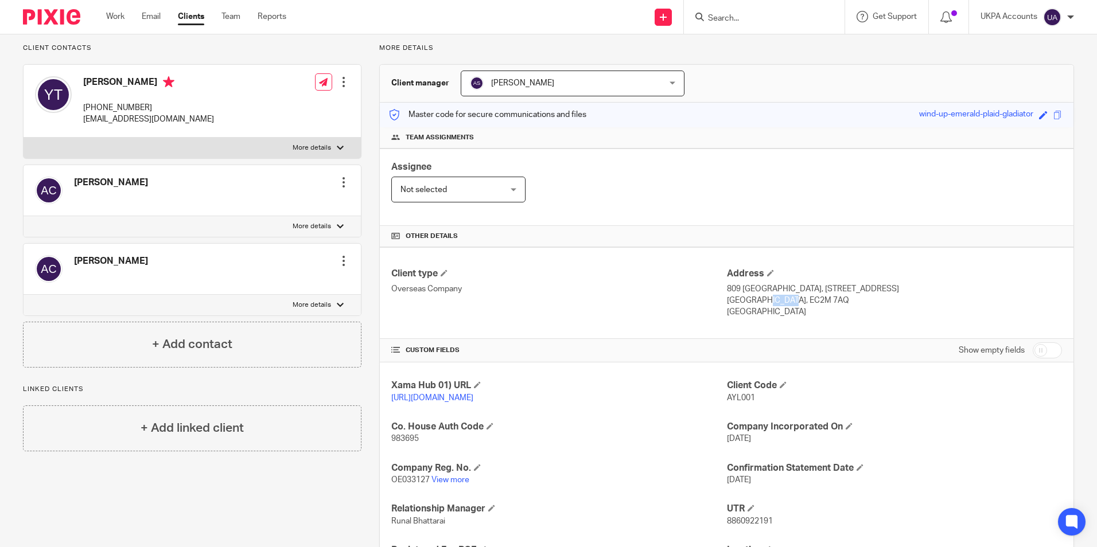
drag, startPoint x: 721, startPoint y: 300, endPoint x: 747, endPoint y: 302, distance: 26.5
click at [747, 302] on p "London, EC2M 7AQ" at bounding box center [894, 300] width 335 height 11
copy p "London"
drag, startPoint x: 752, startPoint y: 301, endPoint x: 798, endPoint y: 299, distance: 45.4
click at [798, 299] on p "London, EC2M 7AQ" at bounding box center [894, 300] width 335 height 11
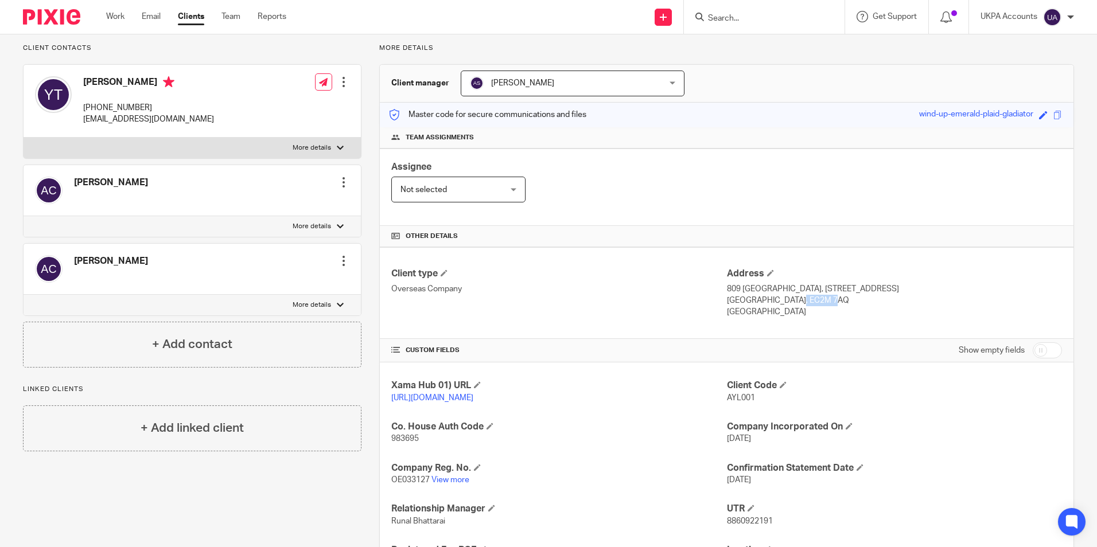
copy p "EC2M 7AQ"
drag, startPoint x: 721, startPoint y: 312, endPoint x: 791, endPoint y: 314, distance: 70.1
click at [791, 314] on p "United Kingdom" at bounding box center [894, 311] width 335 height 11
copy p "United Kingdom"
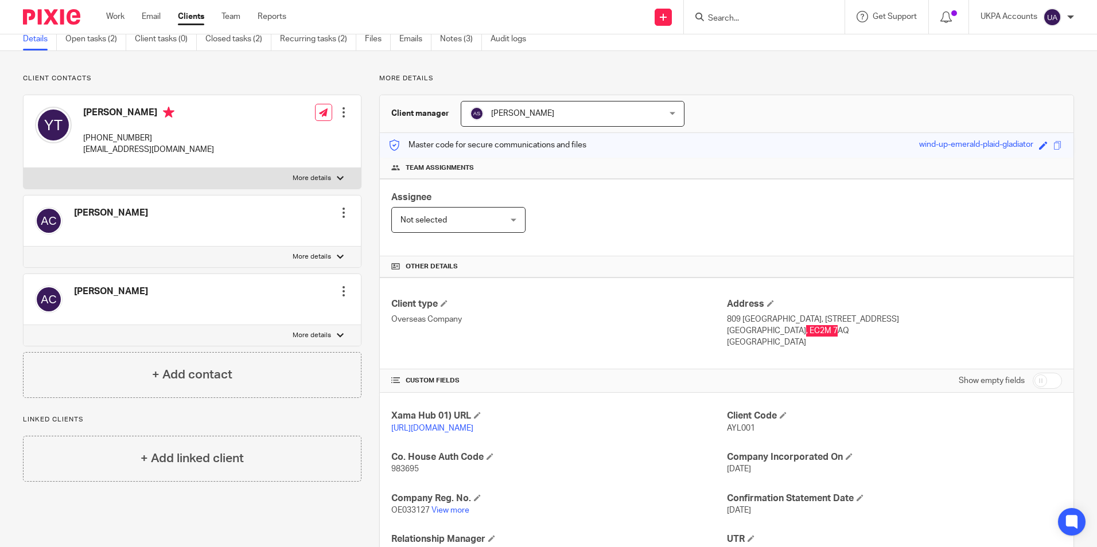
scroll to position [115, 0]
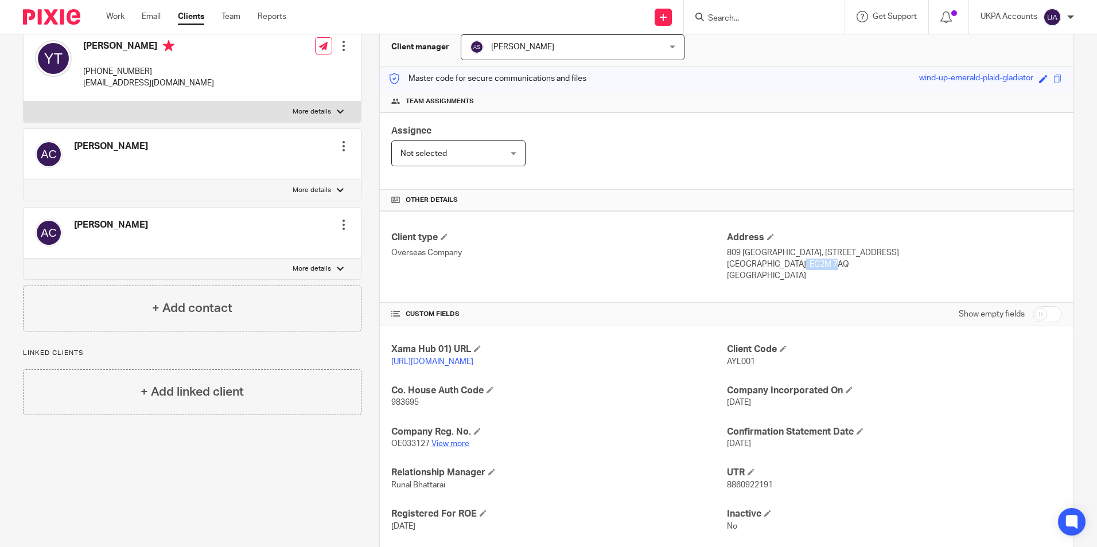
click at [457, 448] on link "View more" at bounding box center [451, 444] width 38 height 8
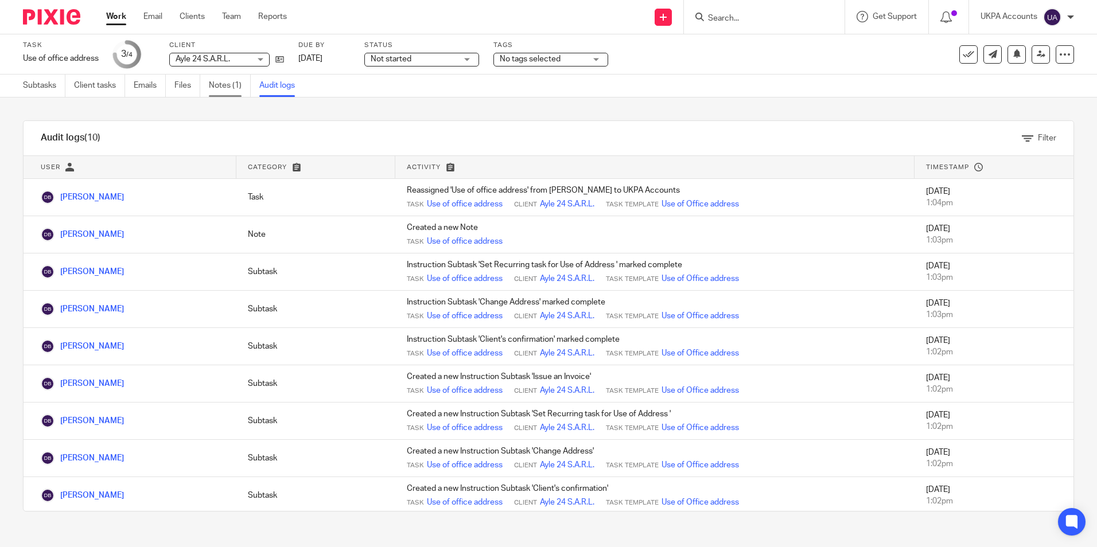
click at [237, 90] on link "Notes (1)" at bounding box center [230, 86] width 42 height 22
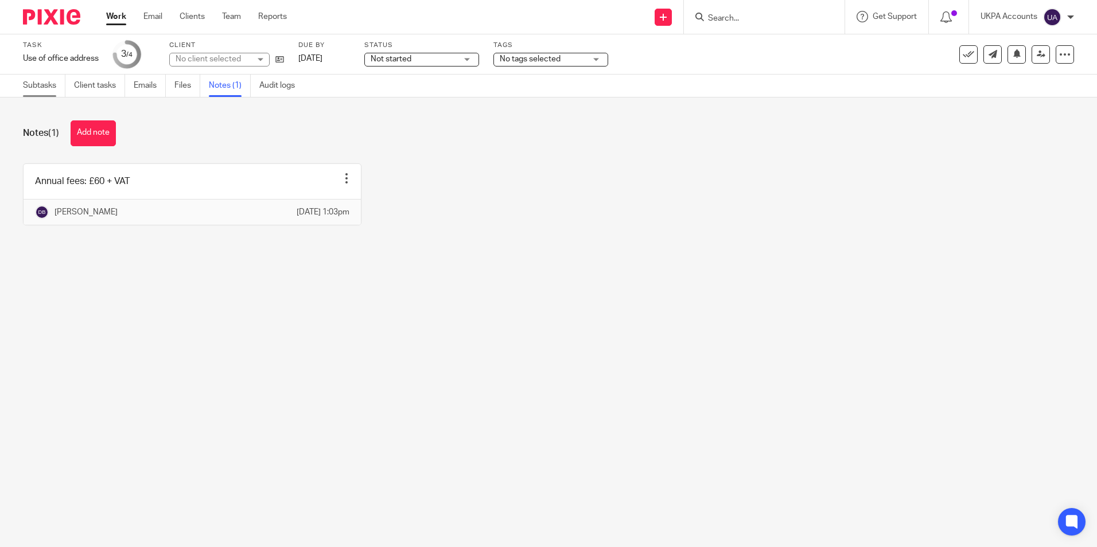
click at [45, 83] on link "Subtasks" at bounding box center [44, 86] width 42 height 22
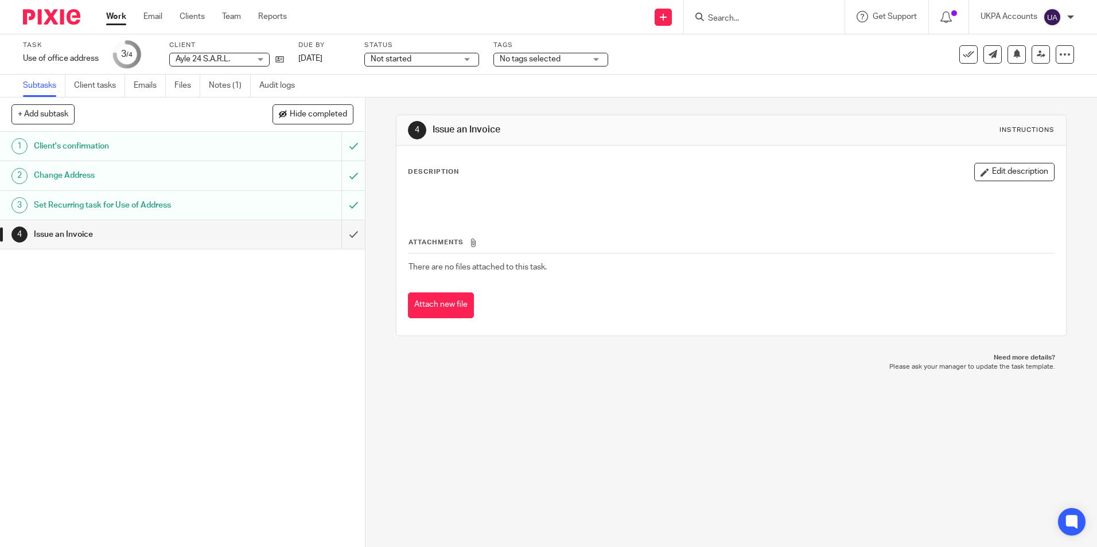
click at [516, 423] on div "4 Issue an Invoice Instructions Description Edit description Attachments There …" at bounding box center [732, 323] width 732 height 450
click at [235, 84] on link "Notes (1)" at bounding box center [230, 86] width 42 height 22
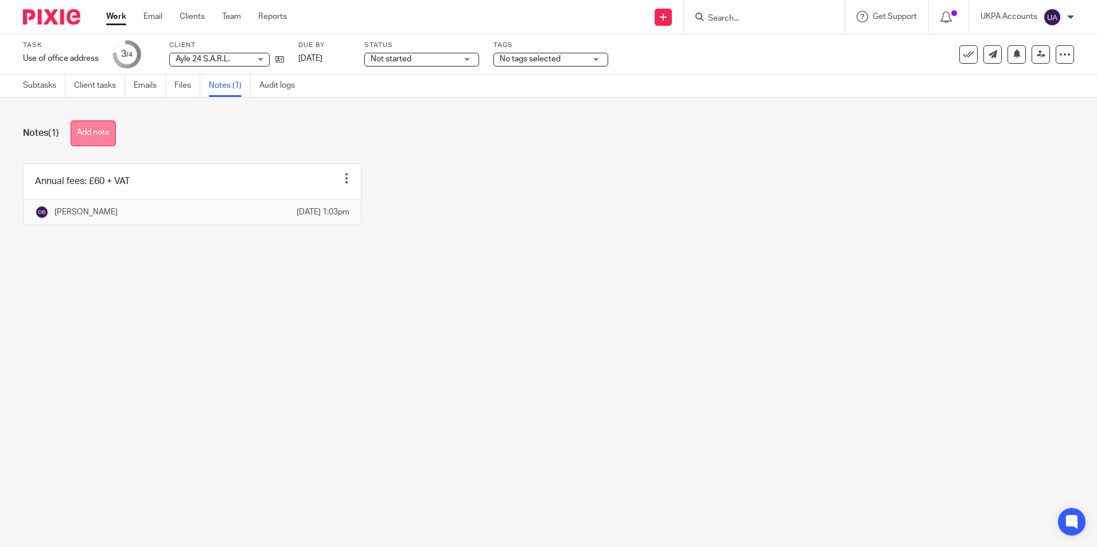
click at [92, 134] on button "Add note" at bounding box center [93, 134] width 45 height 26
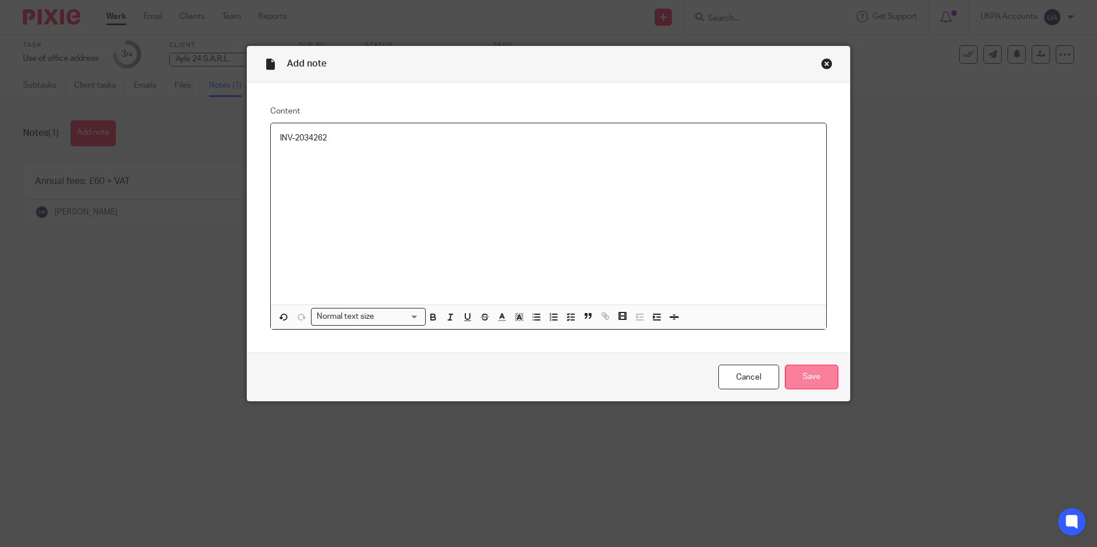
click at [806, 381] on input "Save" at bounding box center [811, 377] width 53 height 25
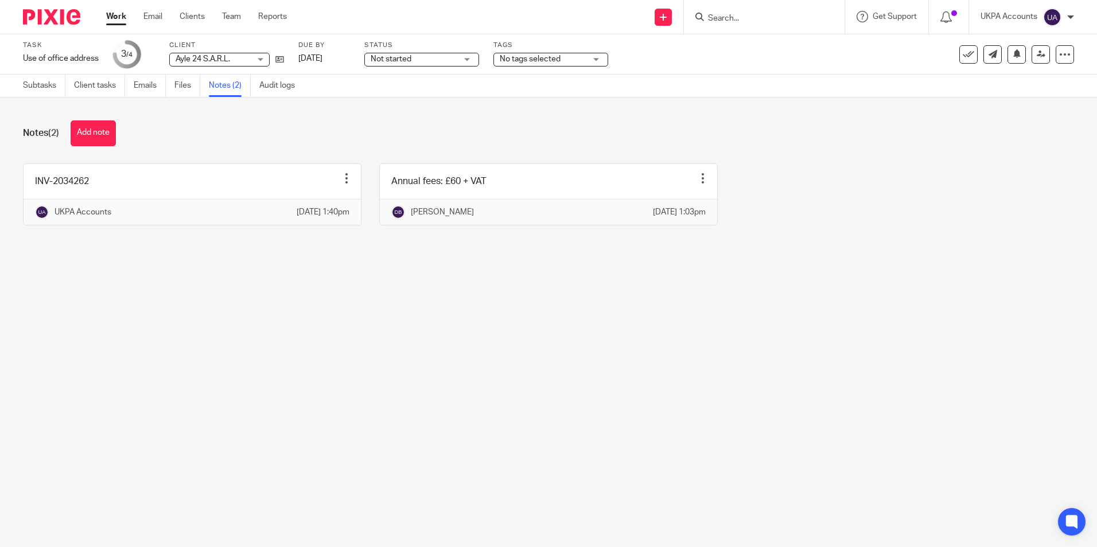
click at [317, 342] on main "Task Use of office address Save Use of office address 3 /4 Client Ayle 24 S.A.R…" at bounding box center [548, 273] width 1097 height 547
click at [196, 380] on main "Task Use of office address Save Use of office address 3 /4 Client Ayle 24 S.A.R…" at bounding box center [548, 273] width 1097 height 547
drag, startPoint x: 189, startPoint y: 341, endPoint x: 173, endPoint y: 276, distance: 67.4
click at [189, 340] on main "Task Use of office address Save Use of office address 3 /4 Client Ayle 24 S.A.R…" at bounding box center [548, 273] width 1097 height 547
click at [119, 20] on link "Work" at bounding box center [116, 16] width 20 height 11
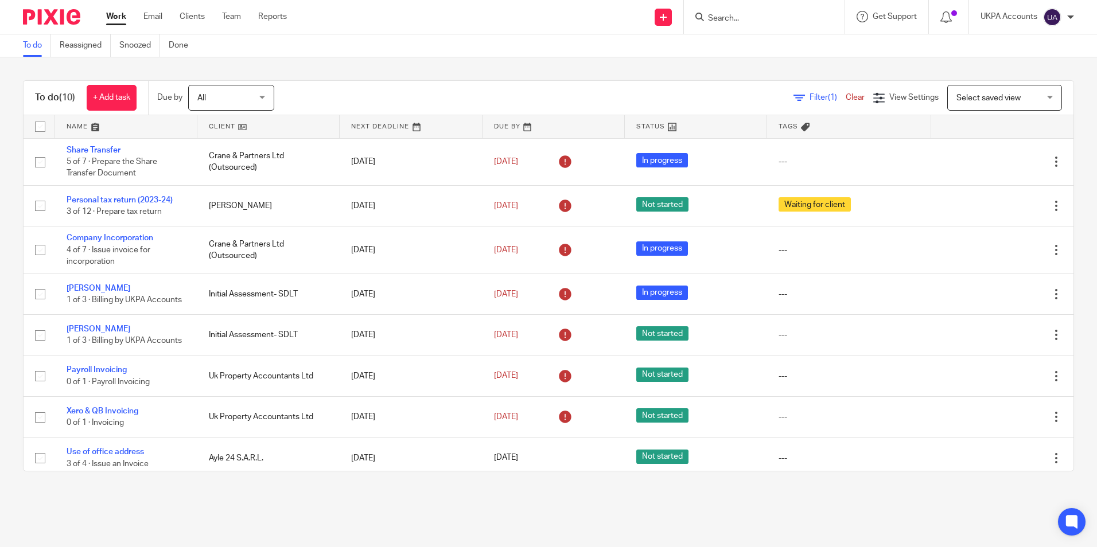
click at [41, 50] on link "To do" at bounding box center [37, 45] width 28 height 22
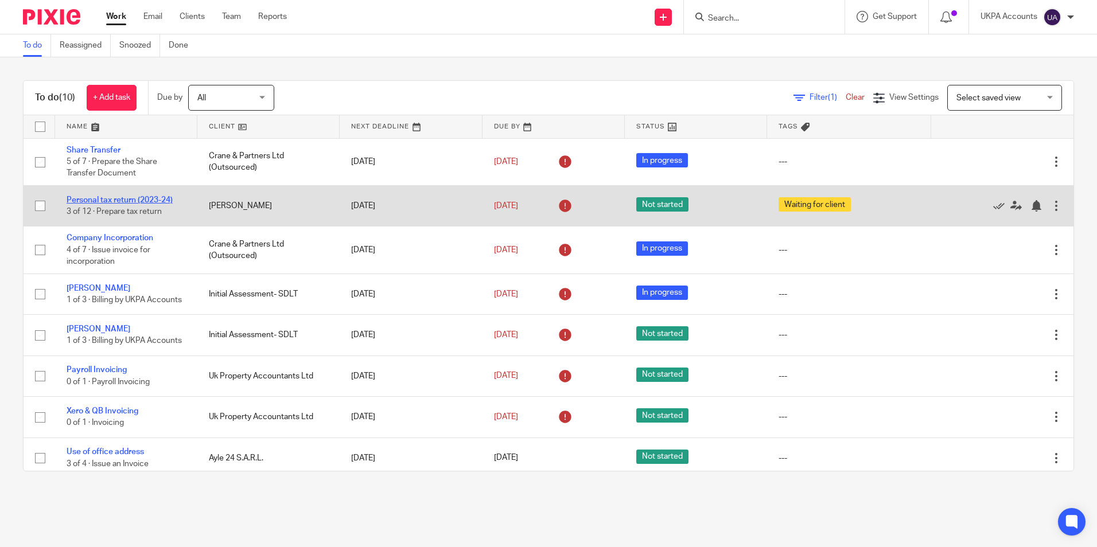
click at [150, 199] on link "Personal tax return (2023-24)" at bounding box center [120, 200] width 106 height 8
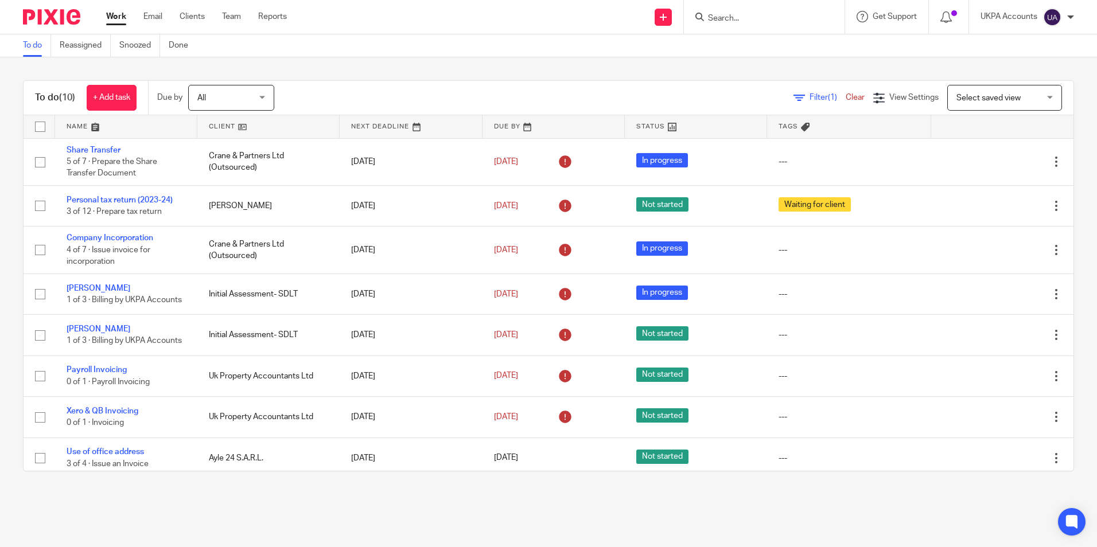
click at [29, 48] on link "To do" at bounding box center [37, 45] width 28 height 22
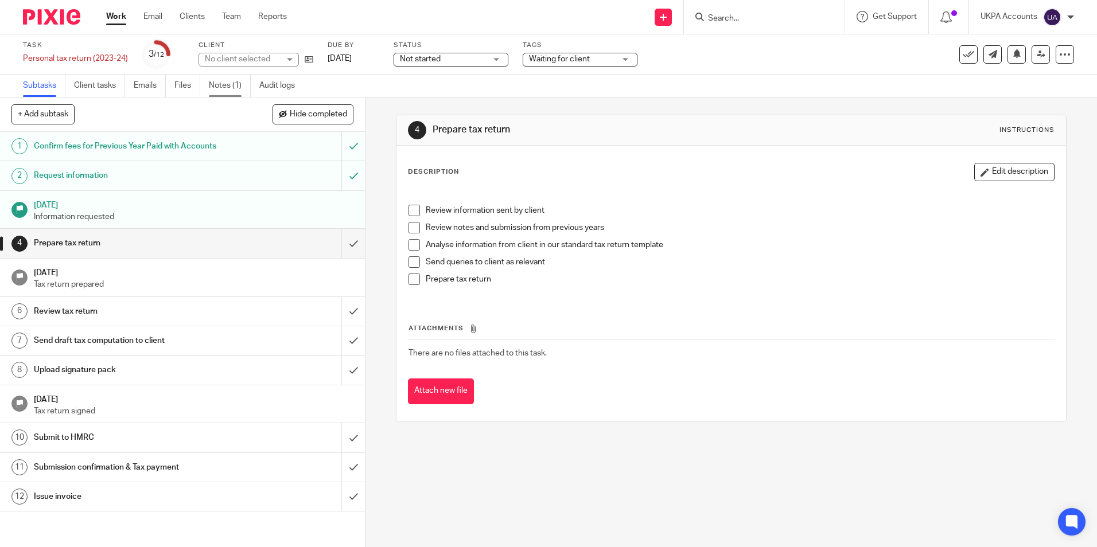
click at [212, 85] on link "Notes (1)" at bounding box center [230, 86] width 42 height 22
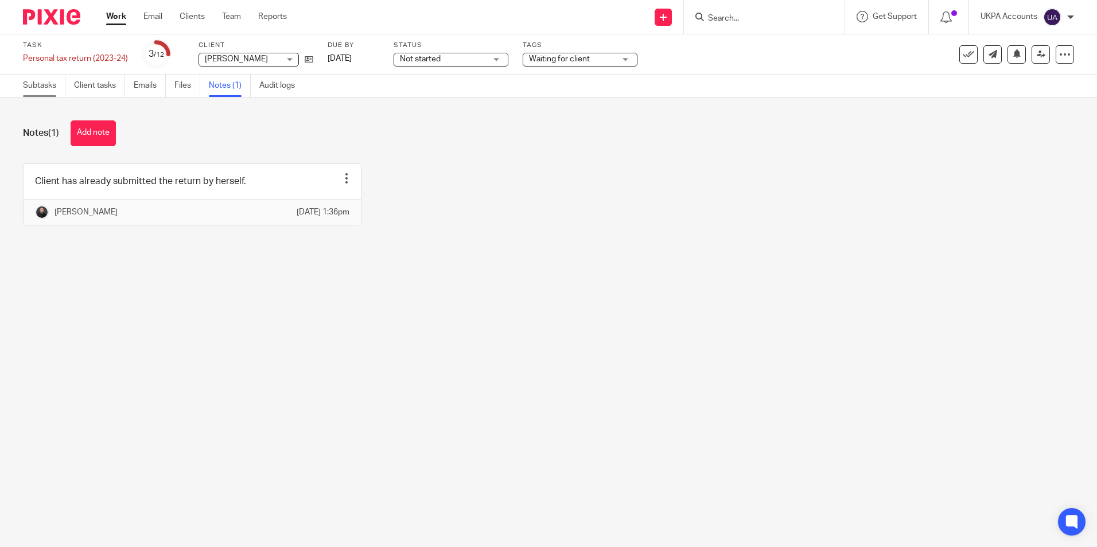
click at [47, 87] on link "Subtasks" at bounding box center [44, 86] width 42 height 22
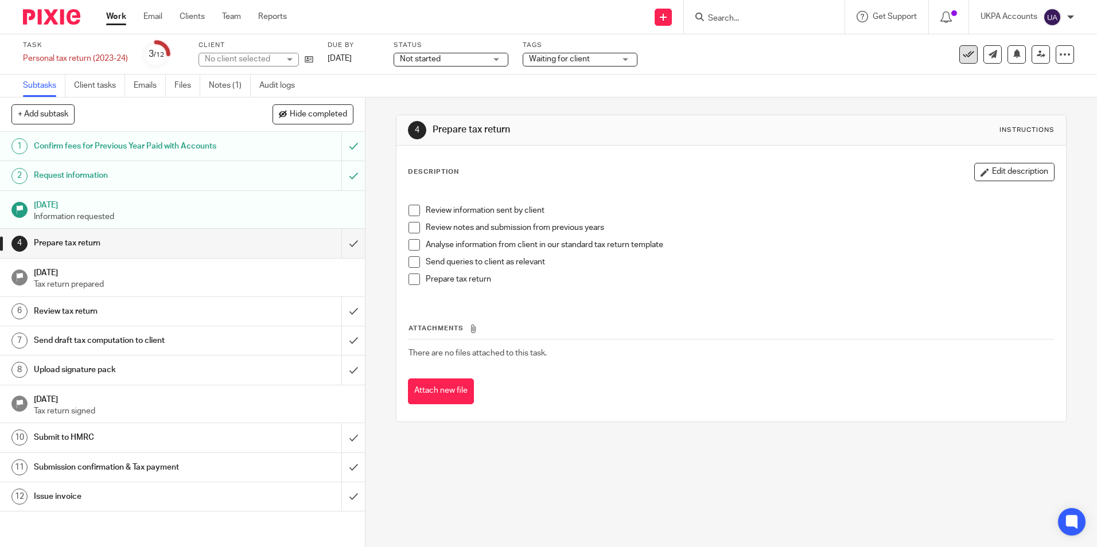
click at [964, 57] on icon at bounding box center [968, 54] width 11 height 11
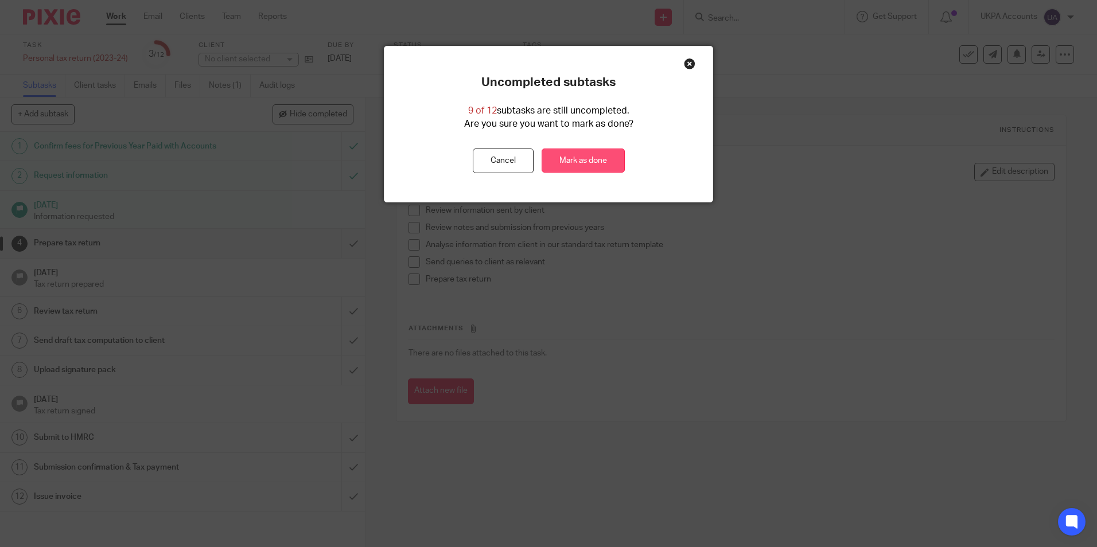
click at [593, 156] on link "Mark as done" at bounding box center [583, 161] width 83 height 25
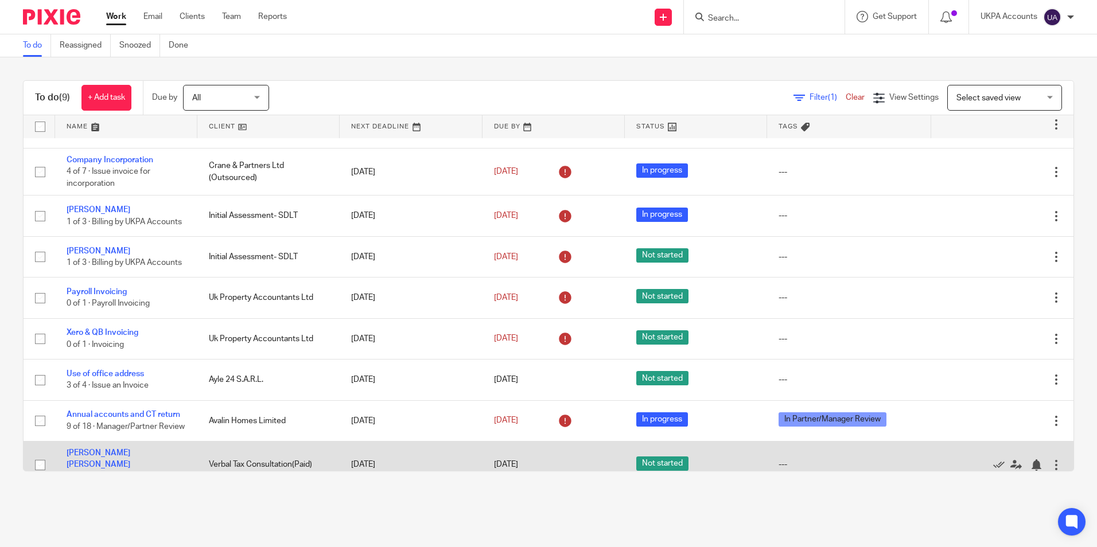
scroll to position [74, 0]
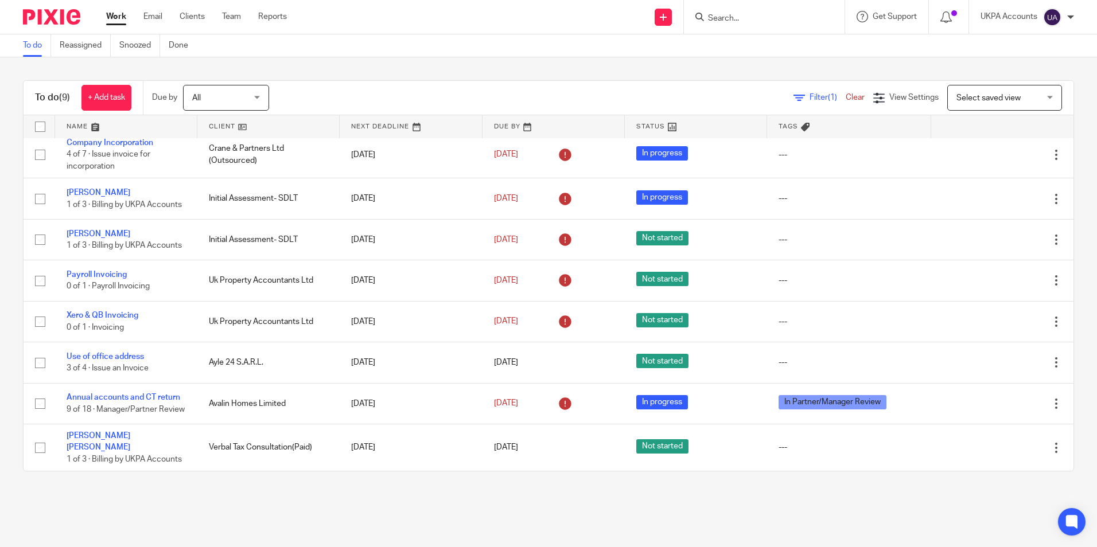
click at [250, 508] on main "To do Reassigned Snoozed Done To do (9) + Add task Due by All All [DATE] [DATE]…" at bounding box center [548, 273] width 1097 height 547
